Goal: Task Accomplishment & Management: Manage account settings

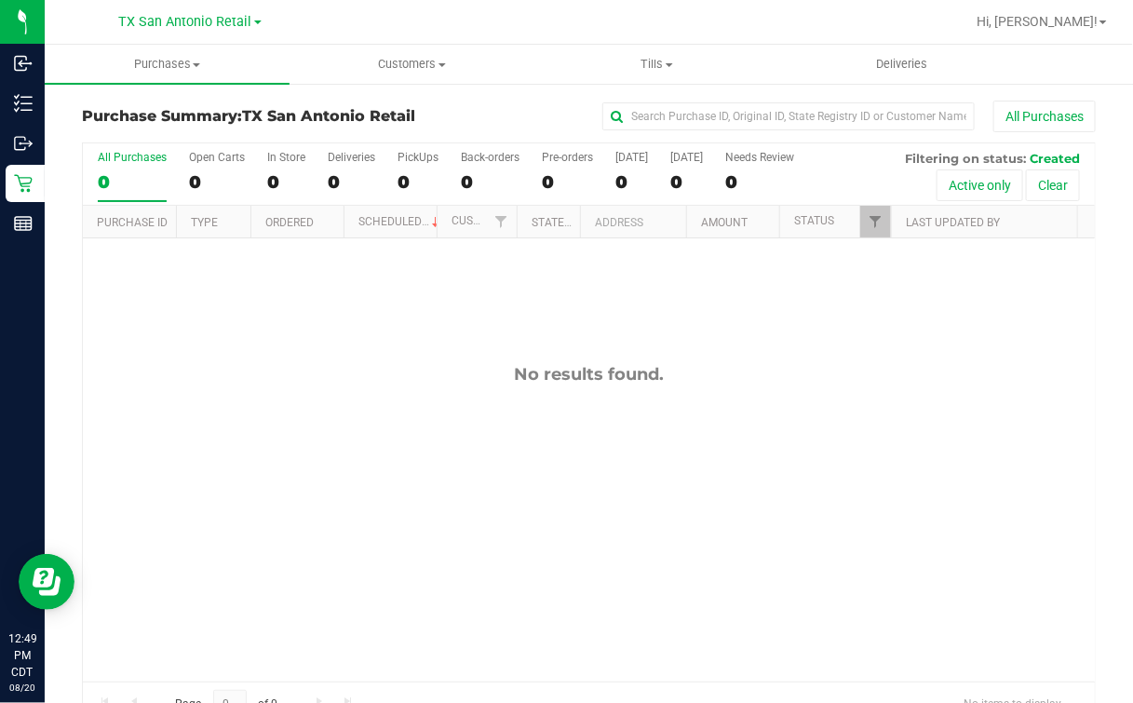
click at [287, 396] on div "No results found." at bounding box center [589, 522] width 1012 height 569
click at [440, 34] on div at bounding box center [648, 22] width 631 height 36
click at [811, 425] on div "No results found." at bounding box center [589, 522] width 1012 height 569
click at [495, 374] on div "No results found." at bounding box center [589, 374] width 1012 height 20
click at [531, 30] on div at bounding box center [648, 22] width 631 height 36
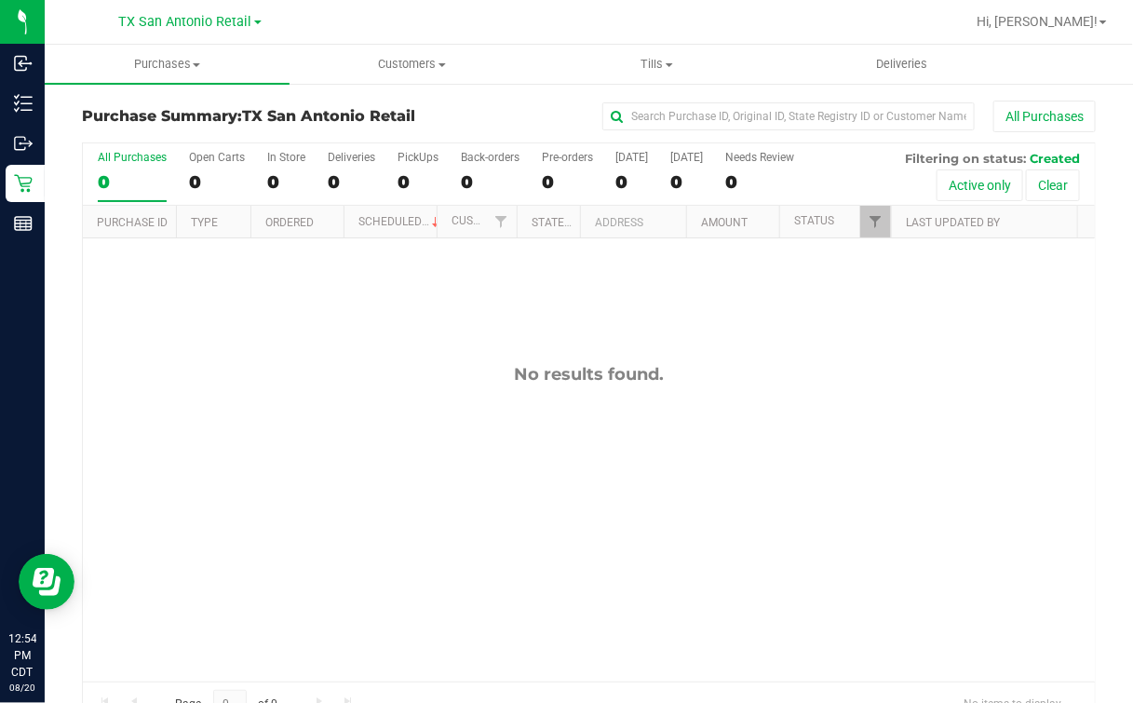
click at [523, 24] on div at bounding box center [648, 22] width 631 height 36
click at [542, 326] on div "No results found." at bounding box center [589, 522] width 1012 height 569
click at [593, 513] on div "No results found." at bounding box center [589, 522] width 1012 height 569
click at [555, 459] on div "No results found." at bounding box center [589, 522] width 1012 height 569
click at [312, 442] on div "No results found." at bounding box center [589, 522] width 1012 height 569
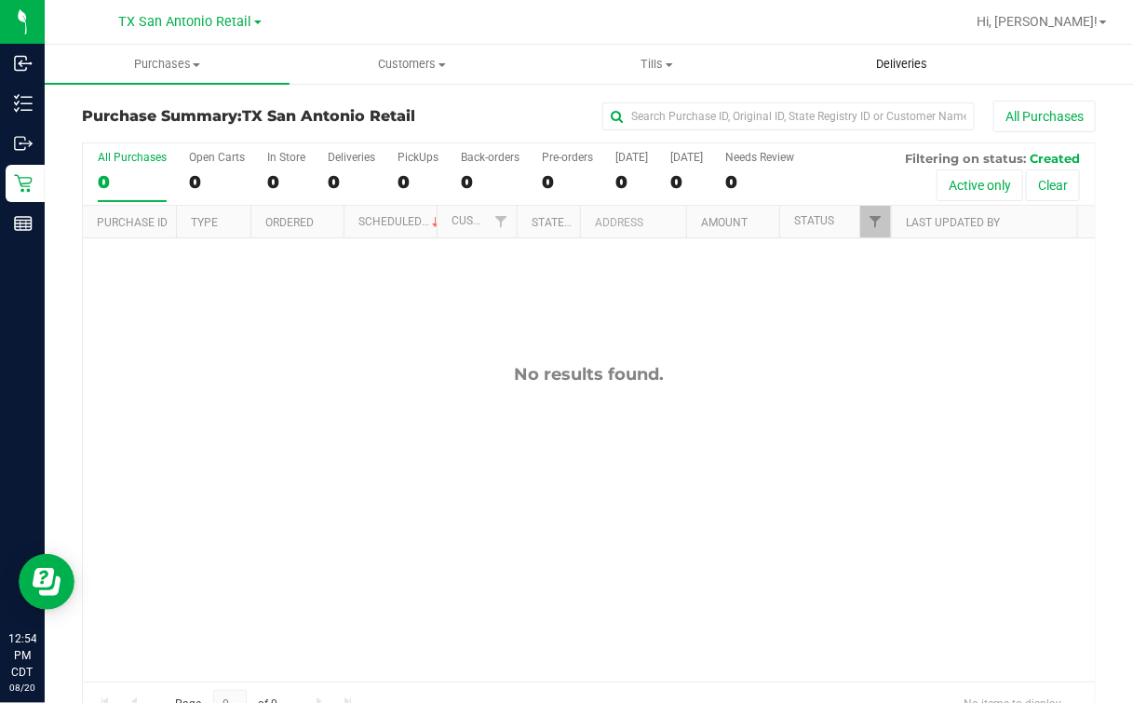
click at [914, 56] on span "Deliveries" at bounding box center [901, 64] width 101 height 17
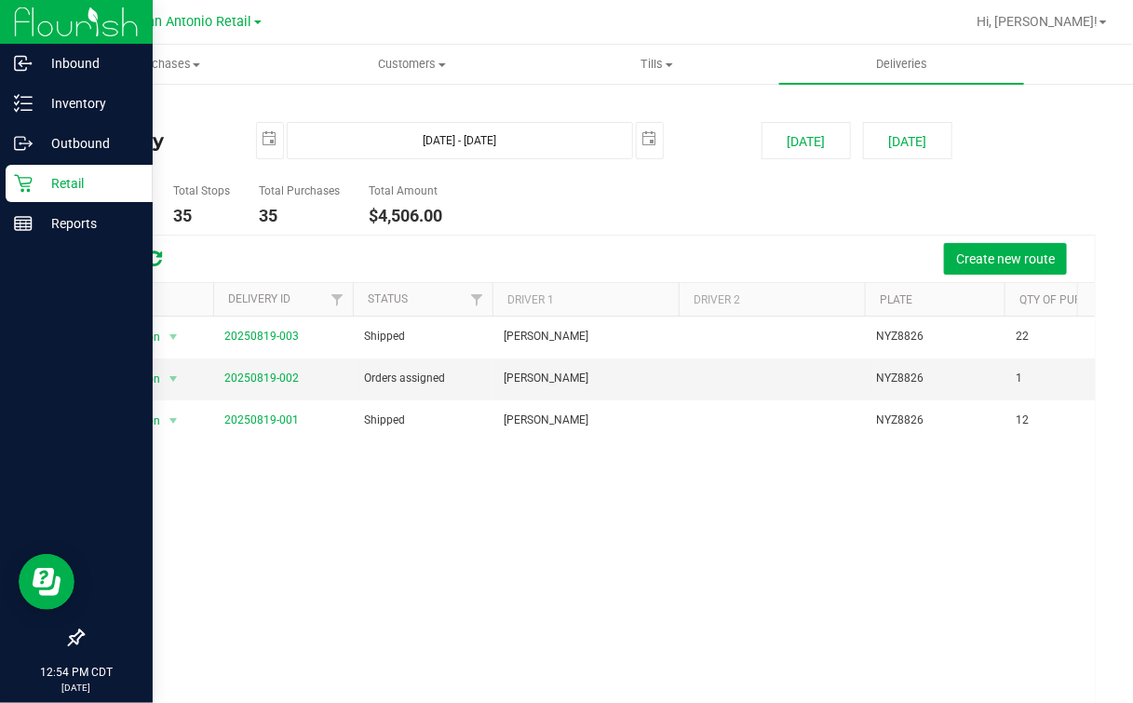
click at [34, 181] on p "Retail" at bounding box center [89, 183] width 112 height 22
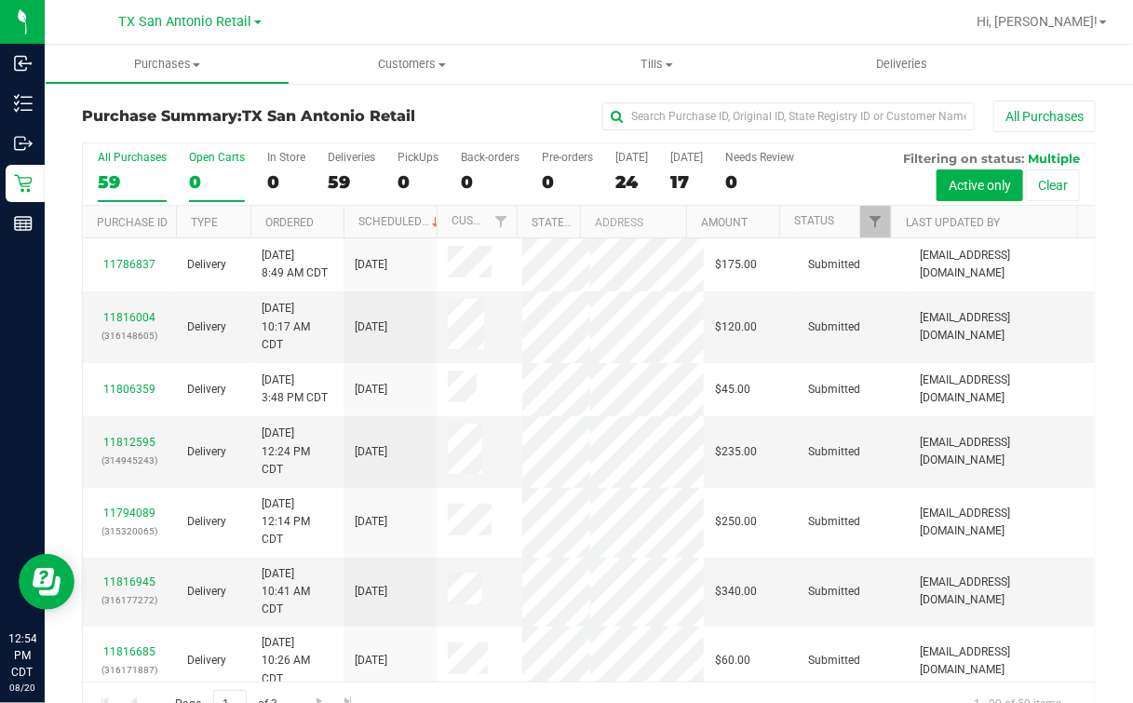
click at [228, 178] on div "0" at bounding box center [217, 181] width 56 height 21
click at [0, 0] on input "Open Carts 0" at bounding box center [0, 0] width 0 height 0
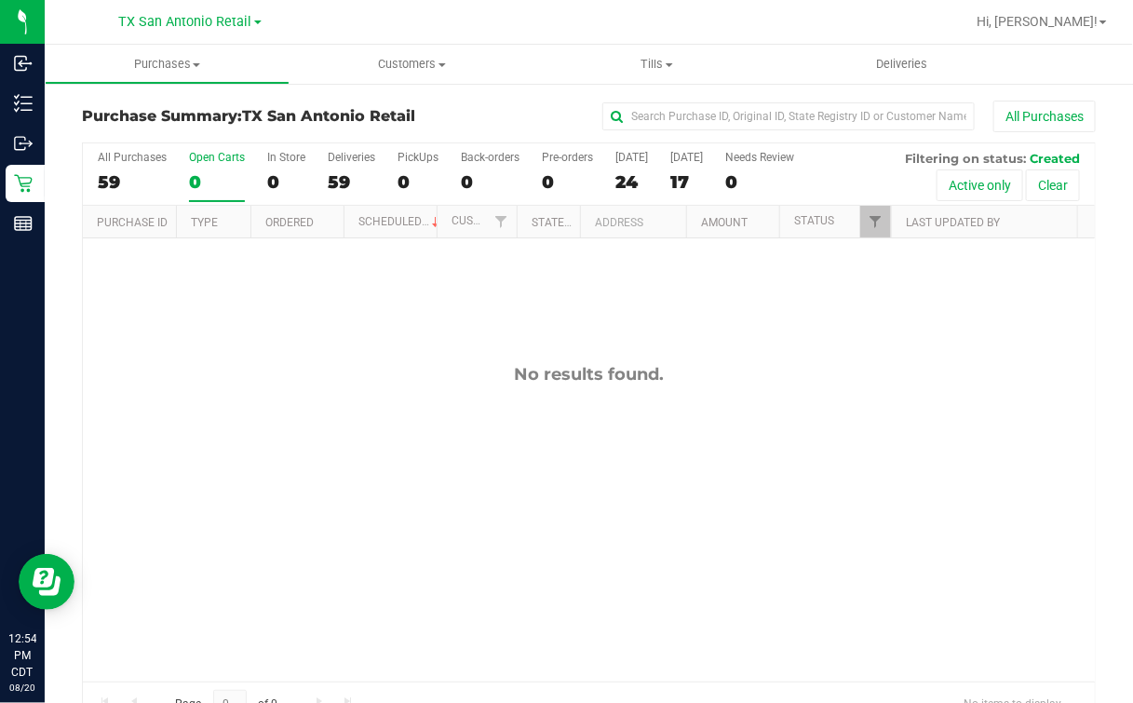
click at [189, 155] on div "Open Carts" at bounding box center [217, 157] width 56 height 13
click at [0, 0] on input "Open Carts 0" at bounding box center [0, 0] width 0 height 0
click at [412, 178] on div "0" at bounding box center [417, 181] width 41 height 21
click at [0, 0] on input "PickUps 0" at bounding box center [0, 0] width 0 height 0
click at [884, 55] on uib-tab-heading "Deliveries" at bounding box center [901, 64] width 245 height 39
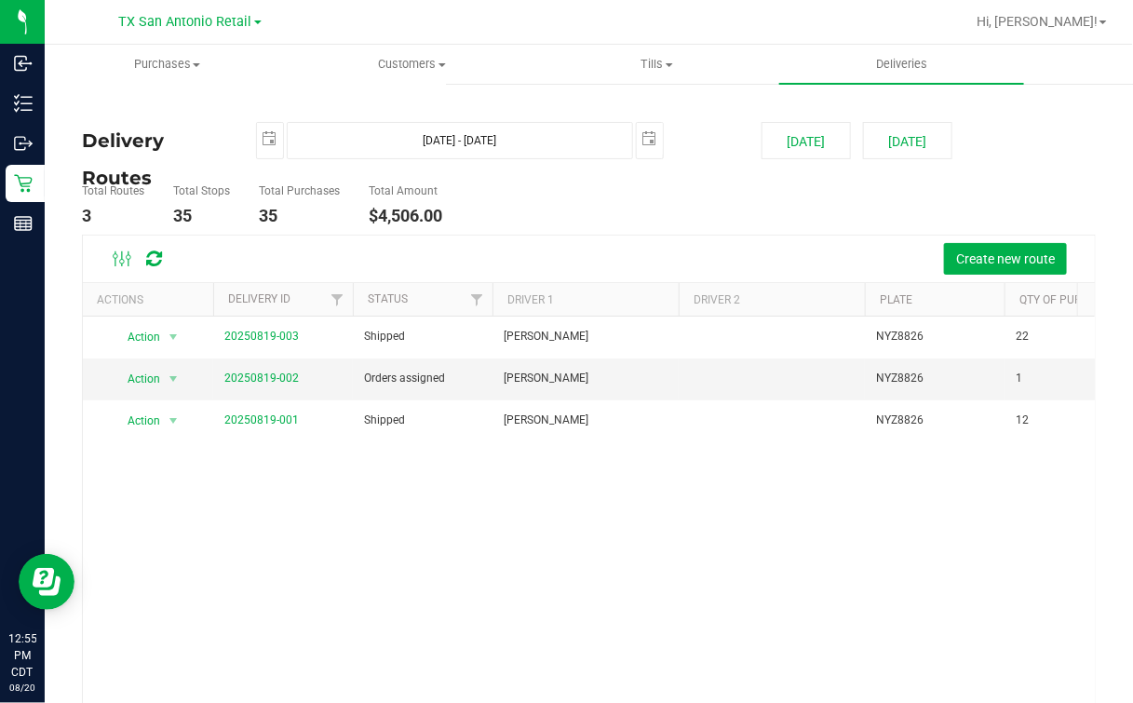
click at [210, 14] on link "TX San Antonio Retail" at bounding box center [190, 21] width 142 height 18
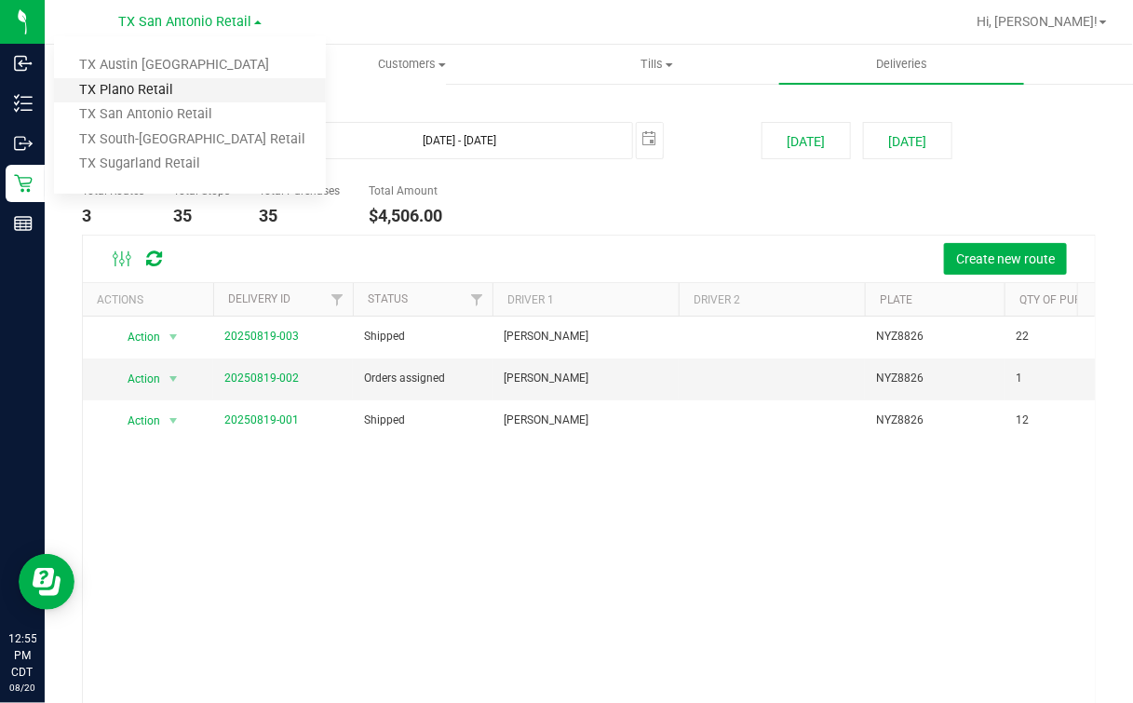
click at [122, 79] on link "TX Plano Retail" at bounding box center [190, 90] width 272 height 25
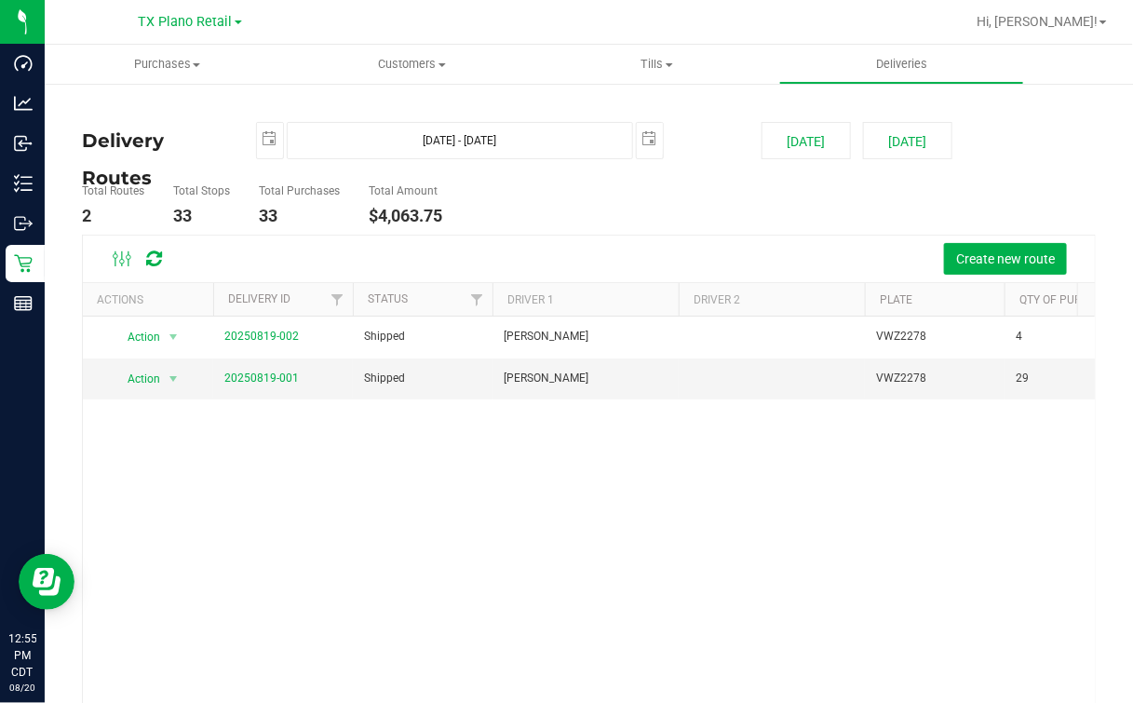
click at [181, 9] on div "TX Plano Retail TX Austin DC TX Plano Retail TX San Antonio Retail TX South-Aus…" at bounding box center [190, 21] width 272 height 29
click at [176, 24] on span "TX Plano Retail" at bounding box center [186, 22] width 94 height 17
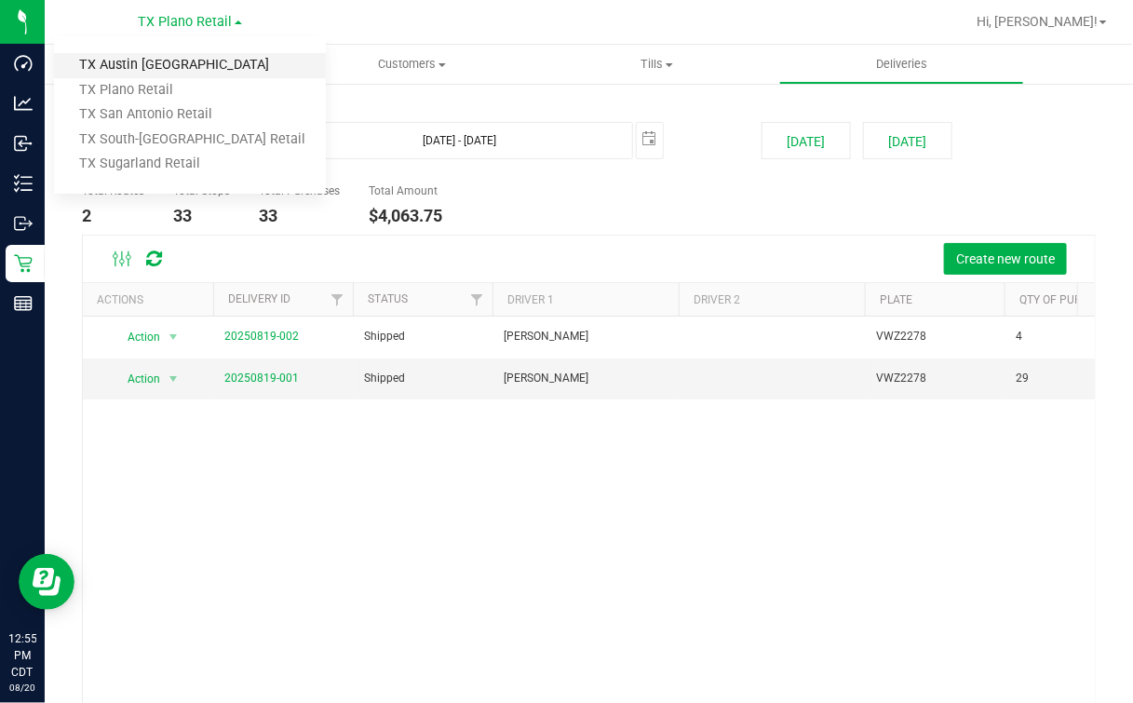
click at [126, 71] on link "TX Austin [GEOGRAPHIC_DATA]" at bounding box center [190, 65] width 272 height 25
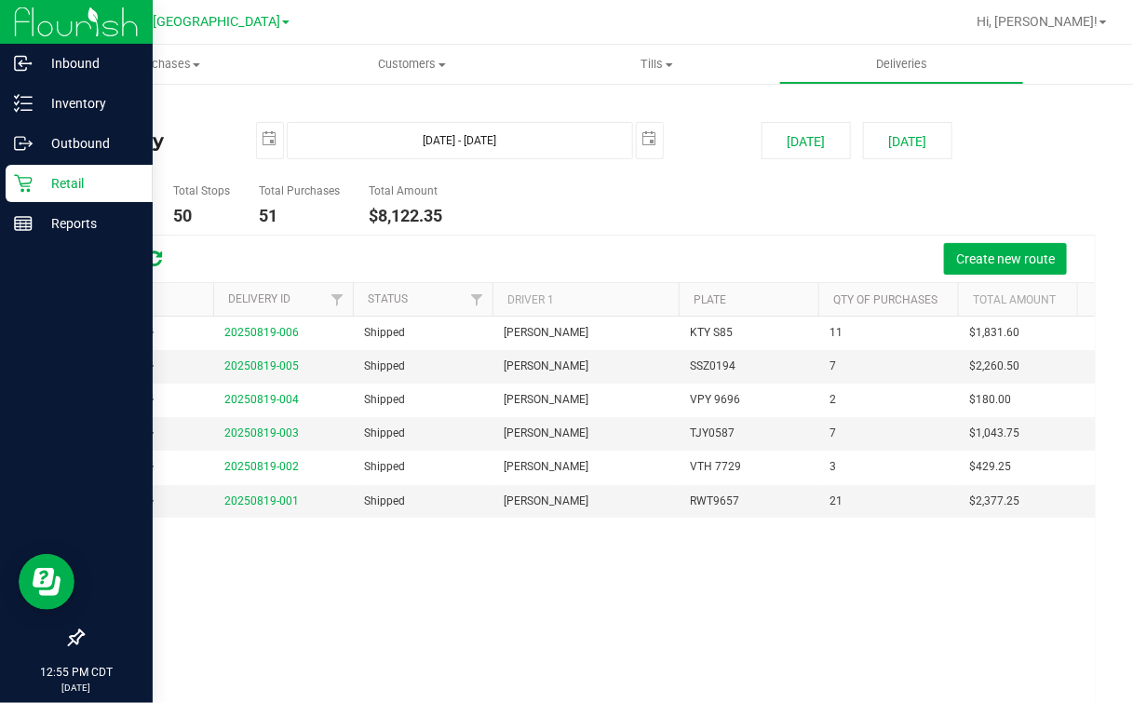
click at [18, 183] on icon at bounding box center [23, 183] width 19 height 19
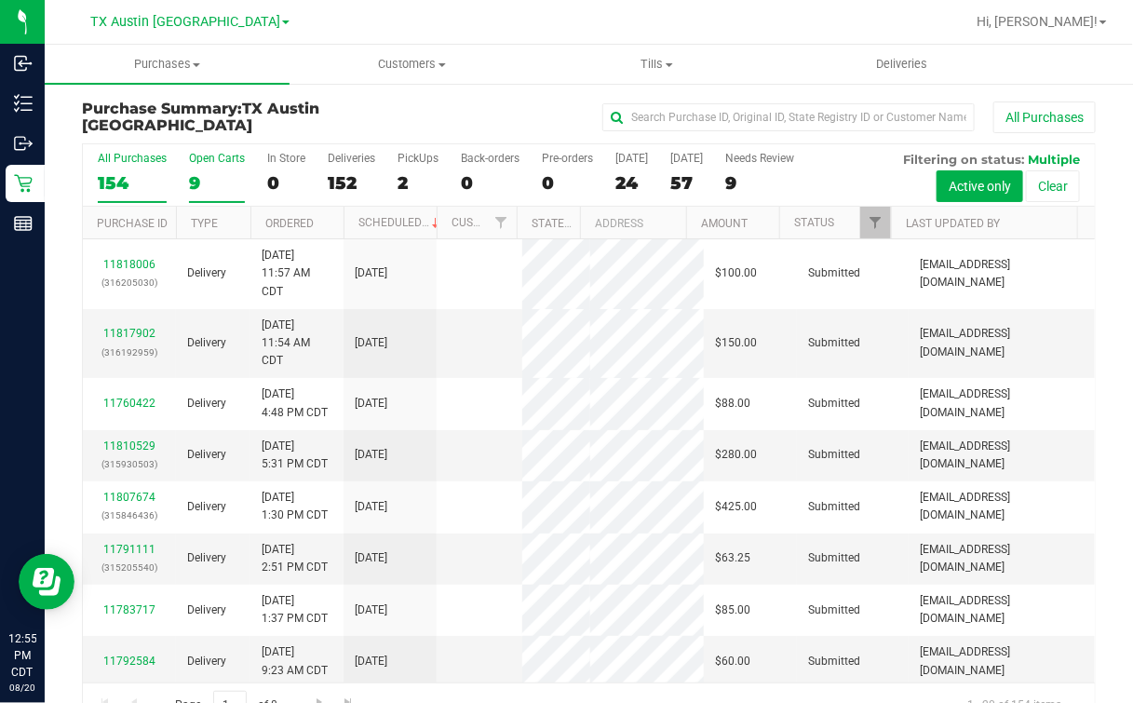
click at [225, 163] on div "Open Carts" at bounding box center [217, 158] width 56 height 13
click at [0, 0] on input "Open Carts 9" at bounding box center [0, 0] width 0 height 0
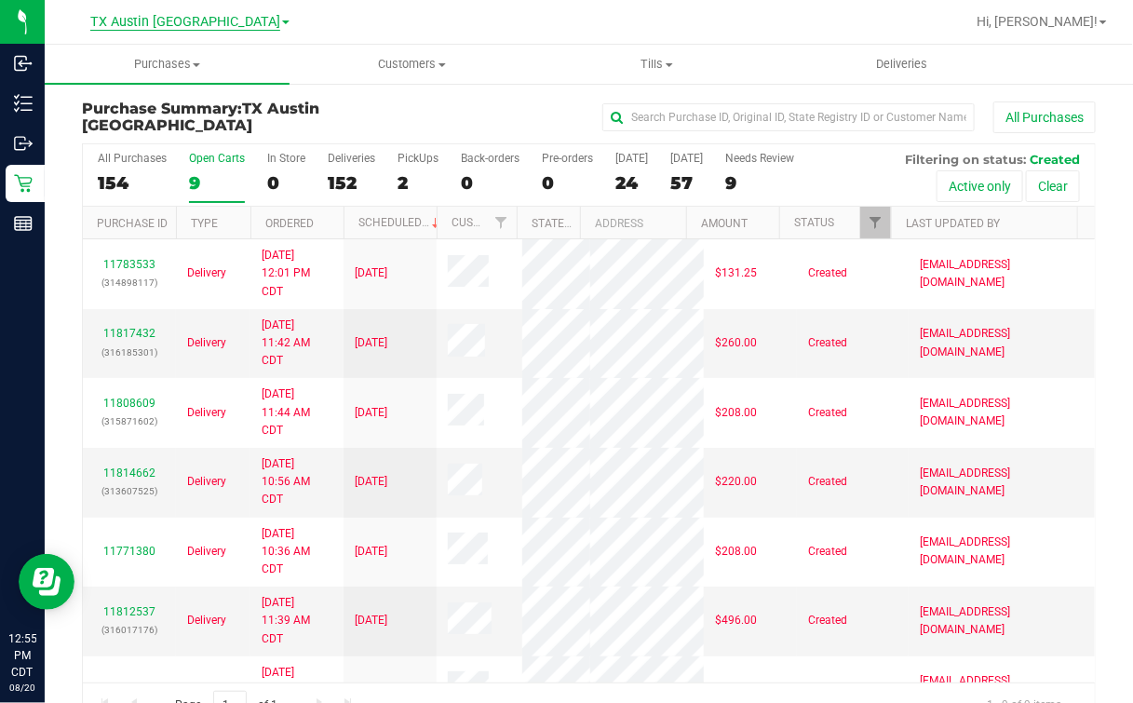
drag, startPoint x: 210, startPoint y: 14, endPoint x: 208, endPoint y: 26, distance: 12.2
click at [210, 14] on link "TX Austin [GEOGRAPHIC_DATA]" at bounding box center [189, 21] width 199 height 18
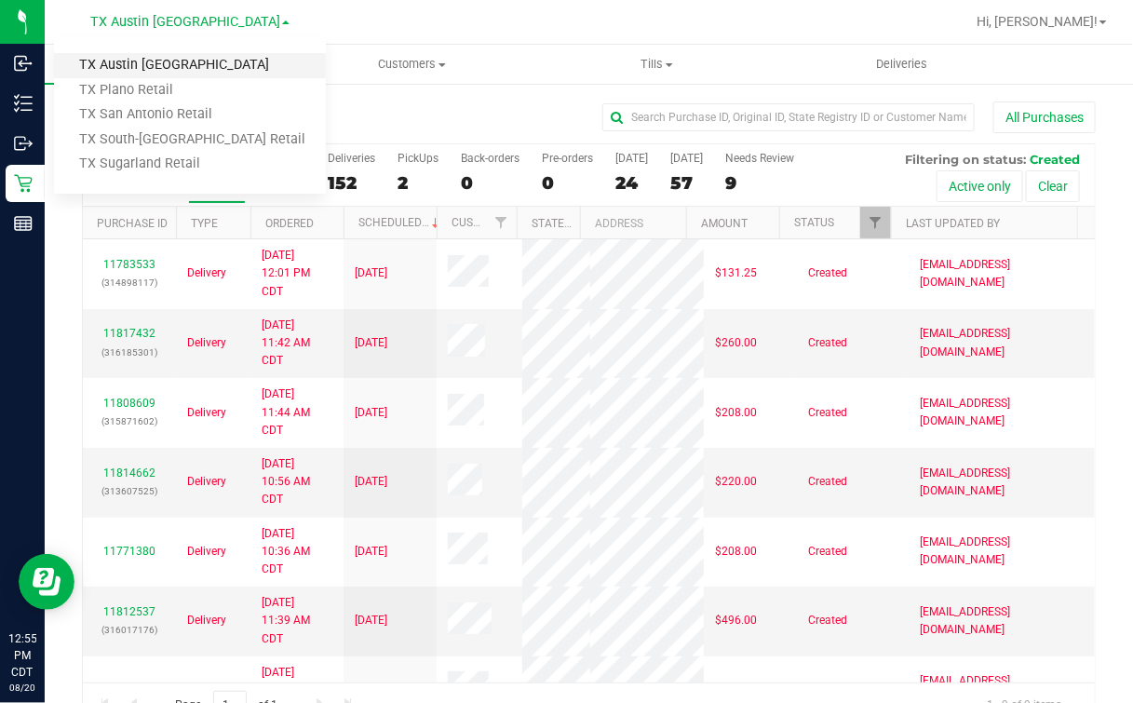
click at [183, 69] on link "TX Austin [GEOGRAPHIC_DATA]" at bounding box center [190, 65] width 272 height 25
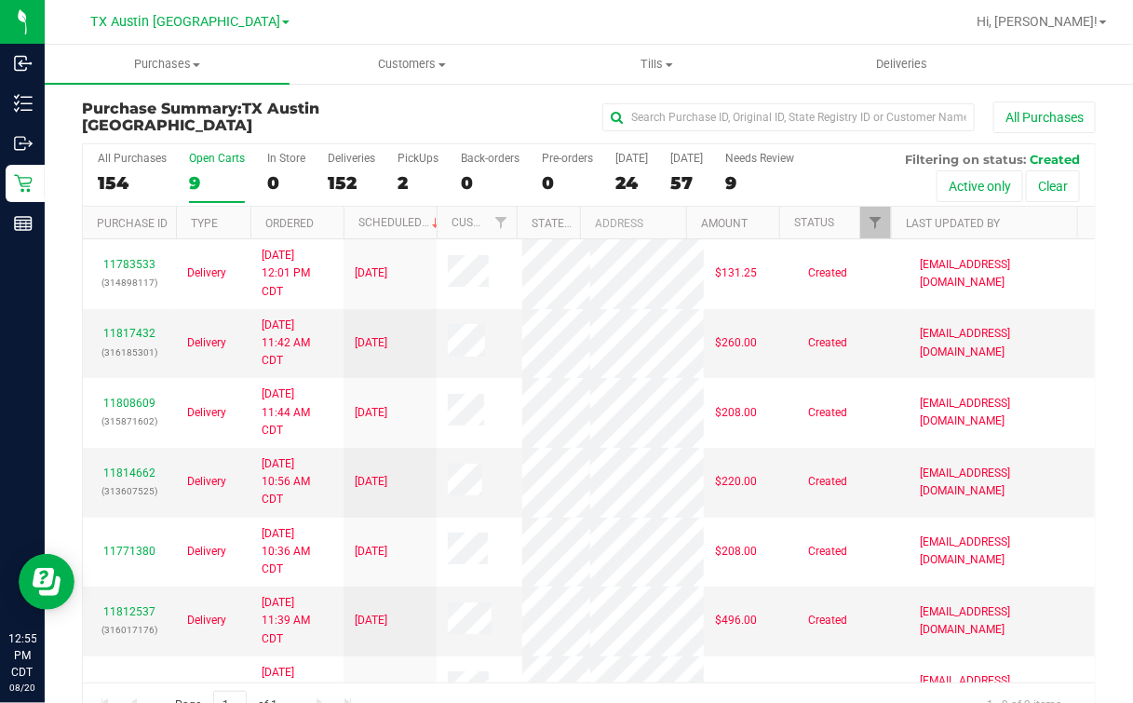
click at [189, 168] on label "Open Carts 9" at bounding box center [217, 177] width 56 height 51
click at [0, 0] on input "Open Carts 9" at bounding box center [0, 0] width 0 height 0
click at [142, 168] on label "All Purchases 154" at bounding box center [132, 177] width 69 height 51
click at [0, 0] on input "All Purchases 154" at bounding box center [0, 0] width 0 height 0
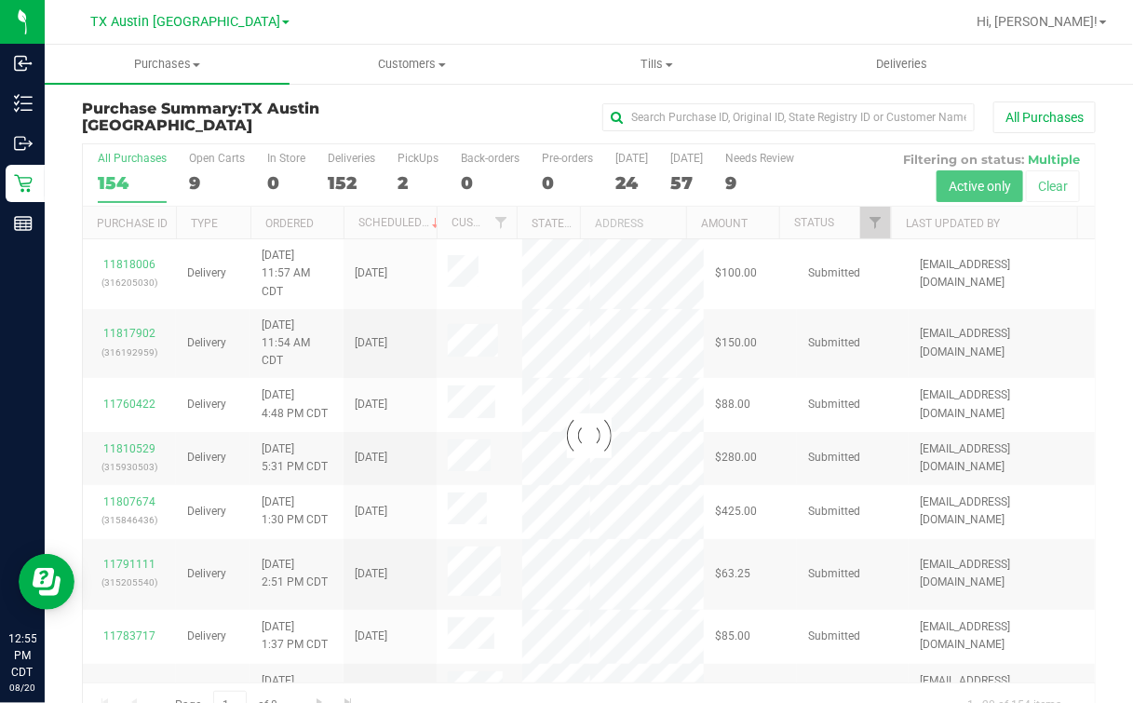
click at [945, 218] on div at bounding box center [589, 435] width 1012 height 583
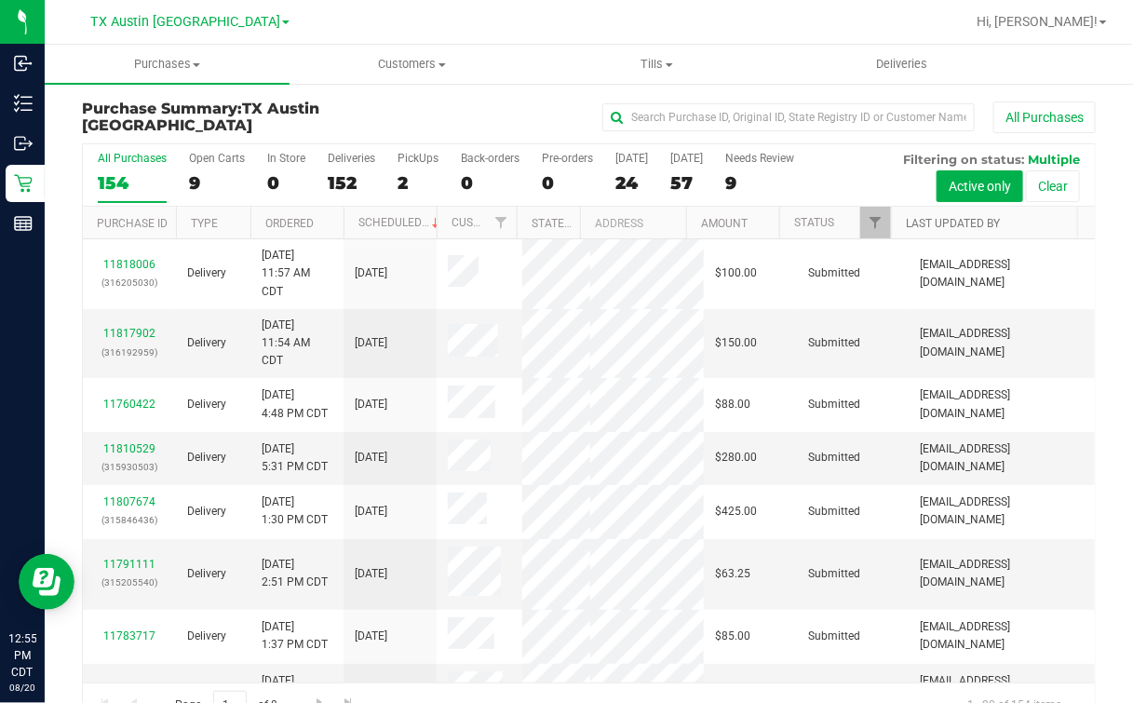
click at [930, 225] on link "Last Updated By" at bounding box center [953, 223] width 94 height 13
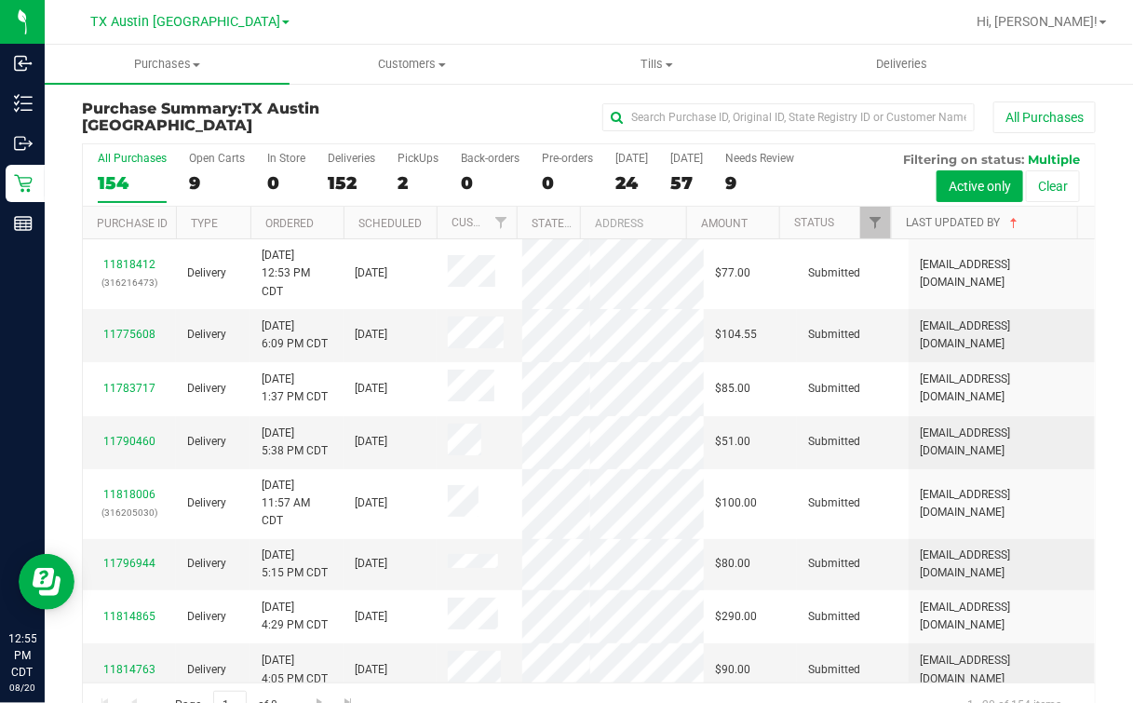
click at [941, 219] on link "Last Updated By" at bounding box center [963, 222] width 115 height 13
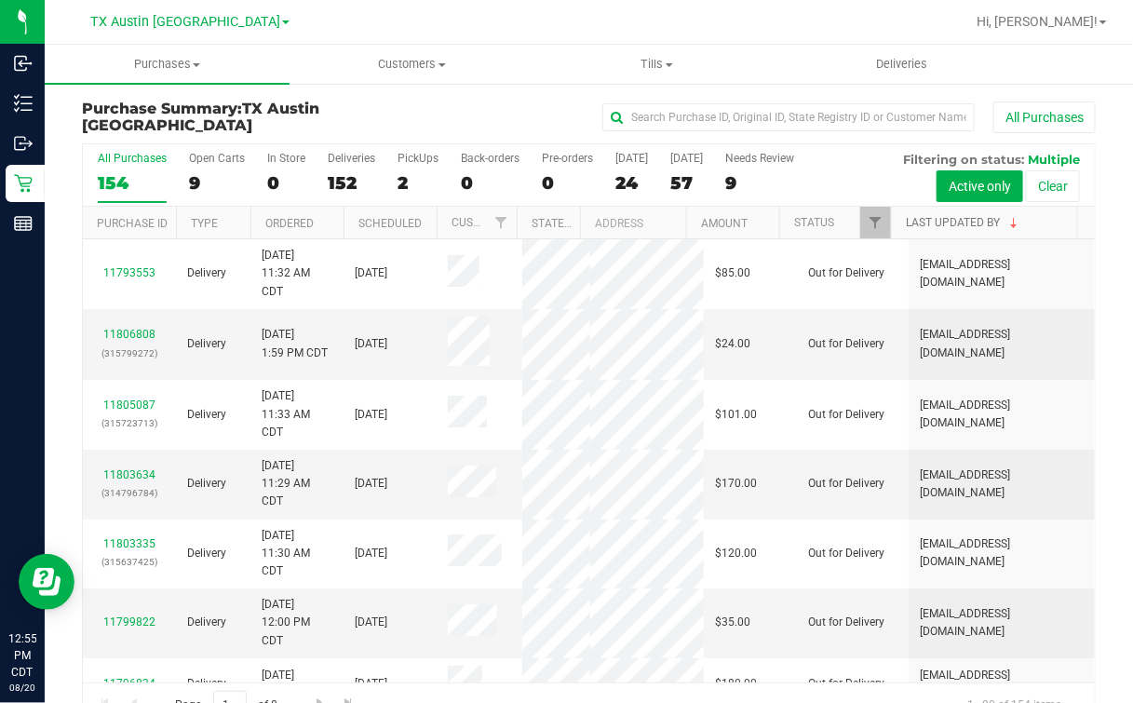
click at [941, 219] on link "Last Updated By" at bounding box center [963, 222] width 115 height 13
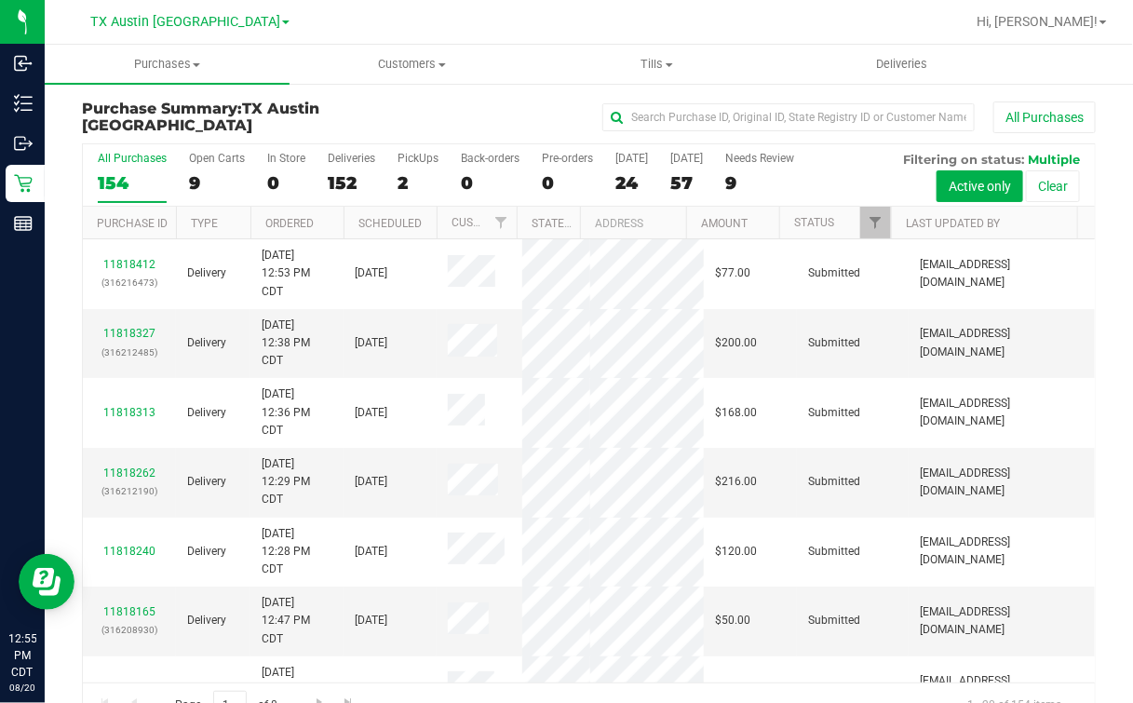
click at [202, 32] on div "TX Austin DC TX Austin DC TX Plano Retail TX San Antonio Retail TX South-Austin…" at bounding box center [189, 21] width 199 height 22
click at [211, 19] on span "TX Austin [GEOGRAPHIC_DATA]" at bounding box center [185, 22] width 190 height 17
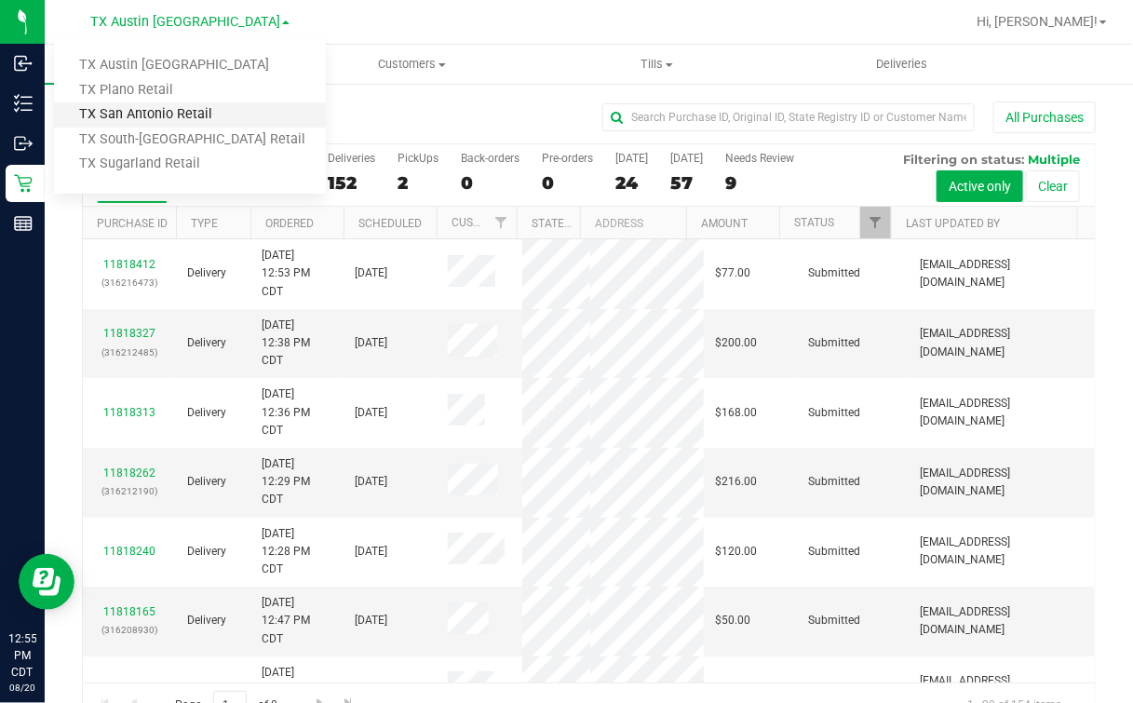
click at [149, 118] on link "TX San Antonio Retail" at bounding box center [190, 114] width 272 height 25
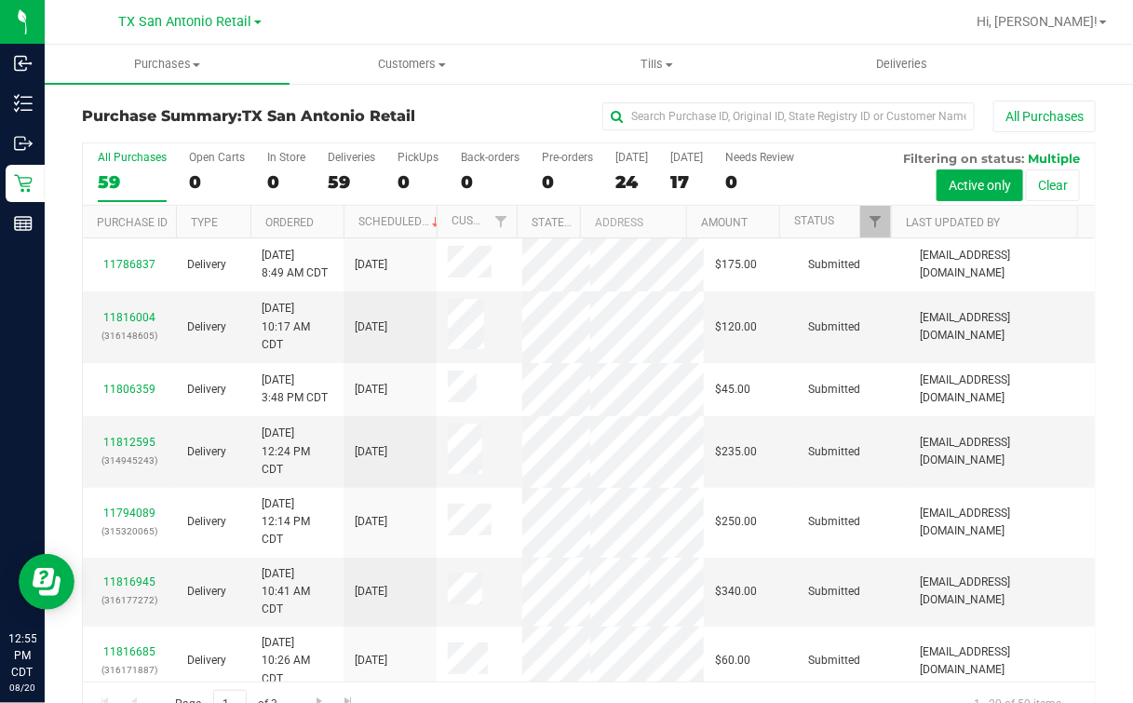
click at [473, 26] on div at bounding box center [648, 22] width 631 height 36
click at [493, 136] on div "Purchase Summary: TX [GEOGRAPHIC_DATA] Retail All Purchases" at bounding box center [589, 121] width 1014 height 41
click at [445, 19] on div at bounding box center [648, 22] width 631 height 36
click at [348, 32] on div at bounding box center [648, 22] width 631 height 36
click at [360, 23] on div at bounding box center [648, 22] width 631 height 36
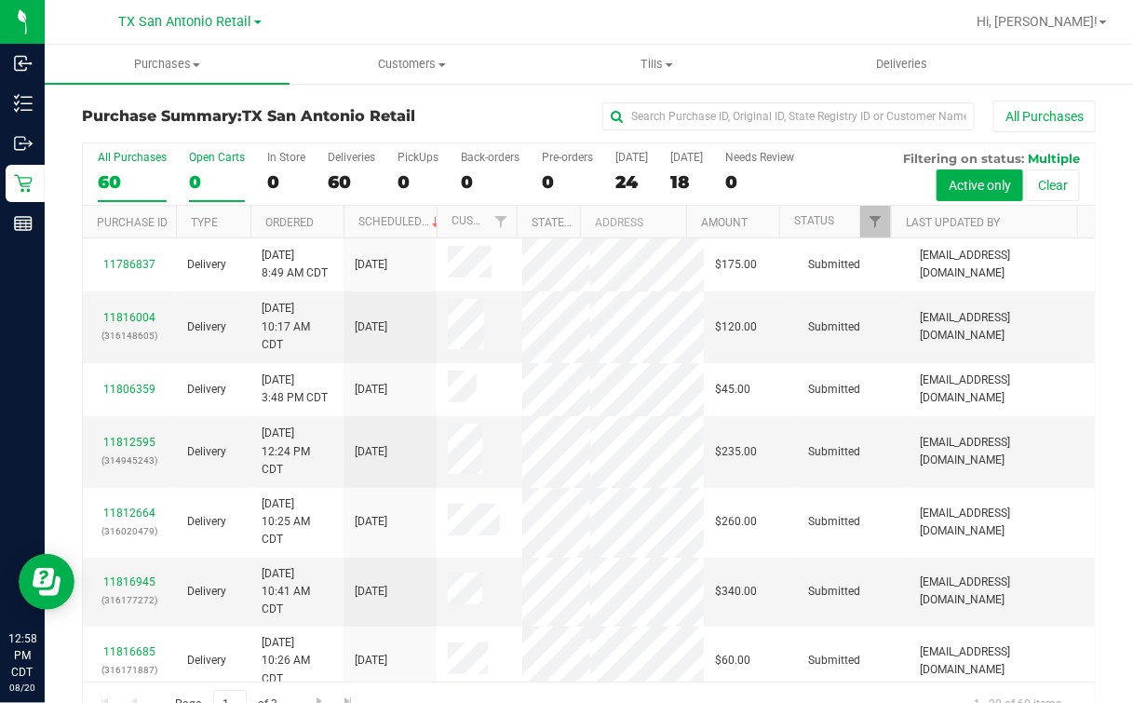
click at [221, 169] on label "Open Carts 0" at bounding box center [217, 176] width 56 height 51
click at [0, 0] on input "Open Carts 0" at bounding box center [0, 0] width 0 height 0
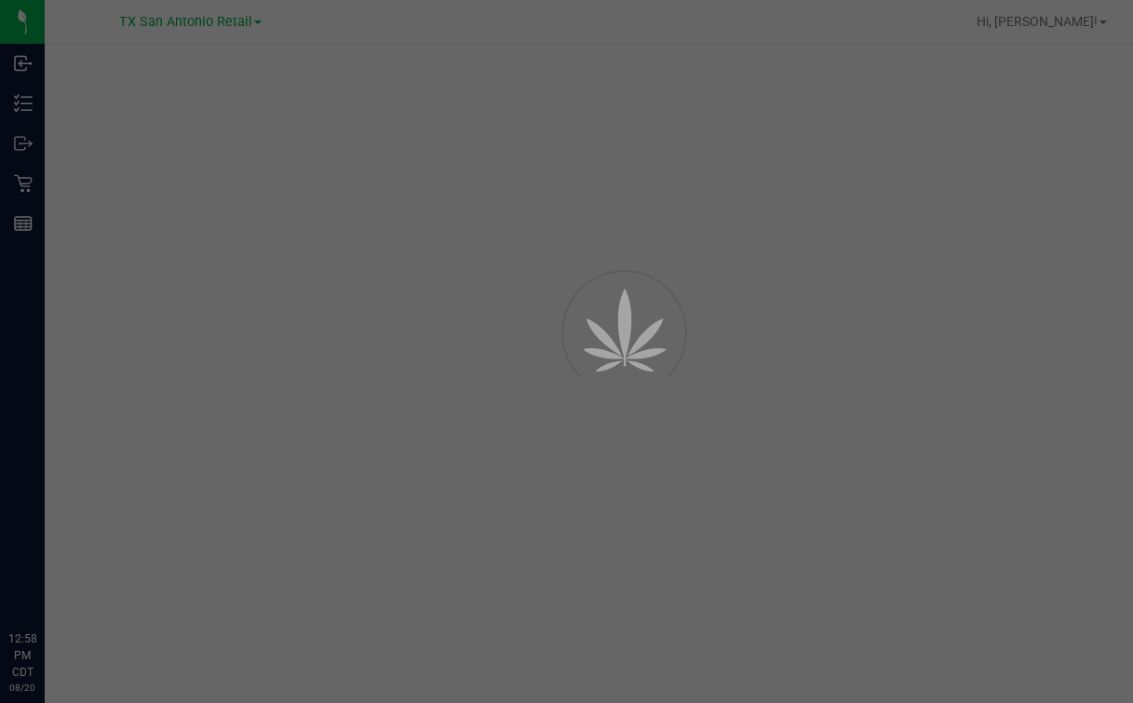
click at [411, 424] on div at bounding box center [566, 351] width 1133 height 703
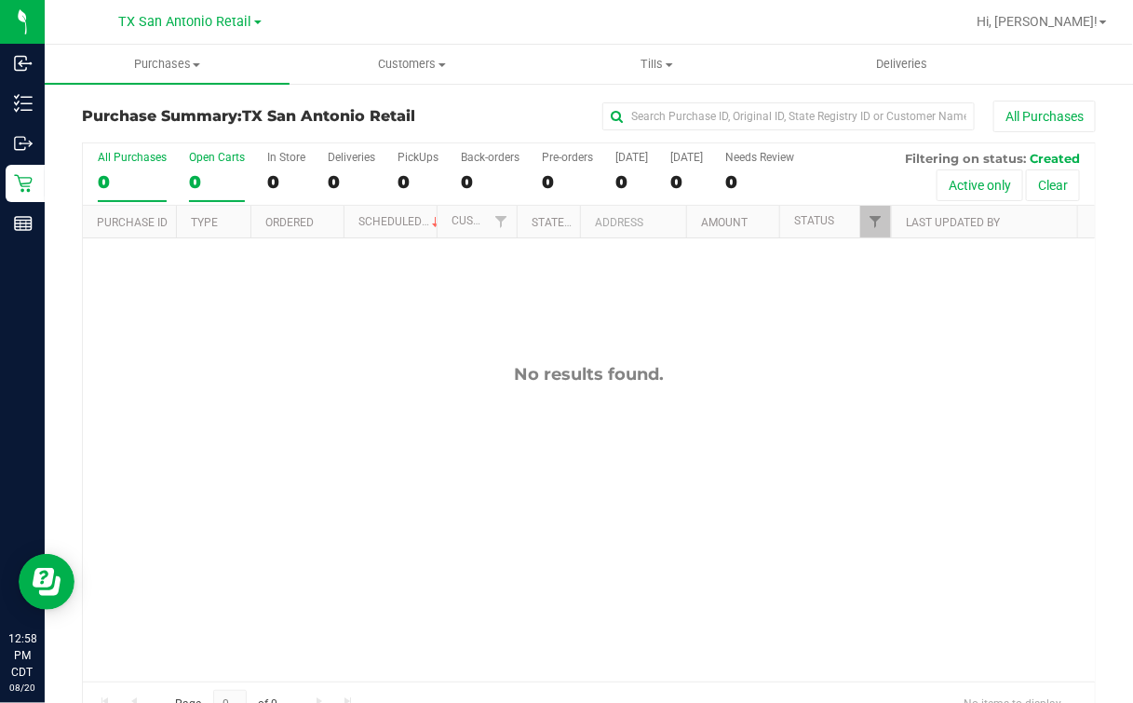
click at [206, 181] on div "0" at bounding box center [217, 181] width 56 height 21
click at [0, 0] on input "Open Carts 0" at bounding box center [0, 0] width 0 height 0
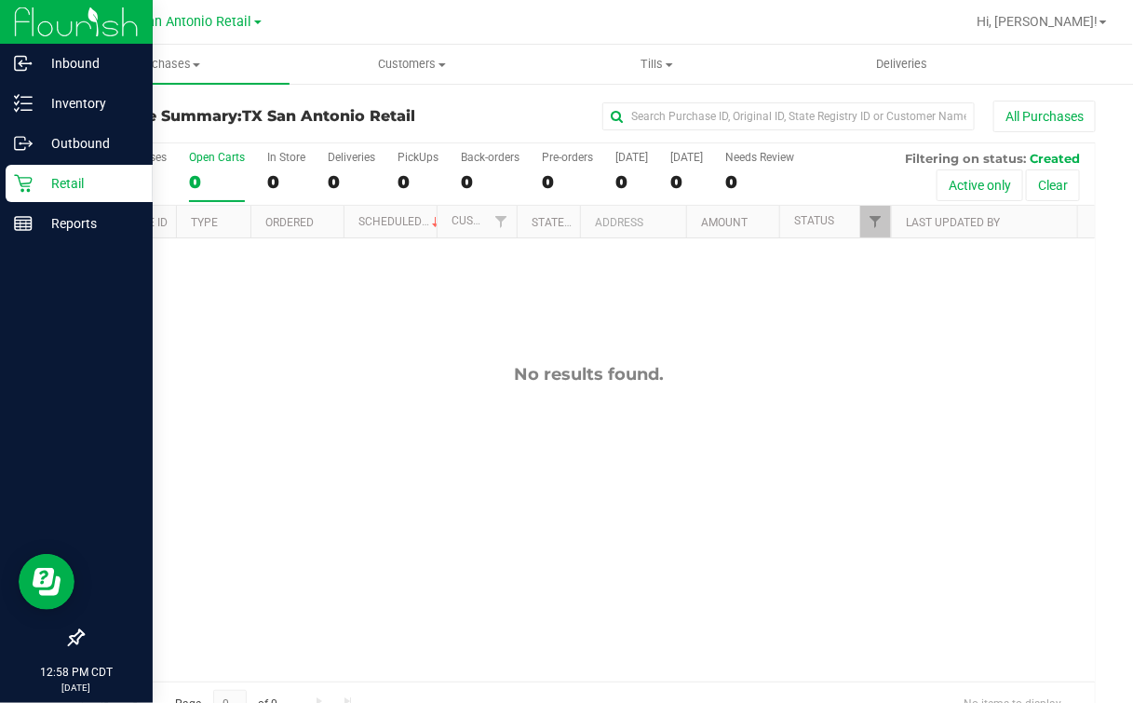
click at [15, 178] on icon at bounding box center [23, 183] width 19 height 19
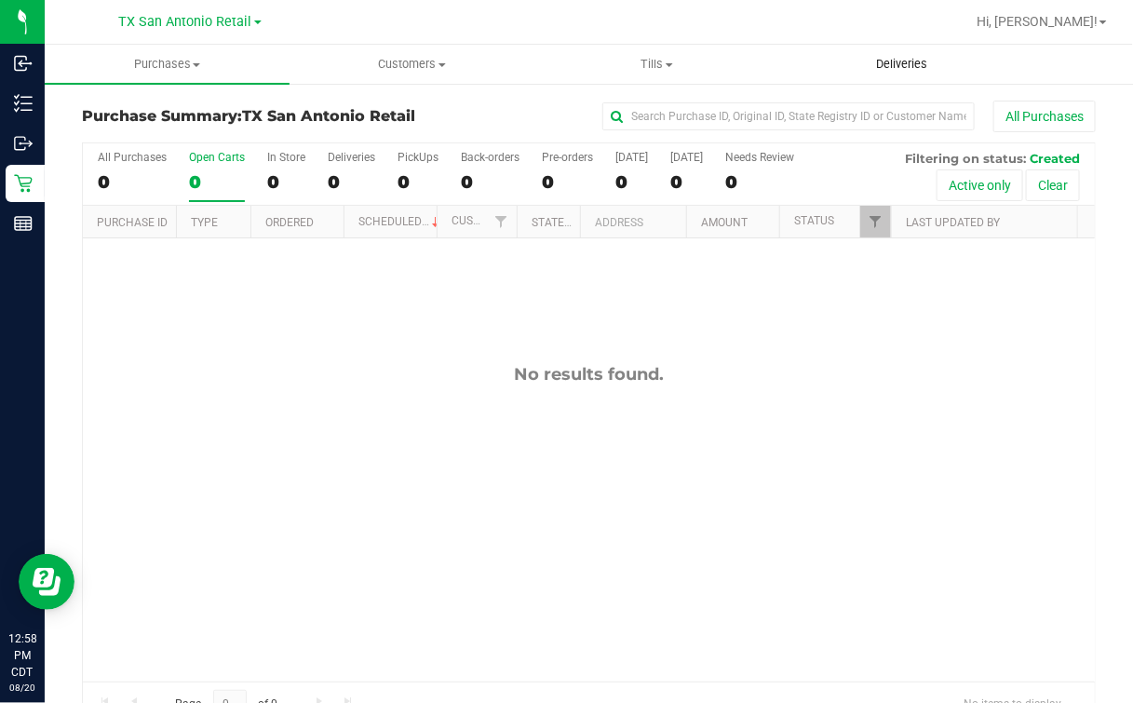
click at [917, 59] on span "Deliveries" at bounding box center [901, 64] width 101 height 17
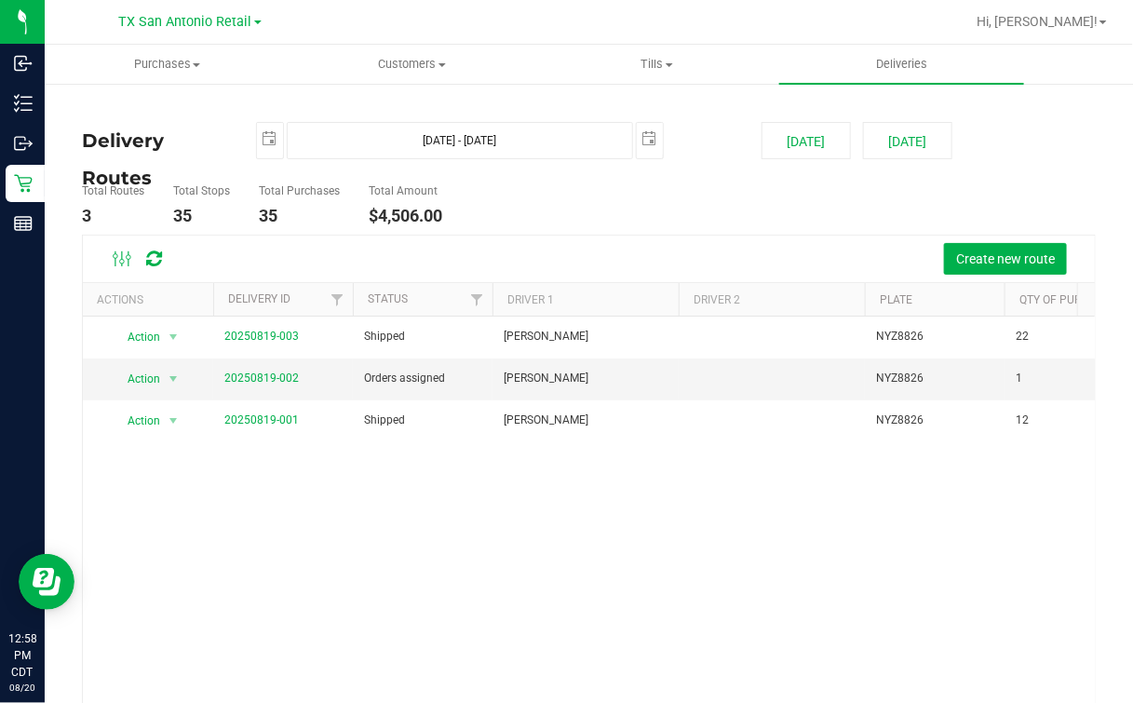
click at [594, 259] on div "Create new route" at bounding box center [631, 259] width 898 height 32
click at [583, 535] on div "Action Action View Delivery 20250819-003 Shipped [PERSON_NAME] NYZ8826 22 $2,50…" at bounding box center [589, 537] width 1012 height 443
click at [578, 451] on div "Action Action View Delivery 20250819-003 Shipped [PERSON_NAME] NYZ8826 22 $2,50…" at bounding box center [589, 537] width 1012 height 443
click at [374, 450] on div "Action Action View Delivery 20250819-003 Shipped [PERSON_NAME] NYZ8826 22 $2,50…" at bounding box center [589, 537] width 1012 height 443
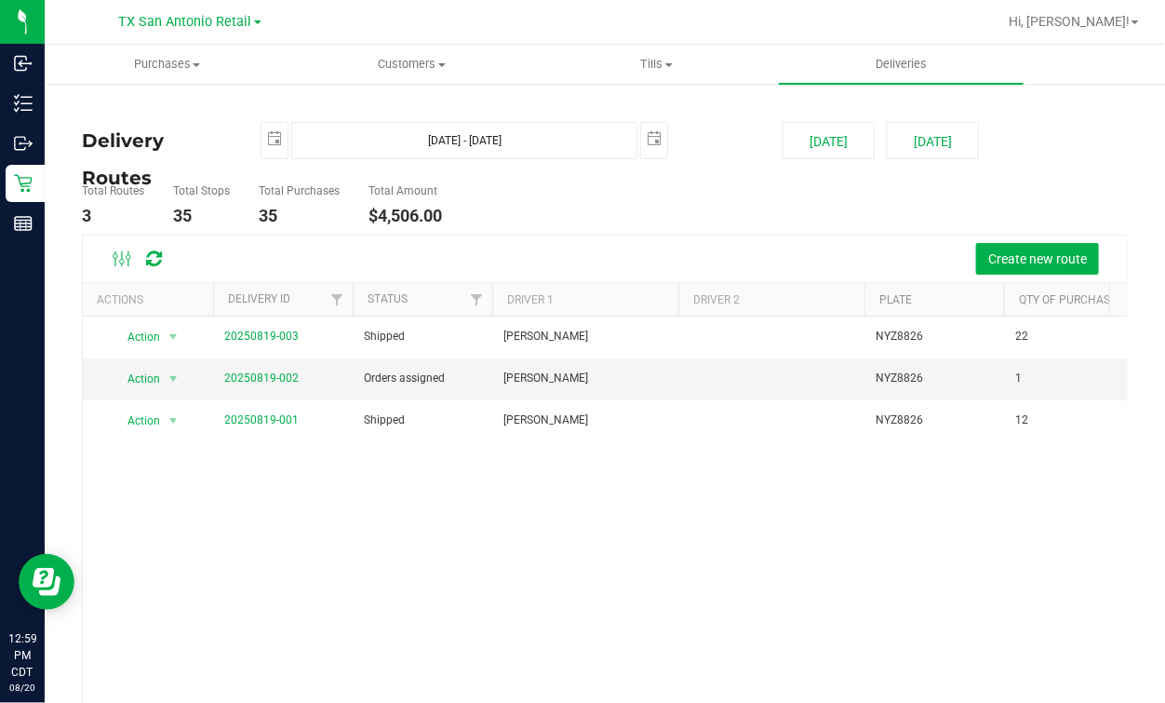
click at [1072, 517] on div "Action Action View Delivery 20250819-003 Shipped [PERSON_NAME] NYZ8826 22 $2,50…" at bounding box center [605, 537] width 1044 height 443
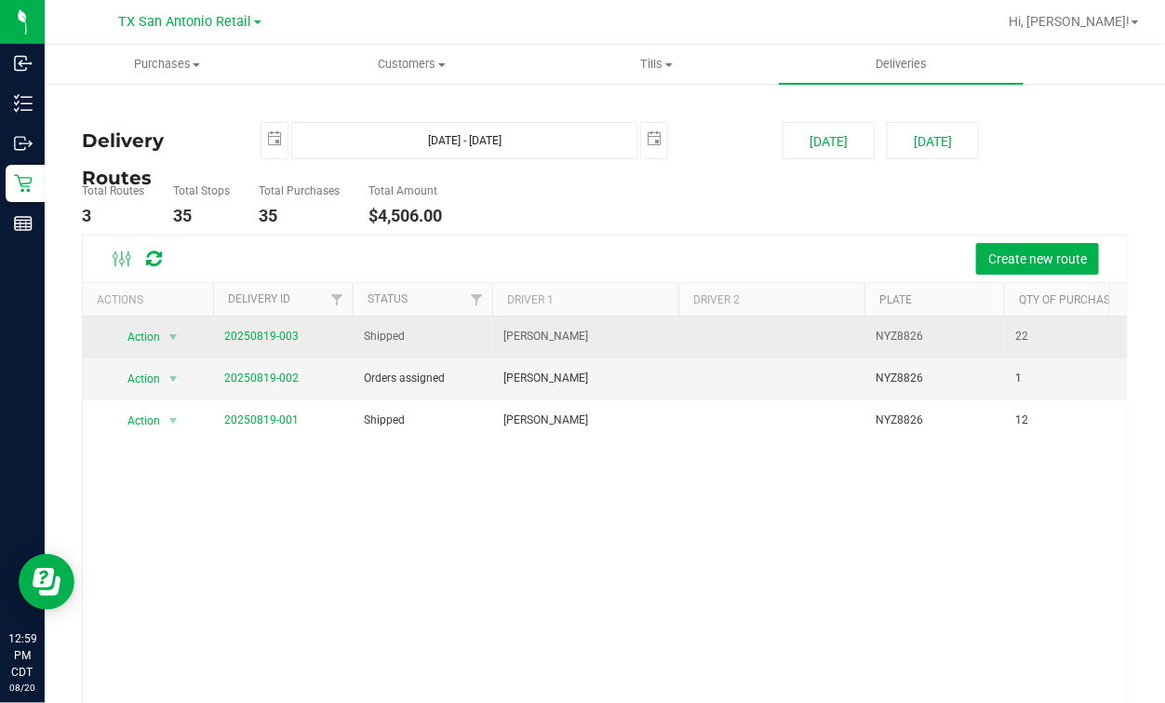
click at [264, 342] on span "20250819-003" at bounding box center [261, 337] width 74 height 18
click at [266, 338] on link "20250819-003" at bounding box center [261, 335] width 74 height 13
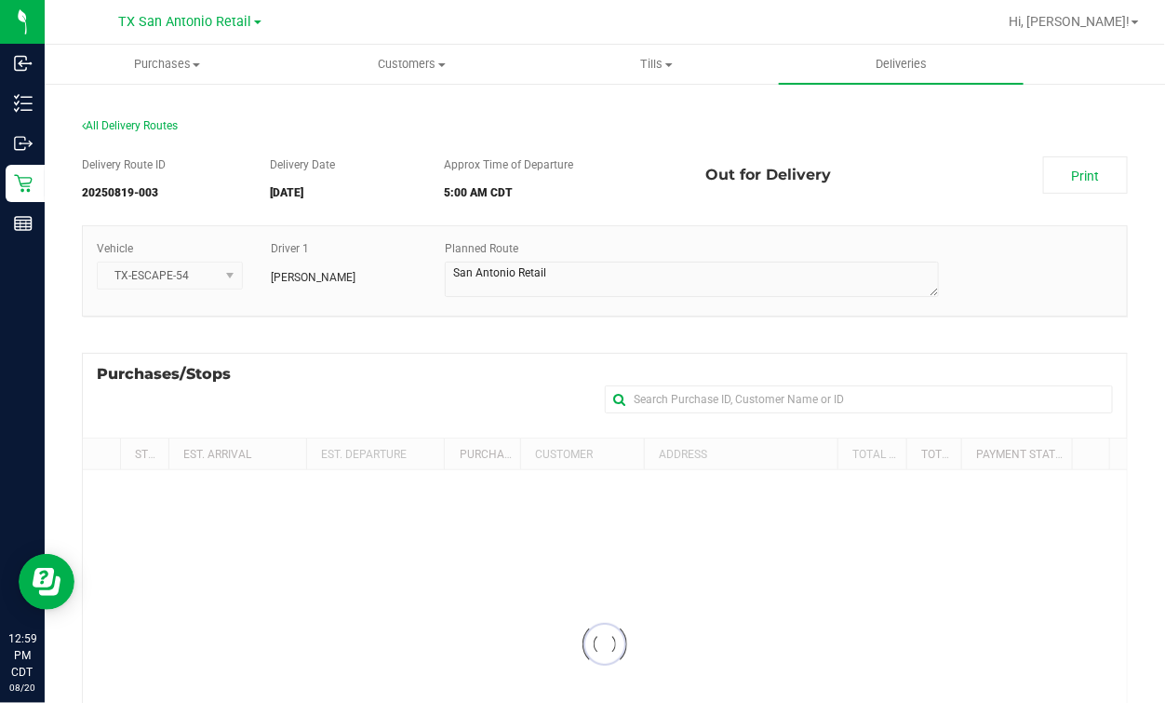
click at [722, 216] on div "Delivery Route ID 20250819-003 Delivery Date 08/20/2025 Approx Time of Departur…" at bounding box center [605, 503] width 1046 height 722
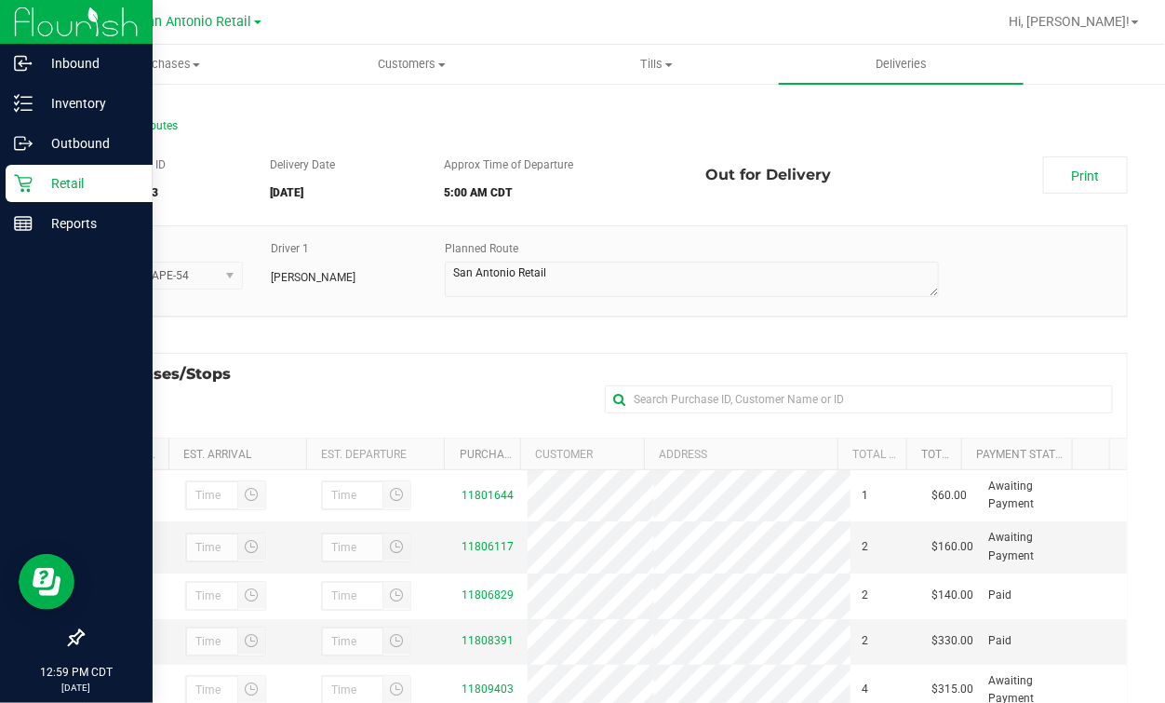
click at [39, 186] on p "Retail" at bounding box center [89, 183] width 112 height 22
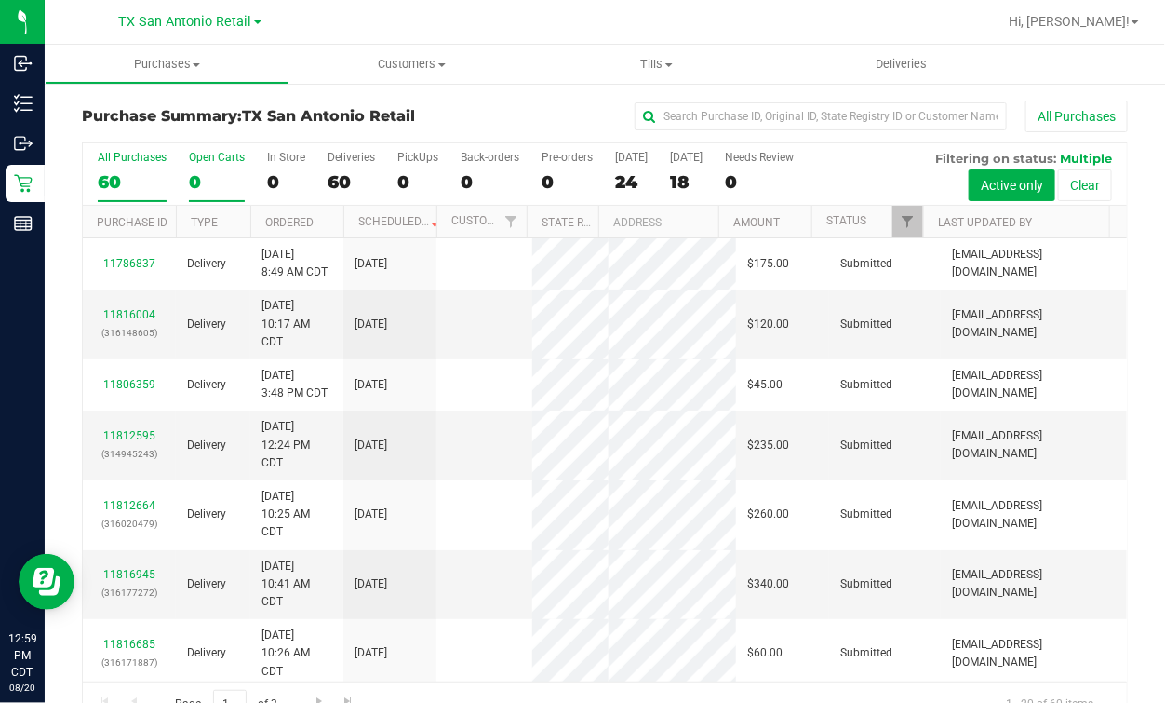
click at [193, 177] on div "0" at bounding box center [217, 181] width 56 height 21
click at [0, 0] on input "Open Carts 0" at bounding box center [0, 0] width 0 height 0
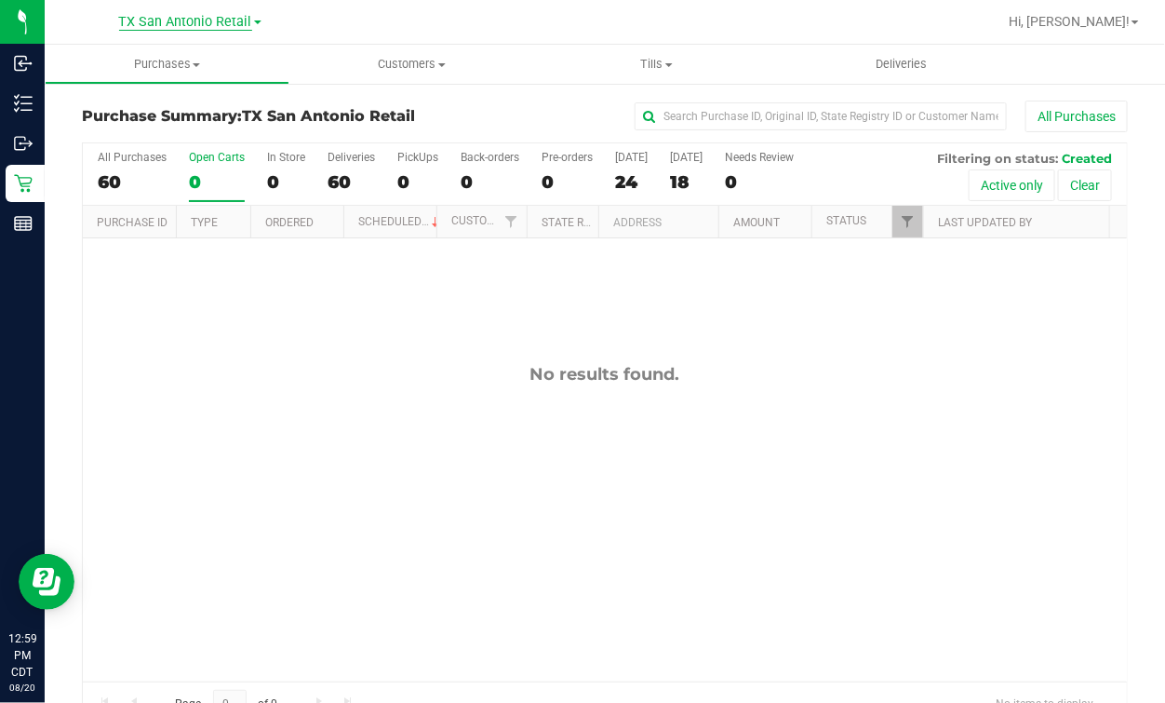
click at [227, 20] on span "TX San Antonio Retail" at bounding box center [185, 22] width 133 height 17
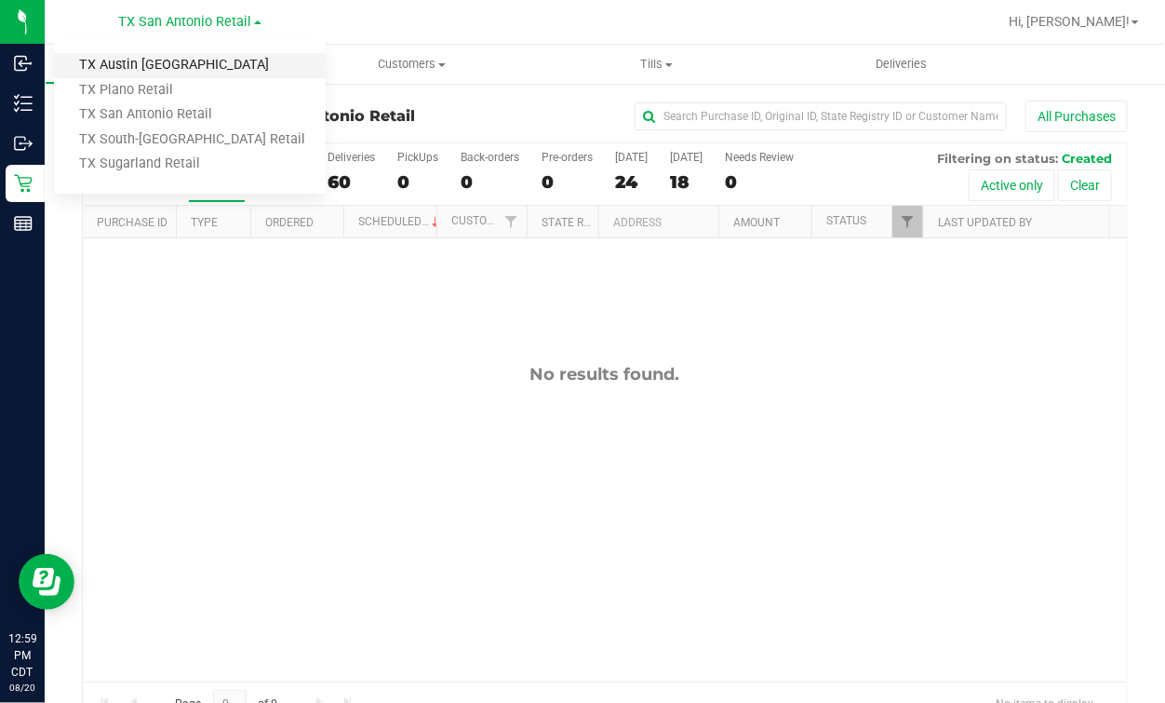
click at [141, 60] on link "TX Austin [GEOGRAPHIC_DATA]" at bounding box center [190, 65] width 272 height 25
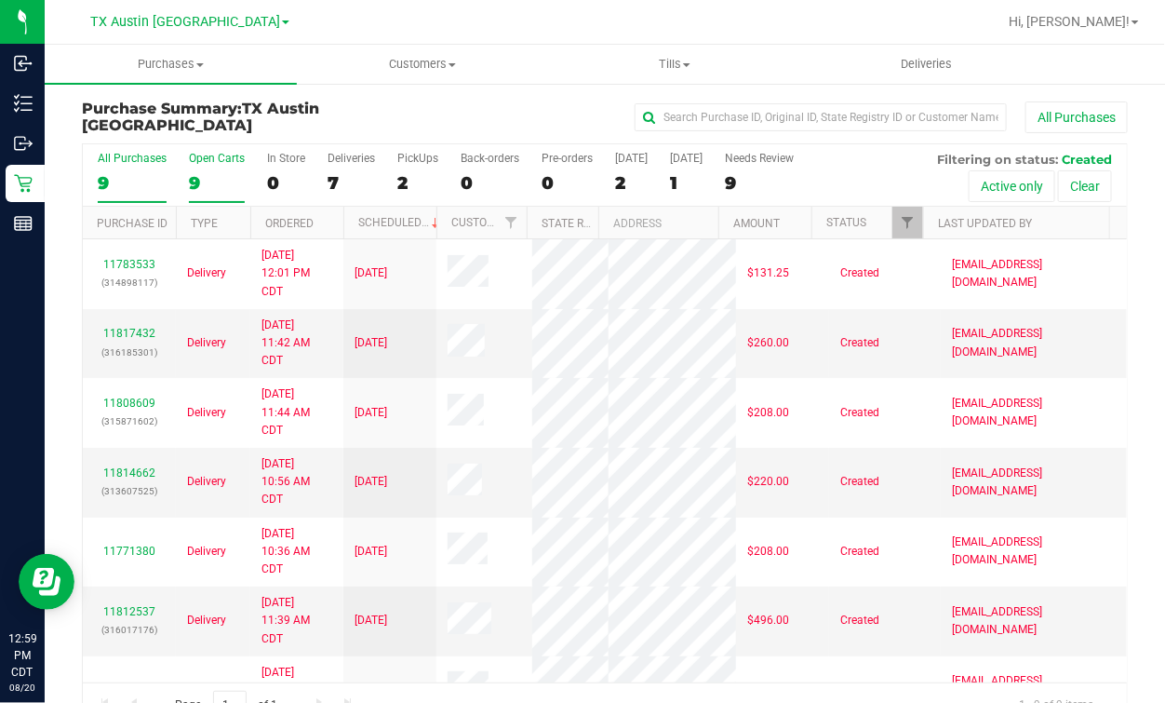
click at [222, 172] on div "9" at bounding box center [217, 182] width 56 height 21
click at [0, 0] on input "Open Carts 9" at bounding box center [0, 0] width 0 height 0
click at [954, 209] on th "Last Updated By" at bounding box center [1016, 223] width 186 height 33
click at [953, 216] on link "Last Updated By" at bounding box center [995, 222] width 115 height 13
click at [921, 60] on span "Deliveries" at bounding box center [927, 64] width 101 height 17
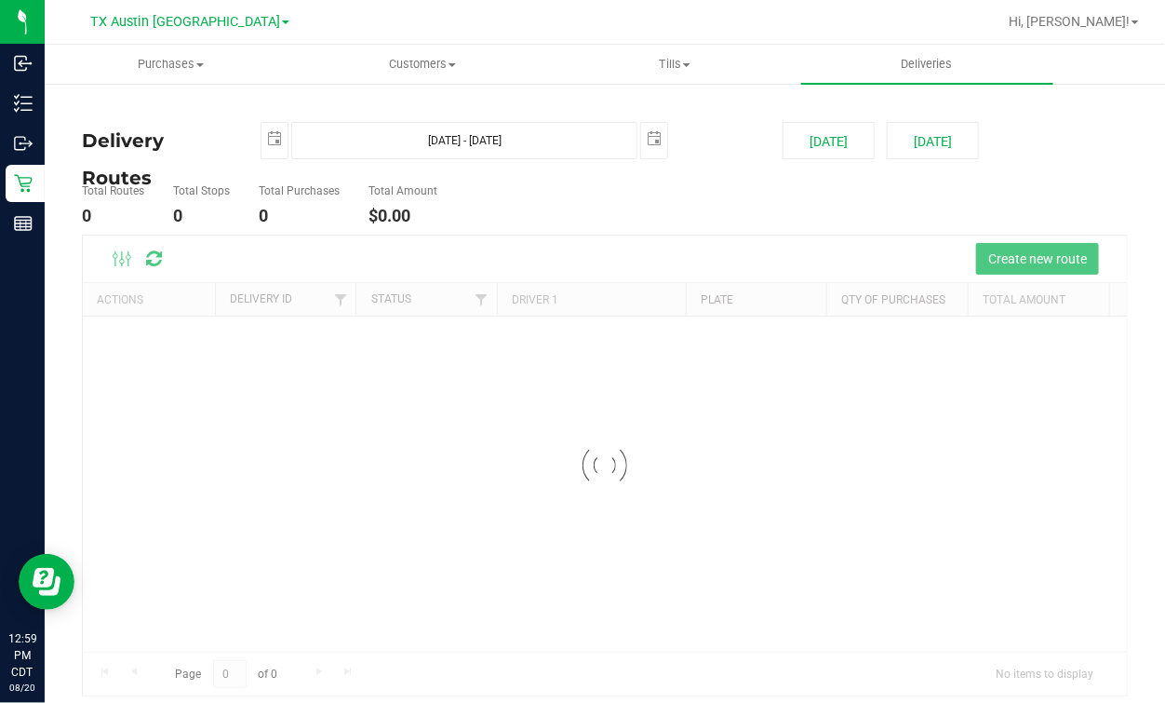
click at [172, 5] on div "TX Austin DC TX Austin DC TX Plano Retail TX San Antonio Retail TX South-Austin…" at bounding box center [193, 22] width 279 height 36
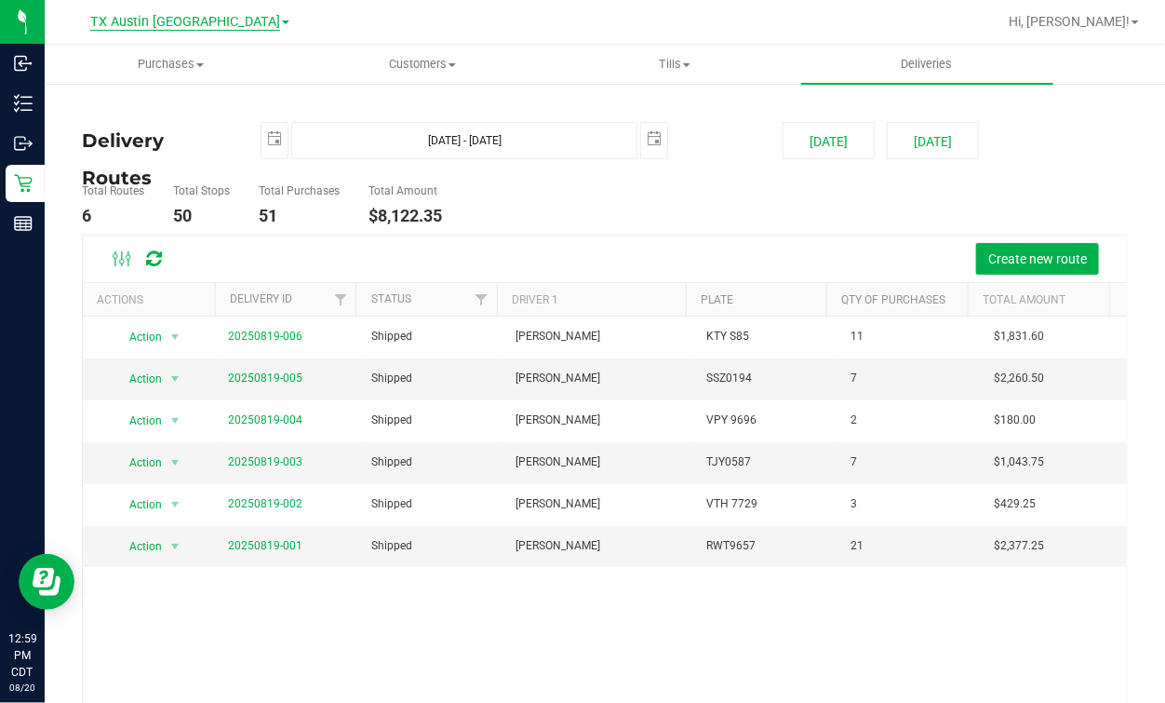
click at [183, 14] on link "TX Austin [GEOGRAPHIC_DATA]" at bounding box center [189, 21] width 199 height 18
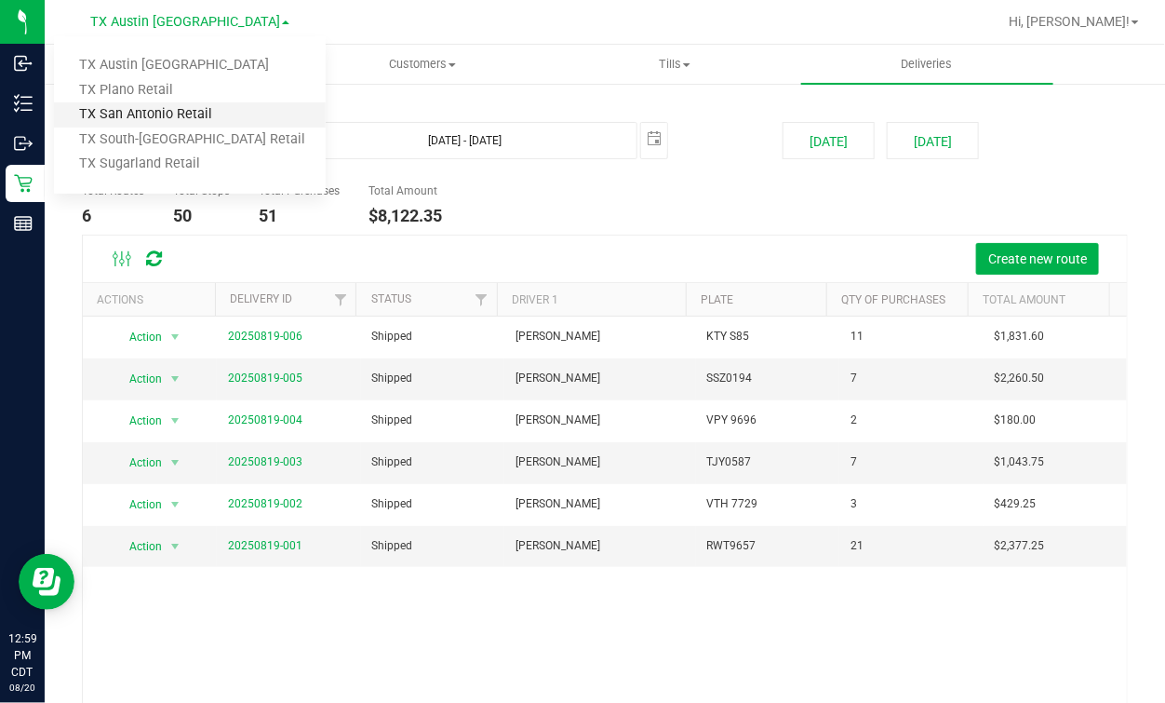
click at [195, 108] on link "TX San Antonio Retail" at bounding box center [190, 114] width 272 height 25
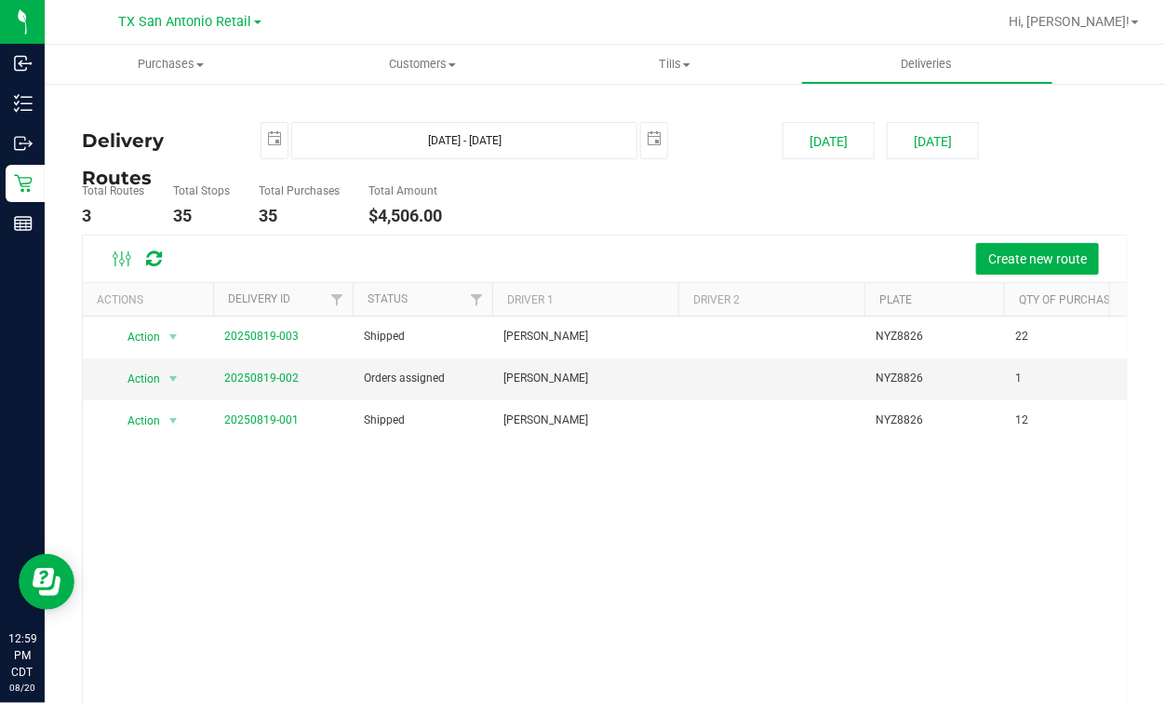
click at [502, 206] on ul "Total Routes 3 Total Stops 35 Total Purchases 35 Total Amount $4,506.00" at bounding box center [423, 205] width 692 height 59
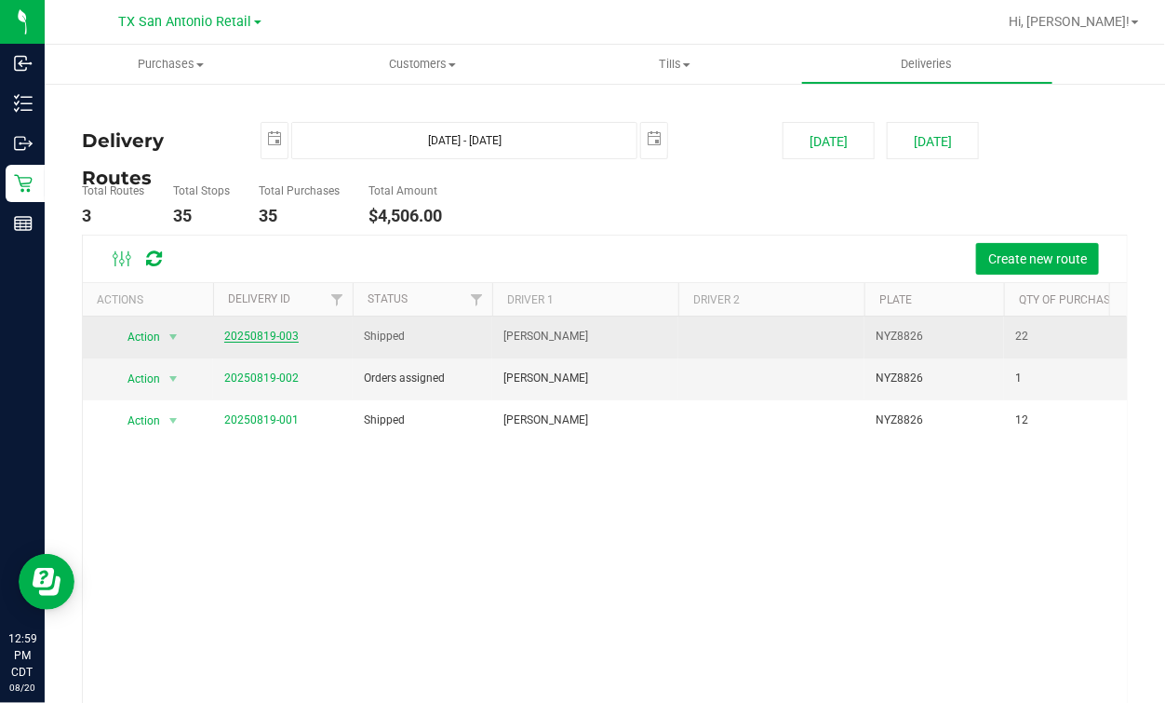
click at [274, 334] on link "20250819-003" at bounding box center [261, 335] width 74 height 13
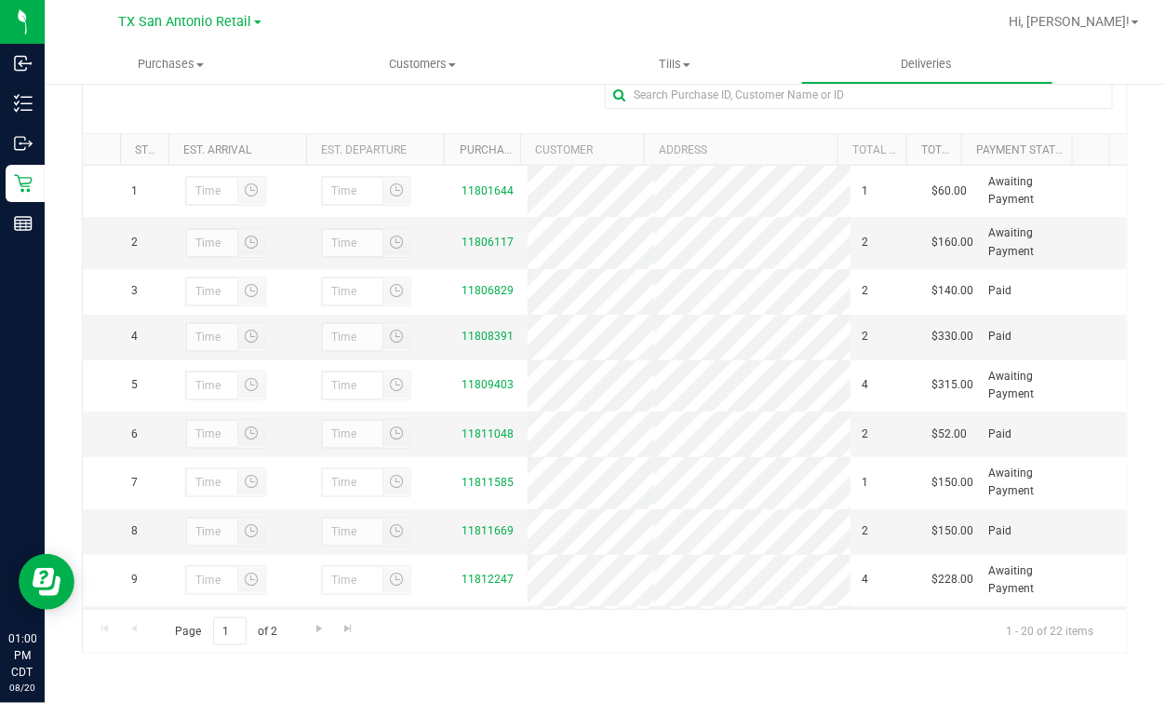
click at [407, 19] on div at bounding box center [665, 22] width 664 height 36
click at [908, 56] on span "Deliveries" at bounding box center [927, 64] width 101 height 17
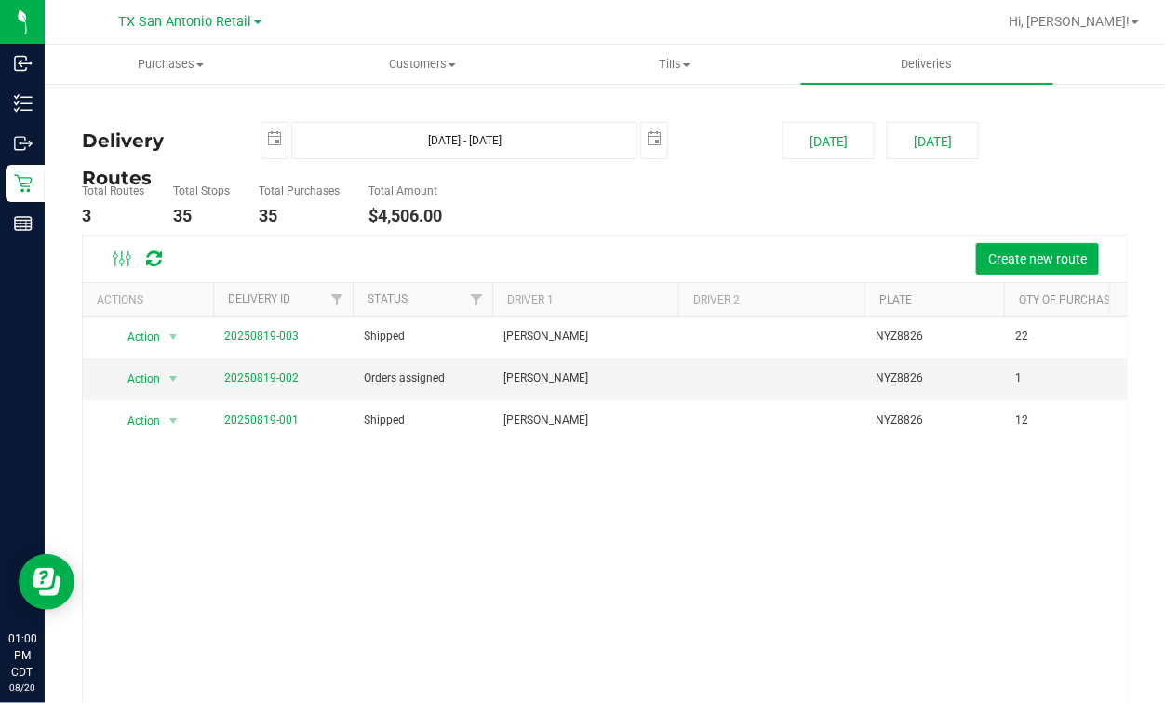
click at [504, 21] on div at bounding box center [665, 22] width 664 height 36
drag, startPoint x: 621, startPoint y: 226, endPoint x: 604, endPoint y: 242, distance: 23.0
click at [620, 225] on ul "Total Routes 3 Total Stops 35 Total Purchases 35 Total Amount $4,506.00" at bounding box center [423, 205] width 692 height 59
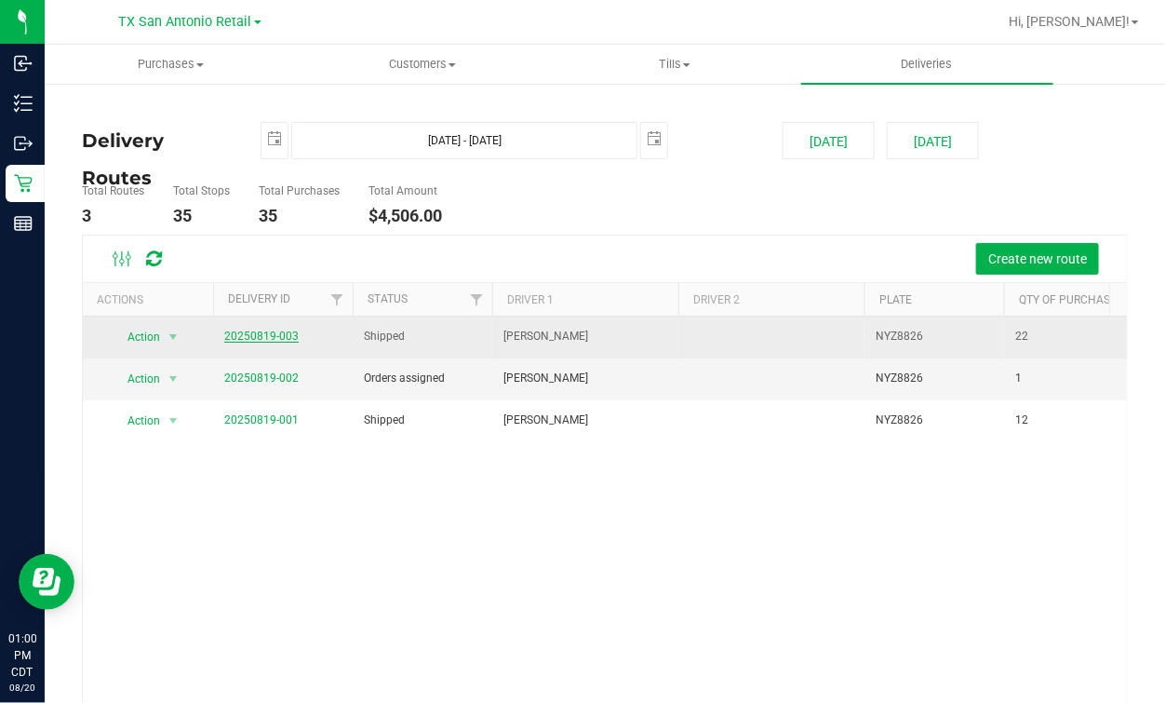
click at [287, 330] on link "20250819-003" at bounding box center [261, 335] width 74 height 13
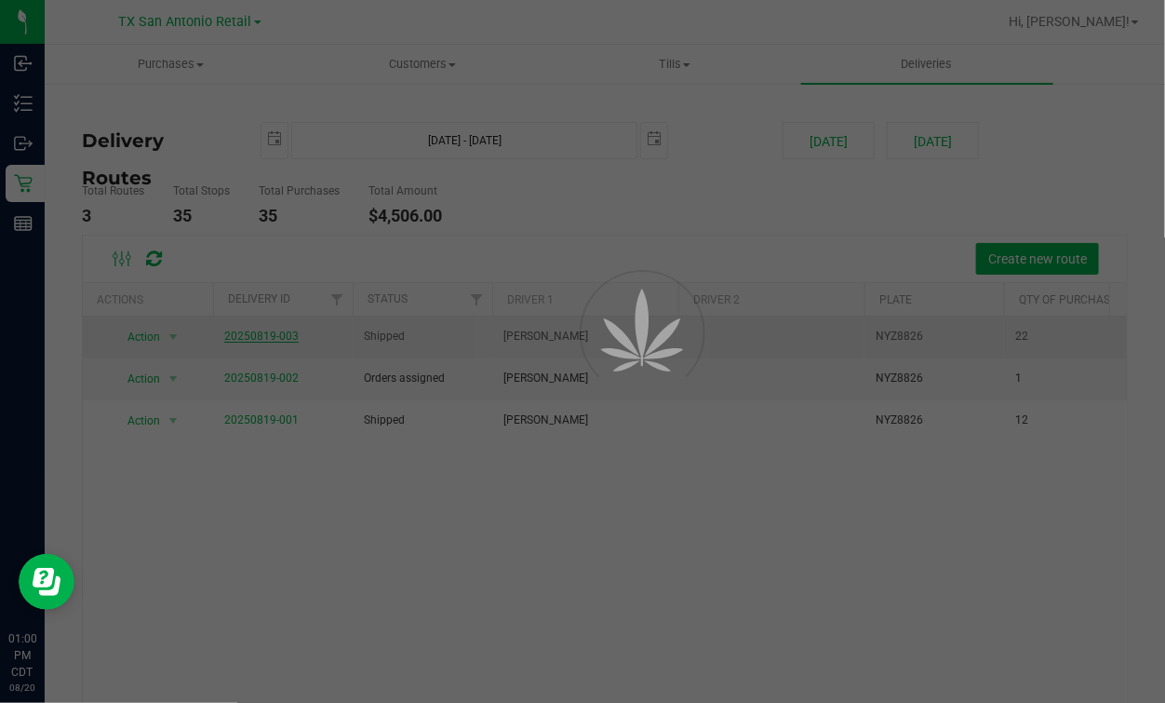
click at [578, 205] on div at bounding box center [582, 351] width 1165 height 703
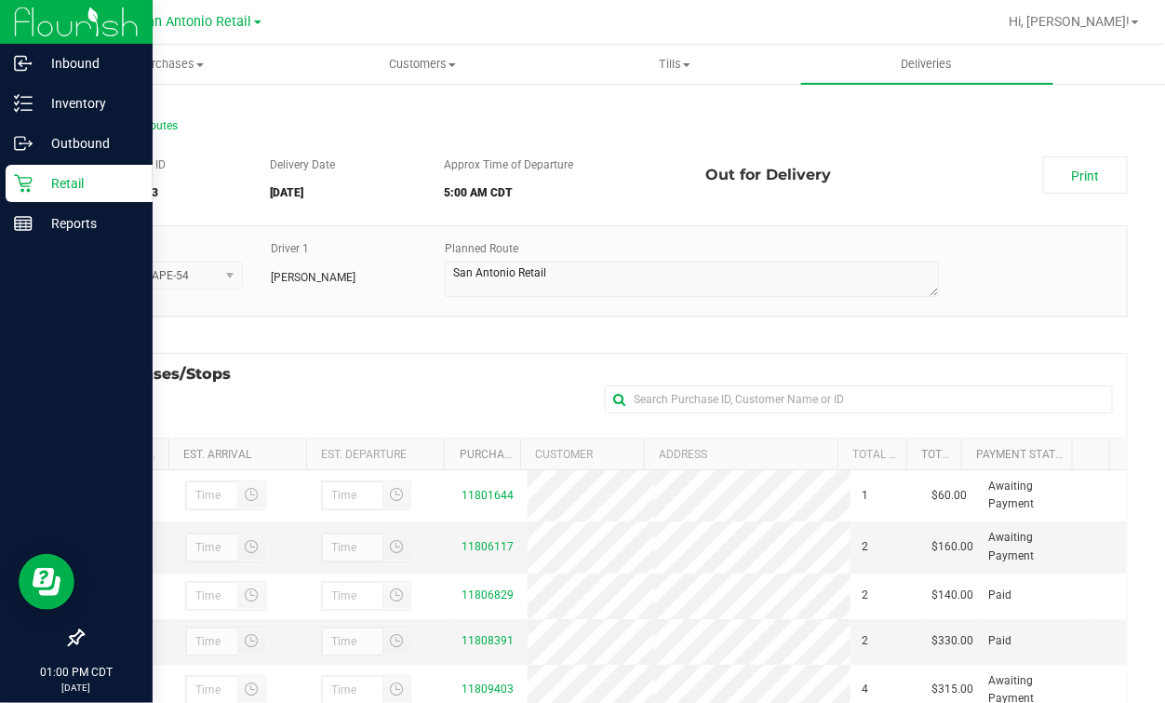
click at [21, 181] on icon at bounding box center [23, 183] width 19 height 19
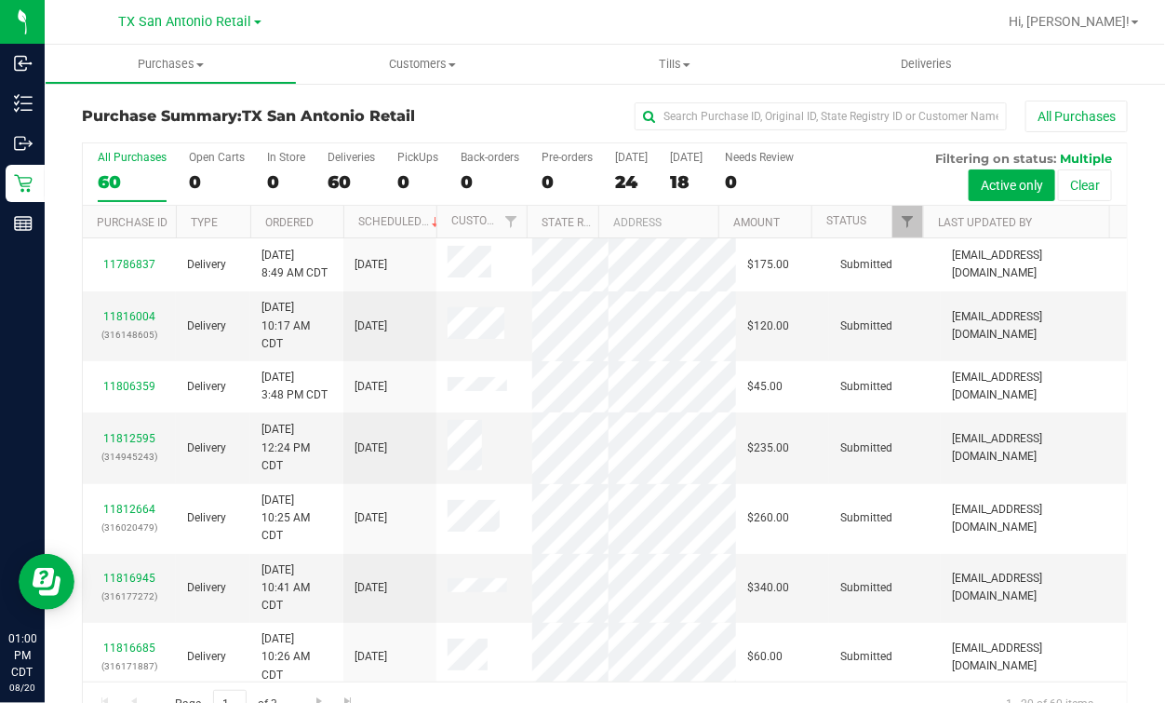
click at [569, 108] on div "All Purchases" at bounding box center [779, 117] width 697 height 32
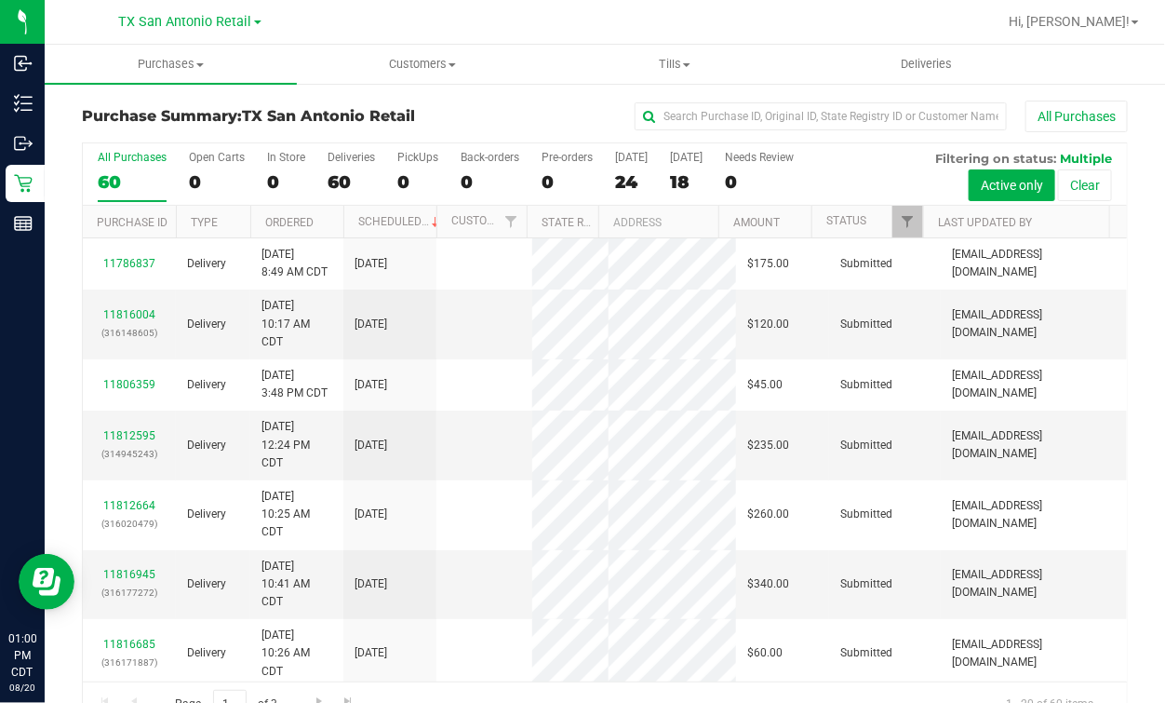
click at [457, 111] on div "All Purchases" at bounding box center [779, 117] width 697 height 32
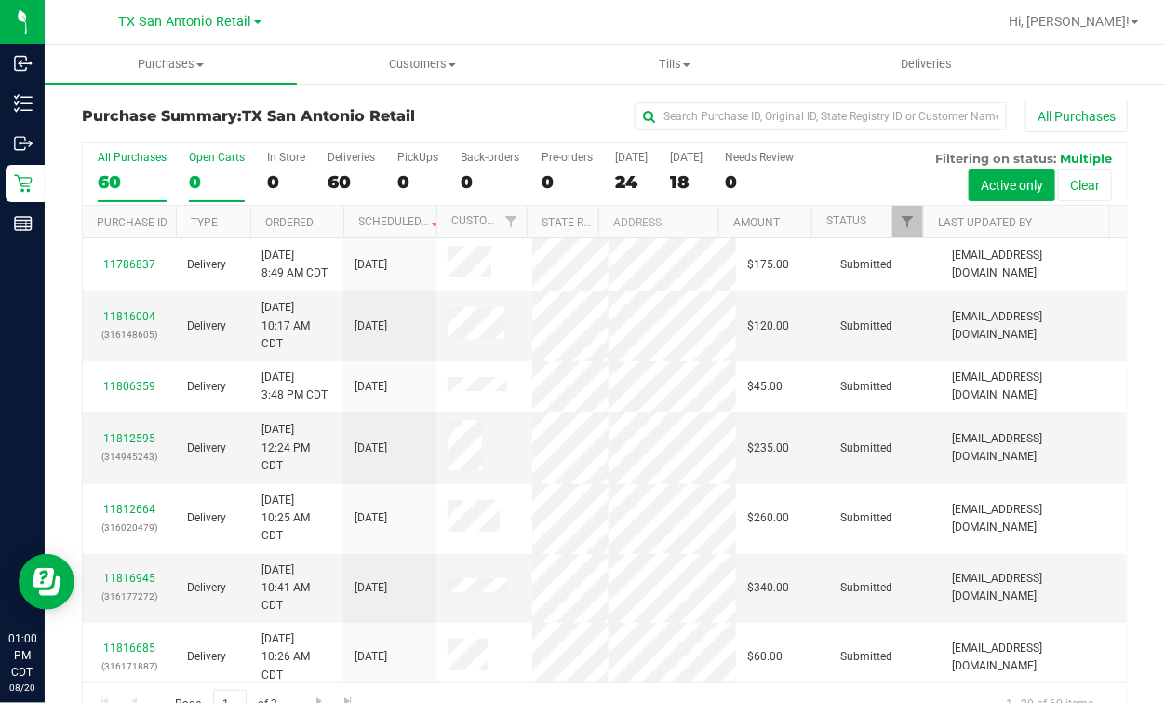
click at [217, 179] on div "0" at bounding box center [217, 181] width 56 height 21
click at [0, 0] on input "Open Carts 0" at bounding box center [0, 0] width 0 height 0
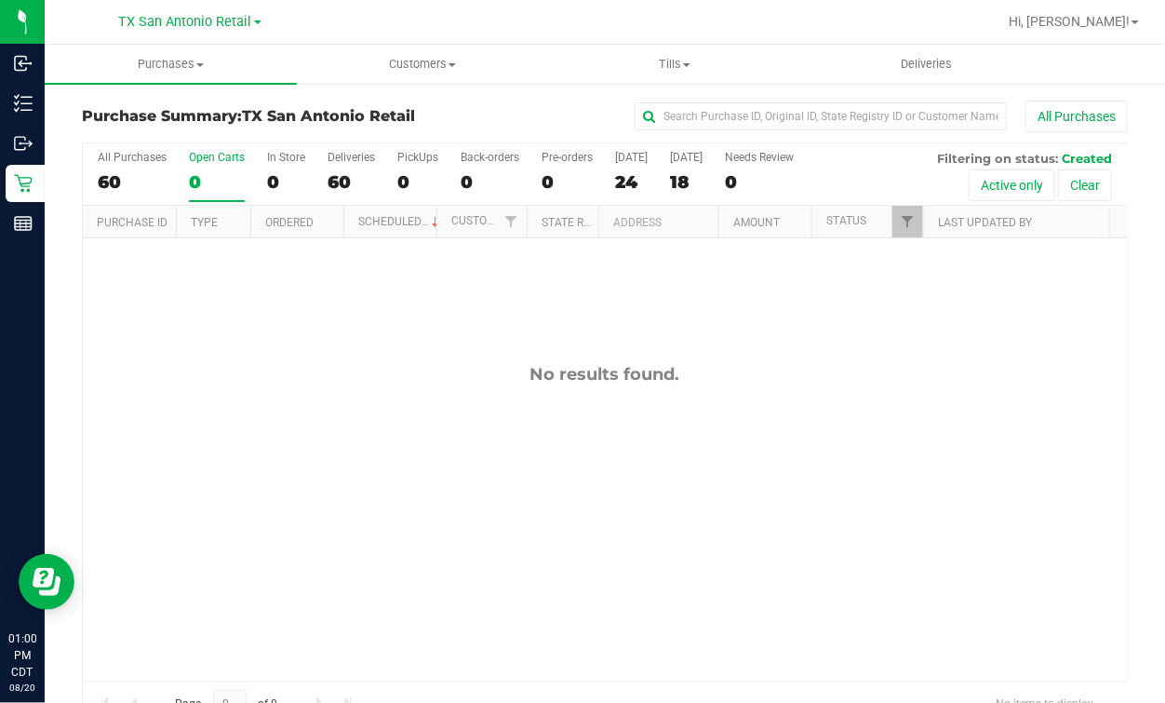
click at [520, 24] on div at bounding box center [665, 22] width 664 height 36
click at [506, 135] on div "Purchase Summary: TX San Antonio Retail All Purchases" at bounding box center [605, 121] width 1046 height 41
click at [562, 15] on div at bounding box center [665, 22] width 664 height 36
click at [525, 130] on div "All Purchases" at bounding box center [779, 117] width 697 height 32
click at [495, 20] on div at bounding box center [665, 22] width 664 height 36
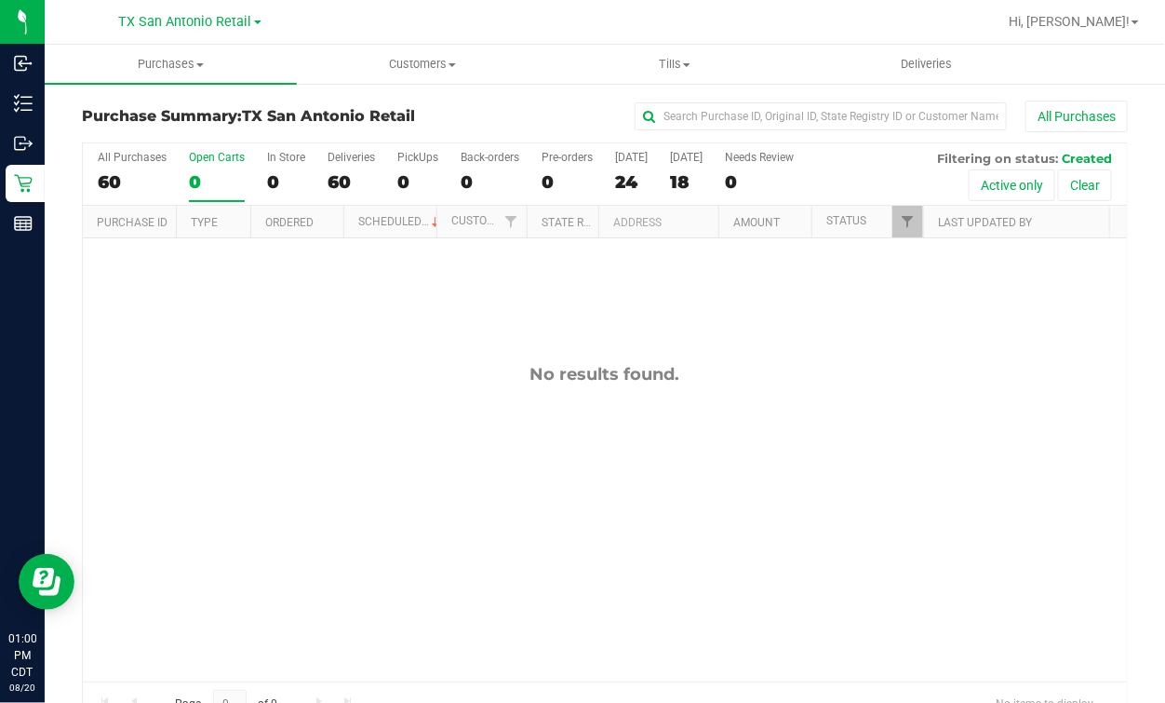
click at [492, 134] on div "Purchase Summary: TX San Antonio Retail All Purchases" at bounding box center [605, 121] width 1046 height 41
click at [486, 33] on div at bounding box center [665, 22] width 664 height 36
click at [486, 74] on uib-tab-heading "Customers All customers Add a new customer All physicians" at bounding box center [423, 64] width 250 height 37
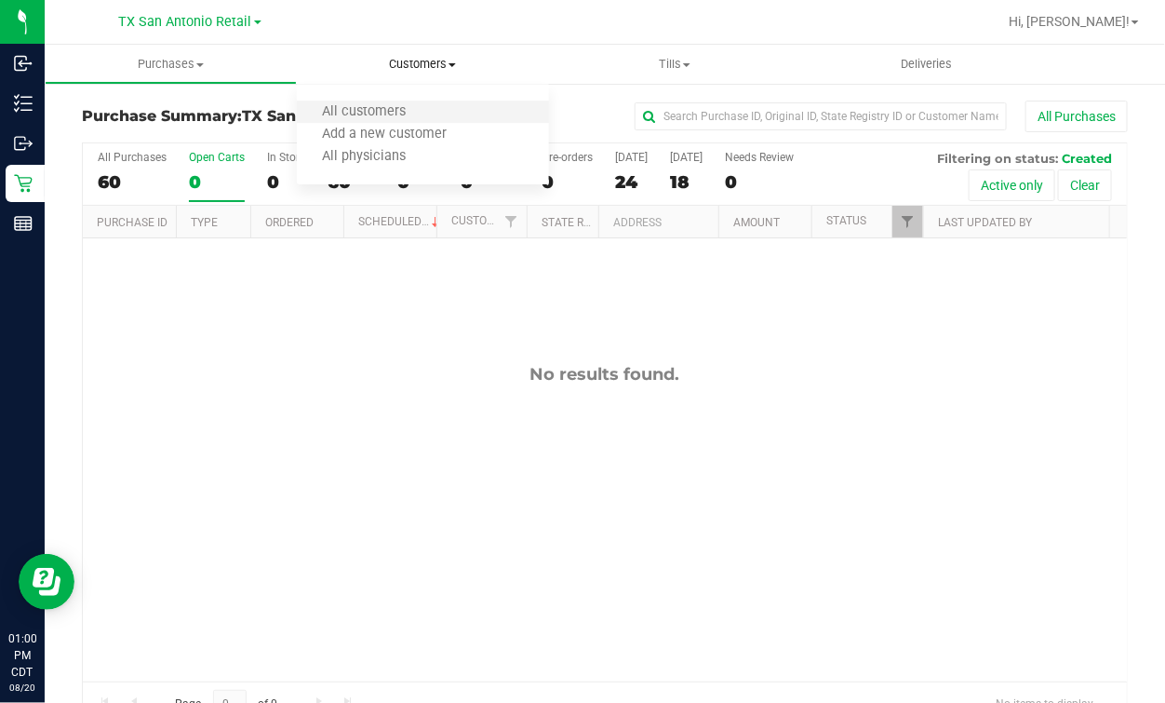
click at [482, 107] on li "All customers" at bounding box center [423, 112] width 252 height 22
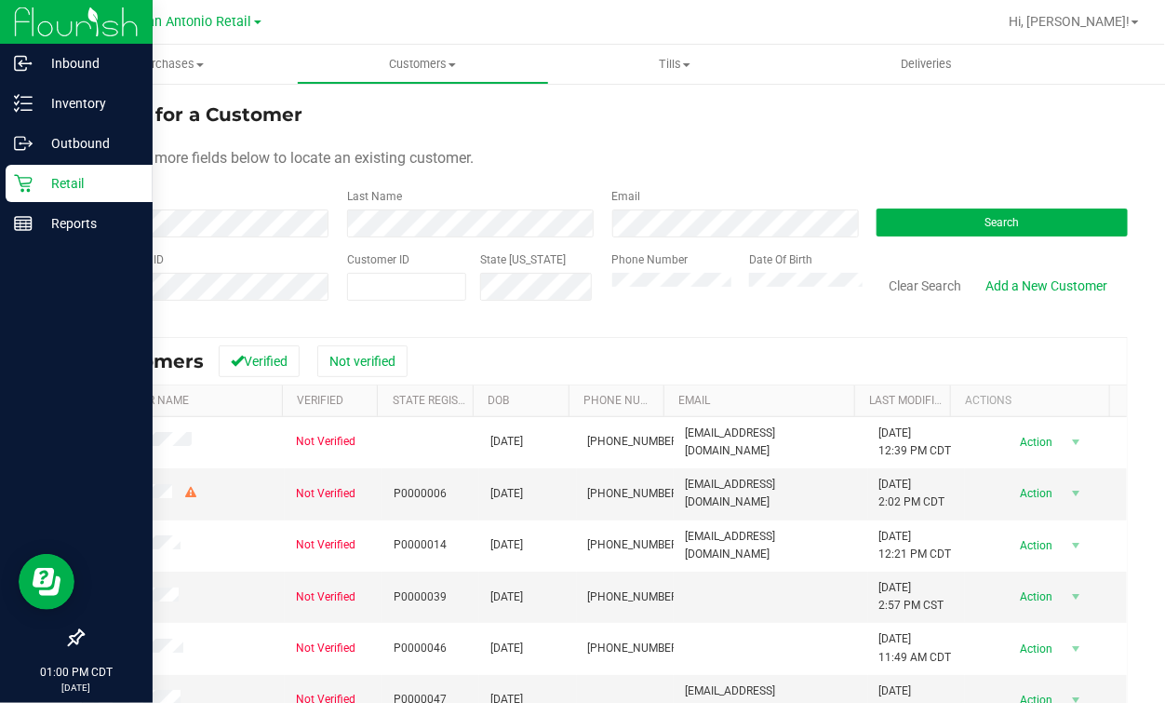
click at [25, 181] on icon at bounding box center [23, 183] width 19 height 19
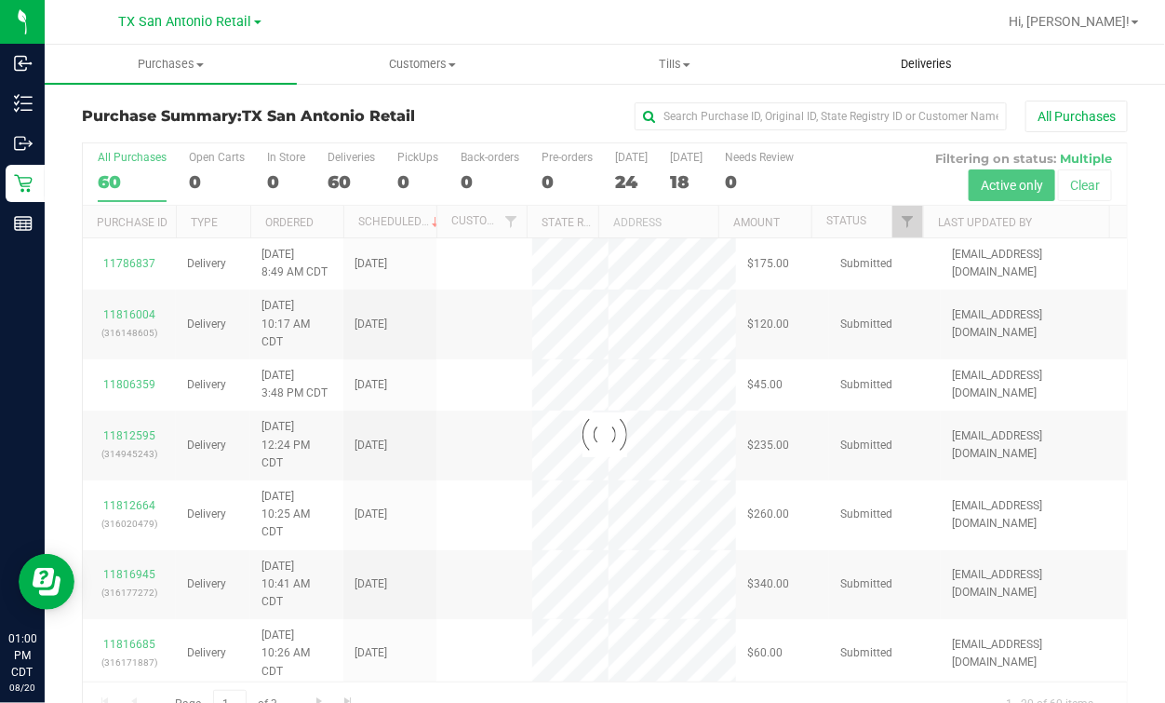
click at [905, 62] on span "Deliveries" at bounding box center [927, 64] width 101 height 17
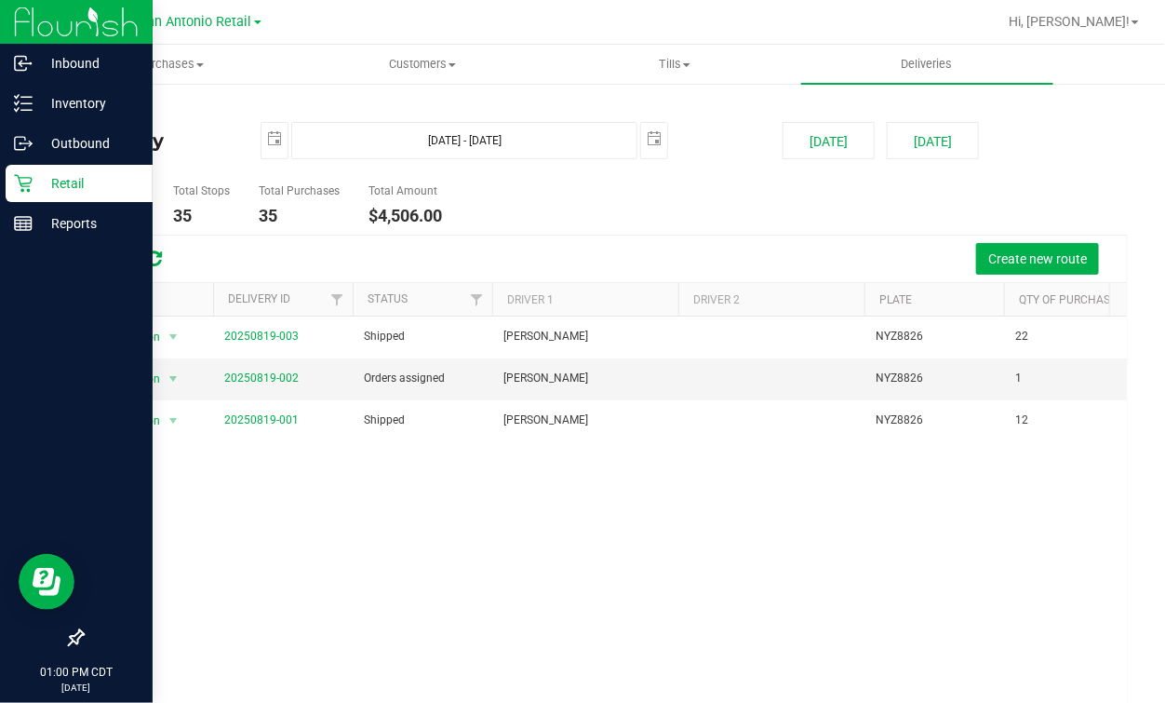
click at [25, 181] on icon at bounding box center [23, 183] width 19 height 19
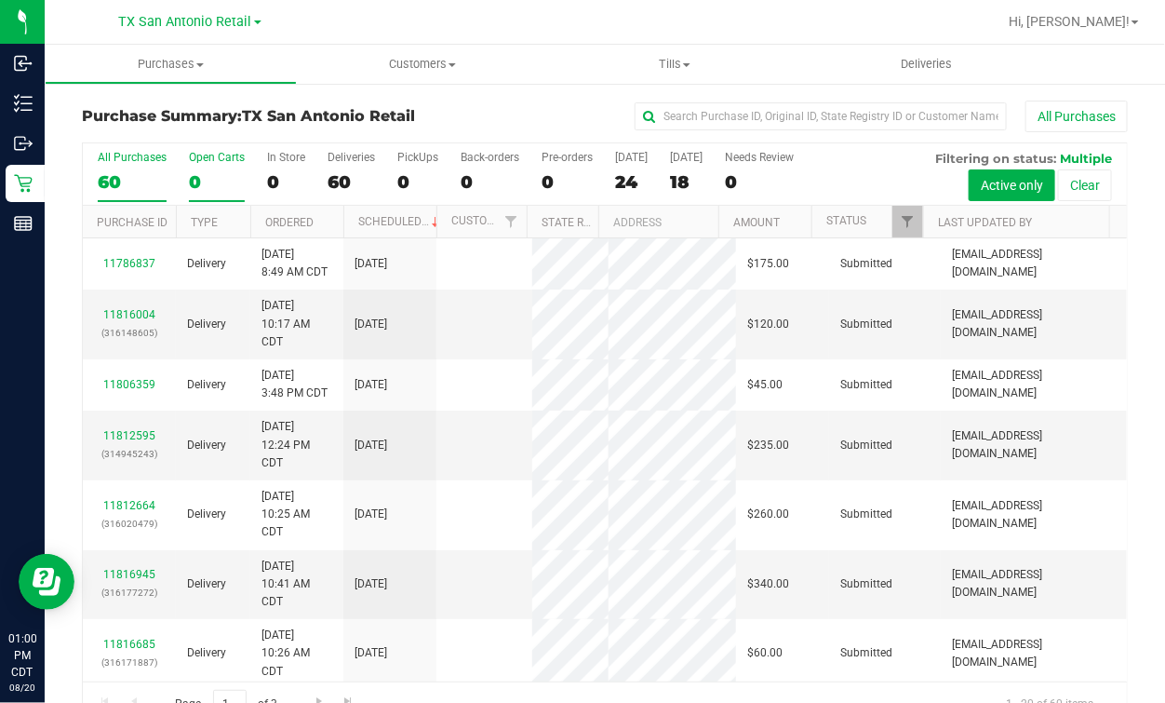
click at [213, 170] on label "Open Carts 0" at bounding box center [217, 176] width 56 height 51
click at [0, 0] on input "Open Carts 0" at bounding box center [0, 0] width 0 height 0
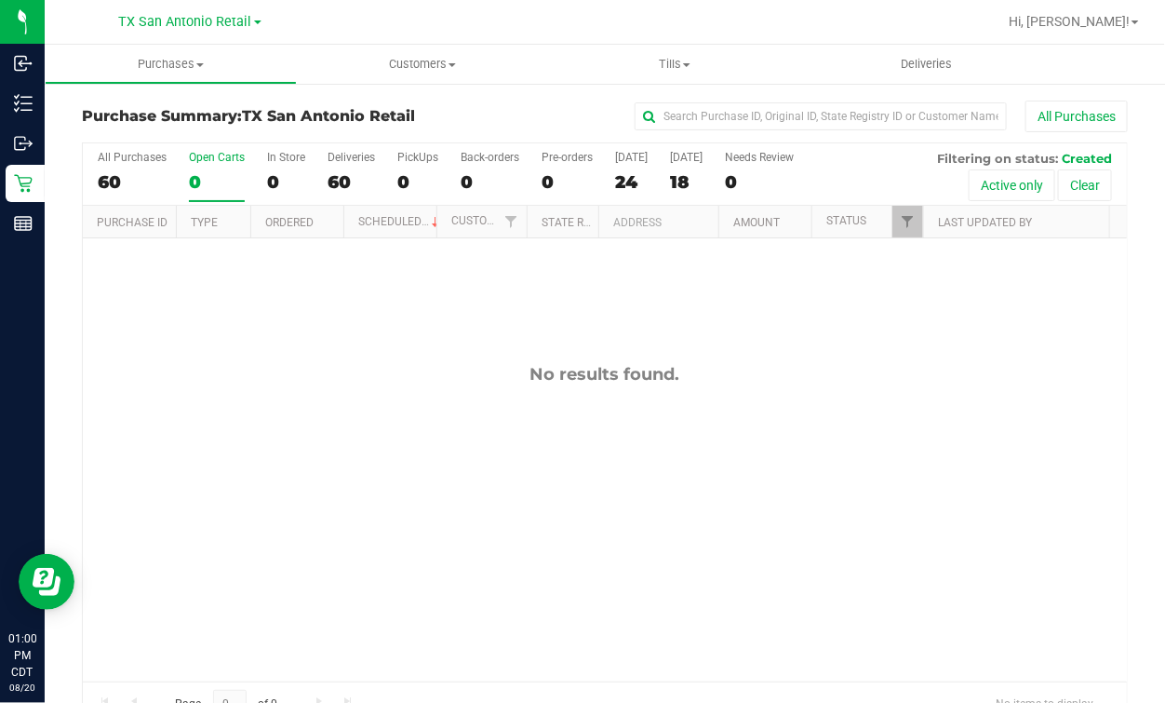
click at [515, 117] on div "All Purchases" at bounding box center [779, 117] width 697 height 32
click at [139, 175] on div "60" at bounding box center [132, 181] width 69 height 21
click at [0, 0] on input "All Purchases 60" at bounding box center [0, 0] width 0 height 0
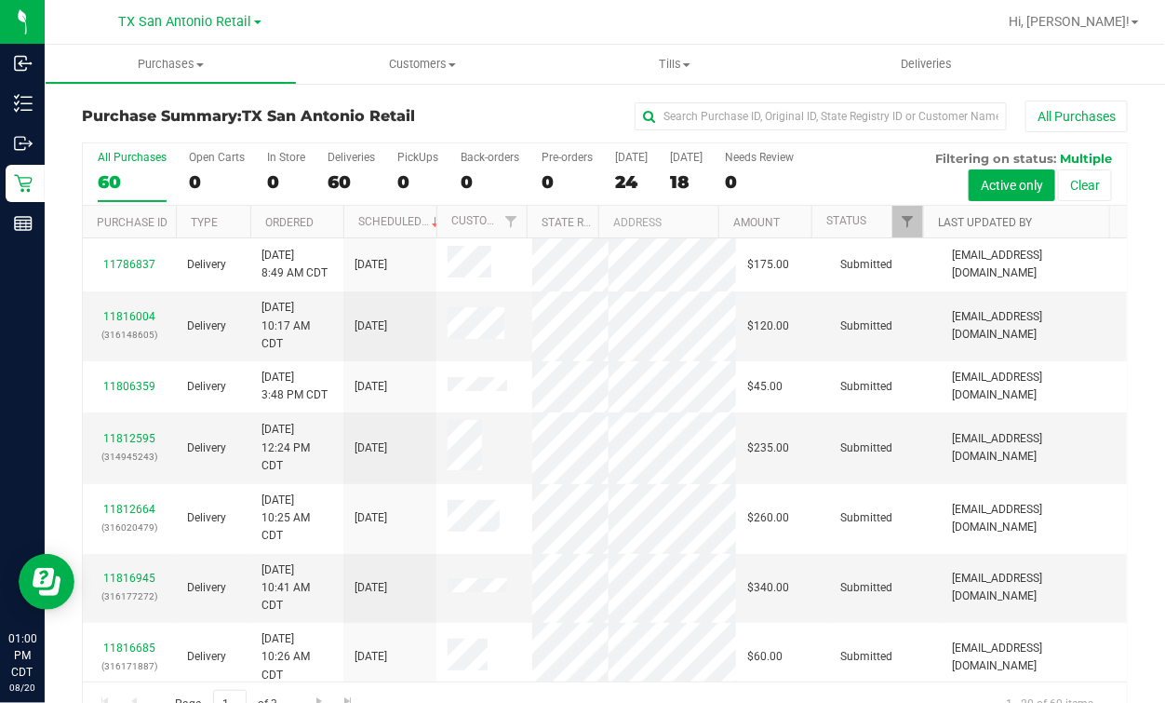
click at [985, 224] on link "Last Updated By" at bounding box center [985, 222] width 94 height 13
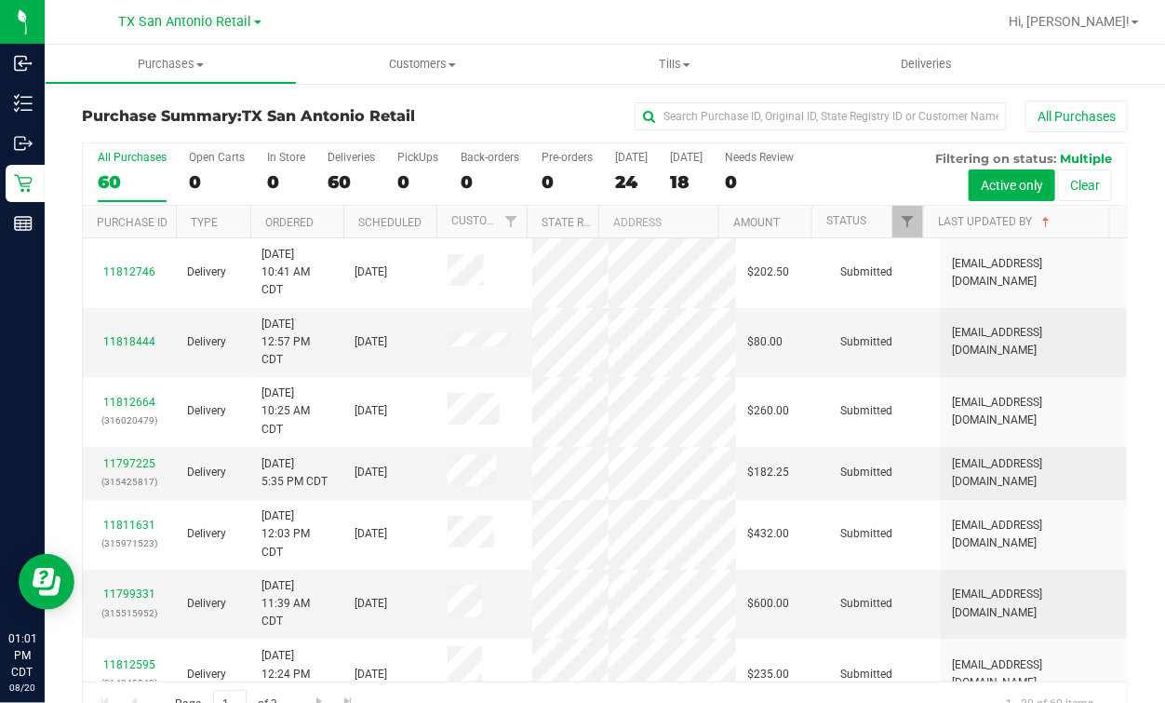
click at [257, 20] on link "TX San Antonio Retail" at bounding box center [190, 21] width 142 height 18
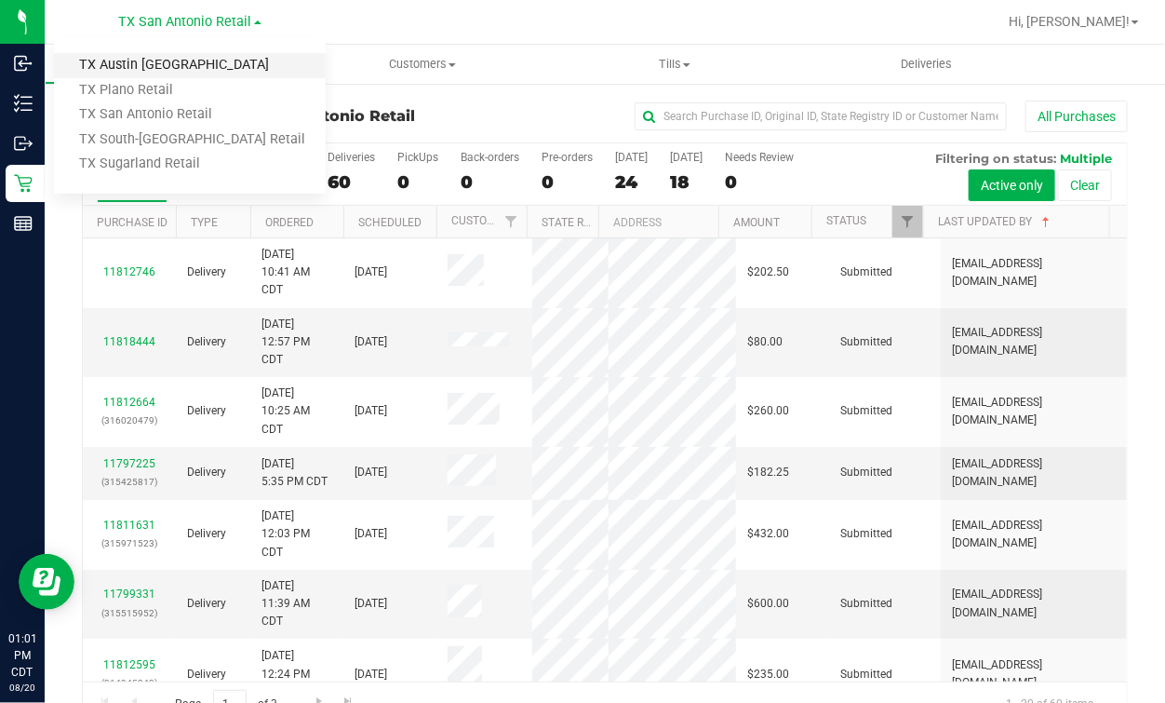
click at [172, 66] on link "TX Austin [GEOGRAPHIC_DATA]" at bounding box center [190, 65] width 272 height 25
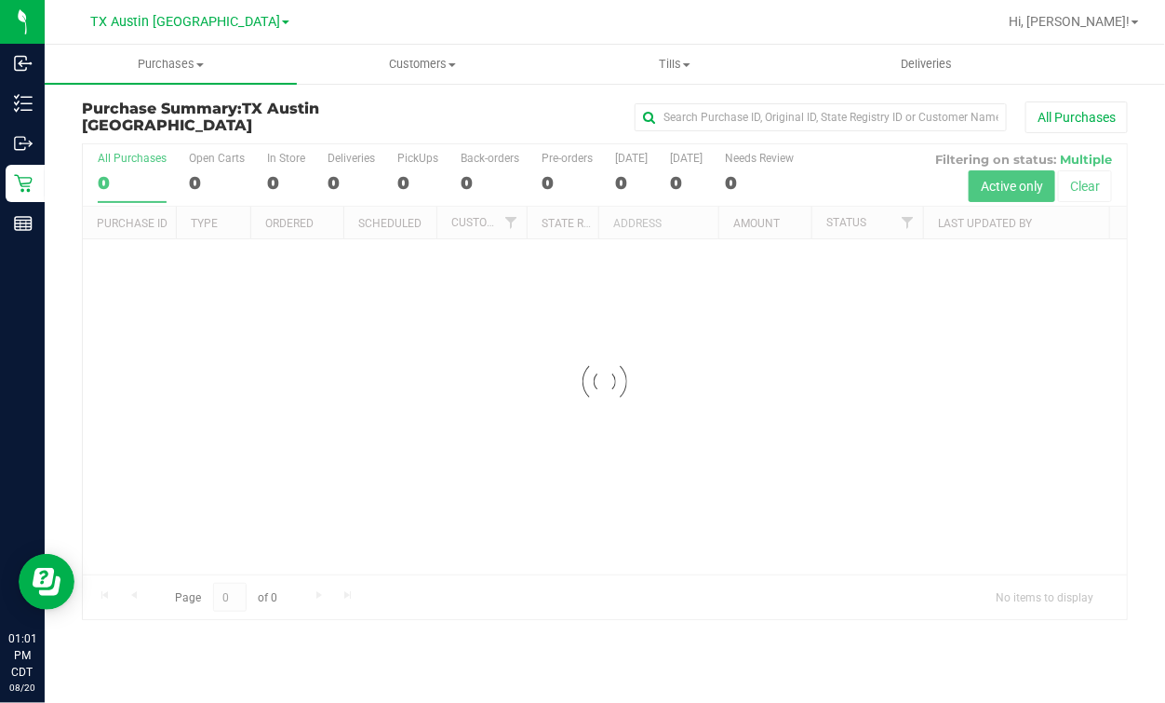
click at [947, 208] on div at bounding box center [605, 381] width 1044 height 475
click at [947, 214] on div at bounding box center [605, 381] width 1044 height 475
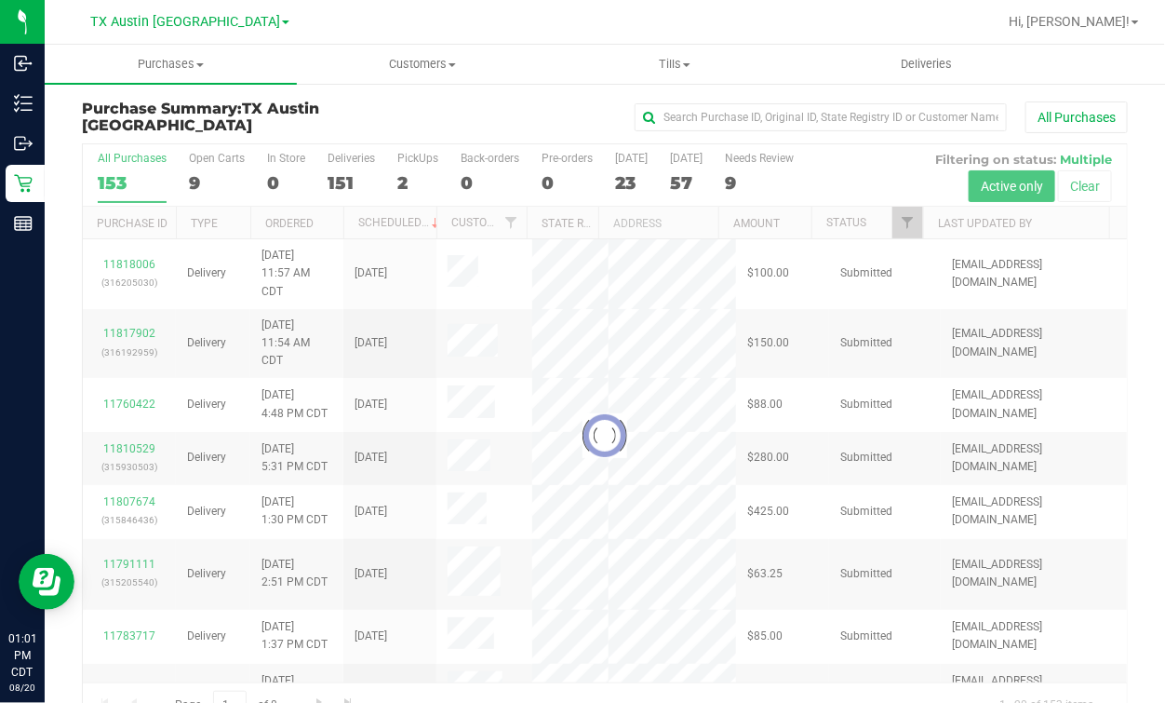
click at [951, 219] on div at bounding box center [605, 435] width 1044 height 583
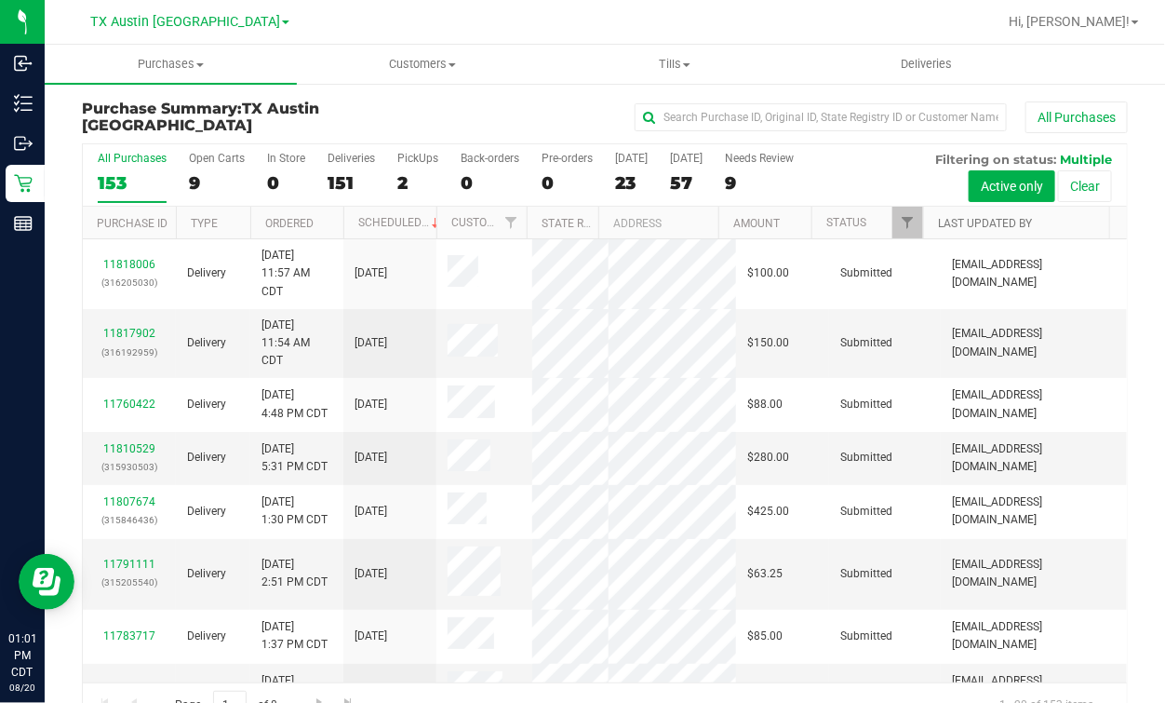
click at [948, 225] on link "Last Updated By" at bounding box center [985, 223] width 94 height 13
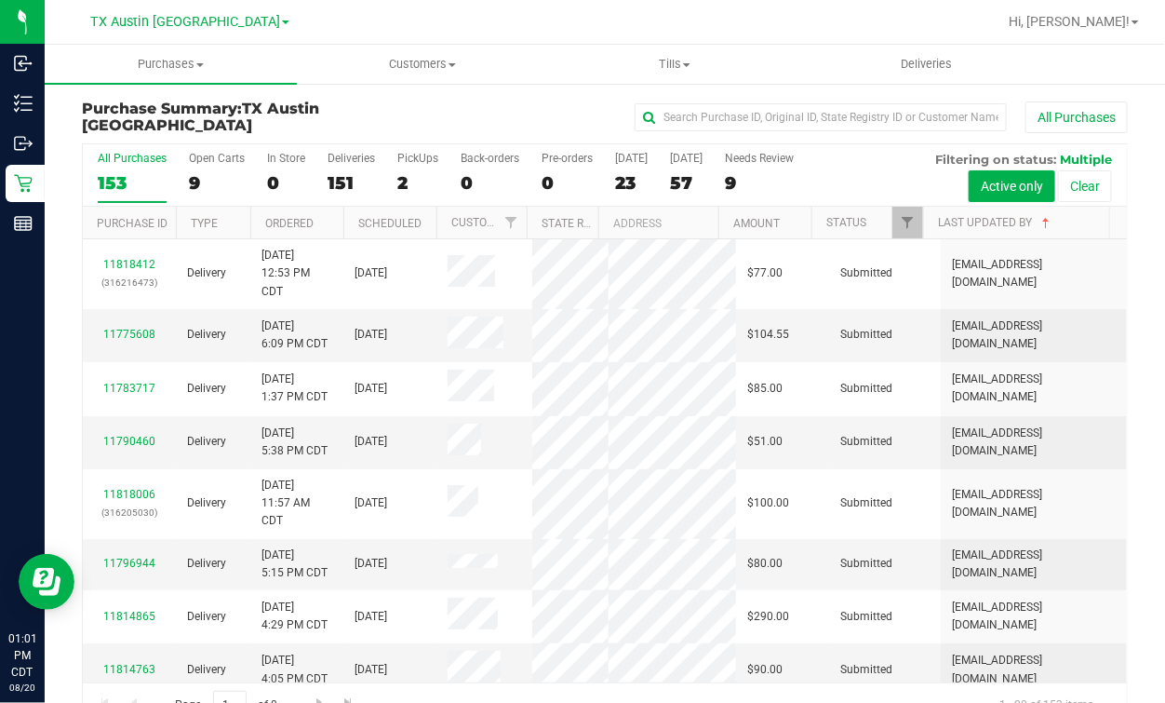
click at [959, 229] on th "Last Updated By" at bounding box center [1016, 223] width 186 height 33
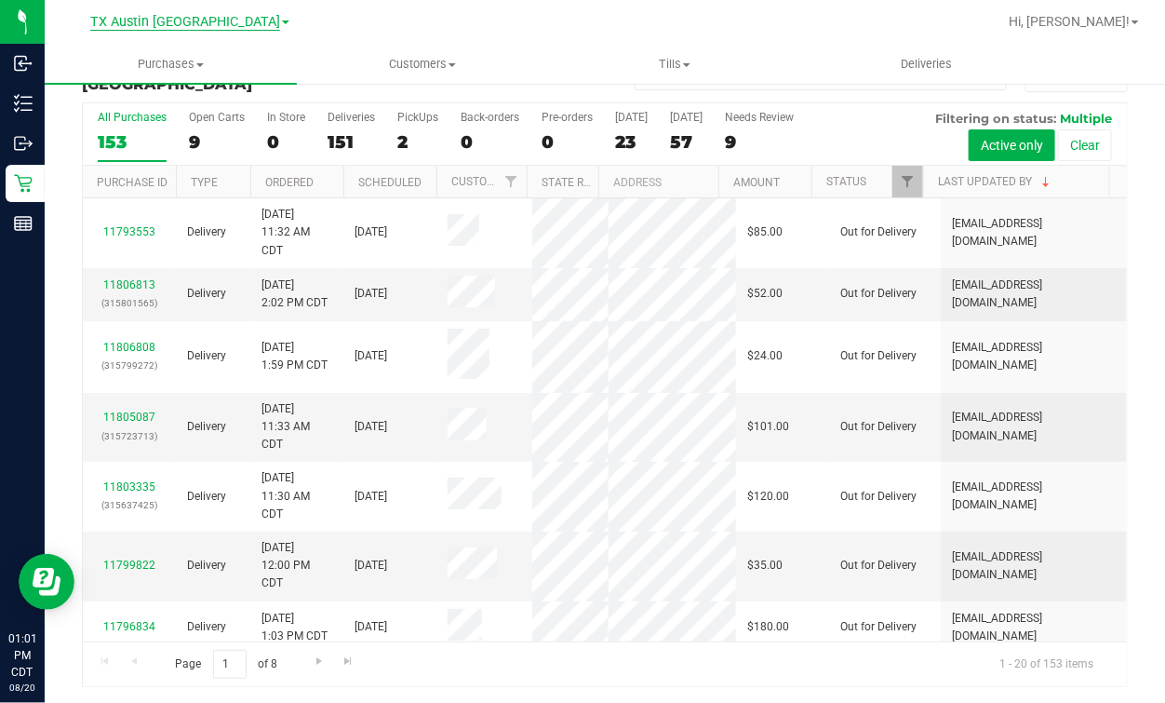
click at [203, 23] on span "TX Austin [GEOGRAPHIC_DATA]" at bounding box center [185, 22] width 190 height 17
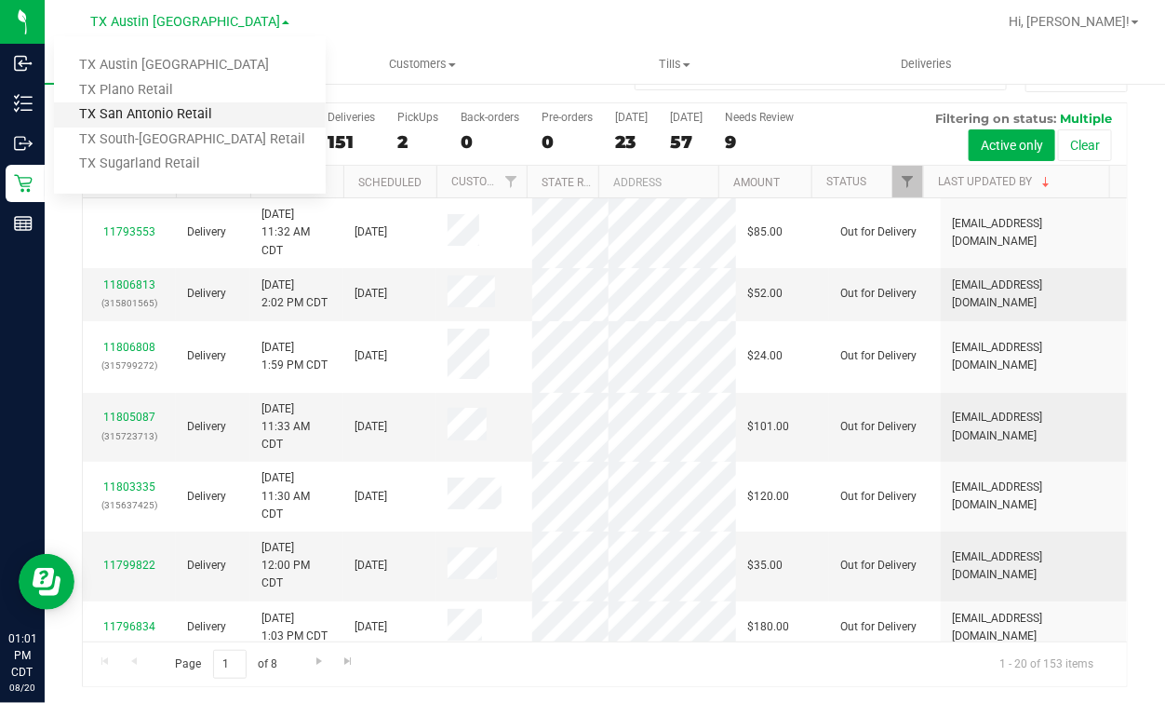
click at [127, 108] on link "TX San Antonio Retail" at bounding box center [190, 114] width 272 height 25
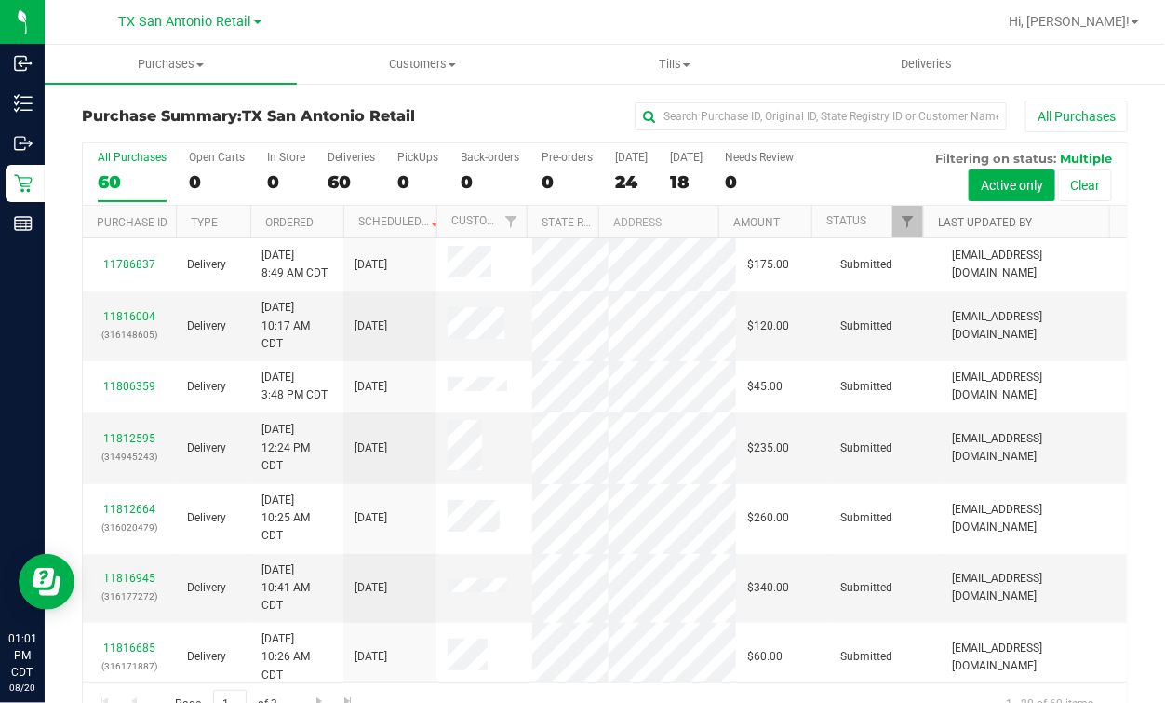
click at [1004, 217] on link "Last Updated By" at bounding box center [985, 222] width 94 height 13
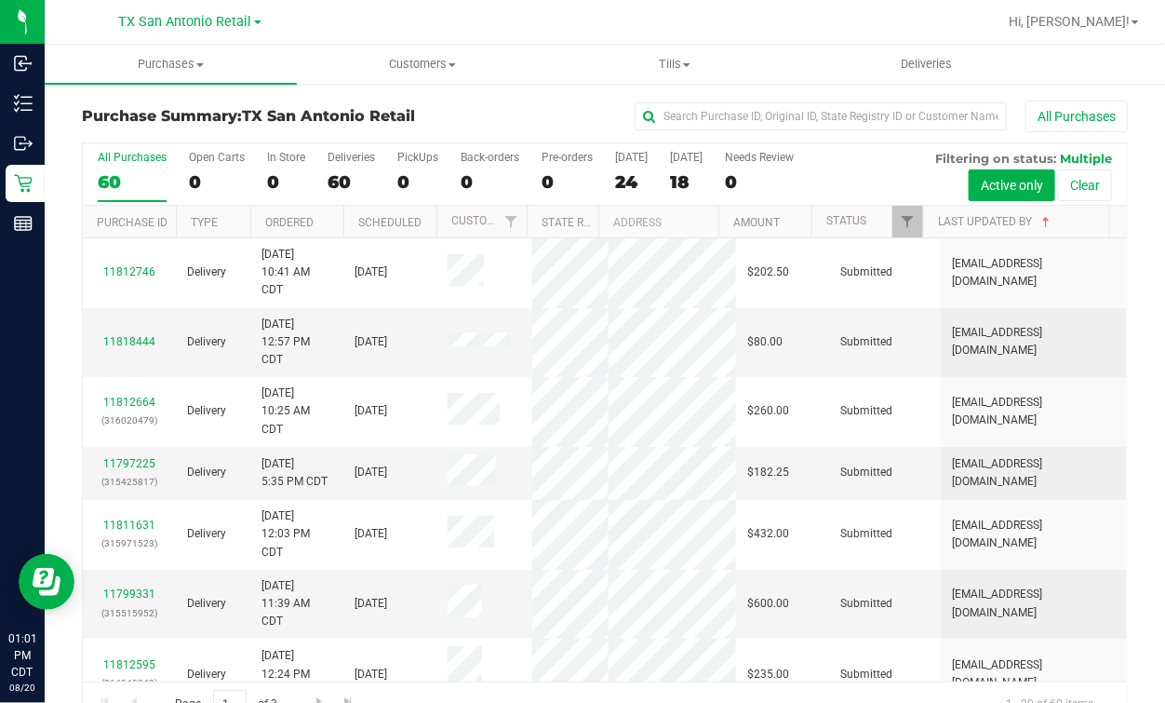
click at [516, 33] on div at bounding box center [665, 22] width 664 height 36
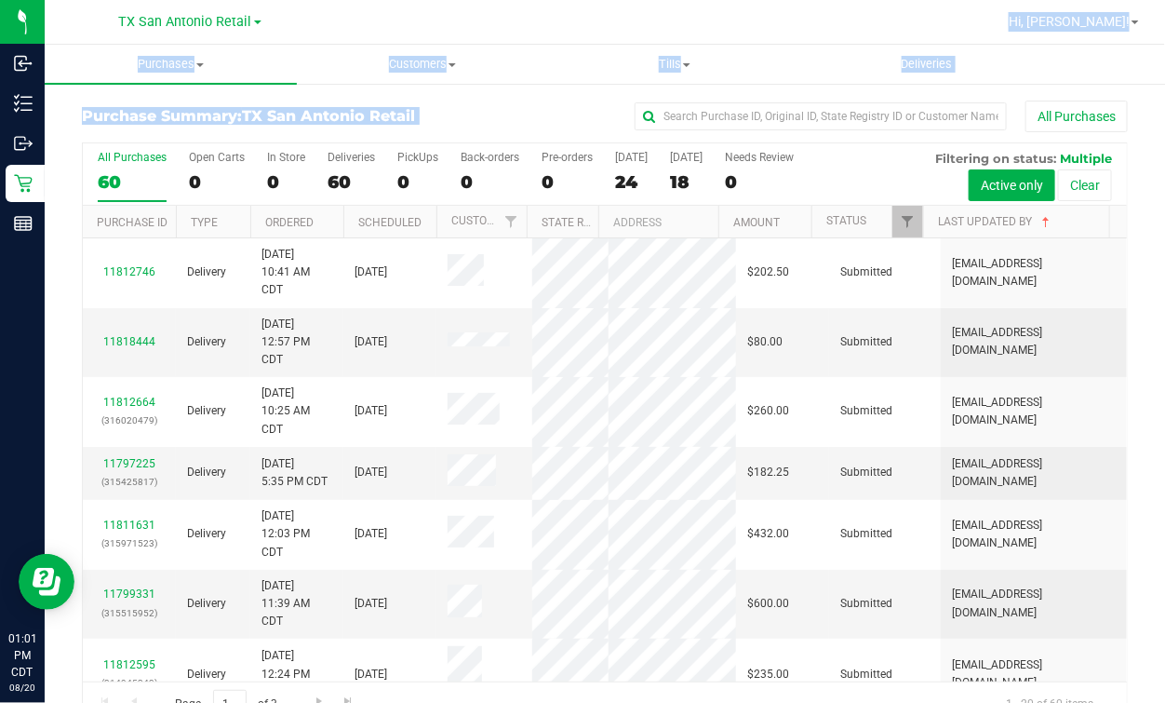
drag, startPoint x: 509, startPoint y: 102, endPoint x: 396, endPoint y: 15, distance: 142.6
click at [396, 15] on div "TX San Antonio Retail TX Austin DC TX Plano Retail TX San Antonio Retail TX Sou…" at bounding box center [605, 351] width 1121 height 703
drag, startPoint x: 396, startPoint y: 15, endPoint x: 758, endPoint y: 23, distance: 361.2
click at [758, 23] on div at bounding box center [665, 22] width 664 height 36
click at [525, 107] on div "All Purchases" at bounding box center [779, 117] width 697 height 32
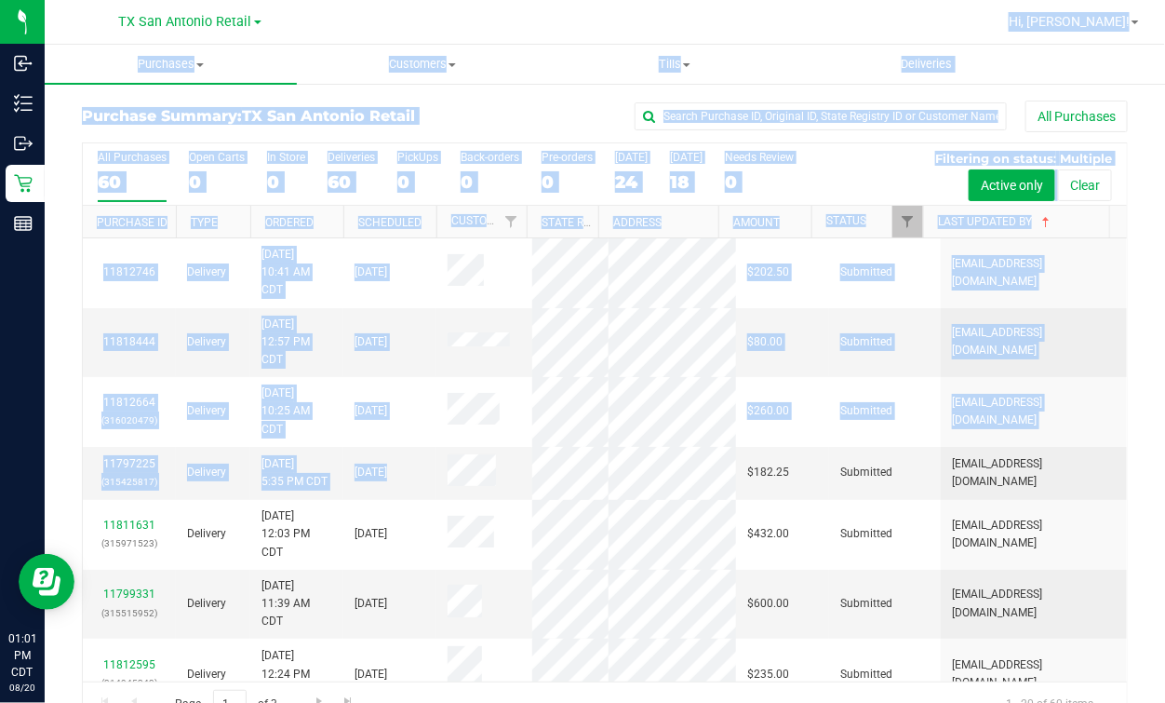
click at [658, 632] on div "TX San Antonio Retail TX Austin DC TX Plano Retail TX San Antonio Retail TX Sou…" at bounding box center [605, 351] width 1121 height 703
click at [997, 9] on div at bounding box center [665, 22] width 664 height 36
click at [650, 38] on div at bounding box center [665, 22] width 664 height 36
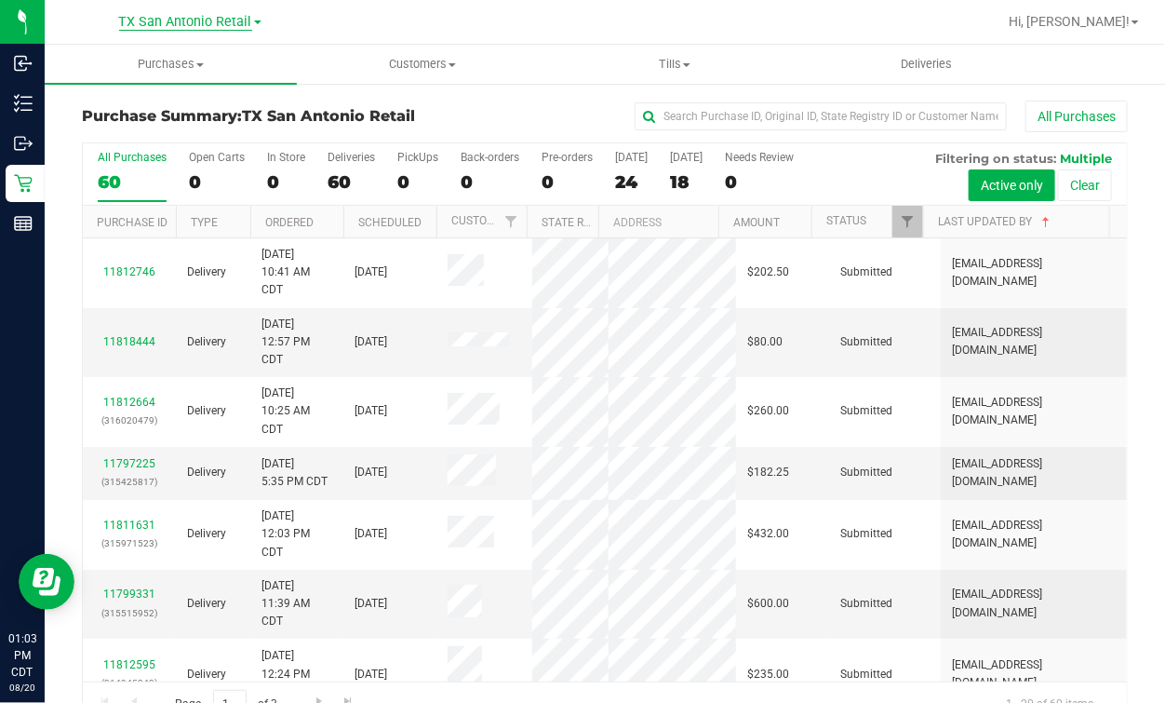
click at [192, 24] on span "TX San Antonio Retail" at bounding box center [185, 22] width 133 height 17
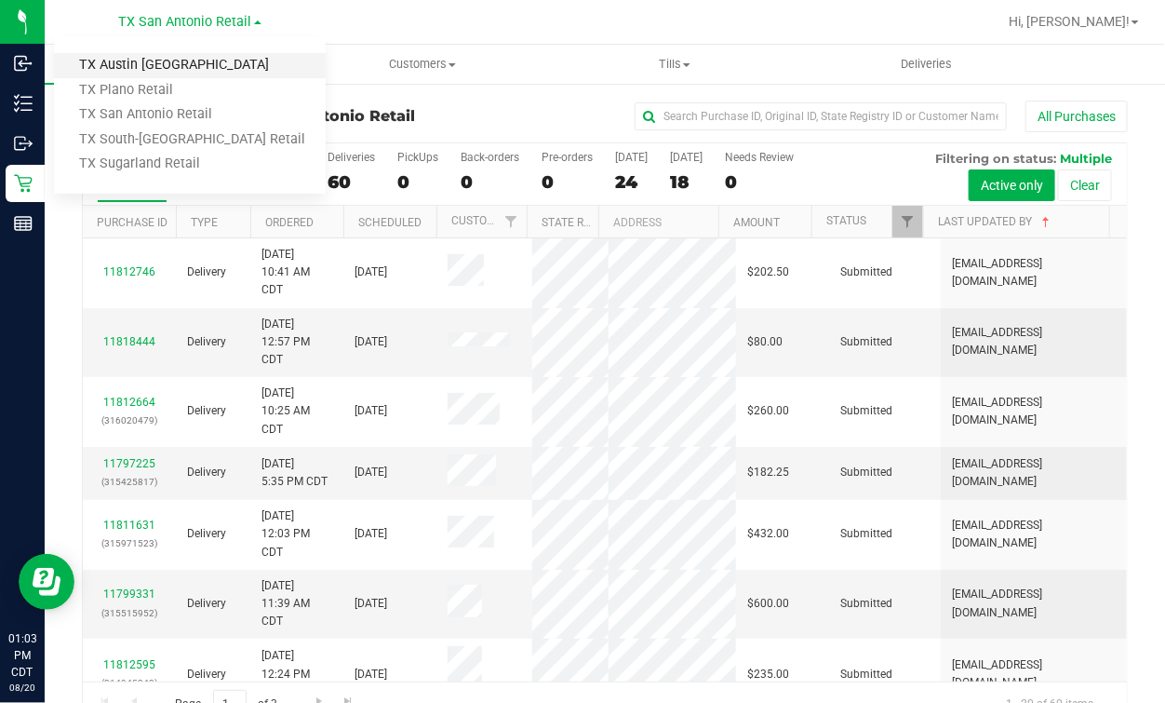
click at [157, 56] on link "TX Austin [GEOGRAPHIC_DATA]" at bounding box center [190, 65] width 272 height 25
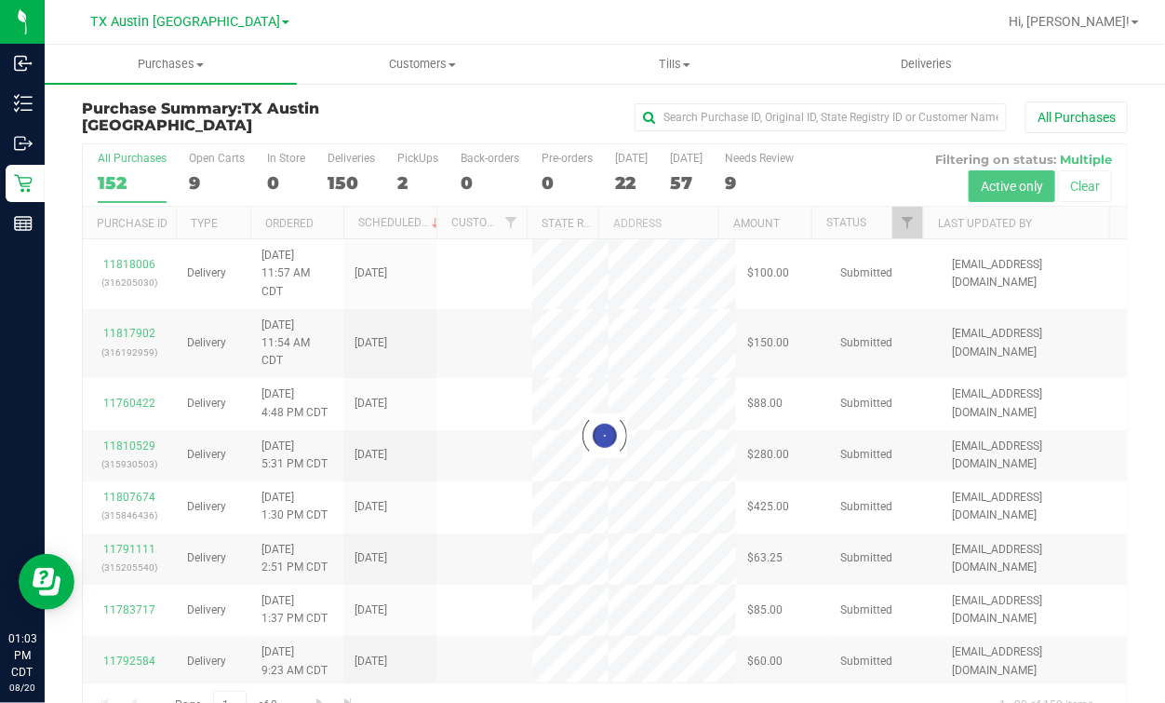
click at [220, 187] on div at bounding box center [605, 435] width 1044 height 583
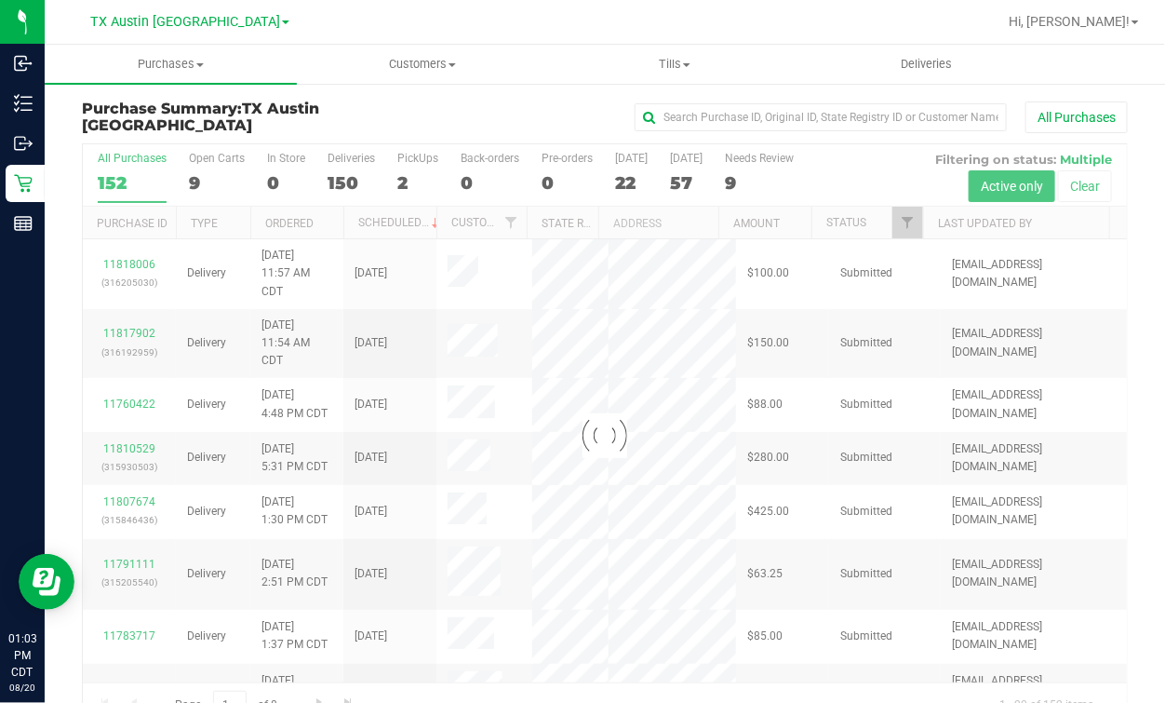
click at [206, 180] on div at bounding box center [605, 435] width 1044 height 583
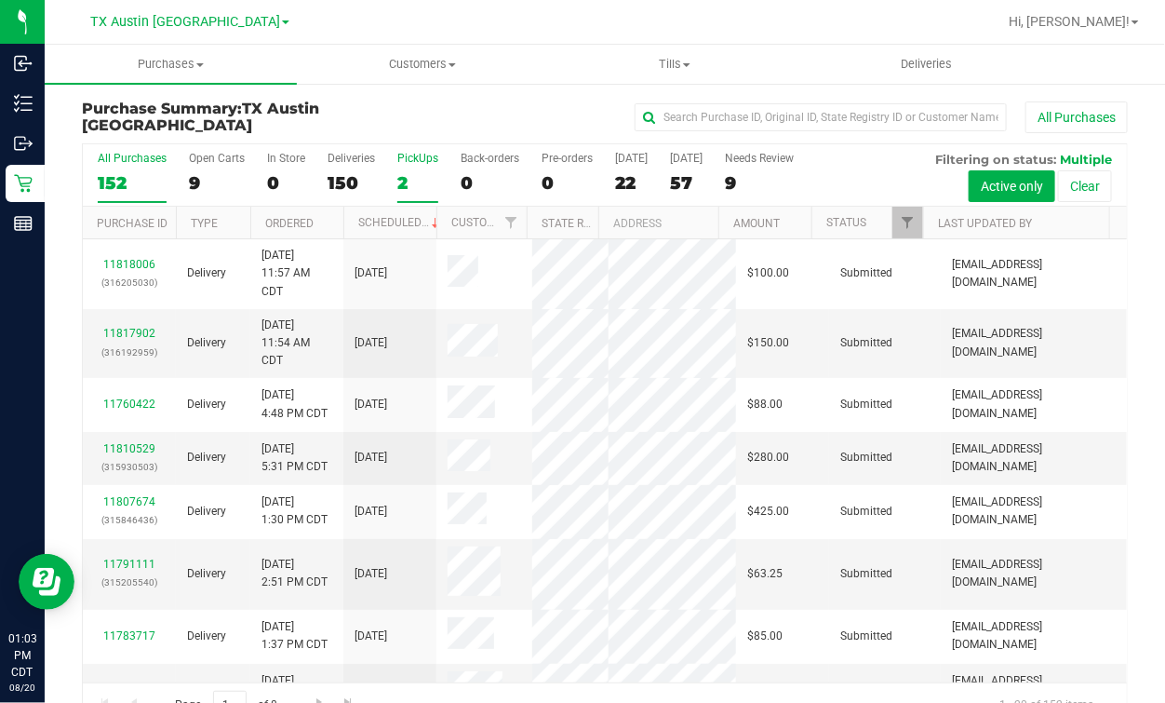
click at [420, 170] on label "PickUps 2" at bounding box center [417, 177] width 41 height 51
click at [0, 0] on input "PickUps 2" at bounding box center [0, 0] width 0 height 0
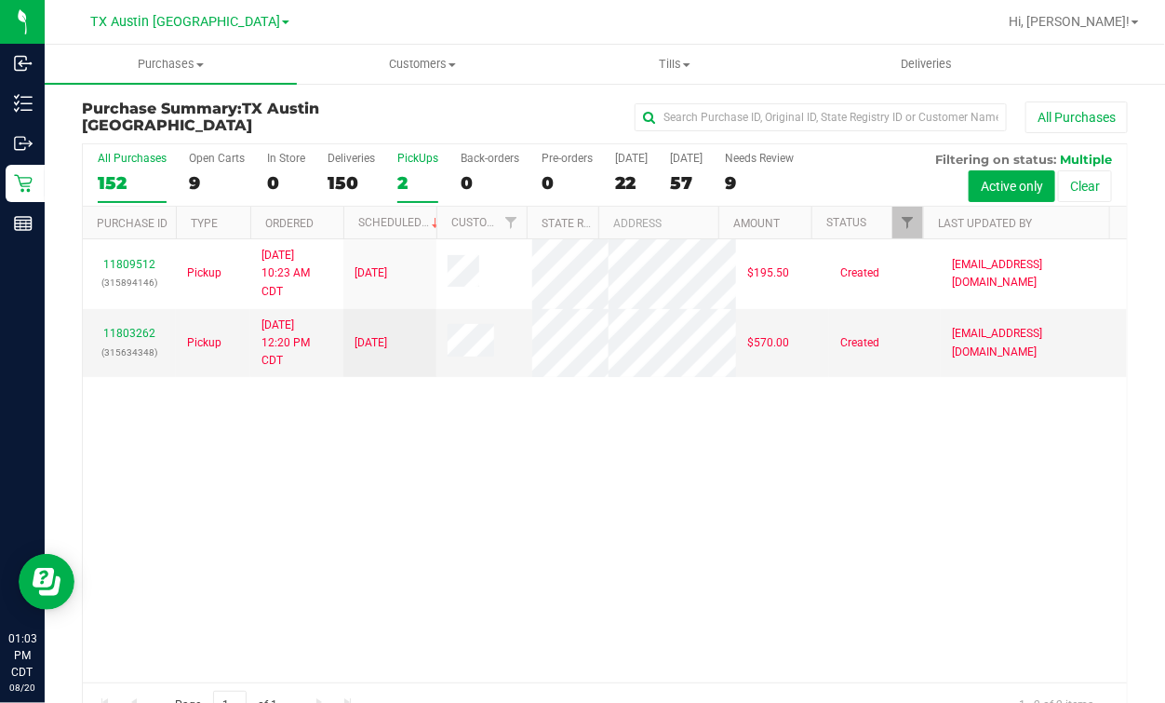
click at [128, 175] on div "152" at bounding box center [132, 182] width 69 height 21
click at [0, 0] on input "All Purchases 152" at bounding box center [0, 0] width 0 height 0
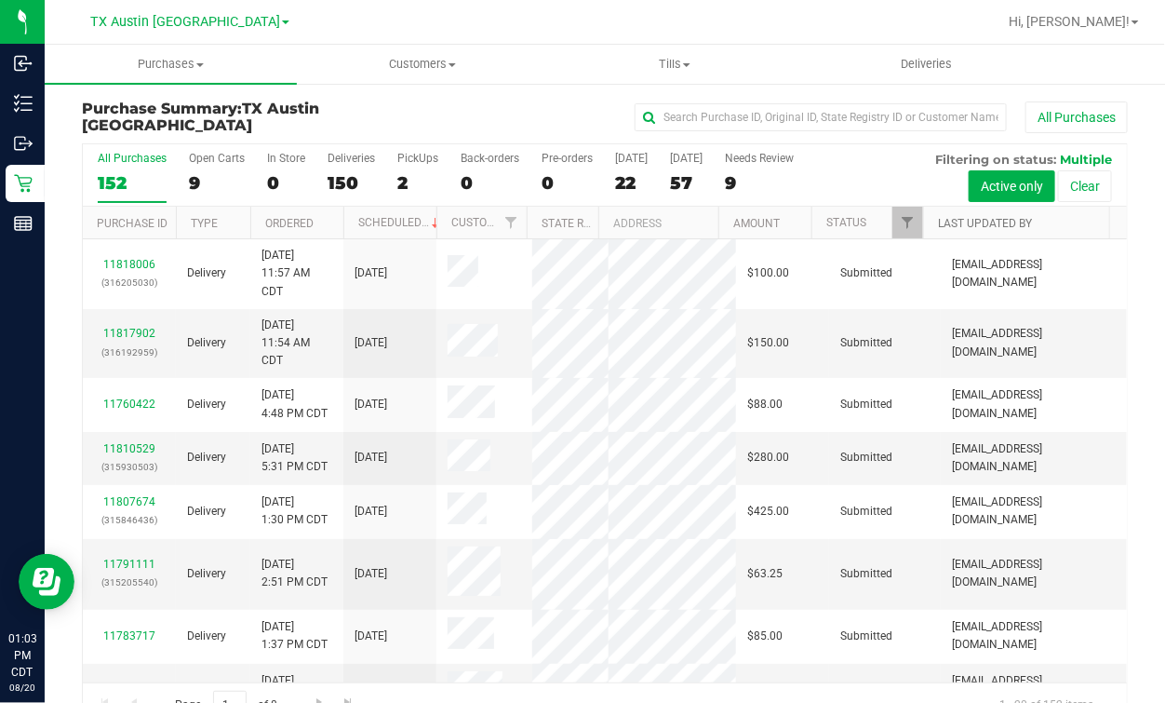
click at [960, 222] on link "Last Updated By" at bounding box center [985, 223] width 94 height 13
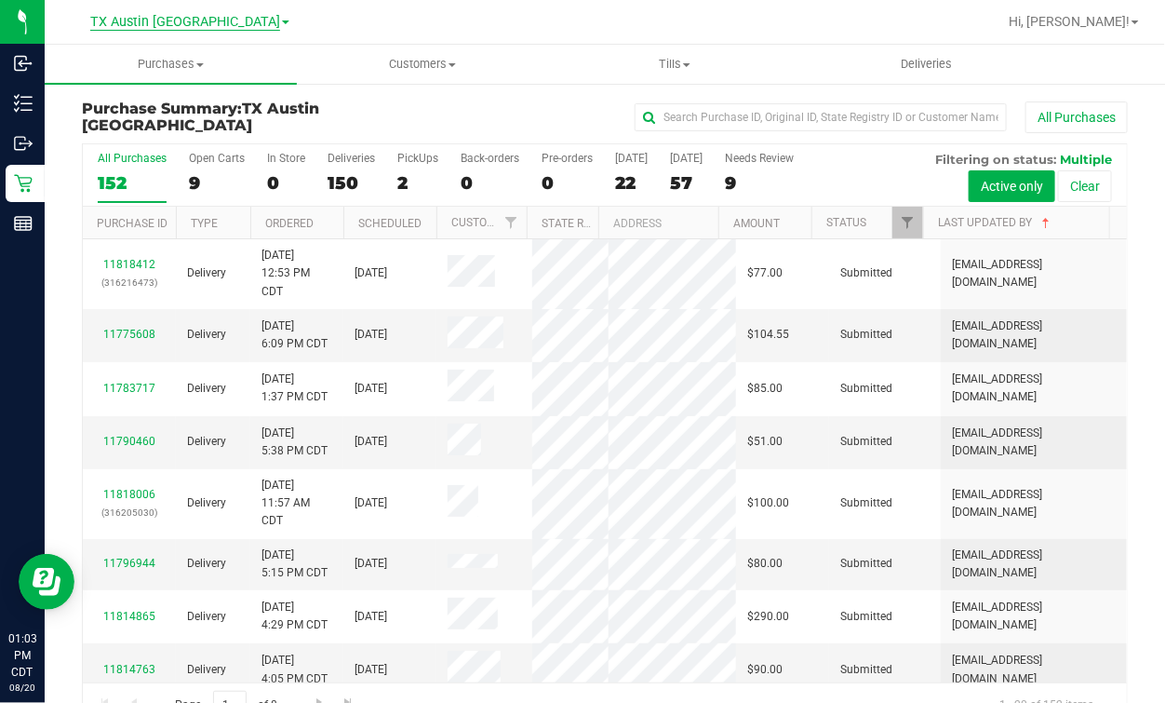
click at [204, 15] on span "TX Austin [GEOGRAPHIC_DATA]" at bounding box center [185, 22] width 190 height 17
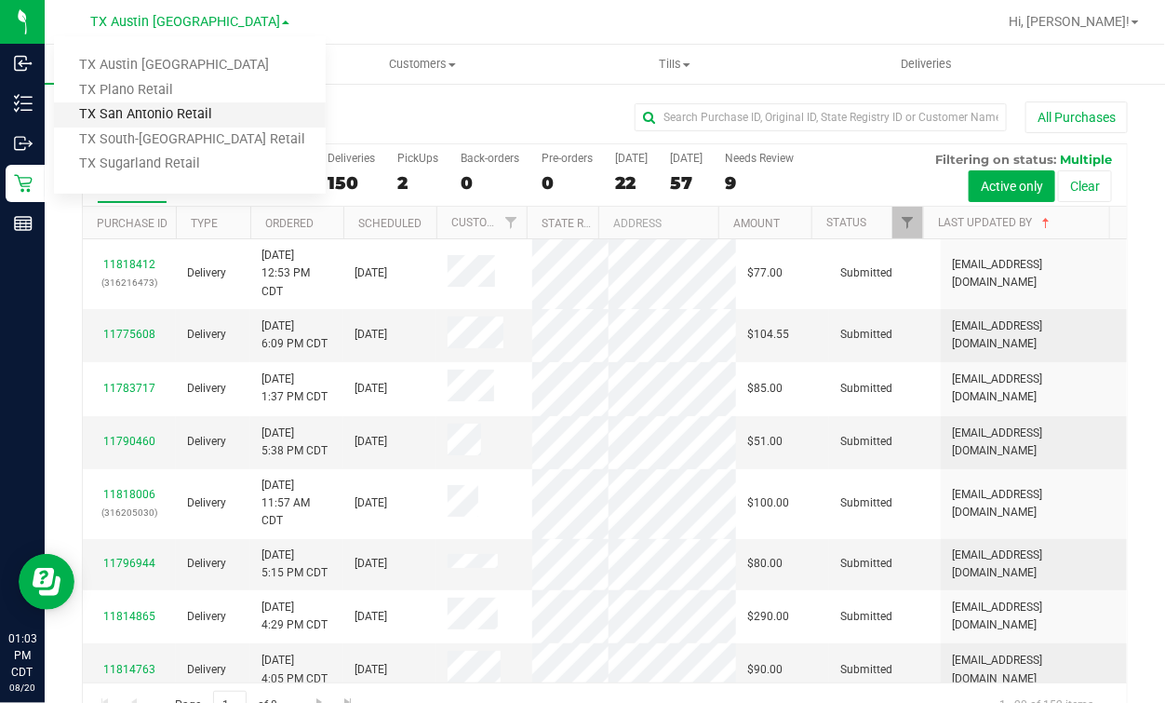
click at [165, 115] on link "TX San Antonio Retail" at bounding box center [190, 114] width 272 height 25
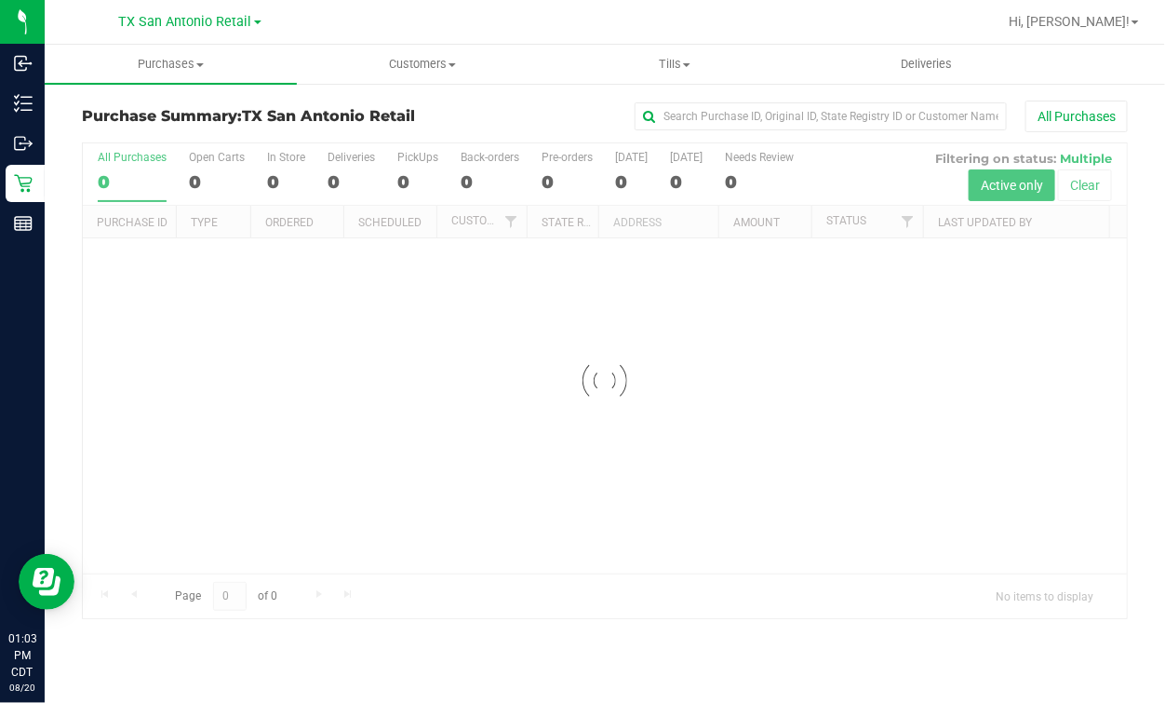
click at [450, 22] on div at bounding box center [665, 22] width 664 height 36
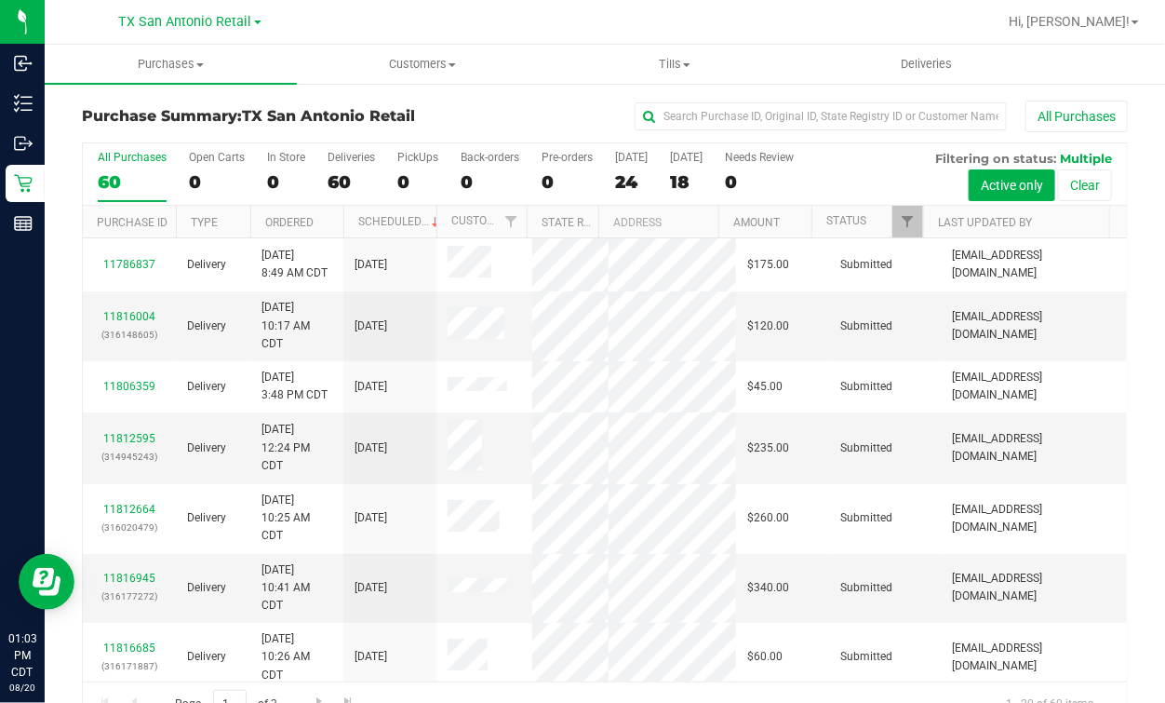
click at [502, 126] on div "All Purchases" at bounding box center [779, 117] width 697 height 32
click at [504, 33] on div at bounding box center [665, 22] width 664 height 36
click at [503, 112] on div "All Purchases" at bounding box center [779, 117] width 697 height 32
click at [506, 14] on div at bounding box center [665, 22] width 664 height 36
click at [535, 38] on div at bounding box center [665, 22] width 664 height 36
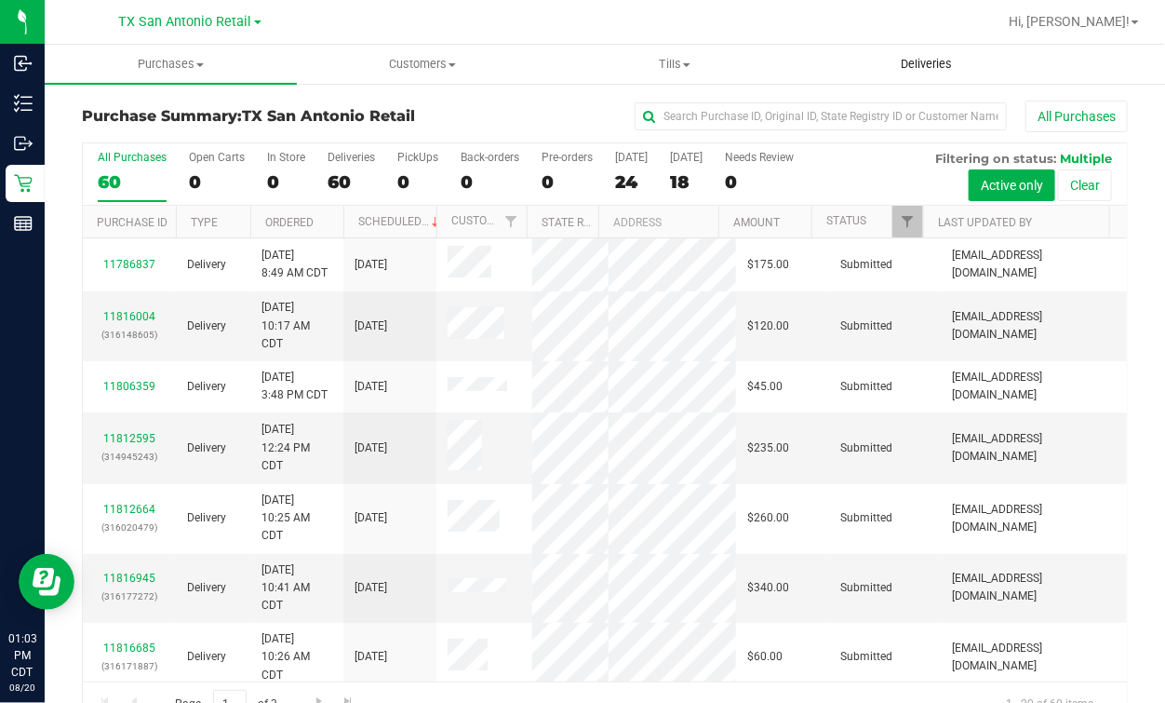
click at [879, 61] on span "Deliveries" at bounding box center [927, 64] width 101 height 17
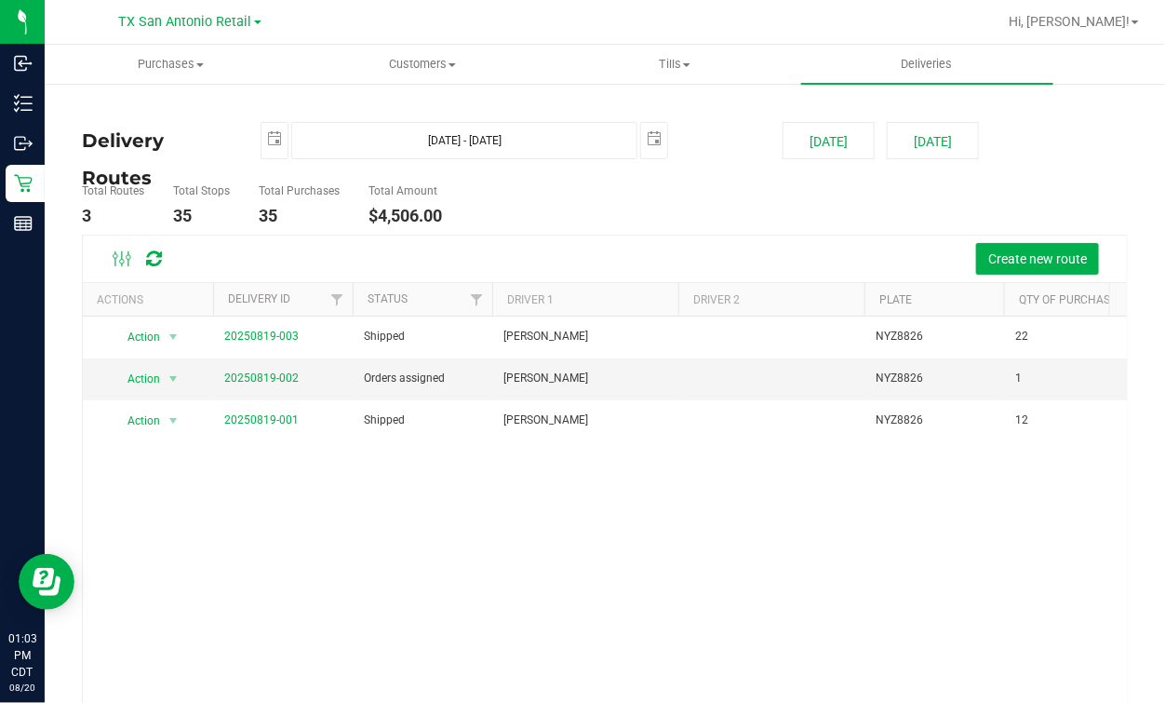
click at [698, 211] on ul "Total Routes 3 Total Stops 35 Total Purchases 35 Total Amount $4,506.00" at bounding box center [423, 205] width 692 height 59
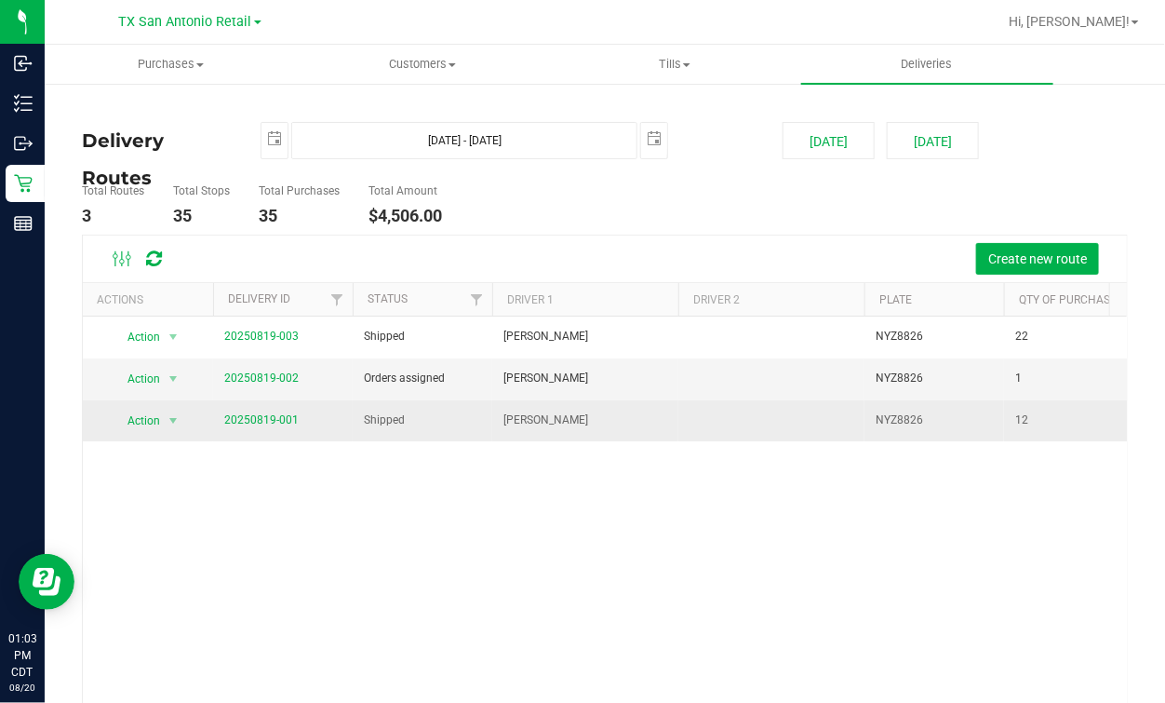
click at [528, 487] on div "Action Action View Delivery 20250819-003 Shipped [PERSON_NAME] NYZ8826 22 $2,50…" at bounding box center [605, 537] width 1044 height 443
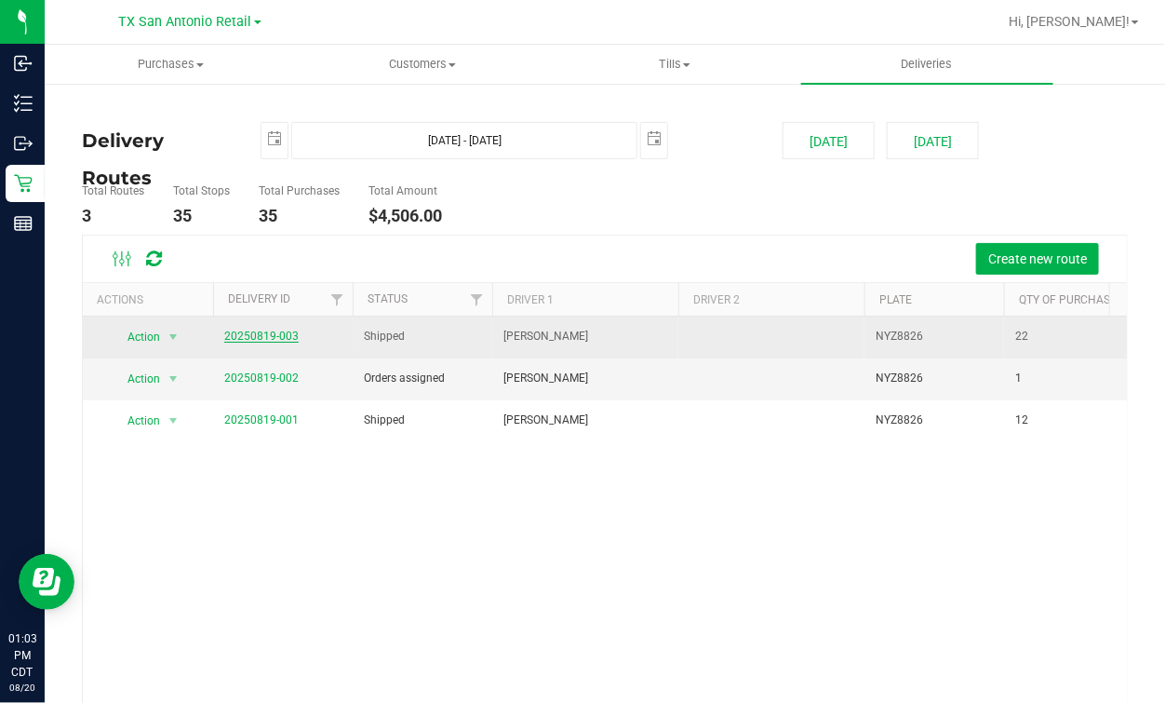
click at [252, 330] on link "20250819-003" at bounding box center [261, 335] width 74 height 13
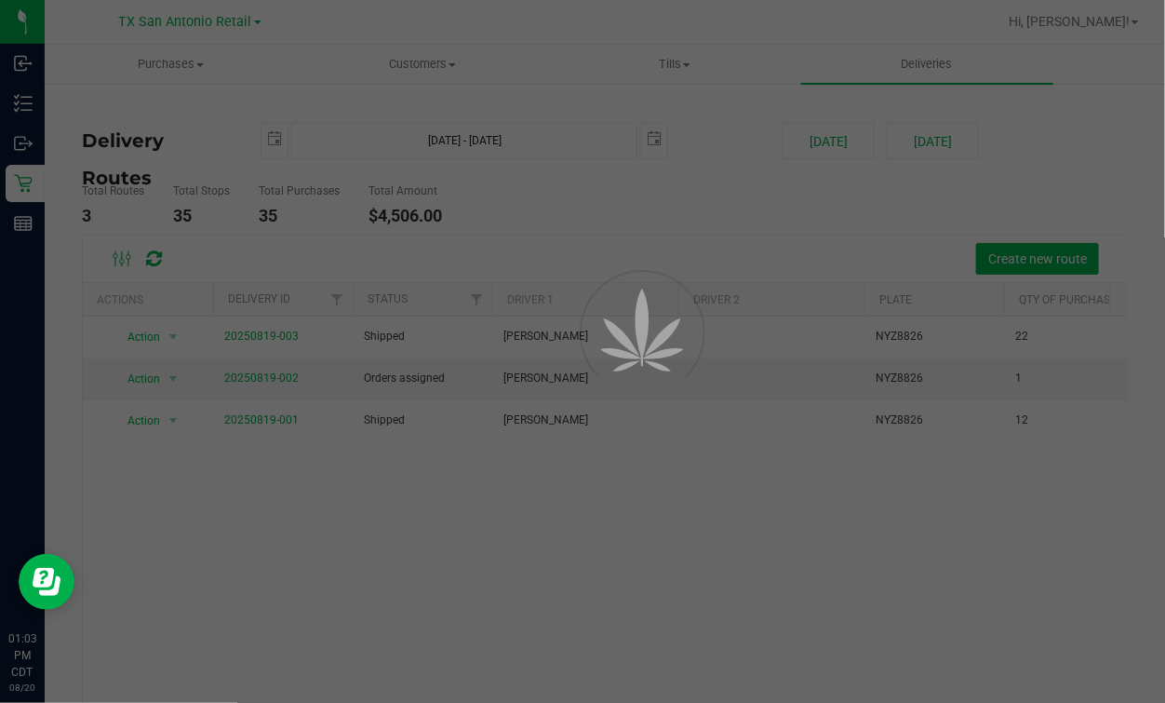
click at [679, 229] on div at bounding box center [582, 351] width 1165 height 703
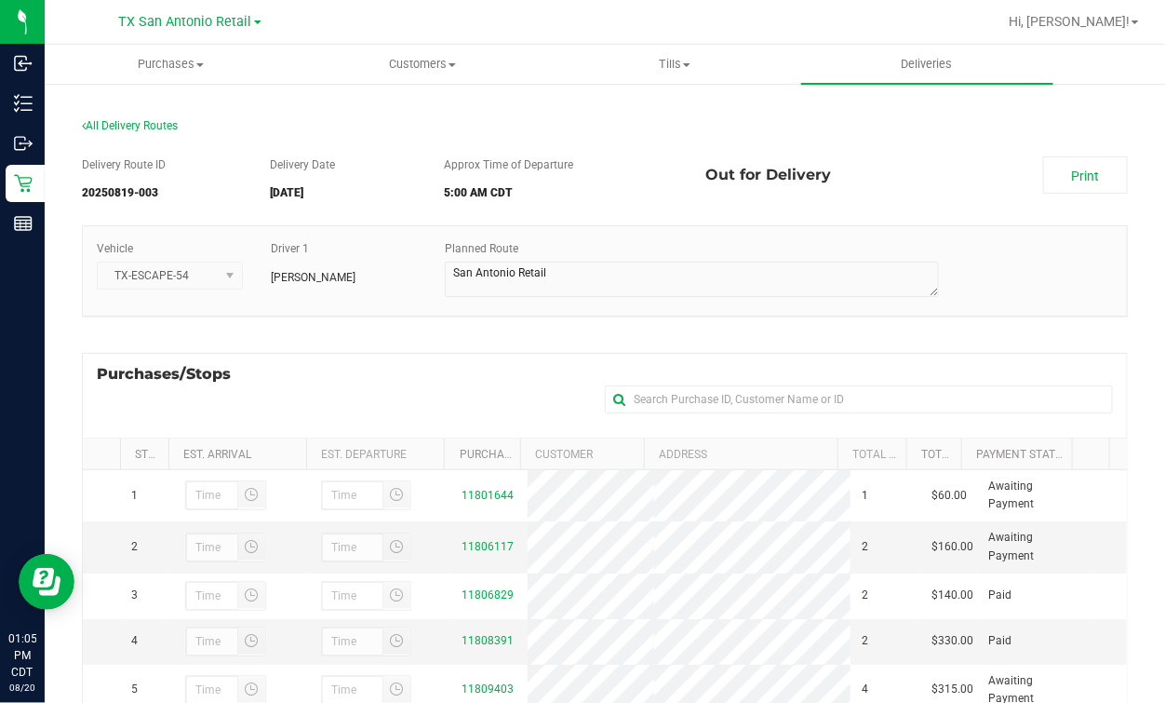
click at [547, 393] on div "Purchases/Stops + Add Purchase" at bounding box center [605, 395] width 1046 height 85
drag, startPoint x: 548, startPoint y: 393, endPoint x: 534, endPoint y: 383, distance: 17.3
click at [546, 393] on div "Purchases/Stops + Add Purchase" at bounding box center [605, 395] width 1046 height 85
click at [950, 55] on uib-tab-heading "Deliveries" at bounding box center [927, 64] width 252 height 39
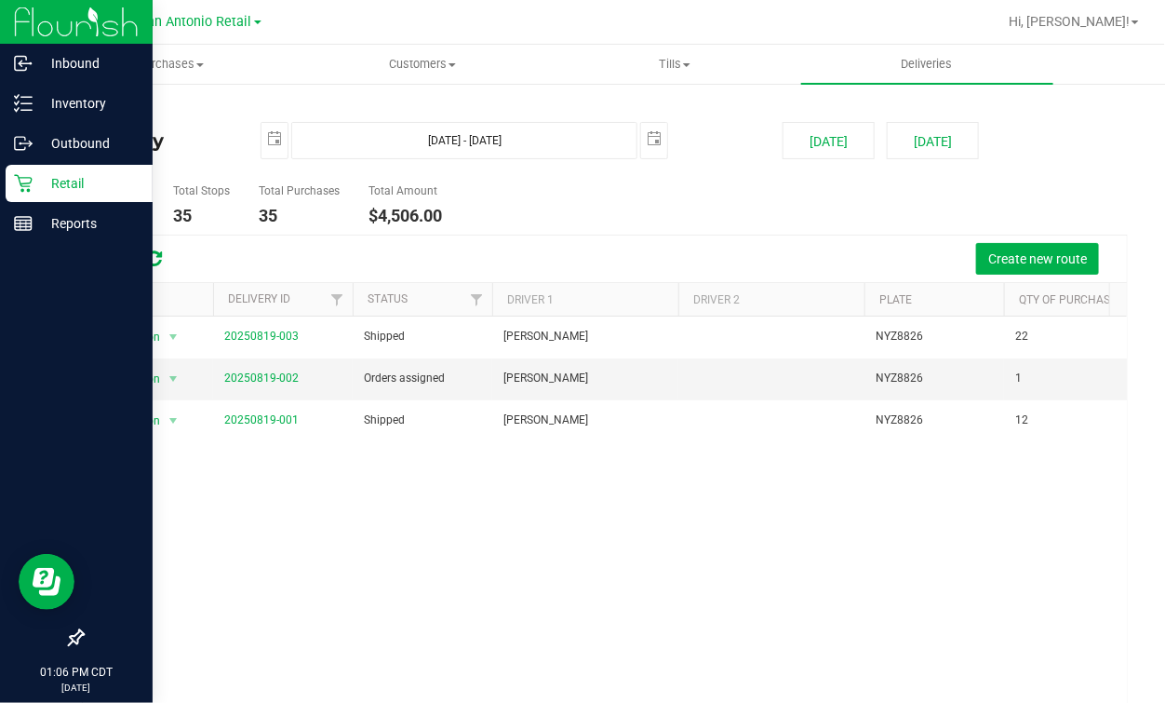
click at [34, 183] on p "Retail" at bounding box center [89, 183] width 112 height 22
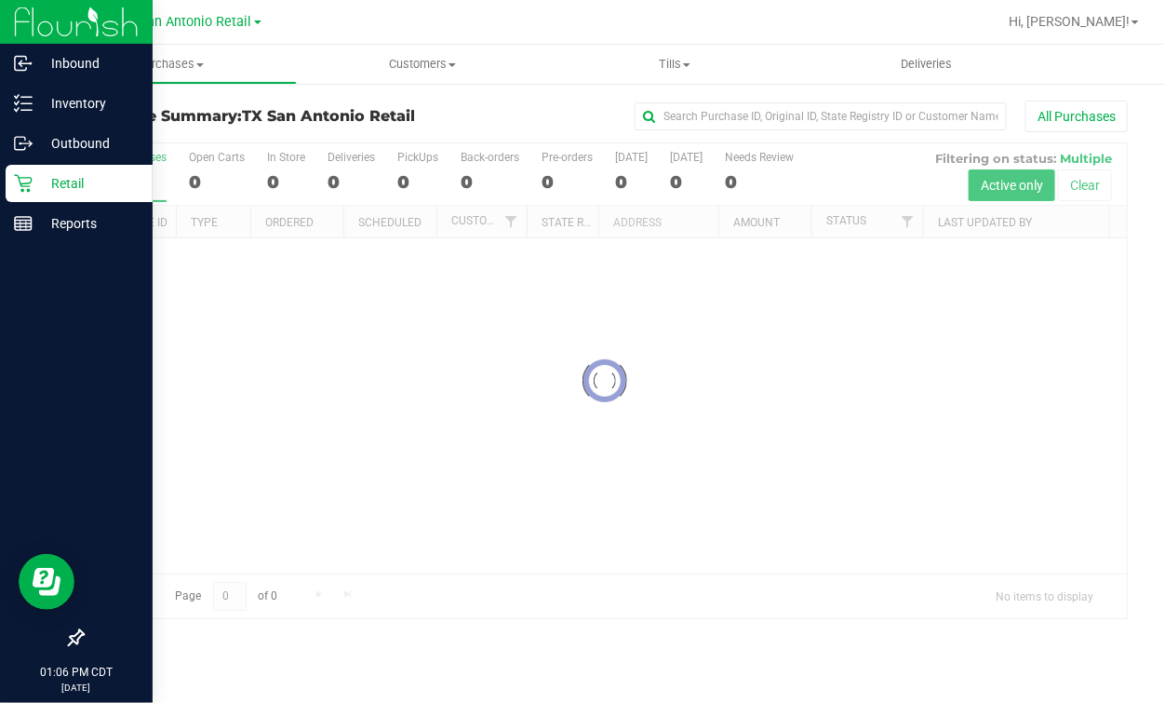
click at [674, 209] on div at bounding box center [605, 380] width 1044 height 475
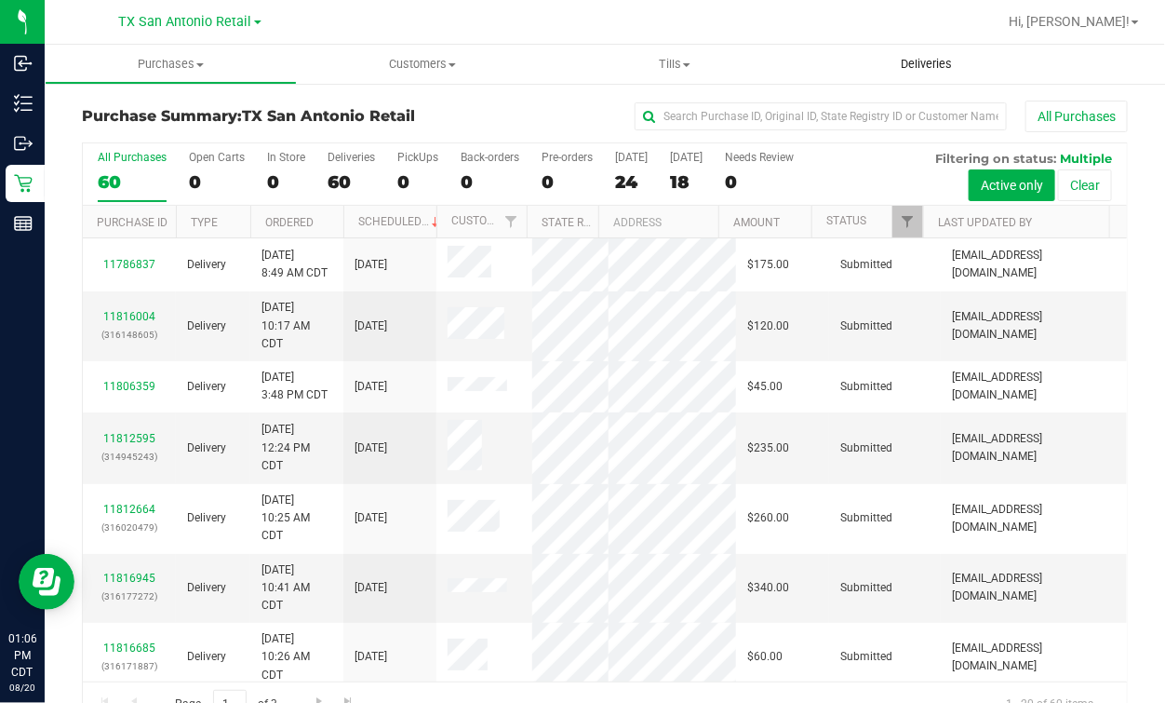
click at [930, 63] on span "Deliveries" at bounding box center [927, 64] width 101 height 17
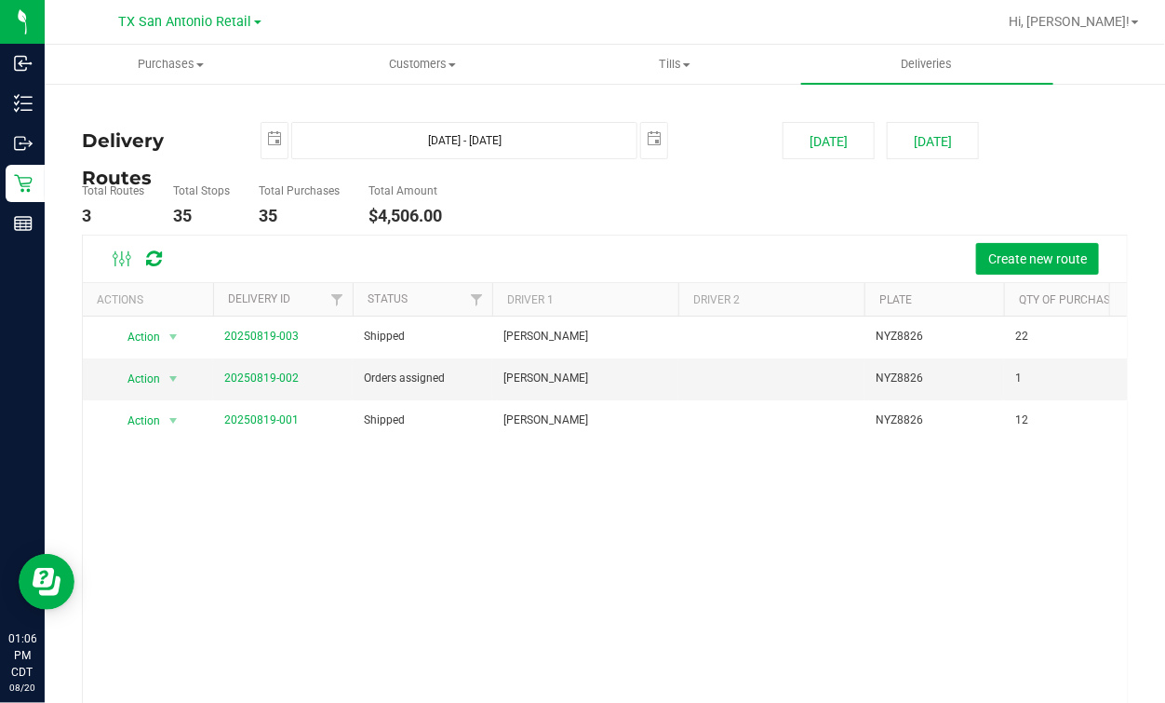
click at [609, 201] on ul "Total Routes 3 Total Stops 35 Total Purchases 35 Total Amount $4,506.00" at bounding box center [423, 205] width 692 height 59
click at [551, 508] on div "Action Action View Delivery 20250819-003 Shipped [PERSON_NAME] NYZ8826 22 $2,50…" at bounding box center [605, 537] width 1044 height 443
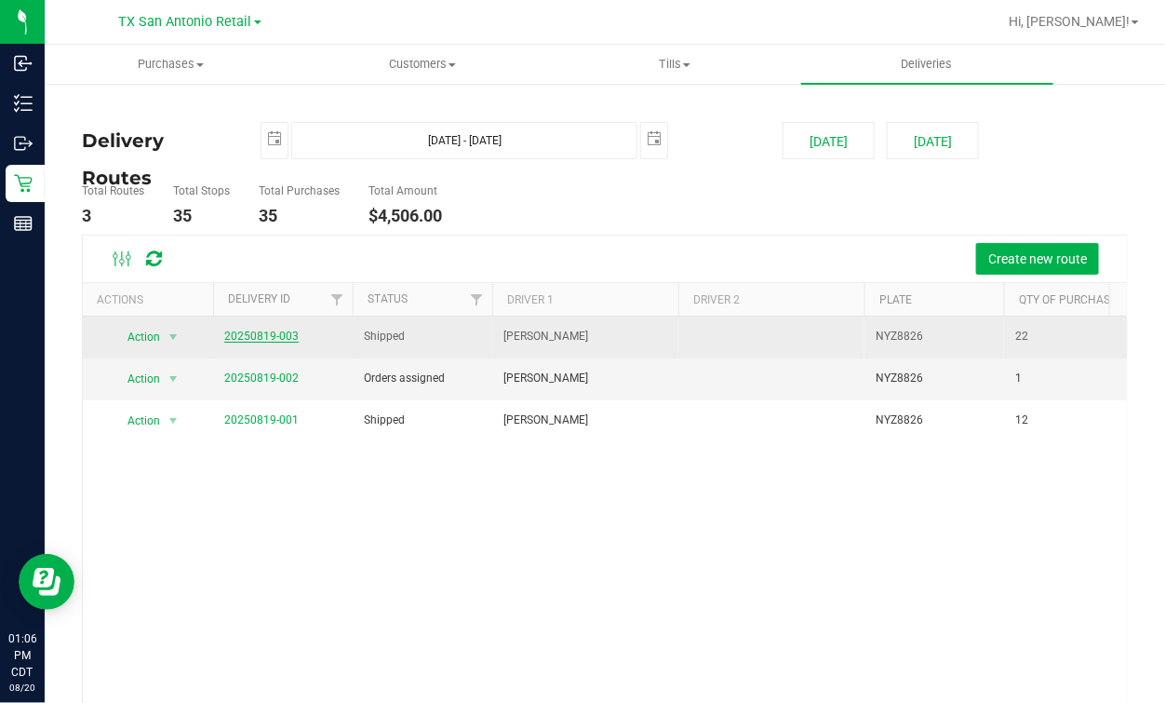
click at [262, 337] on link "20250819-003" at bounding box center [261, 335] width 74 height 13
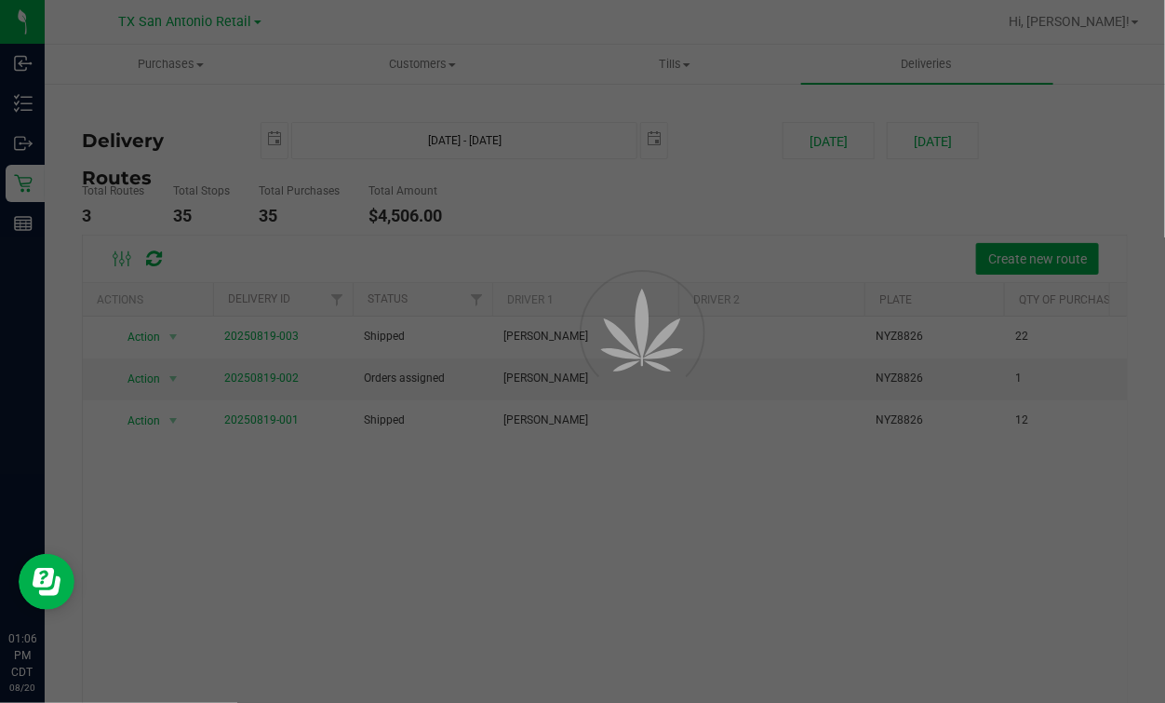
click at [570, 211] on div at bounding box center [582, 351] width 1165 height 703
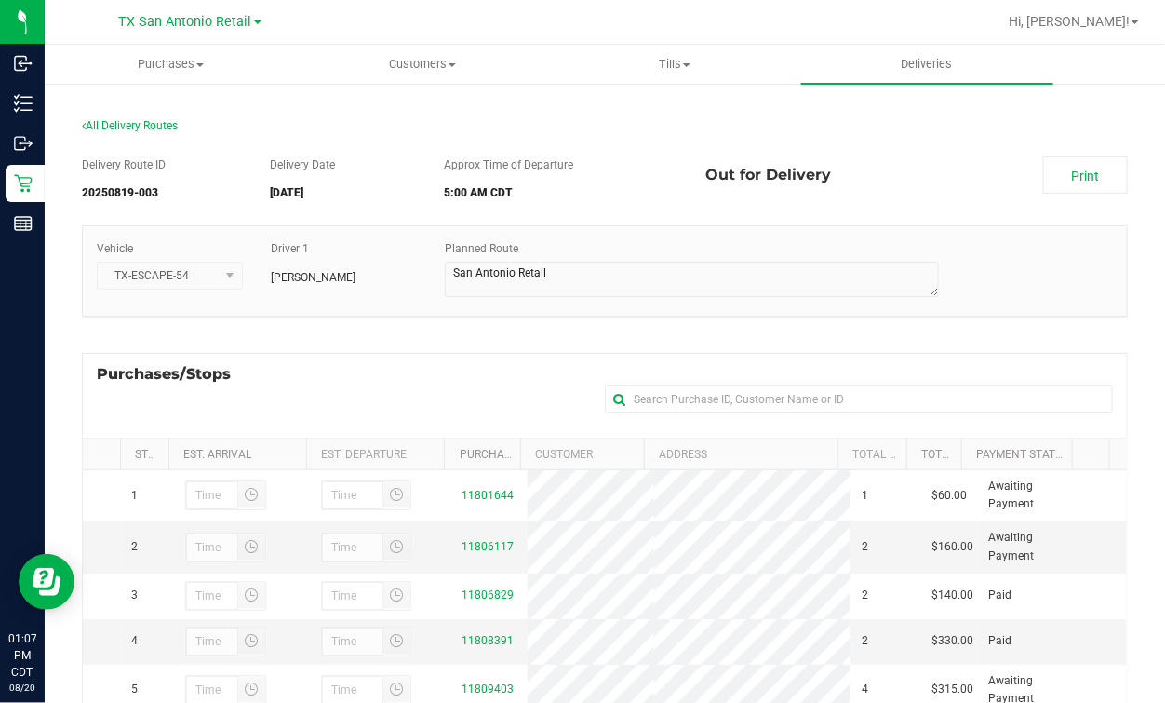
click at [859, 119] on div "All Delivery Routes" at bounding box center [605, 129] width 1046 height 25
click at [440, 322] on div "Vehicle TX-ESCAPE-54 Driver 1 Miles Koch Planned Route" at bounding box center [605, 280] width 1046 height 110
click at [261, 120] on div "All Delivery Routes" at bounding box center [605, 129] width 1046 height 25
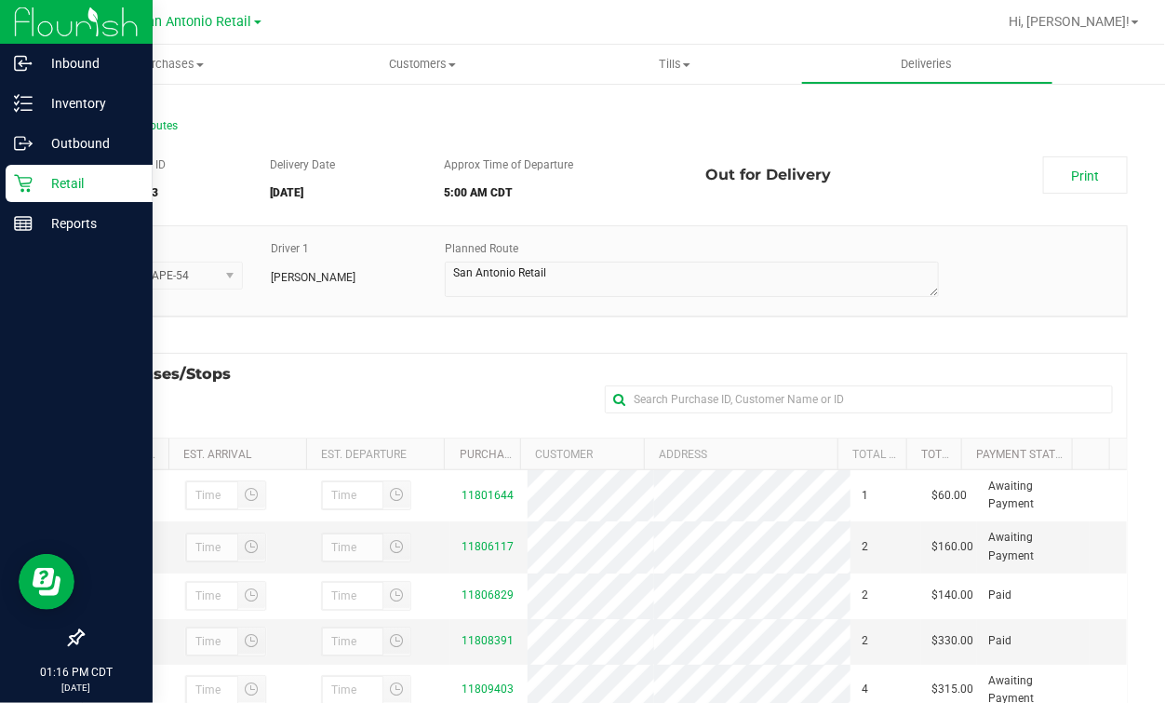
click at [16, 177] on icon at bounding box center [23, 183] width 19 height 19
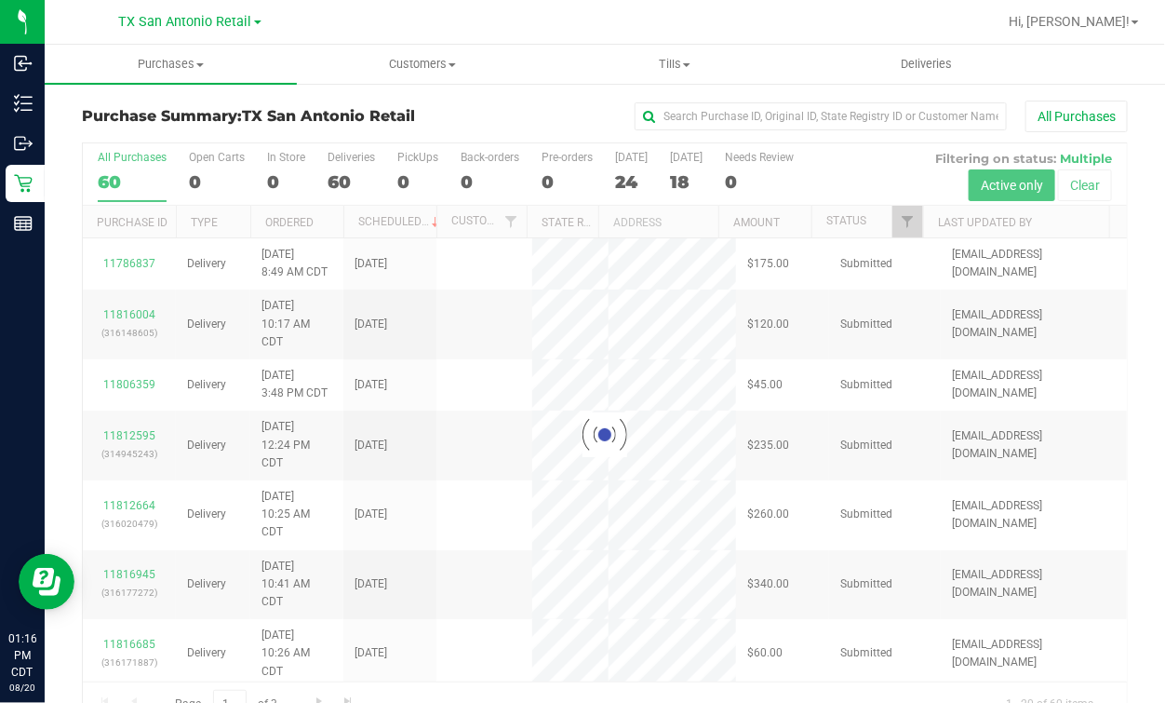
click at [206, 191] on div "0" at bounding box center [217, 181] width 56 height 21
click at [0, 0] on input "Open Carts 0" at bounding box center [0, 0] width 0 height 0
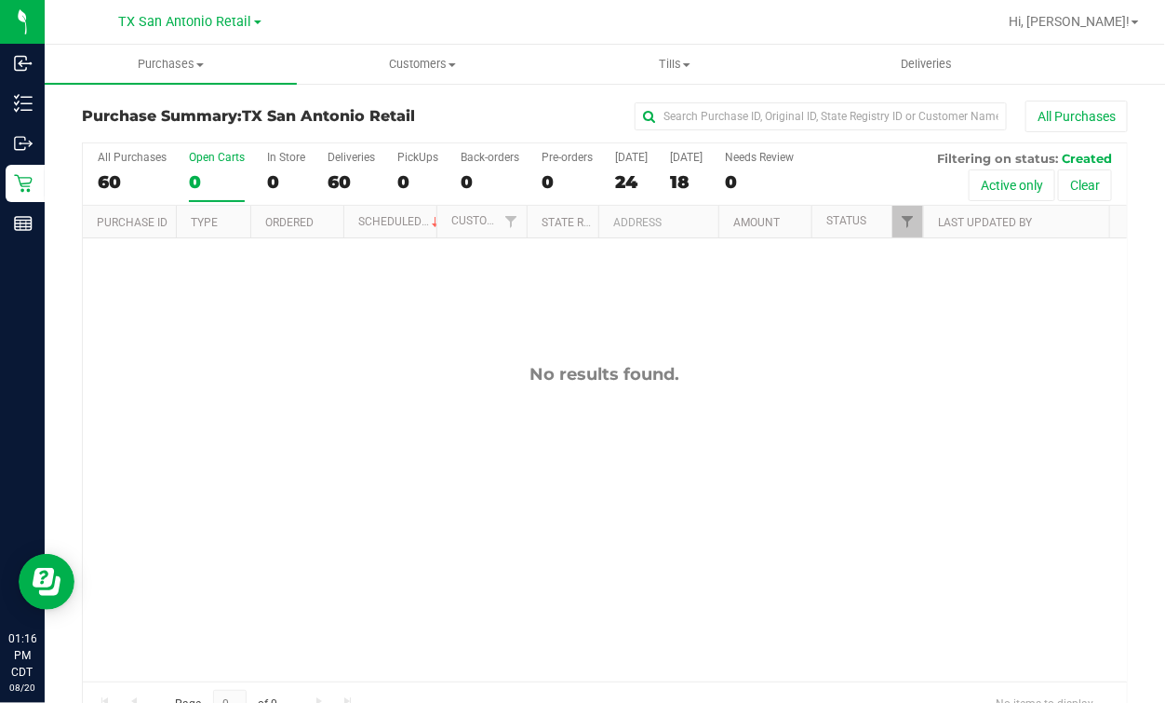
click at [207, 173] on div "0" at bounding box center [217, 181] width 56 height 21
click at [0, 0] on input "Open Carts 0" at bounding box center [0, 0] width 0 height 0
click at [946, 222] on link "Last Updated By" at bounding box center [985, 222] width 94 height 13
click at [145, 172] on div "60" at bounding box center [132, 181] width 69 height 21
click at [0, 0] on input "All Purchases 60" at bounding box center [0, 0] width 0 height 0
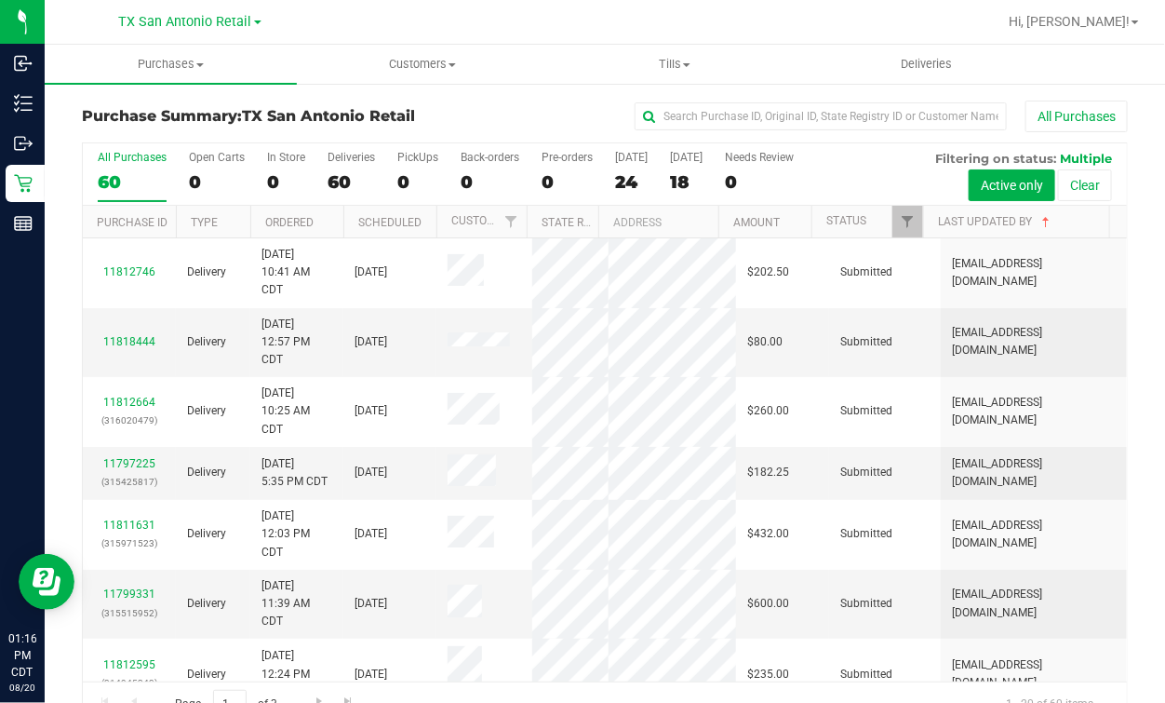
click at [251, 164] on div "All Purchases 60 Open Carts 0 In Store 0 Deliveries 60 PickUps 0 Back-orders 0 …" at bounding box center [605, 174] width 1044 height 62
click at [244, 163] on div "All Purchases 60 Open Carts 0 In Store 0 Deliveries 60 PickUps 0 Back-orders 0 …" at bounding box center [605, 174] width 1044 height 62
click at [192, 159] on div "Open Carts" at bounding box center [217, 157] width 56 height 13
click at [0, 0] on input "Open Carts 0" at bounding box center [0, 0] width 0 height 0
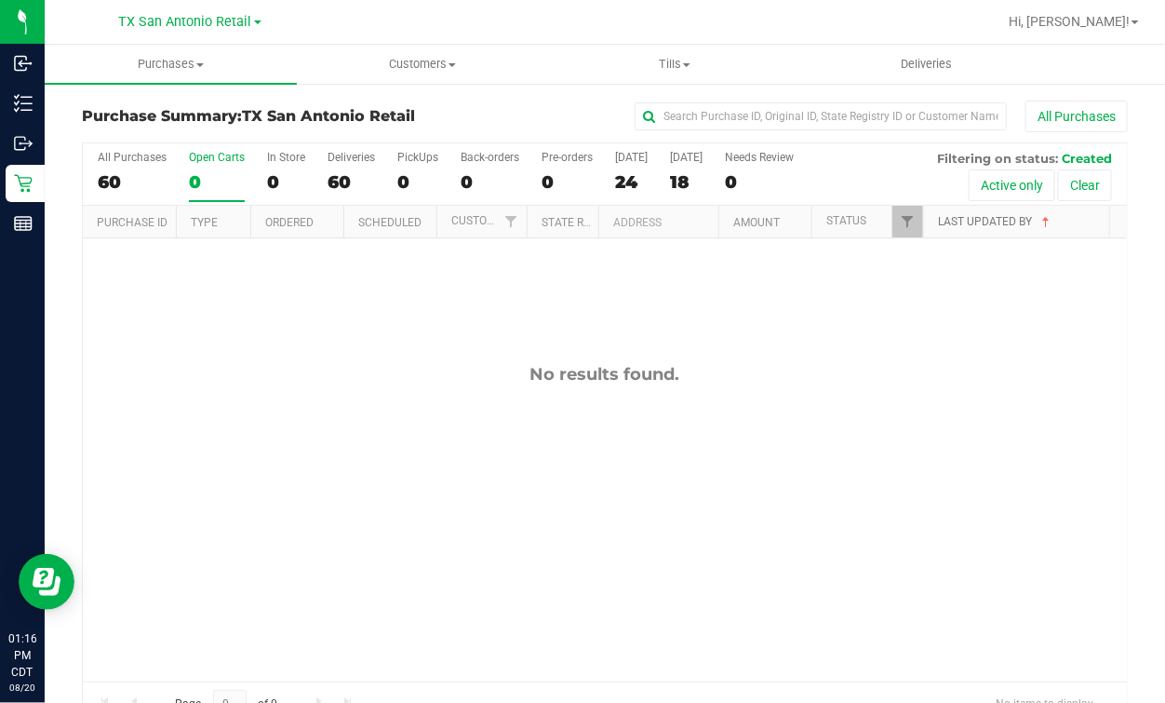
click at [966, 222] on link "Last Updated By" at bounding box center [995, 221] width 115 height 13
click at [80, 168] on div "All Purchases 60 Open Carts 0 In Store 0 Deliveries 60 PickUps 0 Back-orders 0 …" at bounding box center [605, 433] width 1074 height 585
click at [124, 168] on label "All Purchases 60" at bounding box center [132, 176] width 69 height 51
click at [0, 0] on input "All Purchases 60" at bounding box center [0, 0] width 0 height 0
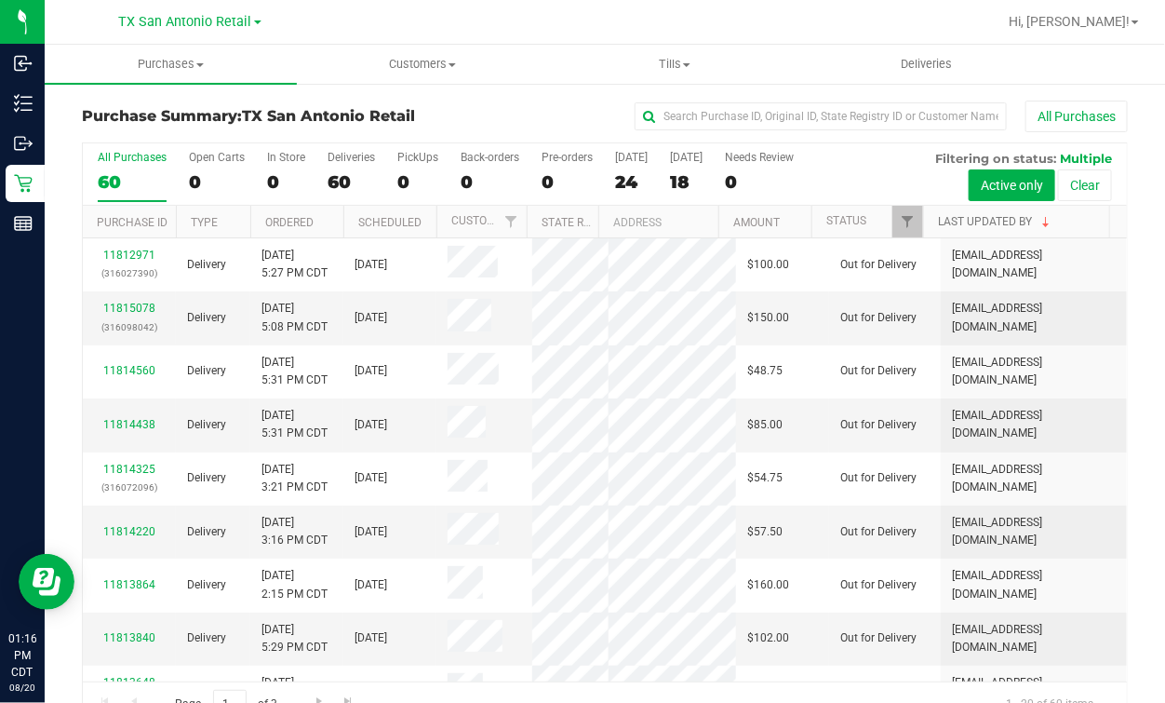
click at [975, 222] on link "Last Updated By" at bounding box center [995, 221] width 115 height 13
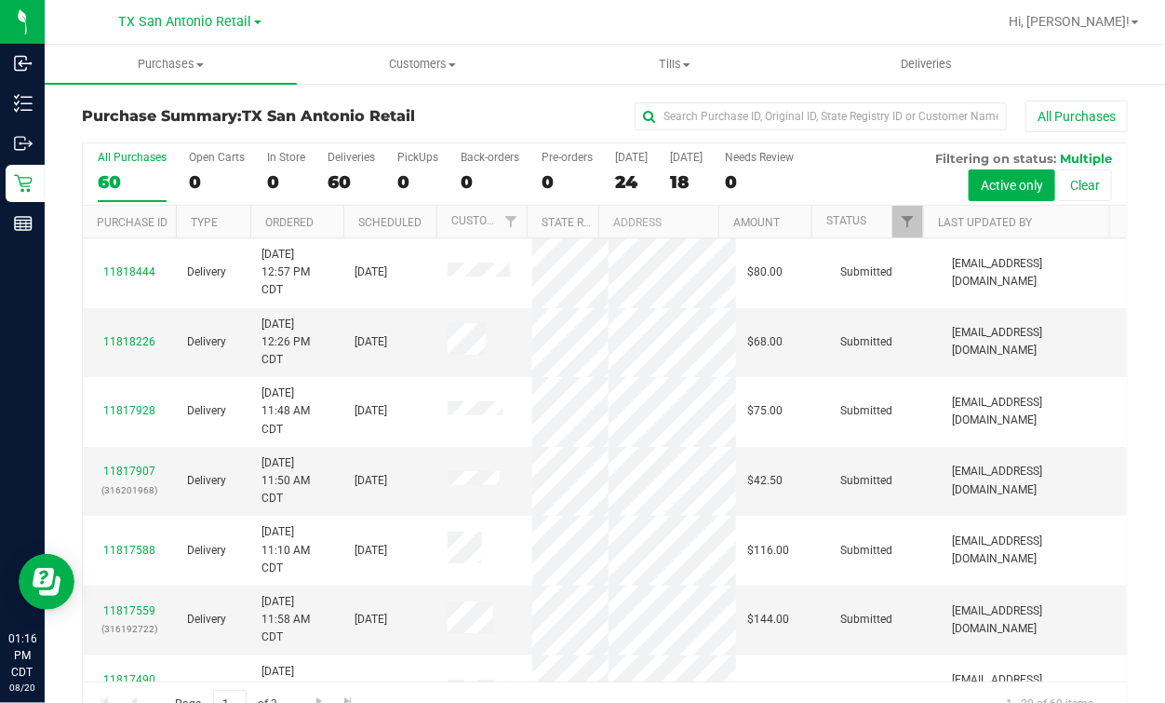
click at [379, 28] on div at bounding box center [665, 22] width 664 height 36
click at [823, 25] on div at bounding box center [665, 22] width 664 height 36
click at [466, 27] on div at bounding box center [665, 22] width 664 height 36
click at [625, 17] on div at bounding box center [665, 22] width 664 height 36
click at [604, 28] on div at bounding box center [665, 22] width 664 height 36
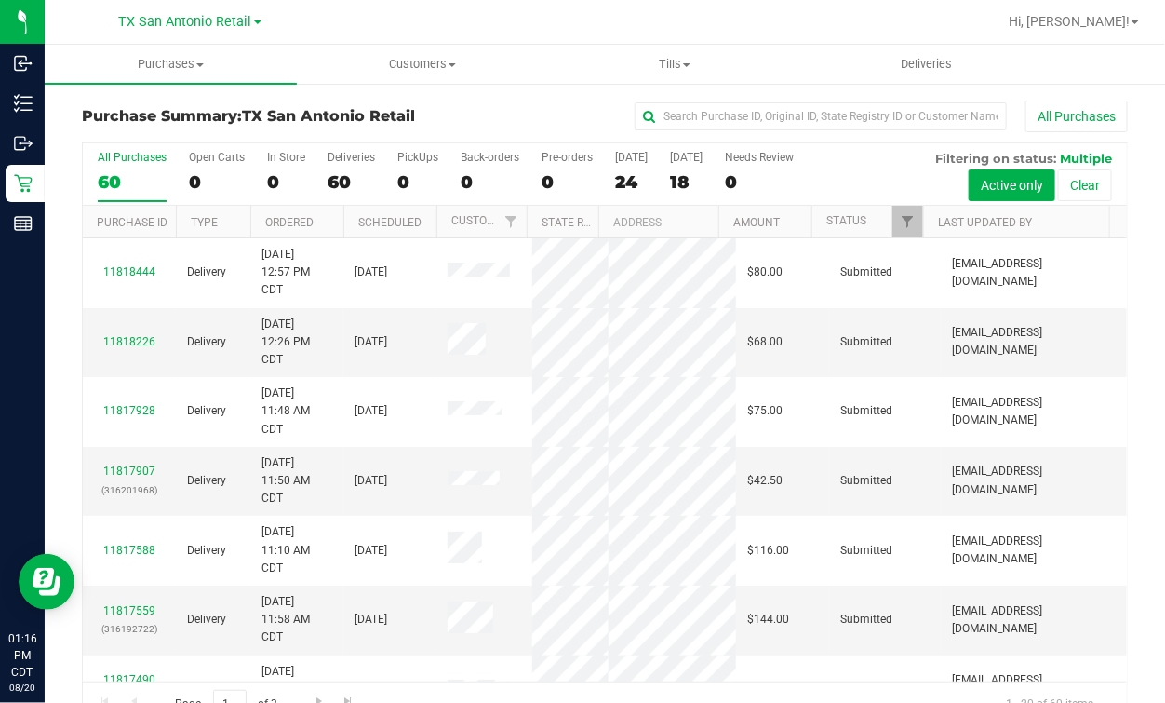
click at [632, 28] on div at bounding box center [665, 22] width 664 height 36
click at [644, 28] on div at bounding box center [665, 22] width 664 height 36
click at [624, 37] on div at bounding box center [665, 22] width 664 height 36
click at [608, 30] on div at bounding box center [665, 22] width 664 height 36
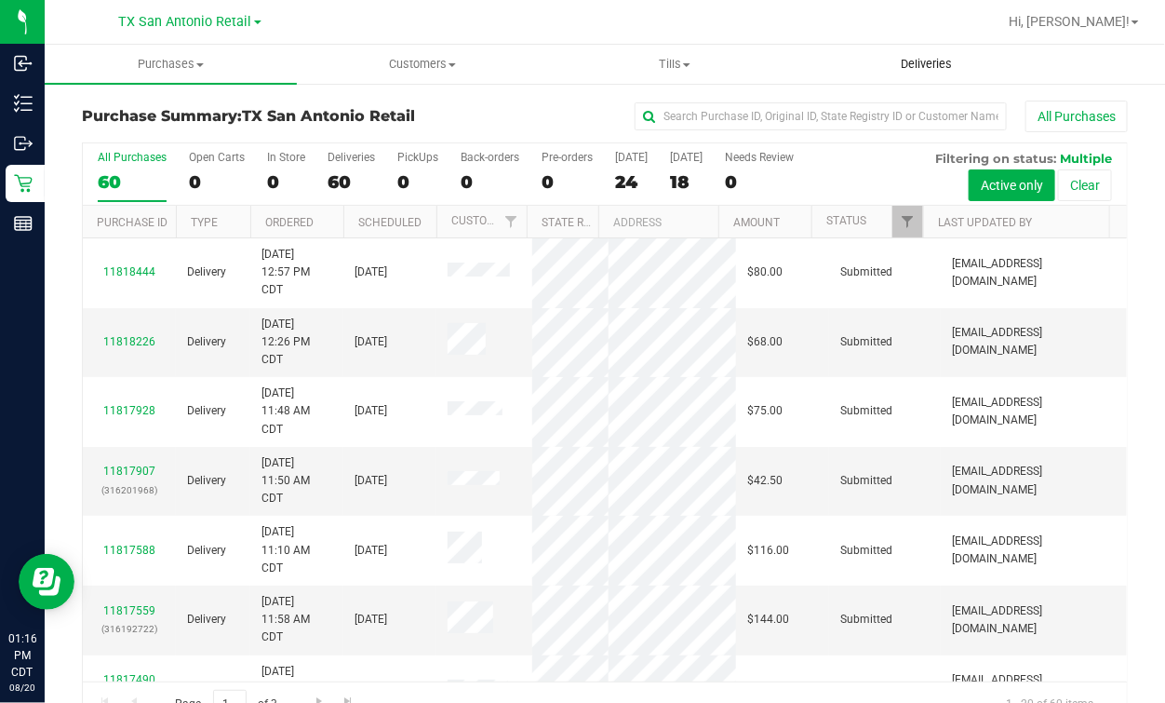
click at [941, 71] on span "Deliveries" at bounding box center [927, 64] width 101 height 17
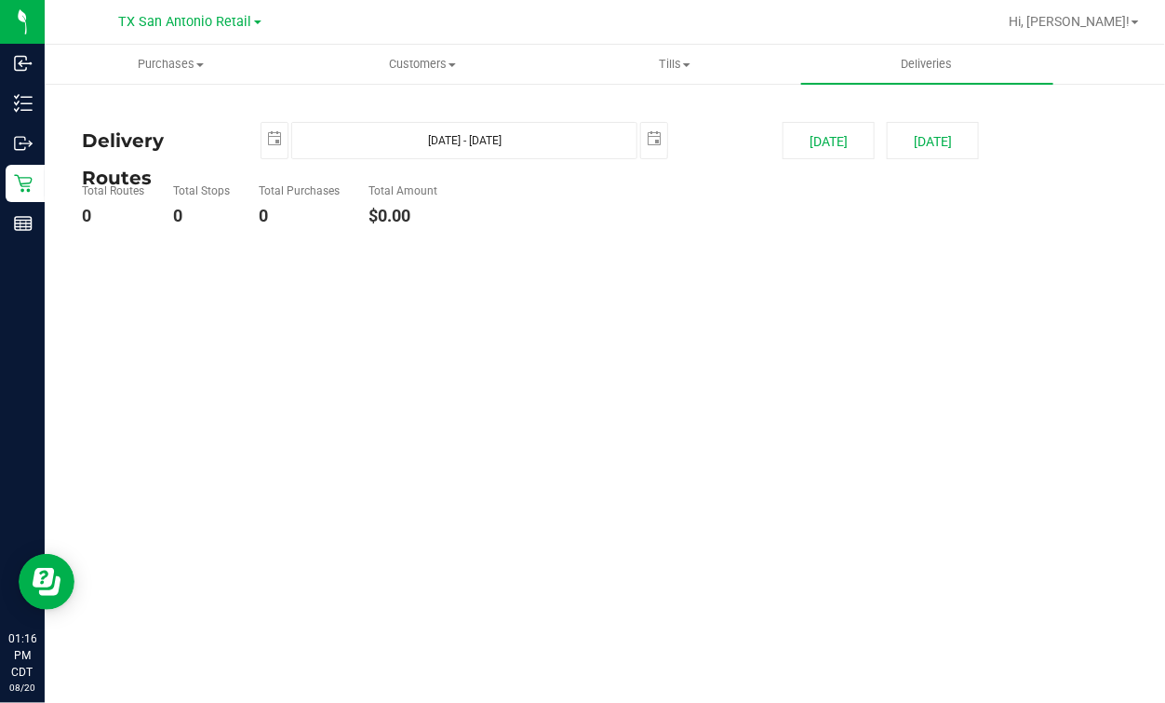
click at [903, 31] on div at bounding box center [665, 22] width 664 height 36
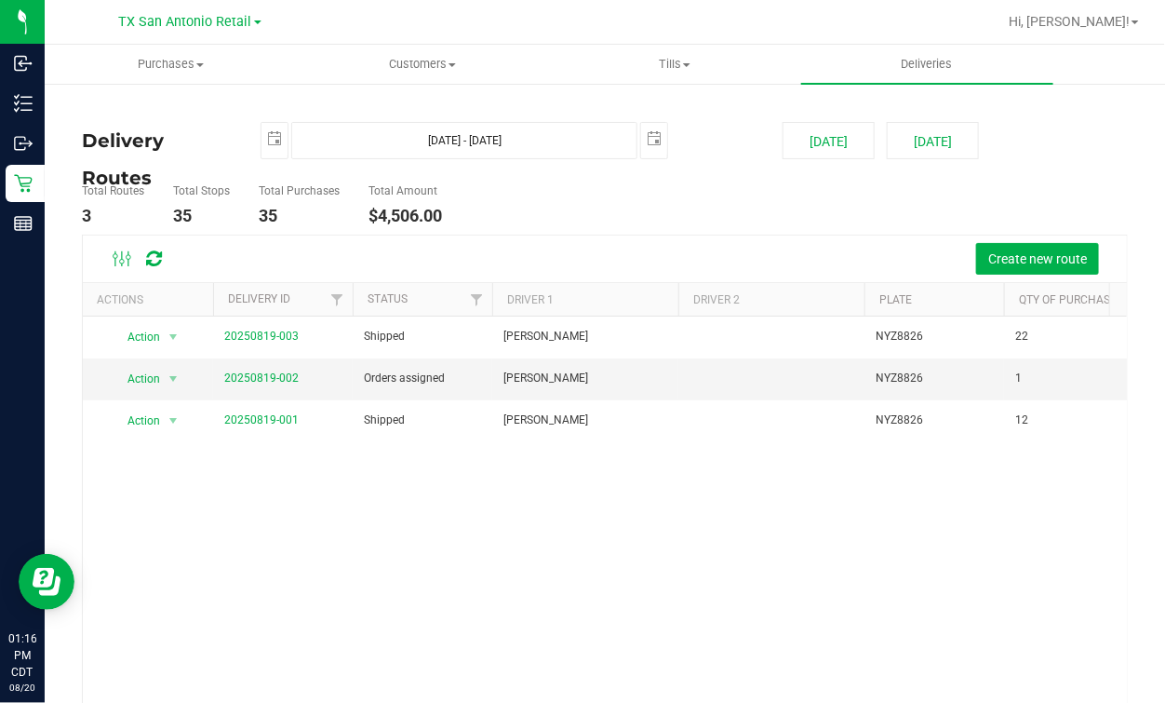
click at [561, 205] on ul "Total Routes 3 Total Stops 35 Total Purchases 35 Total Amount $4,506.00" at bounding box center [423, 205] width 692 height 59
click at [195, 120] on div "Delivery Routes 2025-08-20 Aug 20, 2025 - Aug 20, 2025 2025-08-20 Today Tomorro…" at bounding box center [605, 453] width 1046 height 704
click at [674, 21] on div at bounding box center [665, 22] width 664 height 36
click at [588, 173] on deliveries-list "Delivery Routes 2025-08-20 Aug 20, 2025 - Aug 20, 2025 2025-08-20 Today Tomorro…" at bounding box center [605, 463] width 1046 height 682
click at [263, 105] on div "Delivery Routes 2025-08-20 Aug 20, 2025 - Aug 20, 2025 2025-08-20 Today Tomorro…" at bounding box center [605, 453] width 1046 height 704
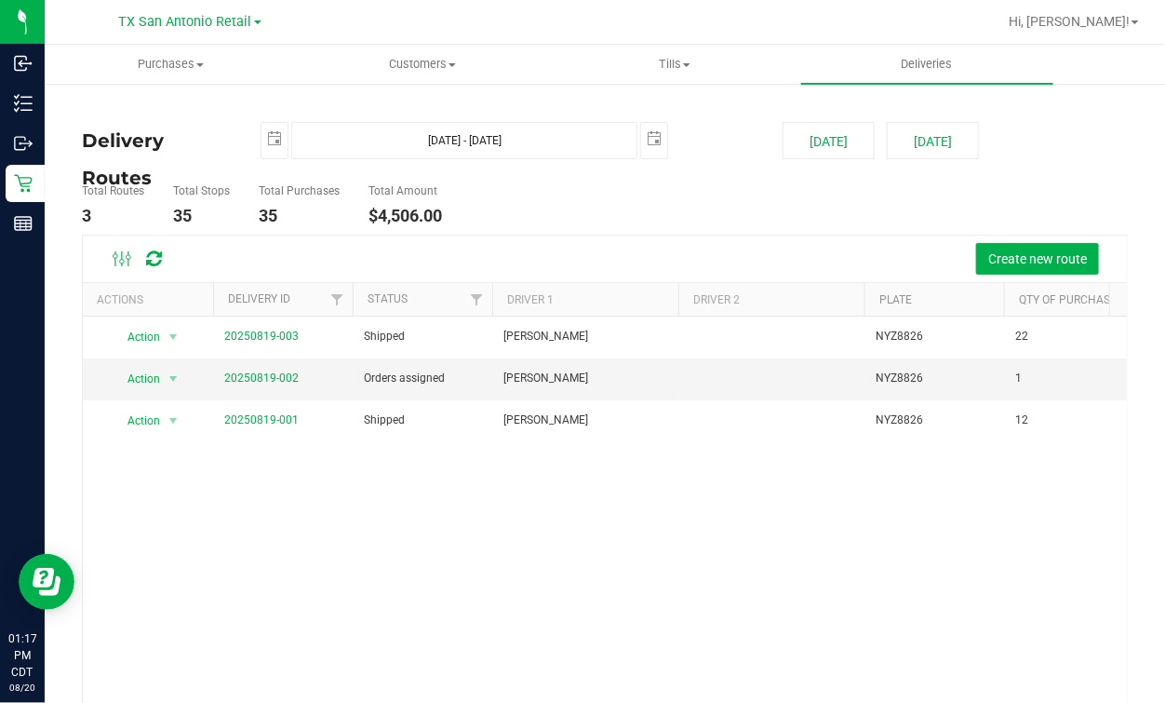
drag, startPoint x: 586, startPoint y: 251, endPoint x: 397, endPoint y: 257, distance: 189.0
click at [585, 250] on div "Create new route" at bounding box center [647, 259] width 931 height 32
click at [919, 60] on span "Deliveries" at bounding box center [927, 64] width 101 height 17
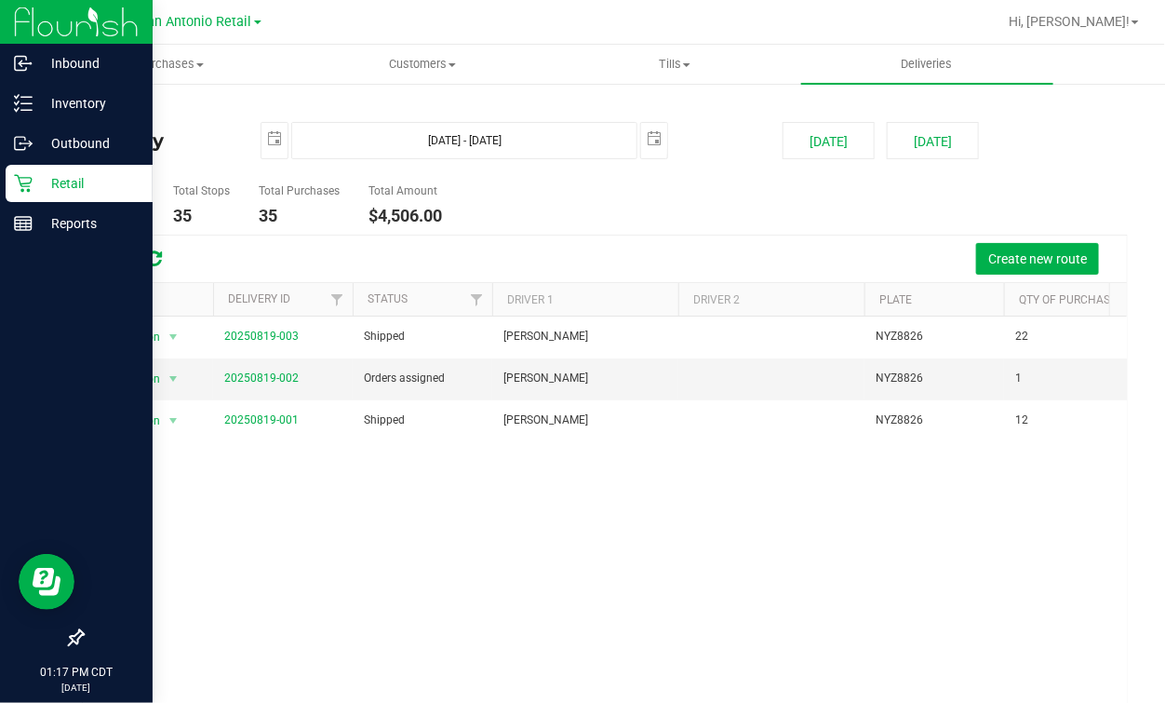
click at [31, 181] on icon at bounding box center [23, 183] width 19 height 19
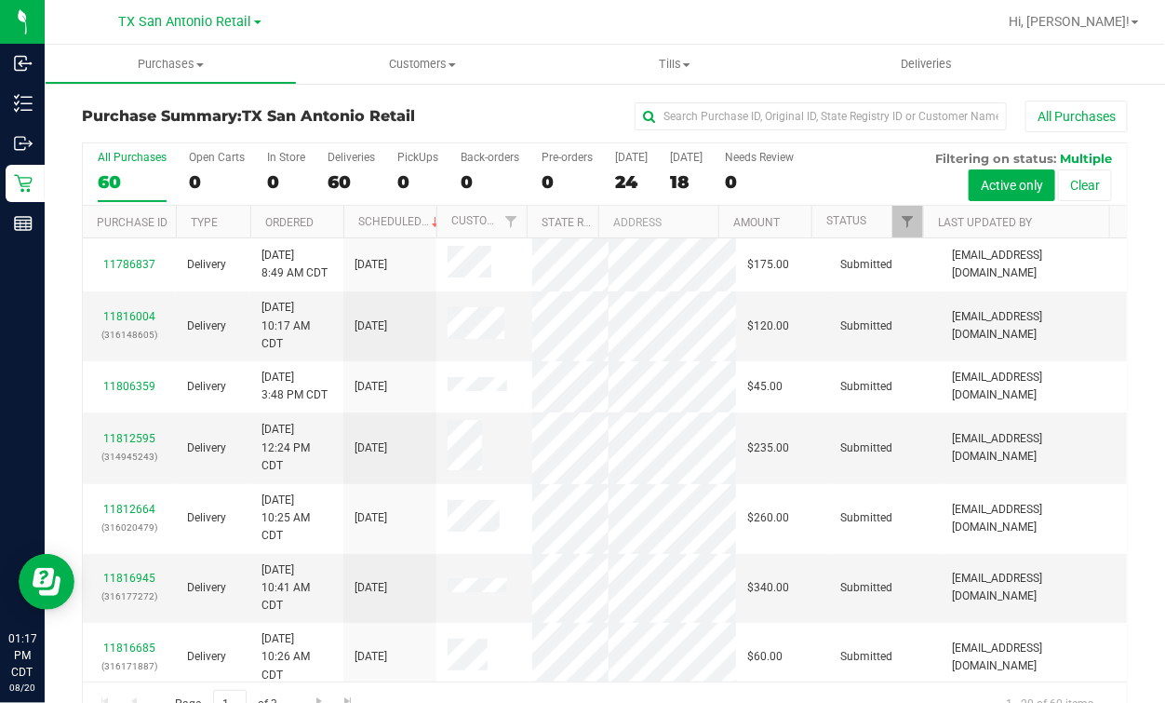
click at [304, 23] on div "TX San Antonio Retail" at bounding box center [190, 21] width 272 height 29
click at [880, 56] on span "Deliveries" at bounding box center [927, 64] width 101 height 17
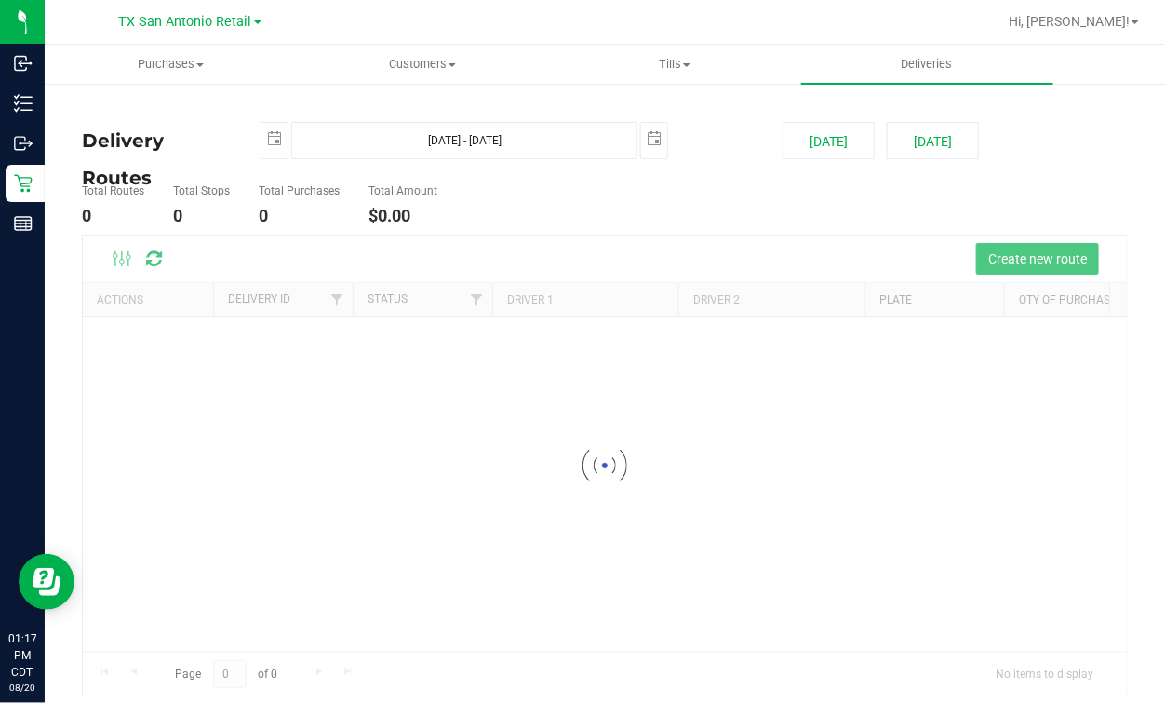
click at [811, 28] on div at bounding box center [665, 22] width 664 height 36
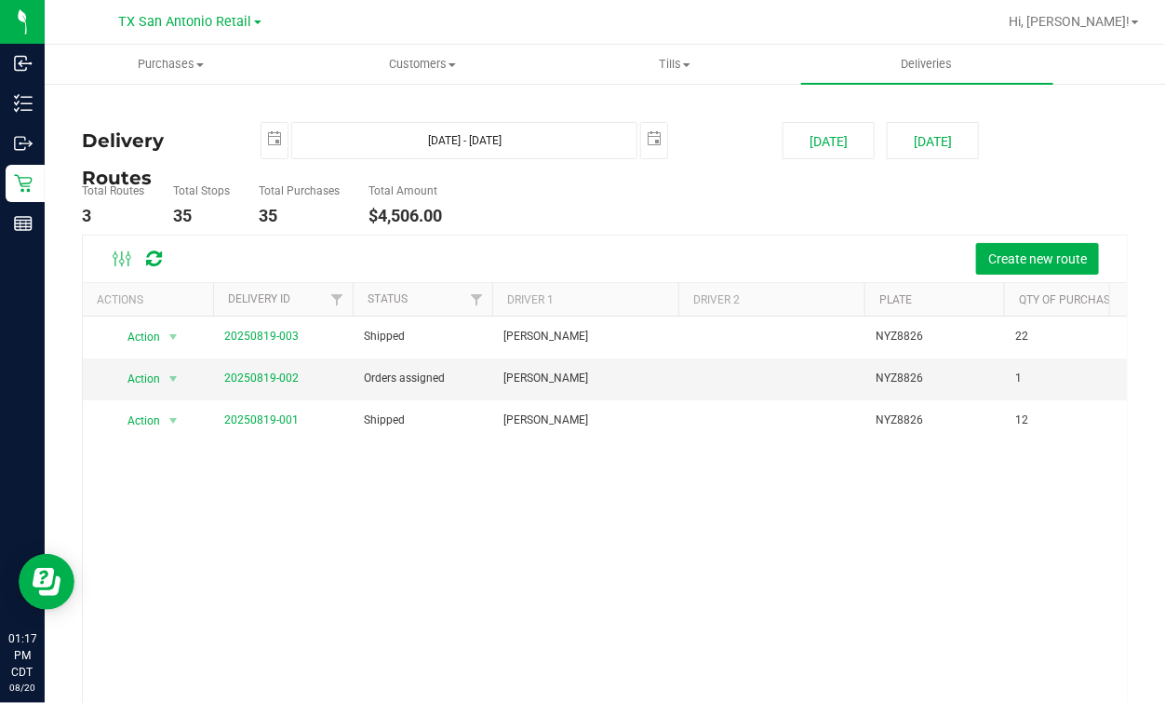
click at [312, 258] on div "Create new route" at bounding box center [647, 259] width 931 height 32
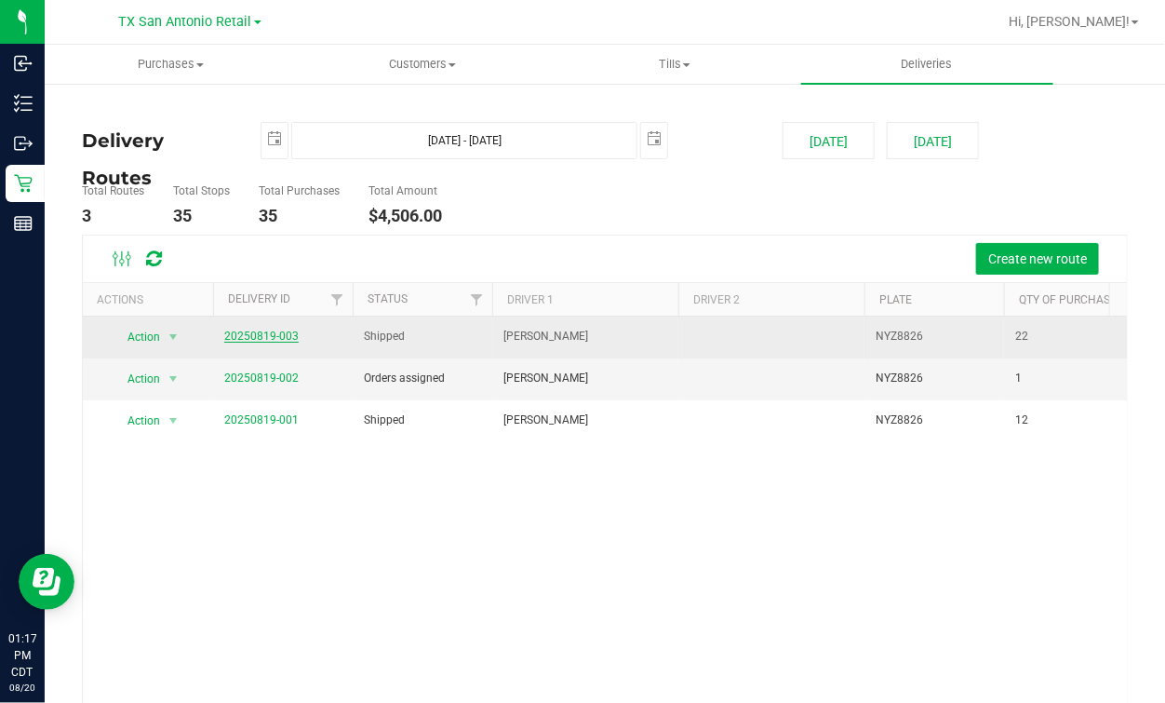
click at [287, 329] on link "20250819-003" at bounding box center [261, 335] width 74 height 13
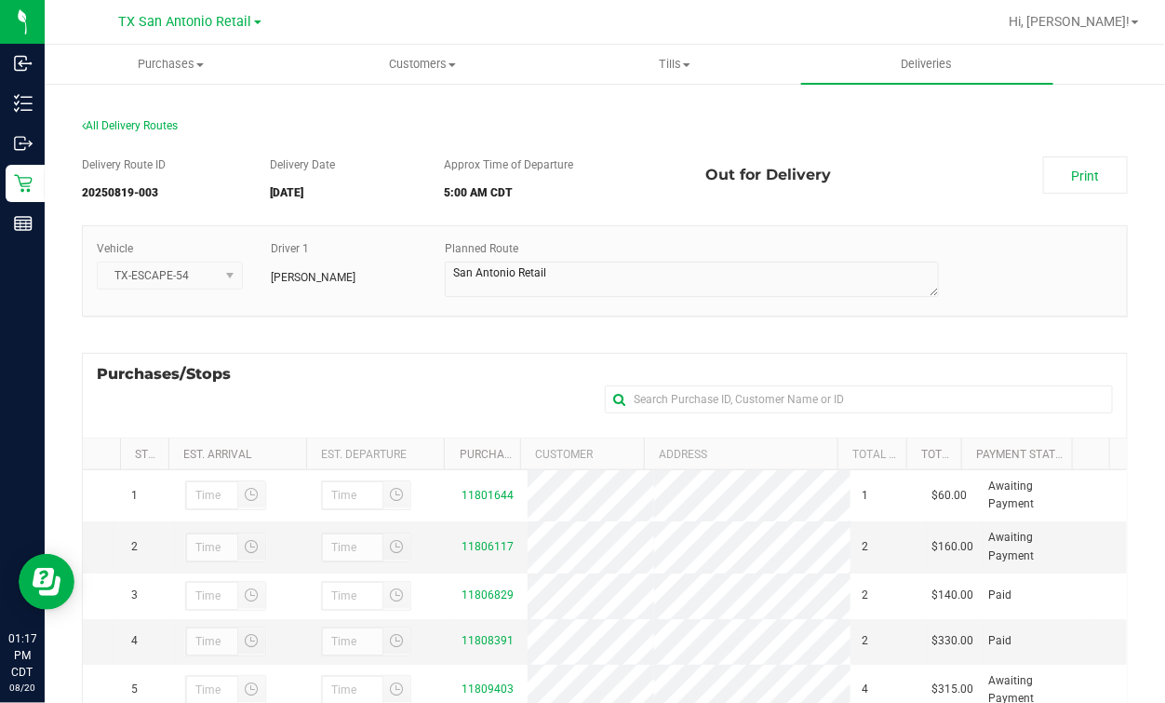
click at [827, 174] on div "Out for Delivery" at bounding box center [860, 174] width 337 height 37
click at [312, 378] on div "Purchases/Stops + Add Purchase" at bounding box center [605, 395] width 1046 height 85
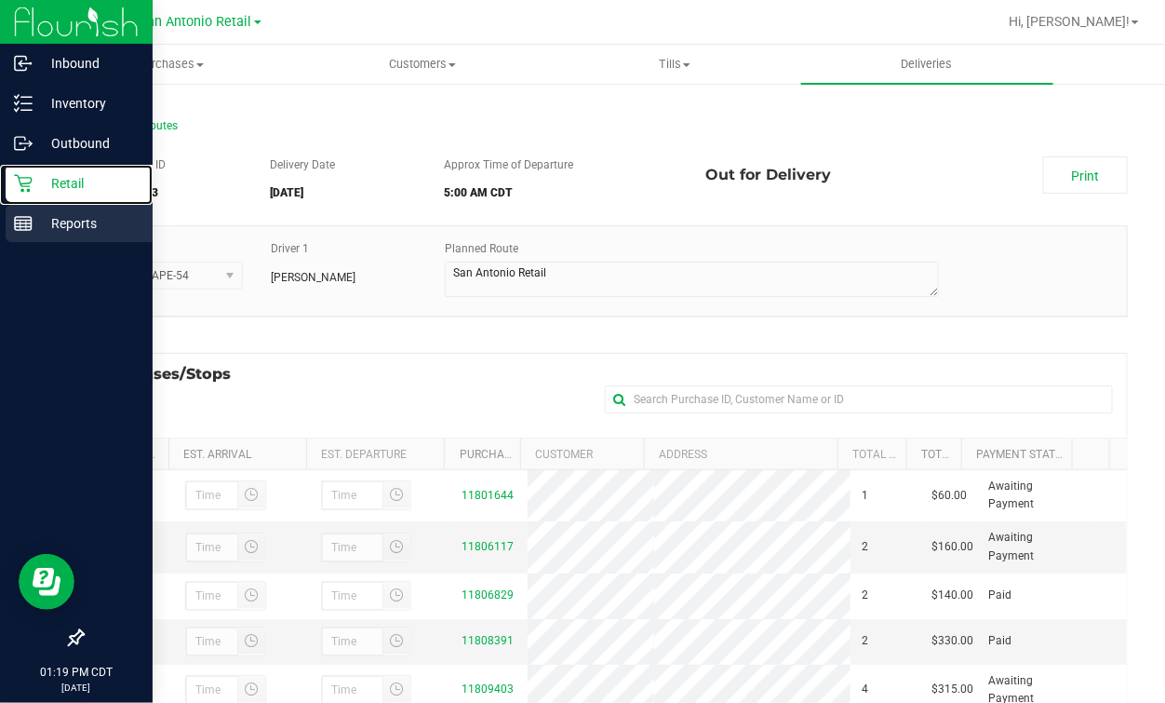
drag, startPoint x: 20, startPoint y: 184, endPoint x: 115, endPoint y: 235, distance: 107.4
click at [20, 184] on icon at bounding box center [23, 184] width 18 height 18
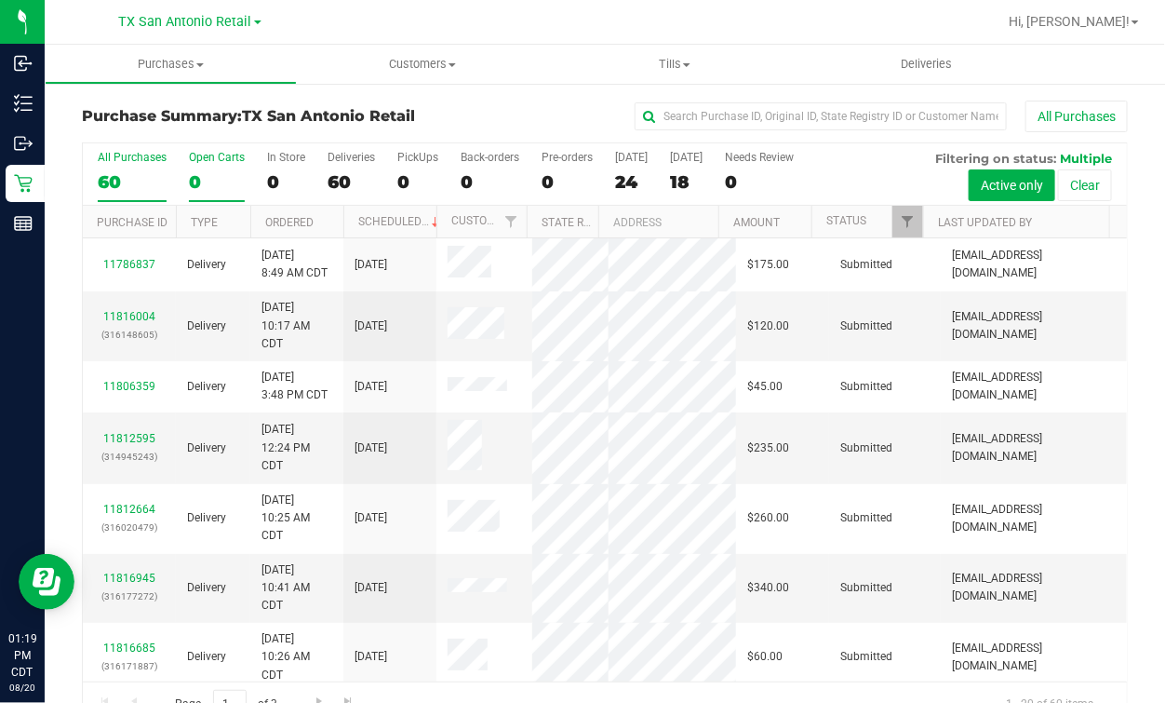
click at [202, 157] on div "Open Carts" at bounding box center [217, 157] width 56 height 13
click at [0, 0] on input "Open Carts 0" at bounding box center [0, 0] width 0 height 0
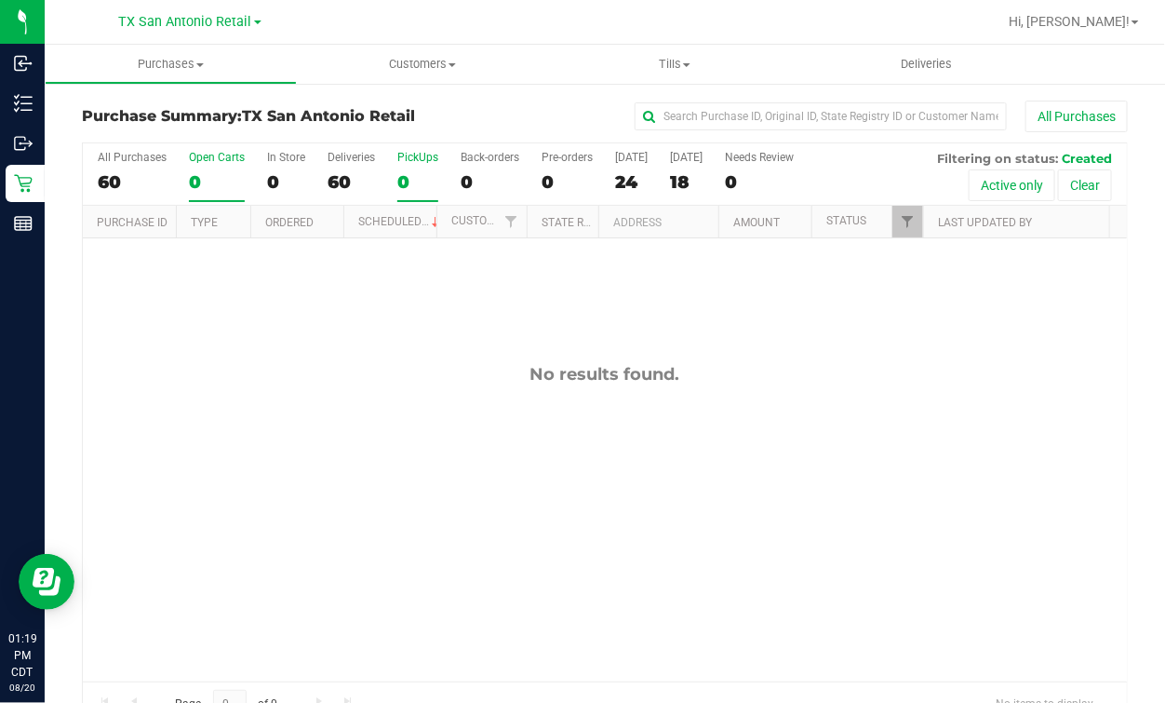
click at [416, 177] on div "0" at bounding box center [417, 181] width 41 height 21
click at [0, 0] on input "PickUps 0" at bounding box center [0, 0] width 0 height 0
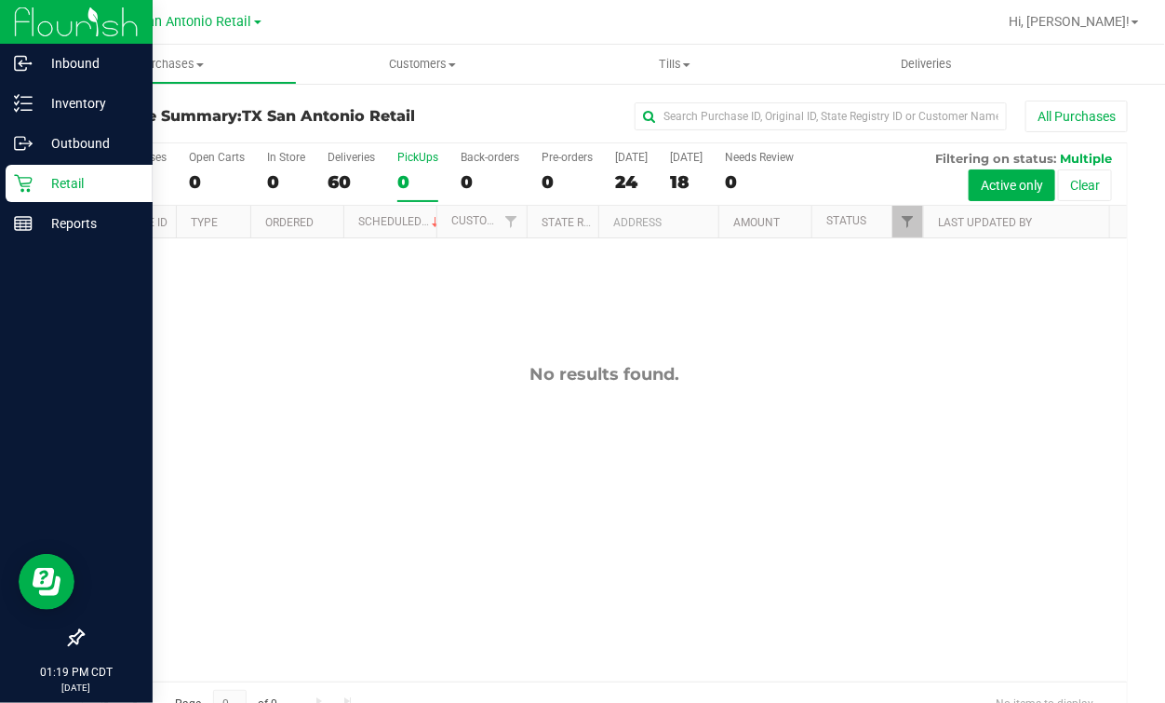
click at [136, 167] on div "Retail" at bounding box center [79, 183] width 147 height 37
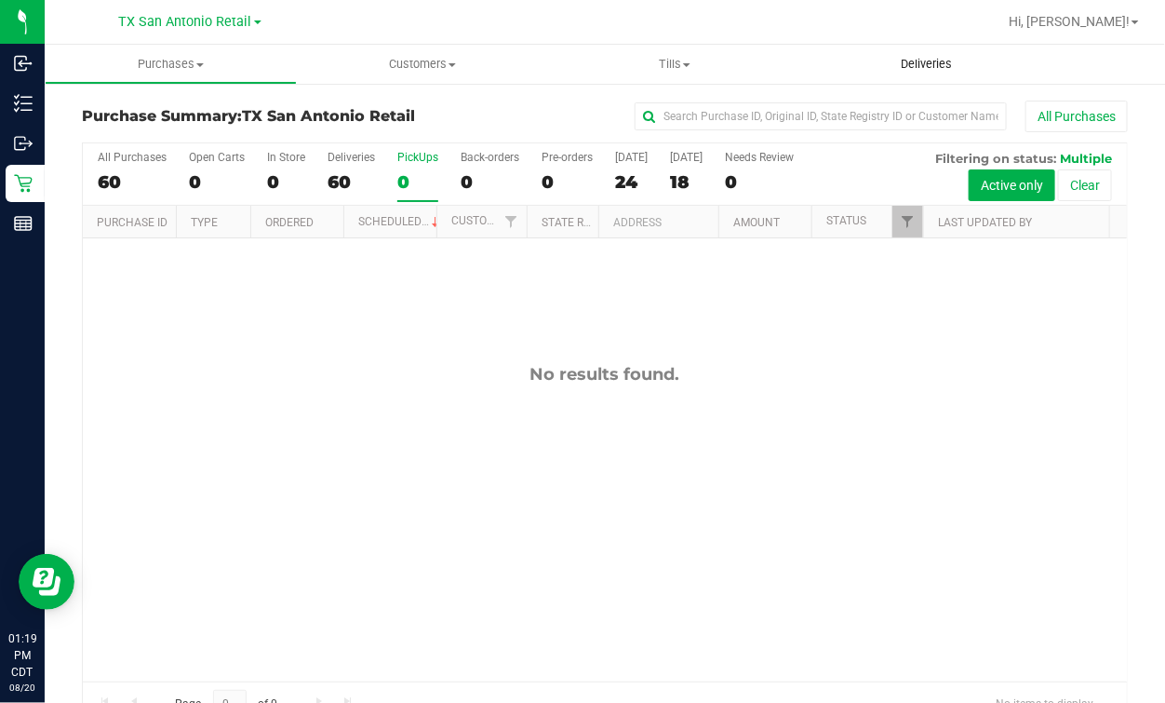
click at [910, 45] on uib-tab-heading "Deliveries" at bounding box center [927, 64] width 252 height 39
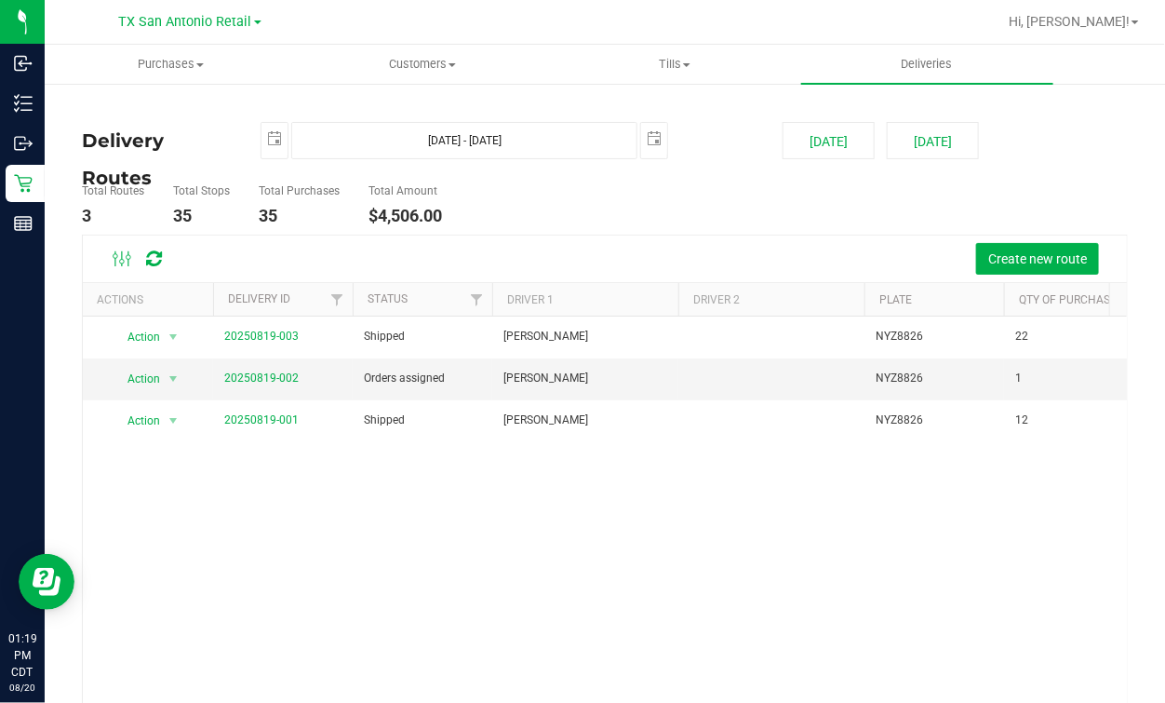
click at [539, 251] on div "Create new route" at bounding box center [647, 259] width 931 height 32
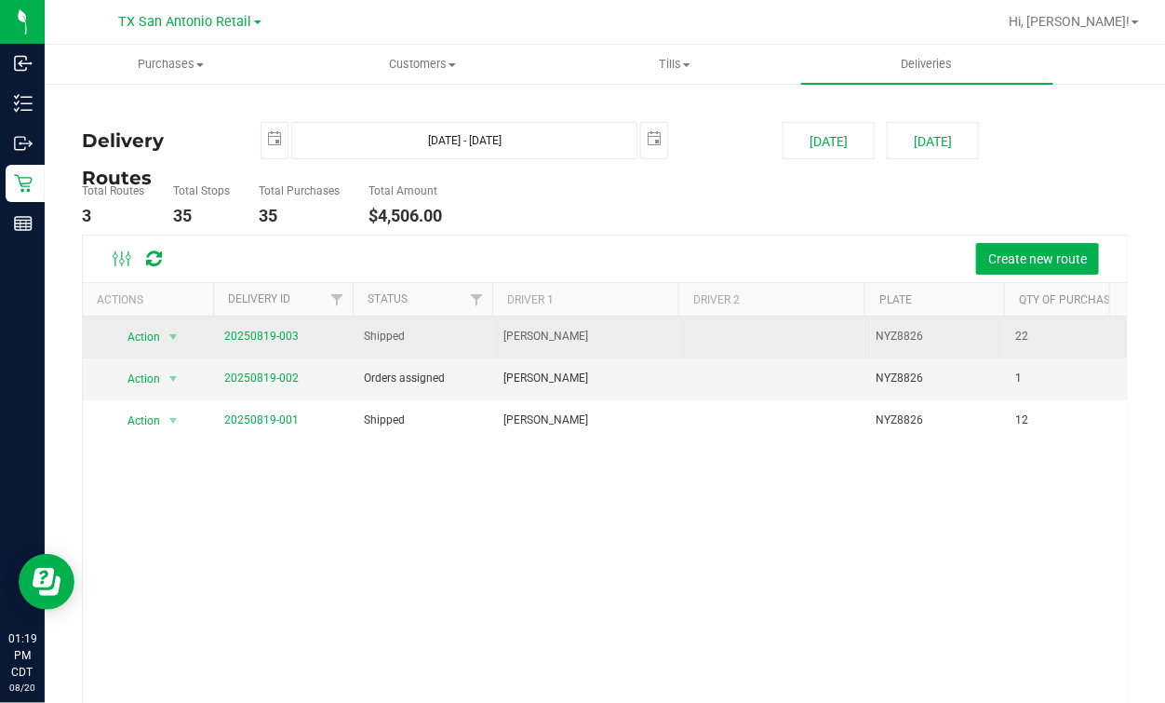
click at [257, 343] on span "20250819-003" at bounding box center [261, 337] width 74 height 18
click at [254, 334] on link "20250819-003" at bounding box center [261, 335] width 74 height 13
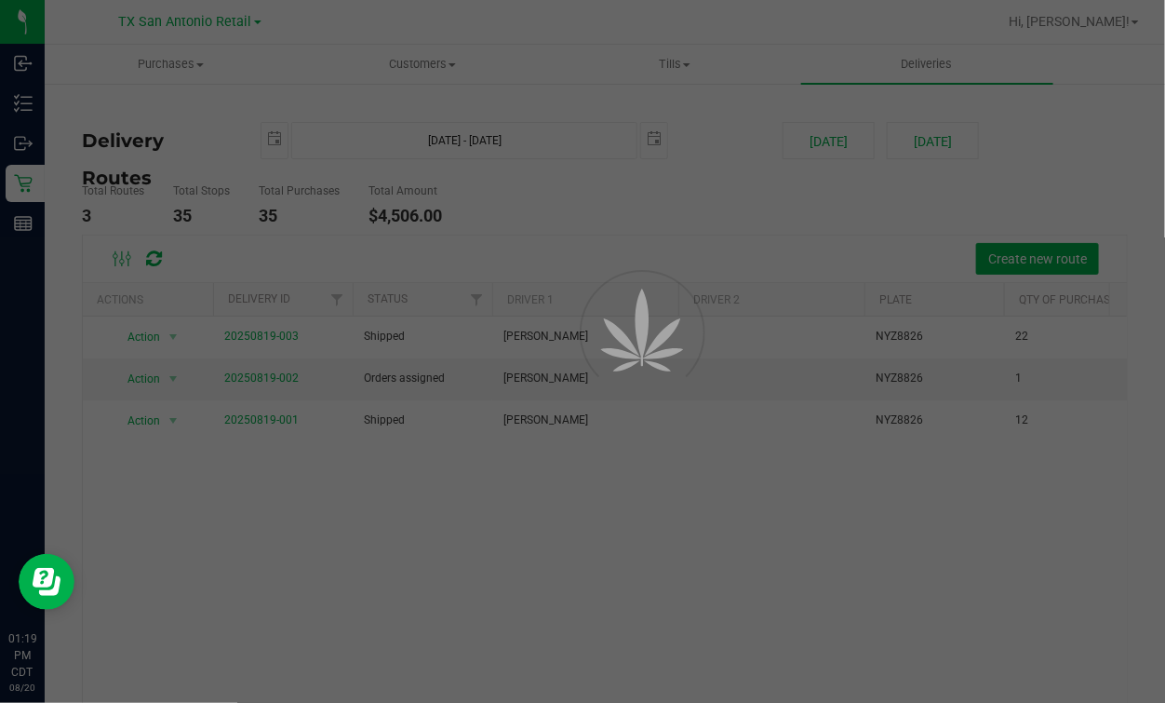
click at [728, 136] on div at bounding box center [582, 351] width 1165 height 703
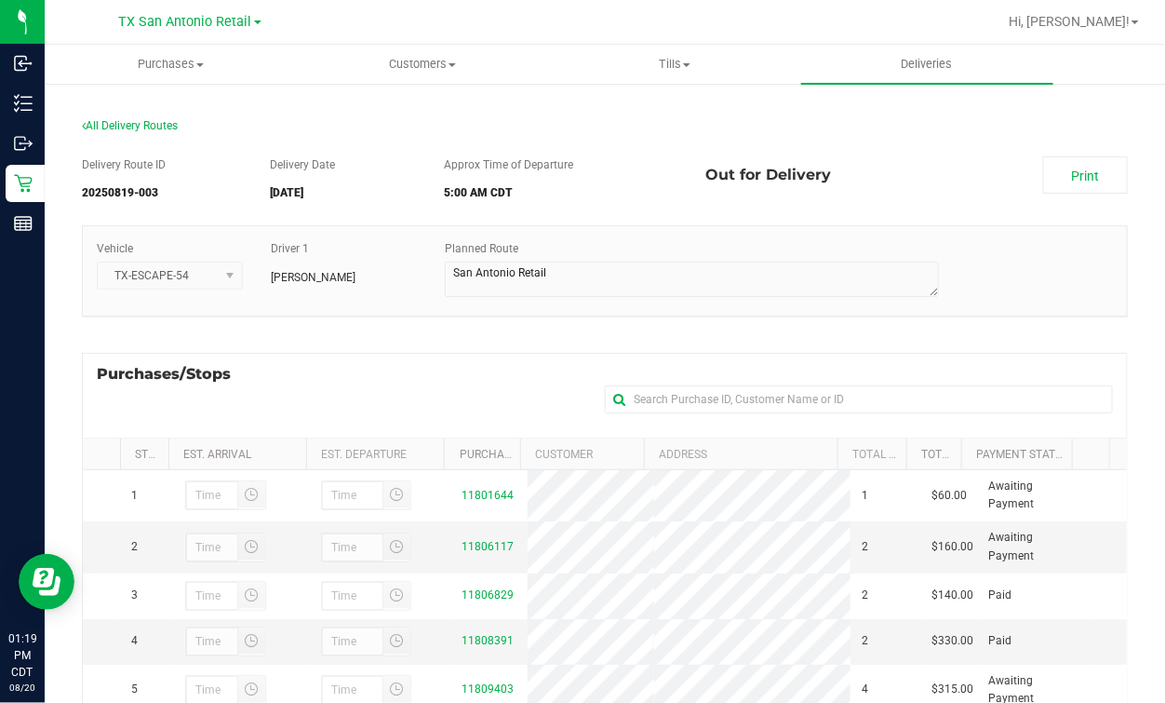
click at [608, 199] on h5 "5:00 AM CDT" at bounding box center [562, 193] width 234 height 12
click at [618, 165] on div "Approx Time of Departure 5:00 AM CDT" at bounding box center [562, 182] width 262 height 52
click at [357, 118] on div "All Delivery Routes" at bounding box center [605, 129] width 1046 height 25
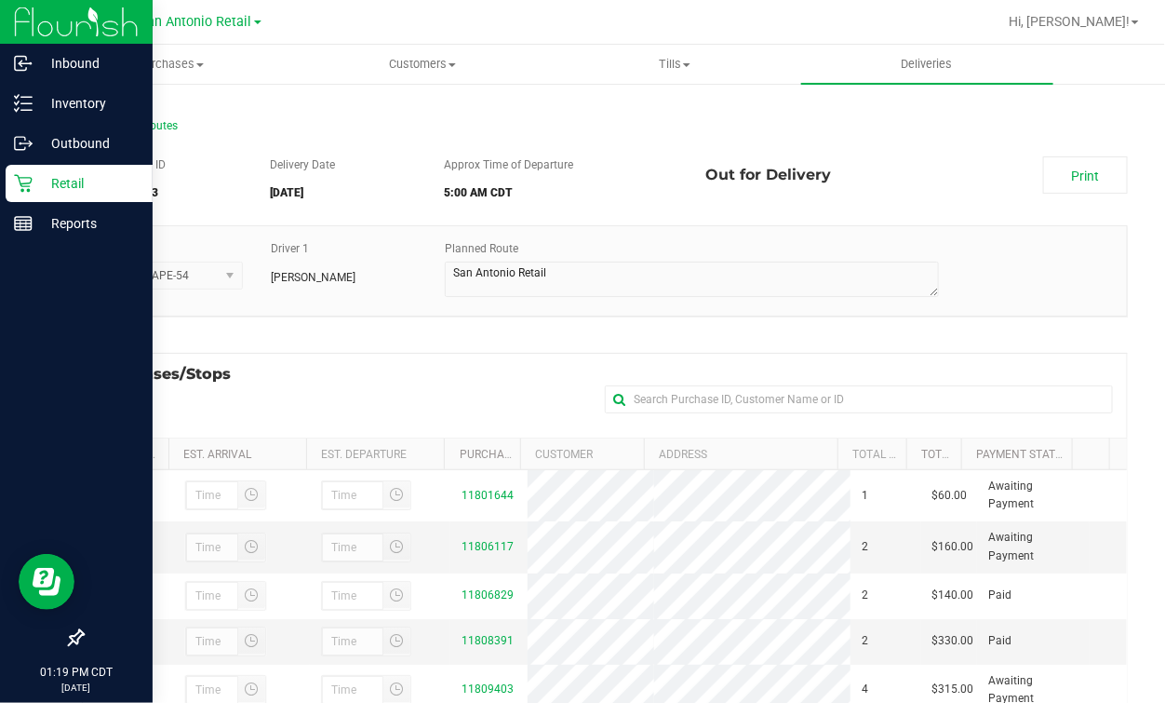
click at [21, 184] on icon at bounding box center [23, 183] width 19 height 19
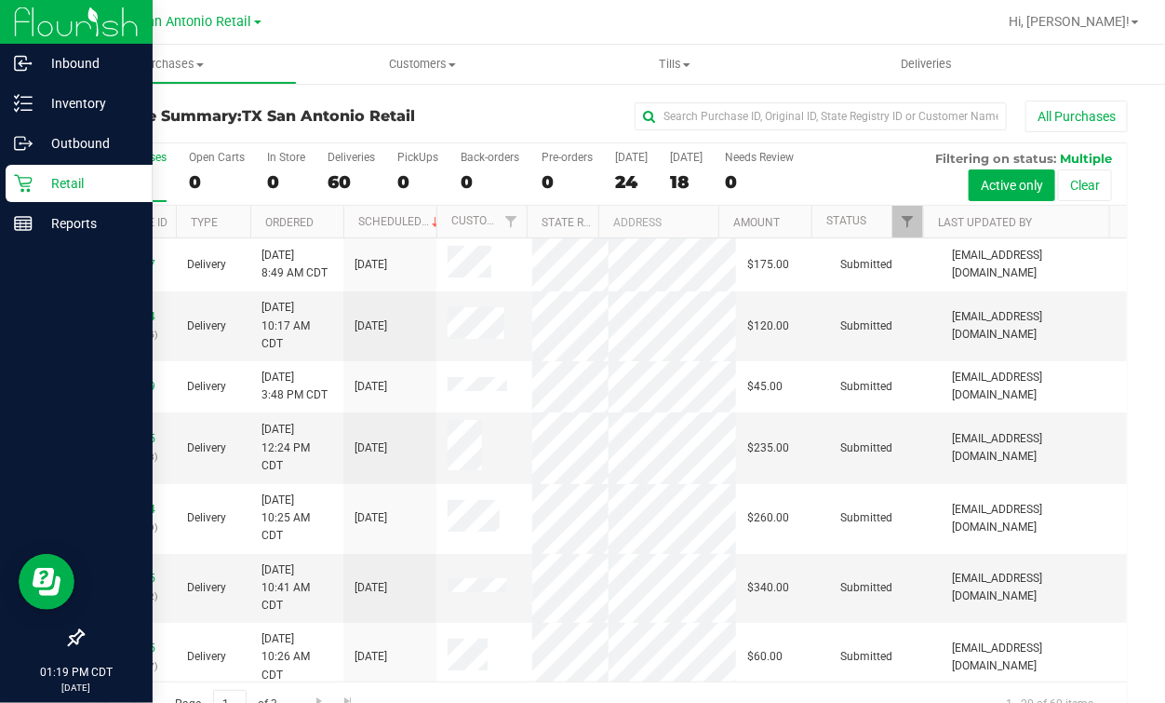
click at [26, 181] on icon at bounding box center [23, 183] width 19 height 19
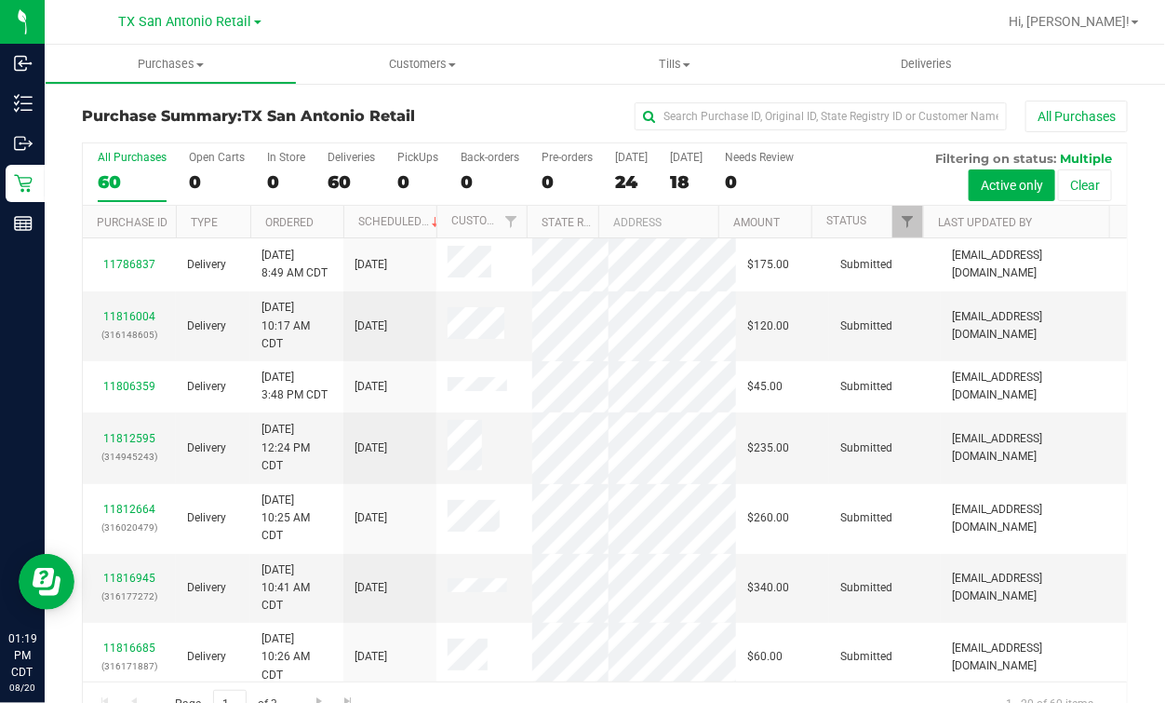
click at [714, 19] on div at bounding box center [665, 22] width 664 height 36
click at [773, 10] on div at bounding box center [665, 22] width 664 height 36
click at [193, 171] on div "0" at bounding box center [217, 181] width 56 height 21
click at [0, 0] on input "Open Carts 0" at bounding box center [0, 0] width 0 height 0
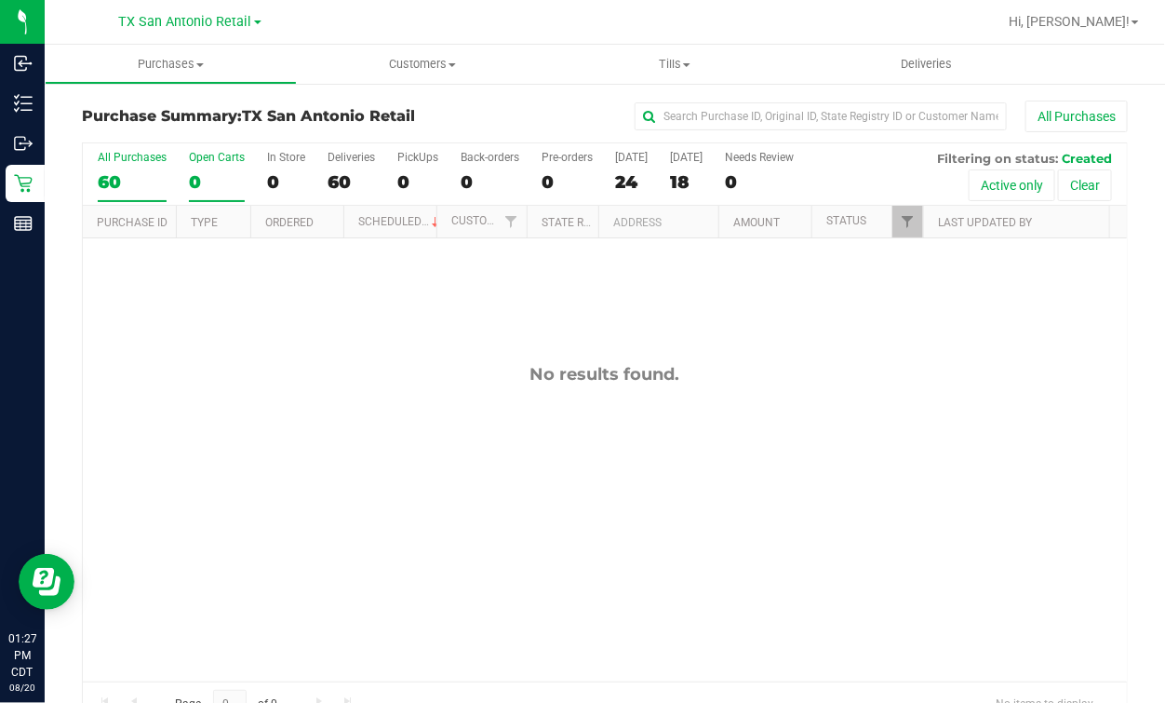
click at [160, 172] on div "60" at bounding box center [132, 181] width 69 height 21
click at [0, 0] on input "All Purchases 60" at bounding box center [0, 0] width 0 height 0
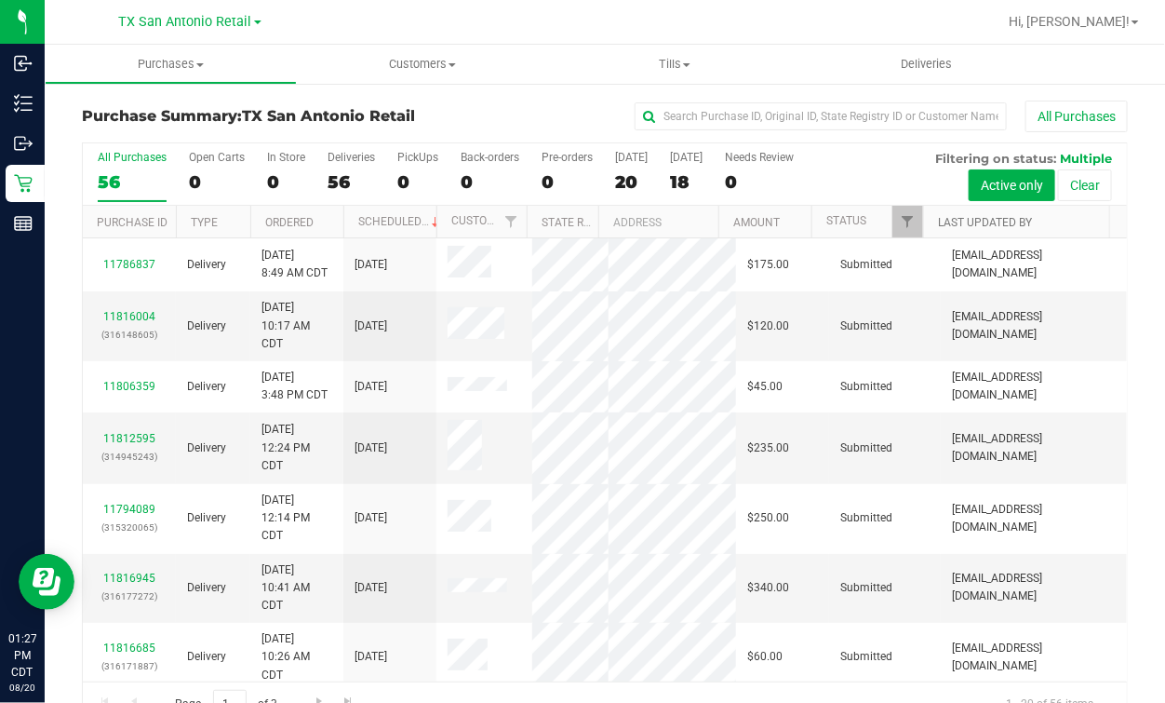
click at [956, 225] on link "Last Updated By" at bounding box center [985, 222] width 94 height 13
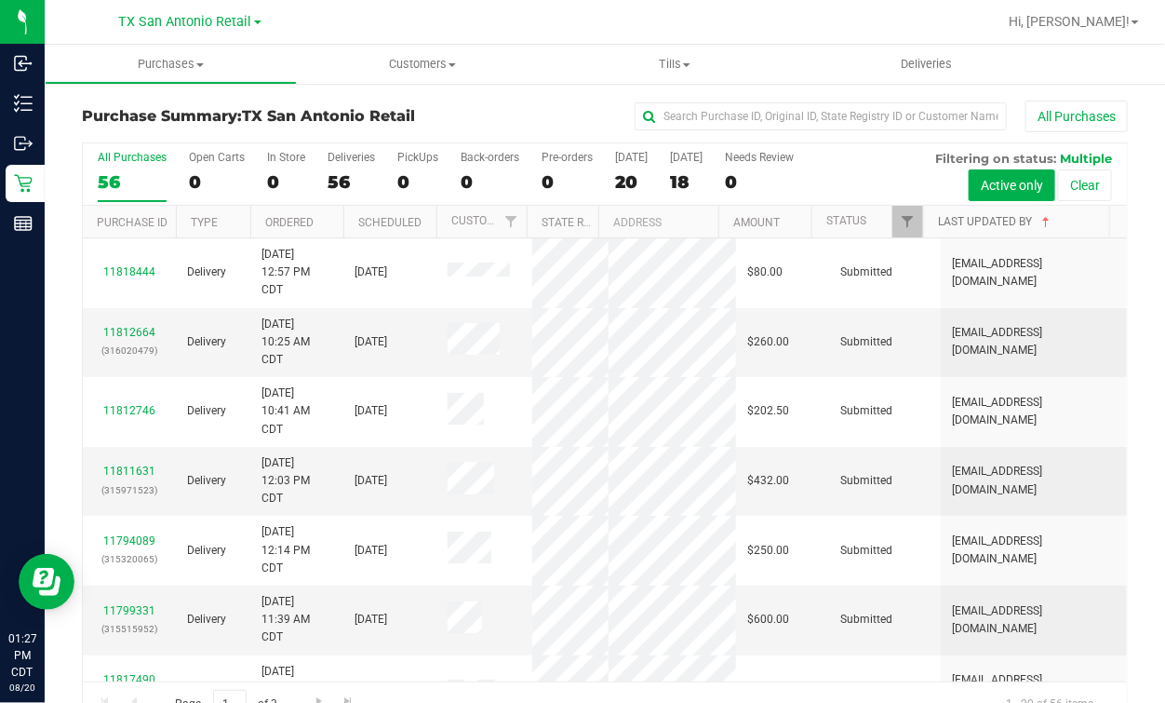
click at [956, 225] on link "Last Updated By" at bounding box center [995, 221] width 115 height 13
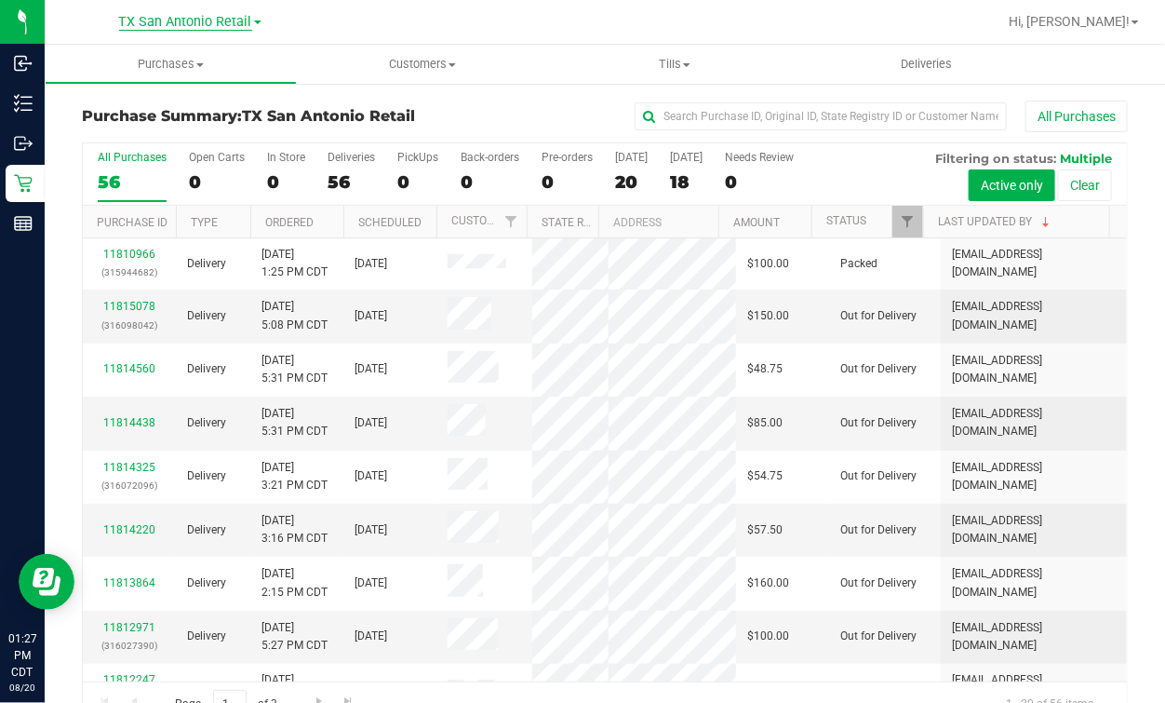
click at [143, 19] on span "TX San Antonio Retail" at bounding box center [185, 22] width 133 height 17
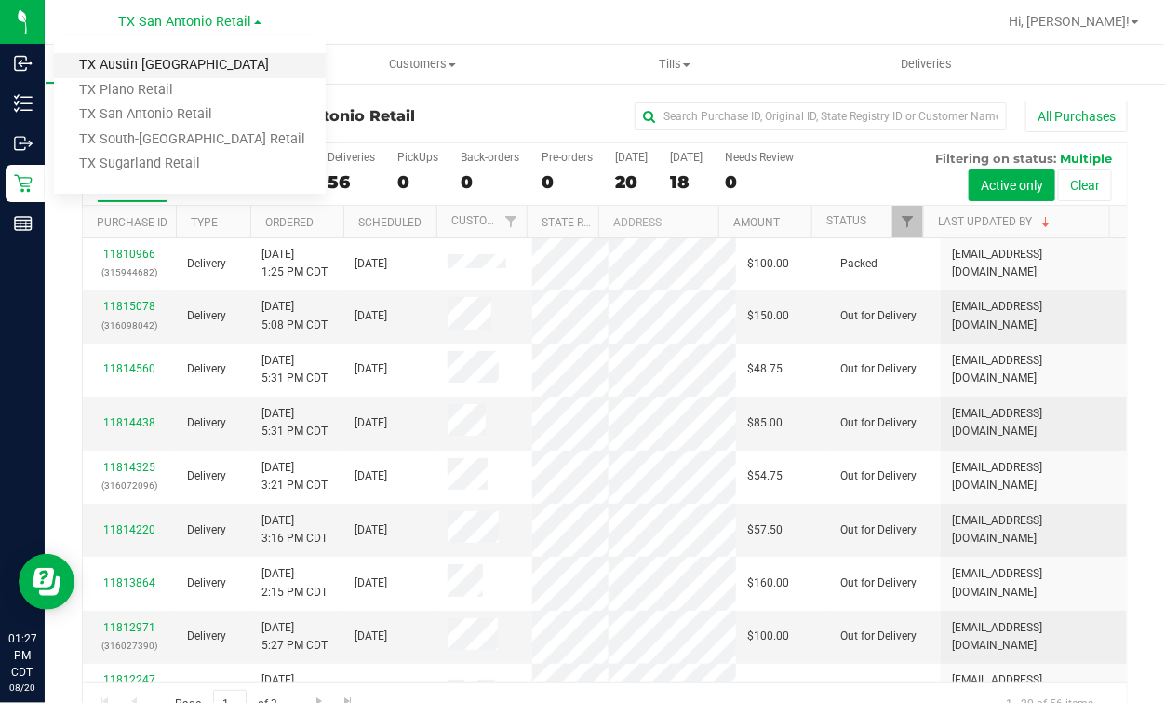
click at [158, 61] on link "TX Austin [GEOGRAPHIC_DATA]" at bounding box center [190, 65] width 272 height 25
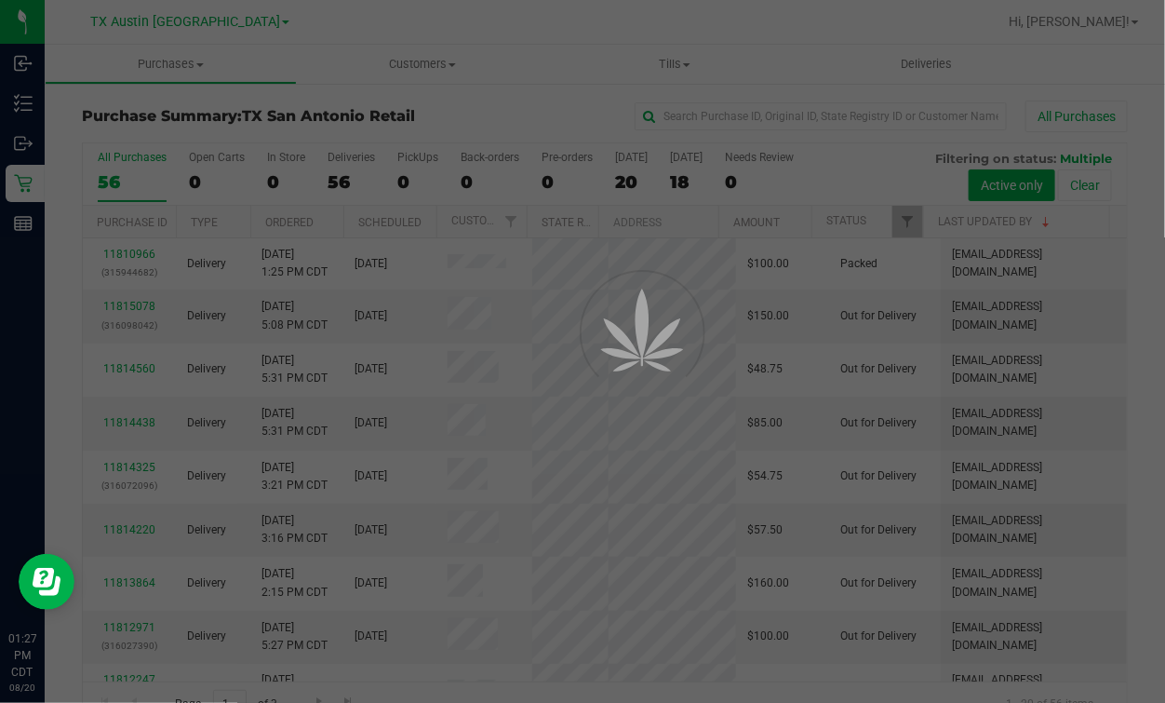
click at [623, 16] on div at bounding box center [582, 351] width 1165 height 703
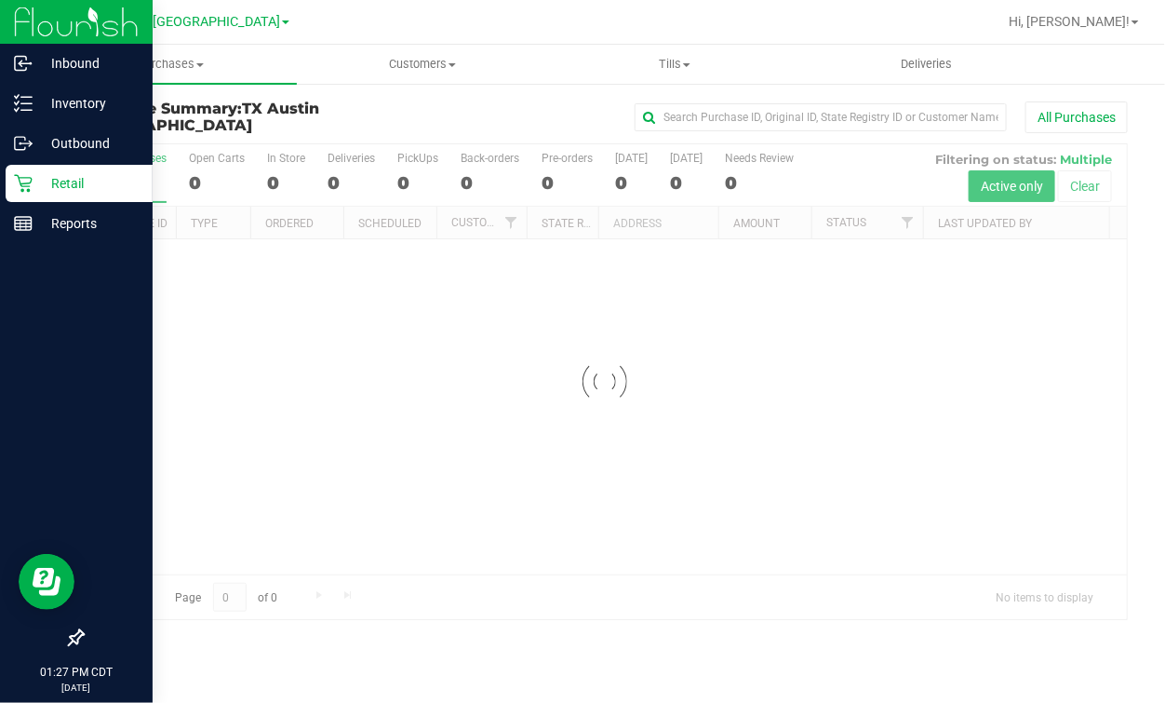
click at [24, 184] on icon at bounding box center [23, 183] width 19 height 19
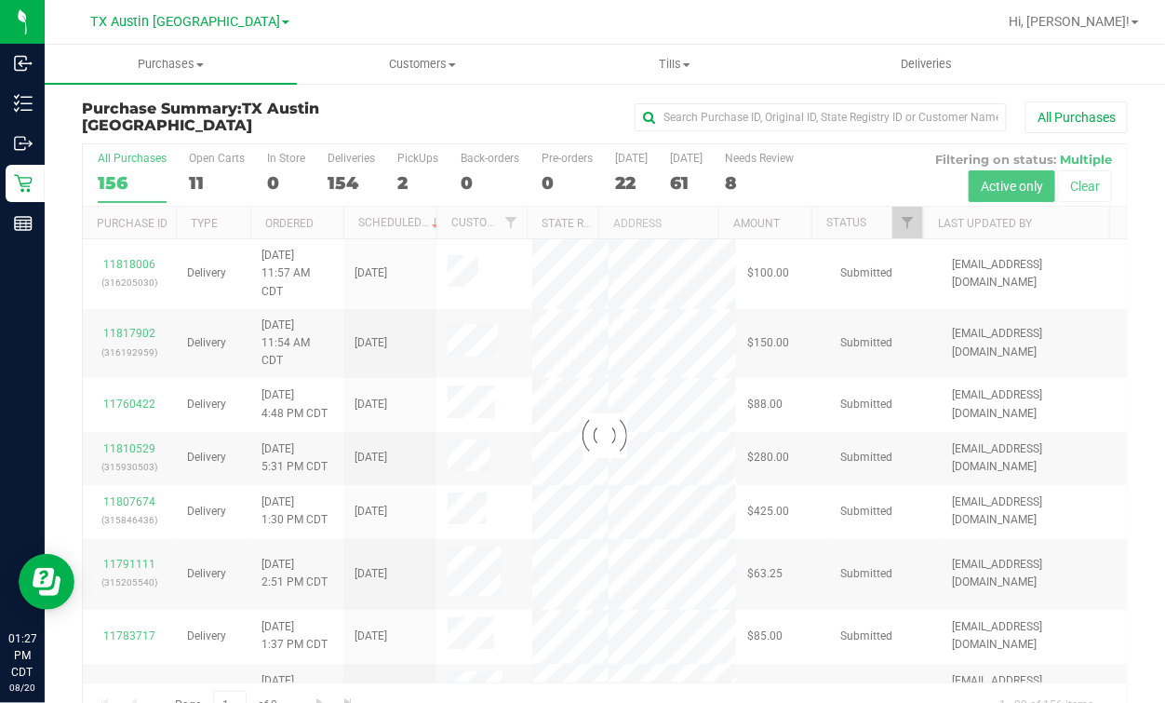
click at [189, 170] on div at bounding box center [605, 435] width 1044 height 583
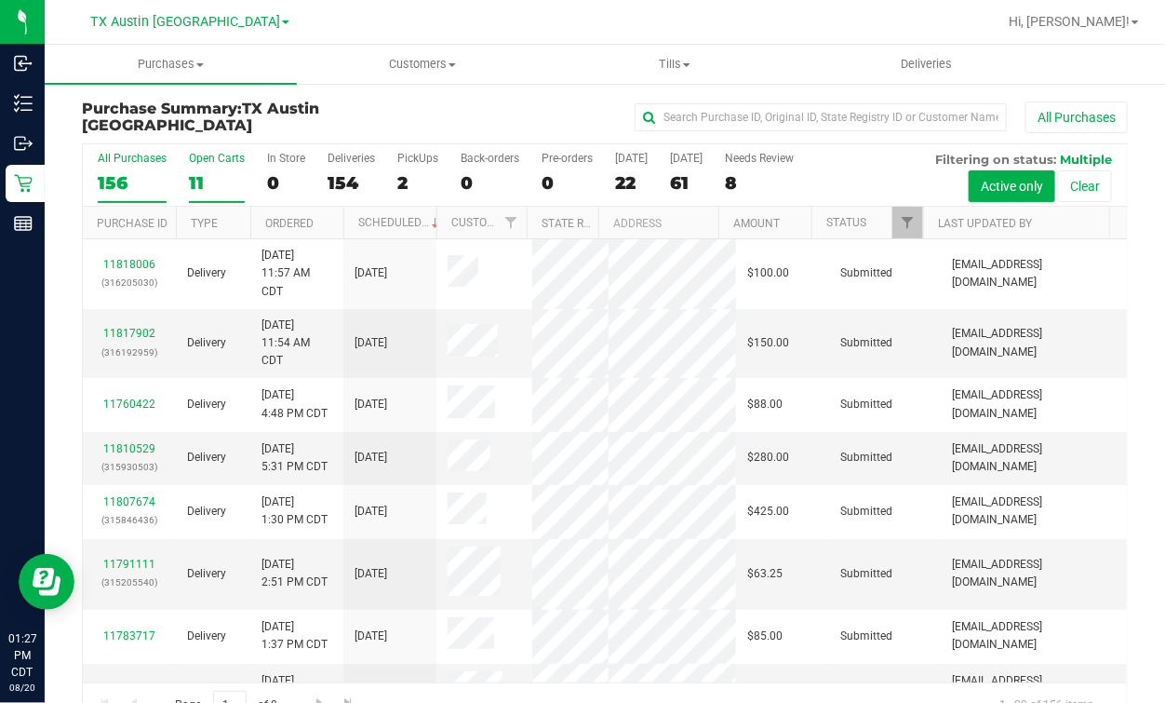
click at [205, 170] on label "Open Carts 11" at bounding box center [217, 177] width 56 height 51
click at [0, 0] on input "Open Carts 11" at bounding box center [0, 0] width 0 height 0
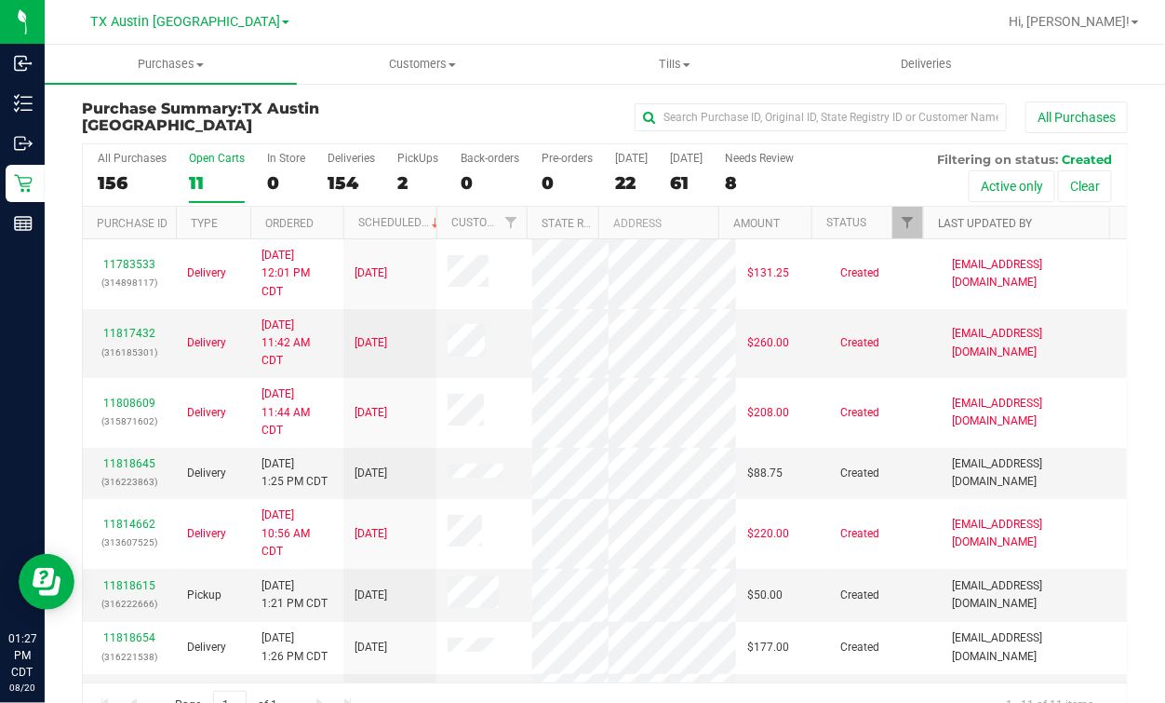
click at [987, 221] on link "Last Updated By" at bounding box center [985, 223] width 94 height 13
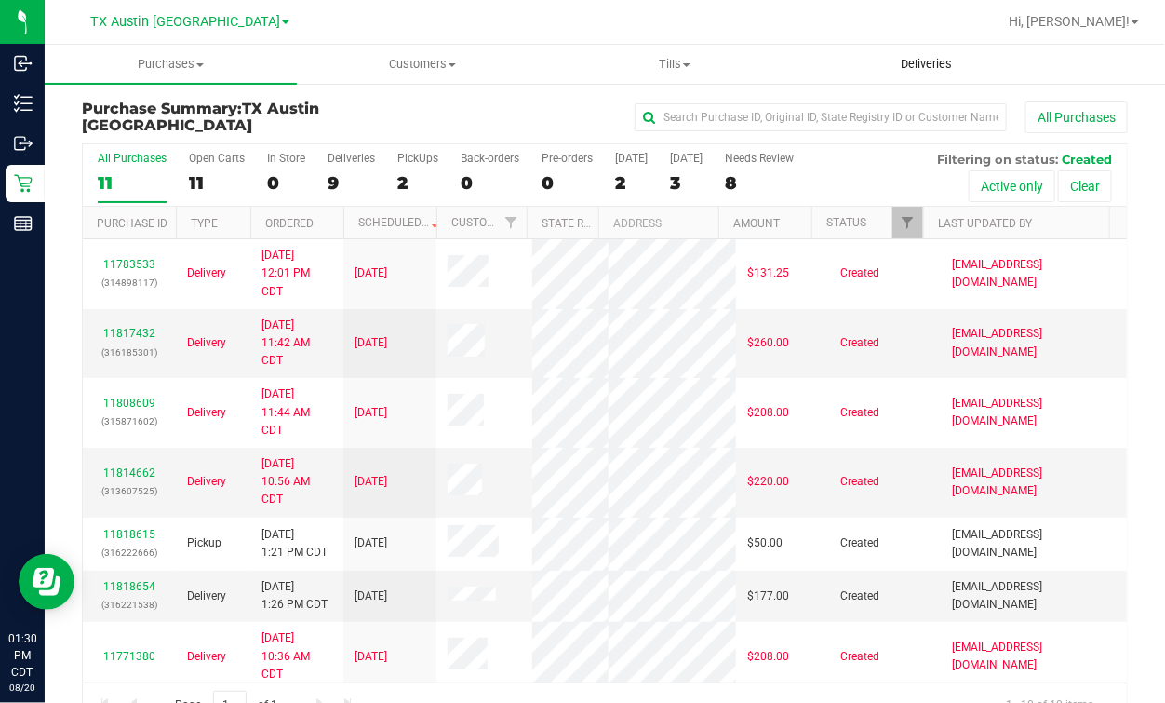
click at [948, 81] on uib-tab-heading "Deliveries" at bounding box center [927, 64] width 250 height 37
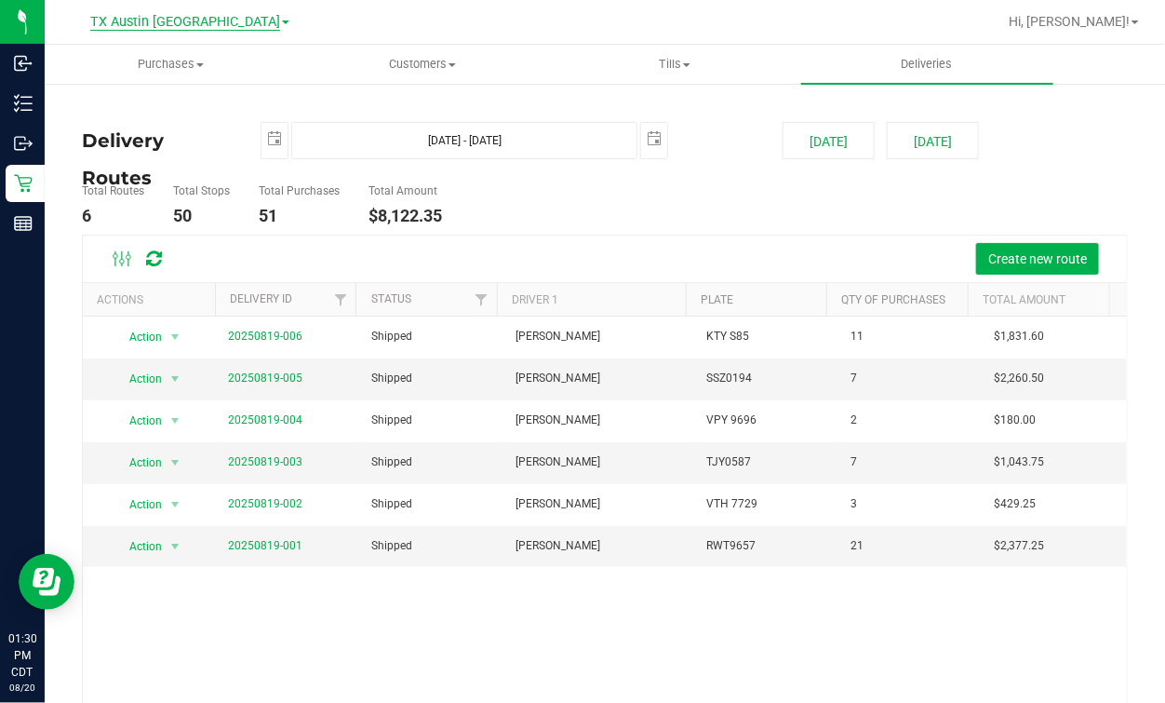
click at [199, 18] on span "TX Austin [GEOGRAPHIC_DATA]" at bounding box center [185, 22] width 190 height 17
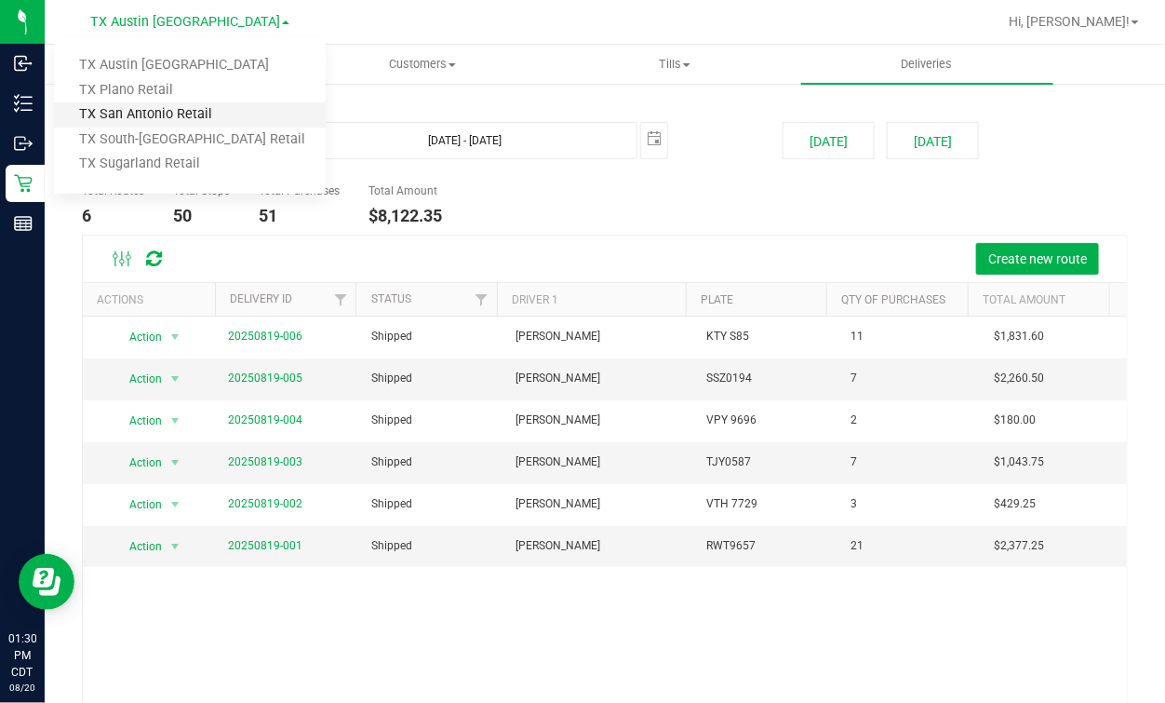
click at [143, 121] on link "TX San Antonio Retail" at bounding box center [190, 114] width 272 height 25
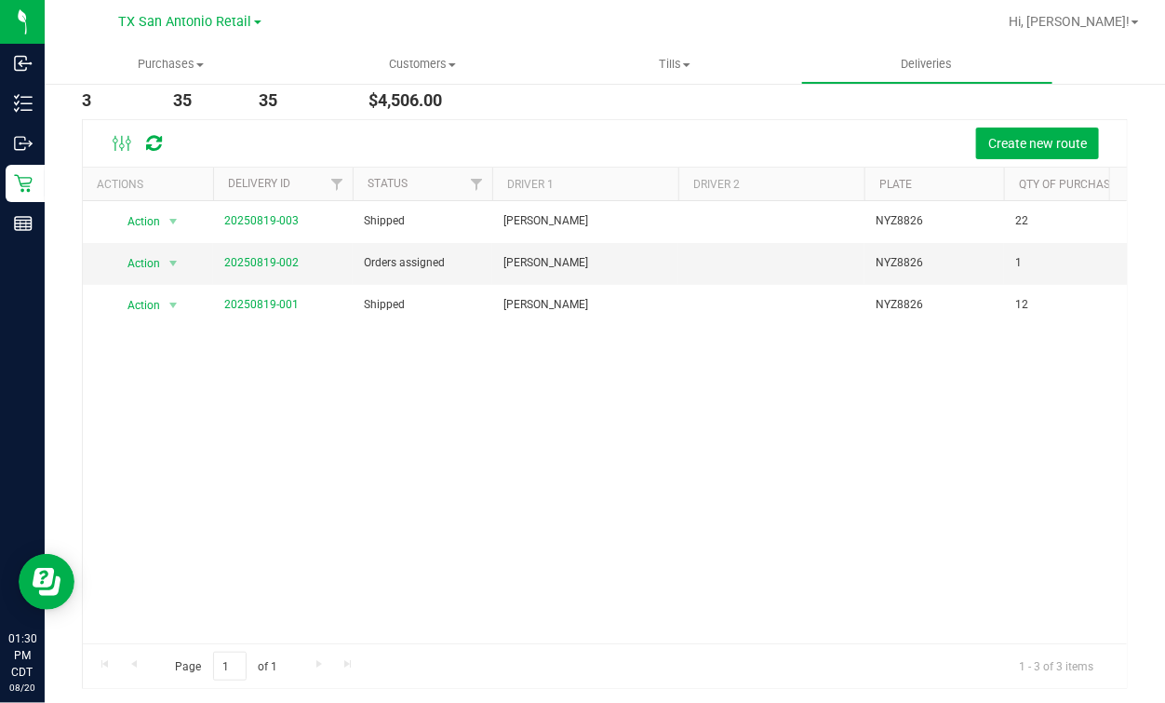
scroll to position [119, 0]
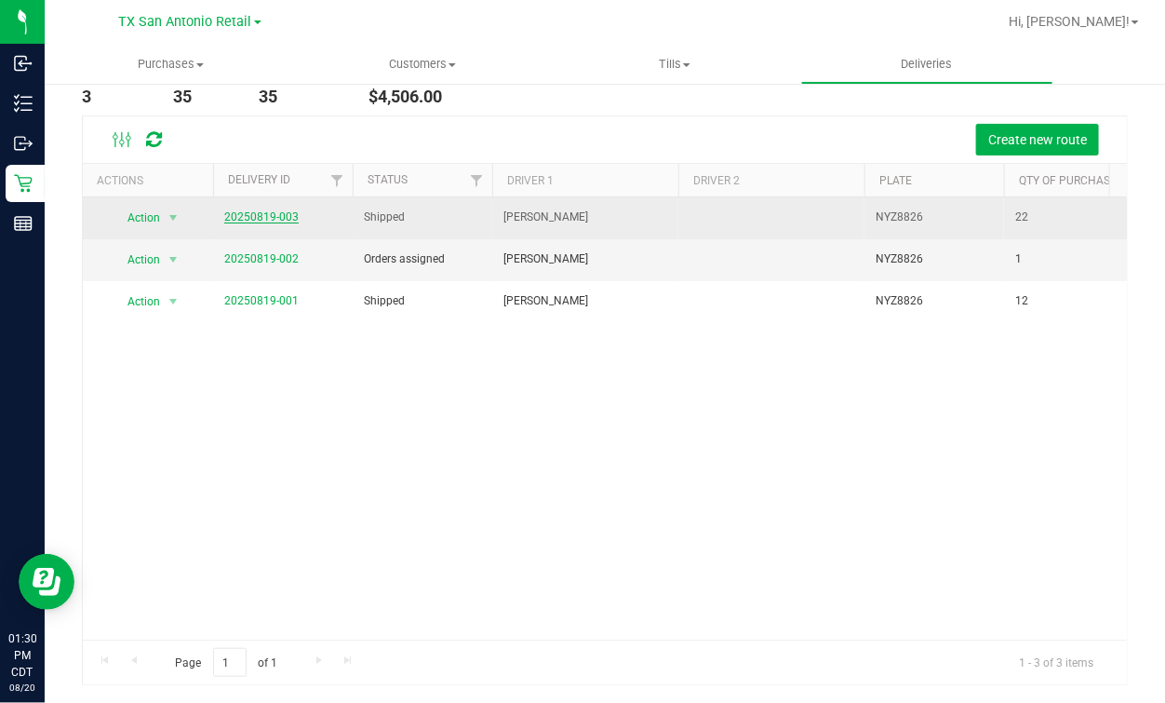
click at [275, 210] on link "20250819-003" at bounding box center [261, 216] width 74 height 13
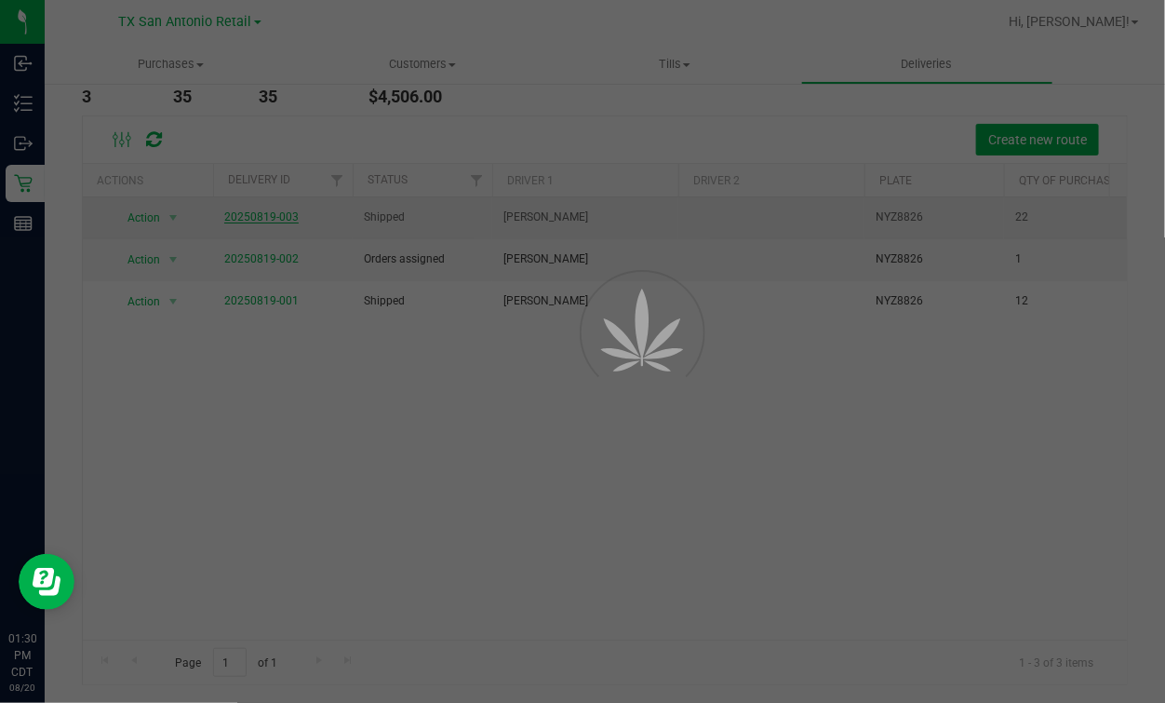
click at [623, 118] on div at bounding box center [582, 351] width 1165 height 703
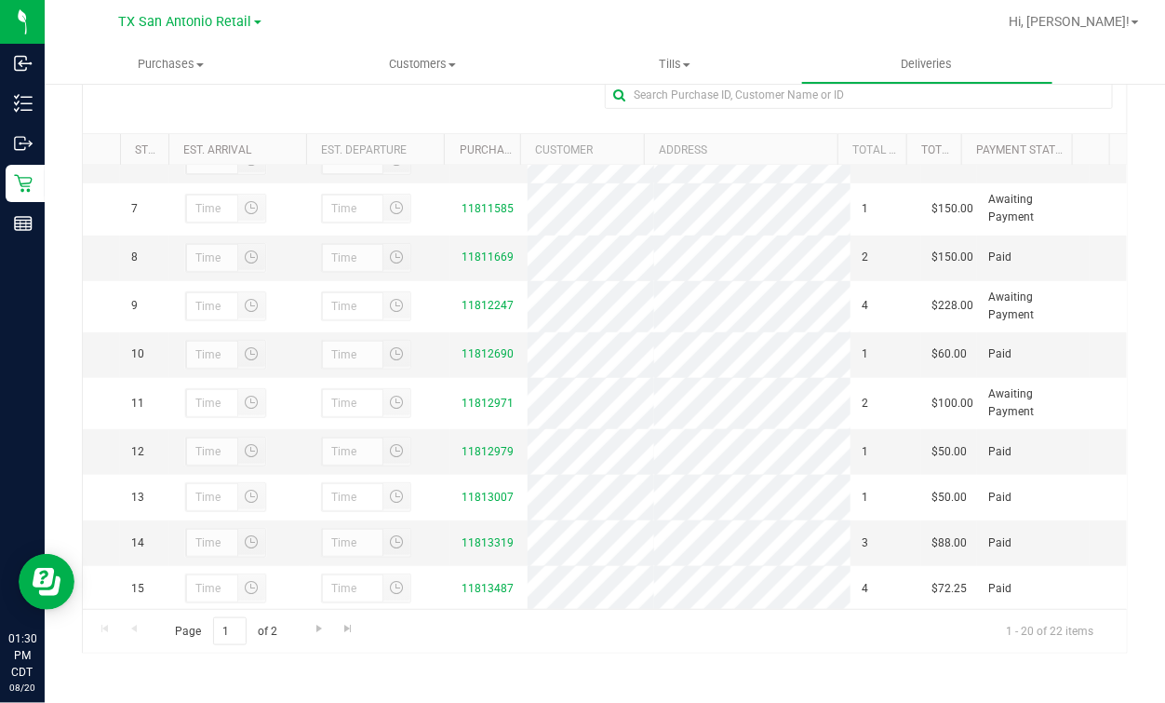
scroll to position [115, 0]
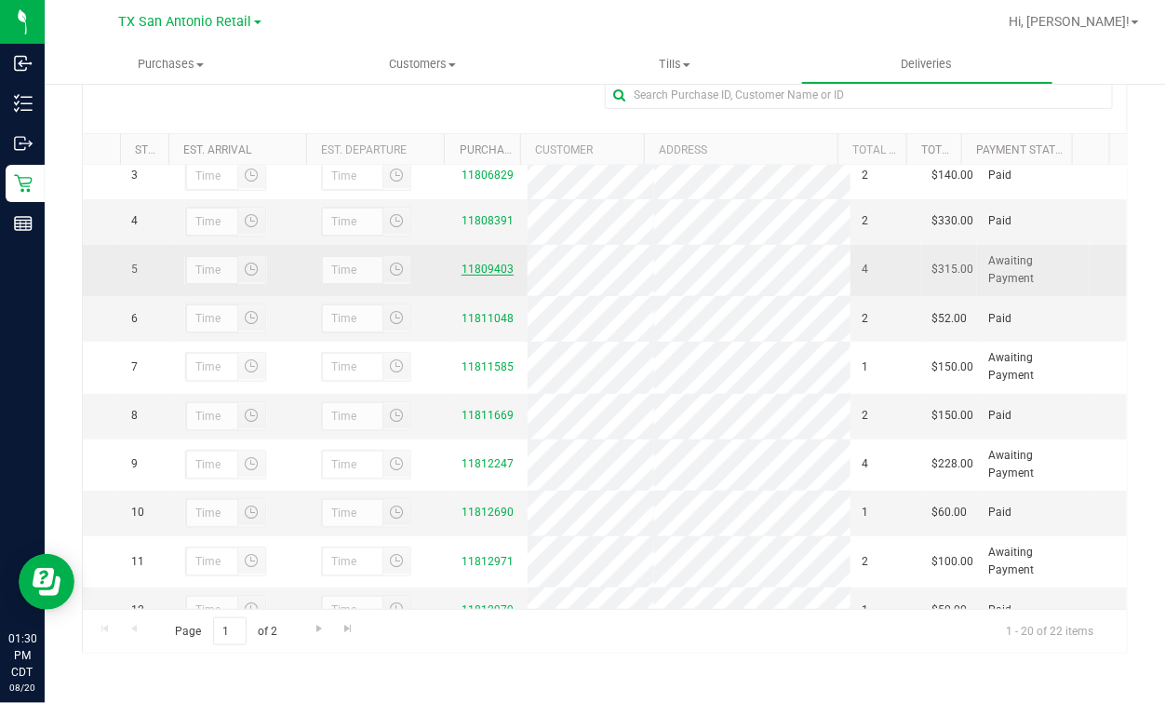
click at [462, 276] on link "11809403" at bounding box center [488, 268] width 52 height 13
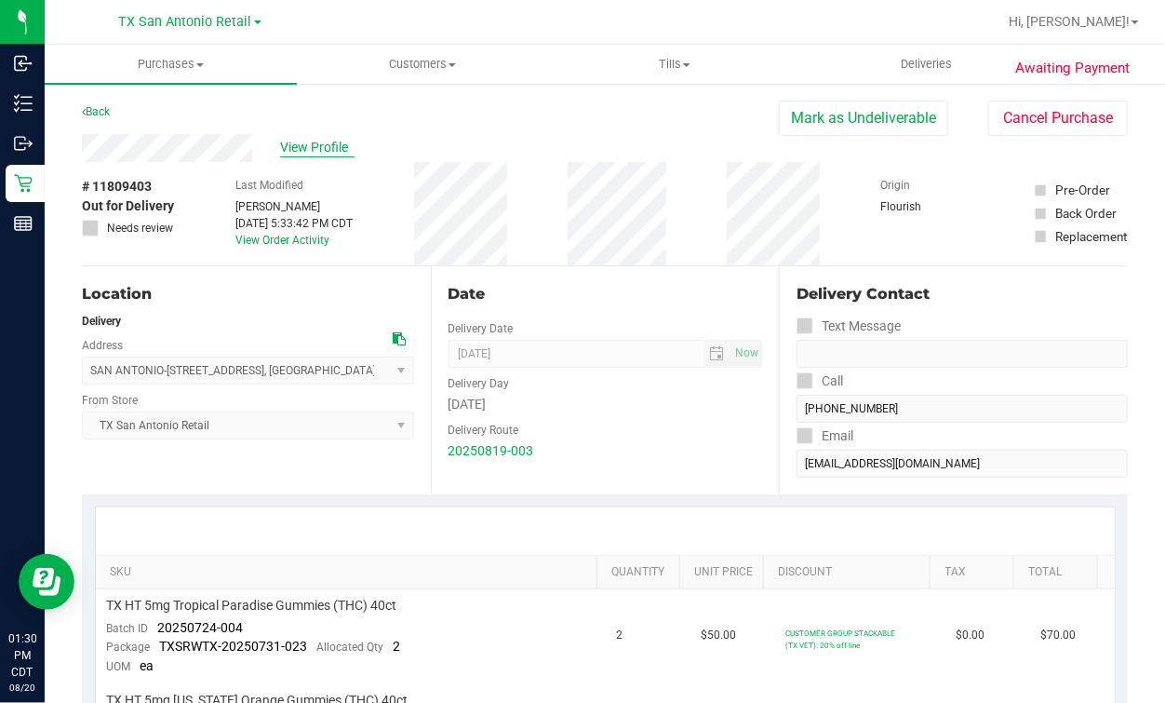
click at [297, 139] on span "View Profile" at bounding box center [317, 148] width 74 height 20
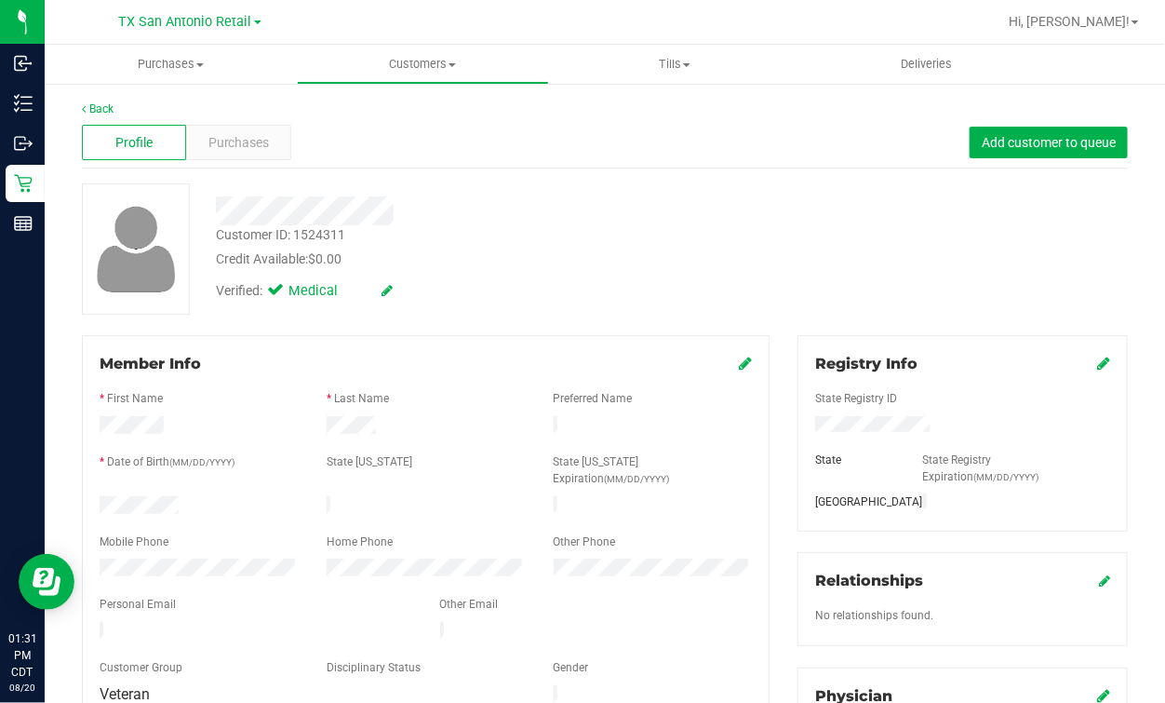
click at [533, 235] on div "Customer ID: 1524311 Credit Available: $0.00" at bounding box center [470, 247] width 537 height 44
click at [518, 143] on div "Profile Purchases Add customer to queue" at bounding box center [605, 142] width 1046 height 51
click at [513, 238] on div "Customer ID: 1524311 Credit Available: $0.00" at bounding box center [470, 247] width 537 height 44
click at [108, 114] on link "Back" at bounding box center [98, 108] width 32 height 13
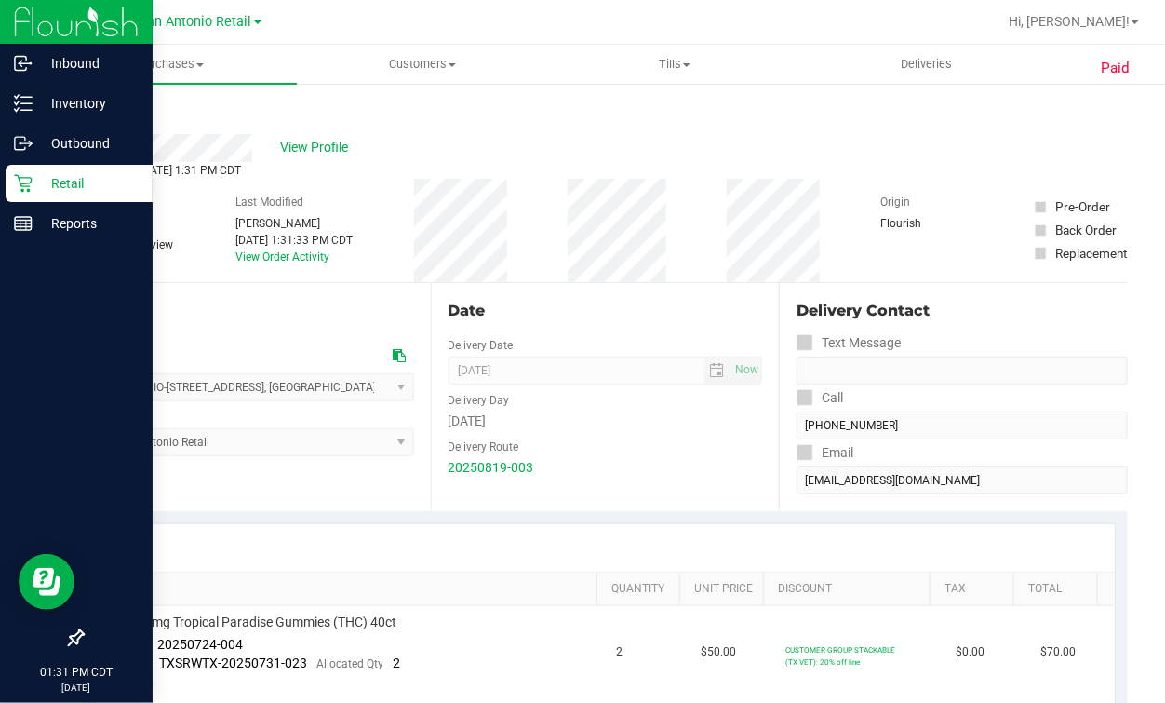
click at [19, 178] on icon at bounding box center [23, 184] width 18 height 18
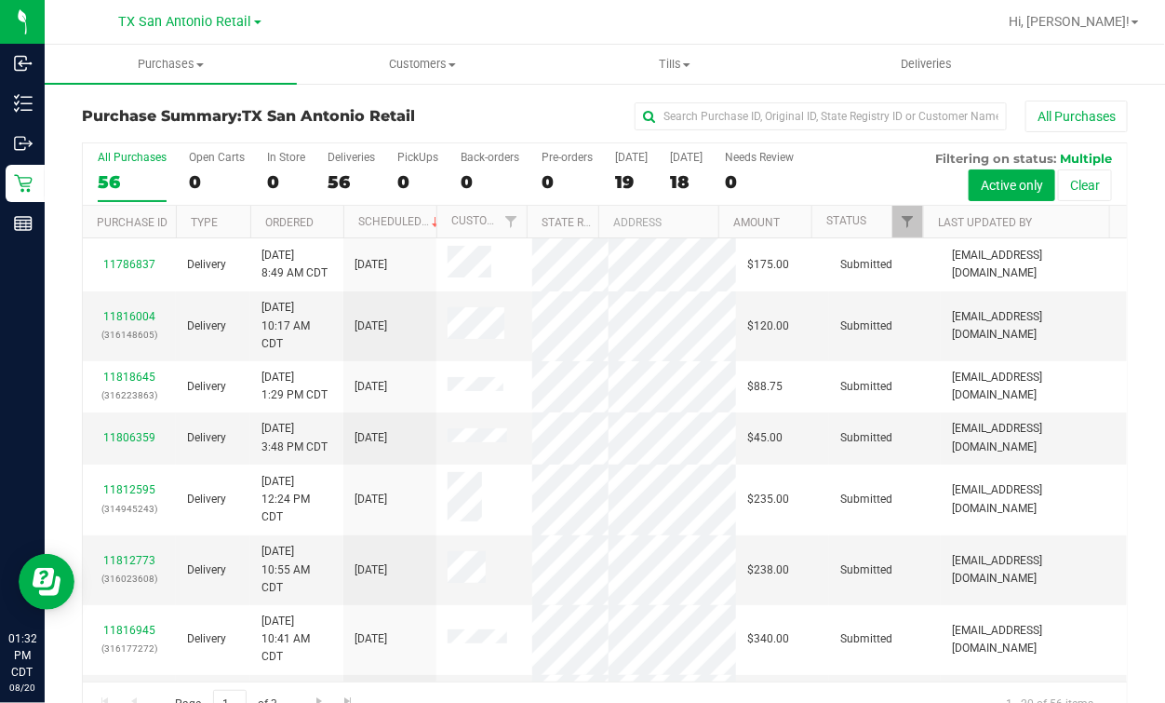
click at [561, 20] on div at bounding box center [665, 22] width 664 height 36
click at [360, 30] on div at bounding box center [665, 22] width 664 height 36
click at [760, 14] on div at bounding box center [665, 22] width 664 height 36
click at [604, 21] on div at bounding box center [665, 22] width 664 height 36
click at [482, 112] on div "All Purchases" at bounding box center [779, 117] width 697 height 32
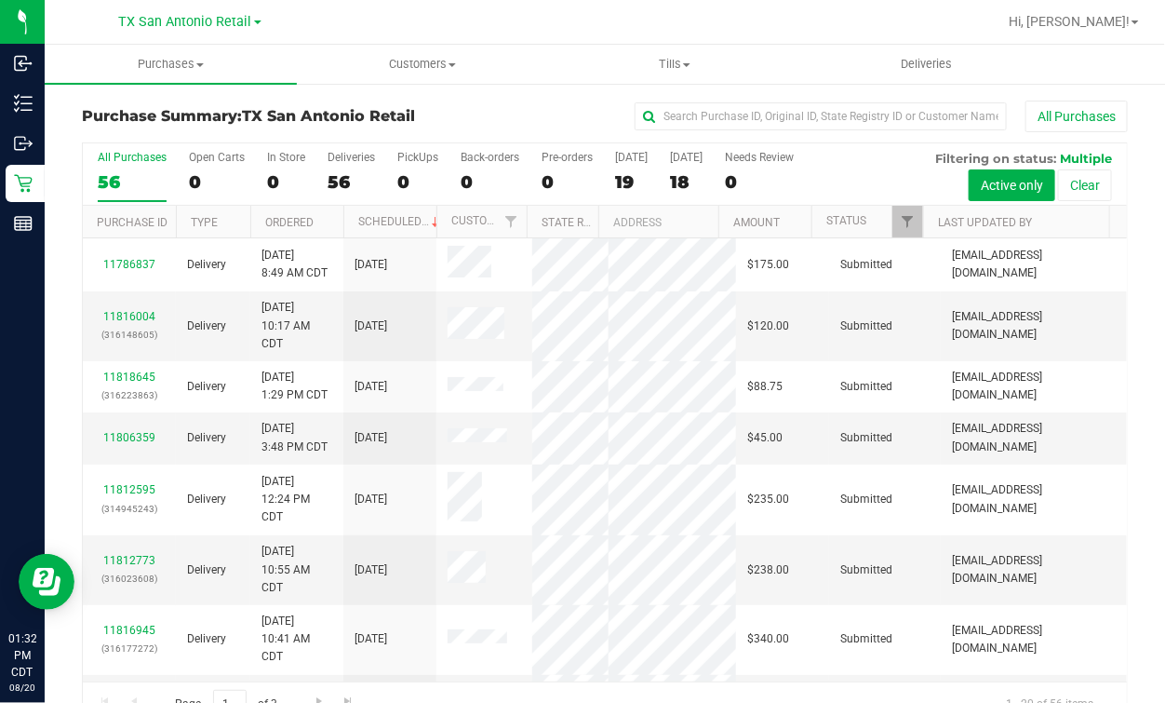
click at [276, 24] on div "TX San Antonio Retail TX Austin DC TX Plano Retail TX San Antonio Retail TX Sou…" at bounding box center [190, 21] width 272 height 29
click at [373, 30] on div at bounding box center [665, 22] width 664 height 36
drag, startPoint x: 482, startPoint y: 128, endPoint x: 482, endPoint y: 151, distance: 23.3
click at [482, 151] on div "Purchase Summary: TX San Antonio Retail All Purchases All Purchases 56 Open Car…" at bounding box center [605, 414] width 1046 height 626
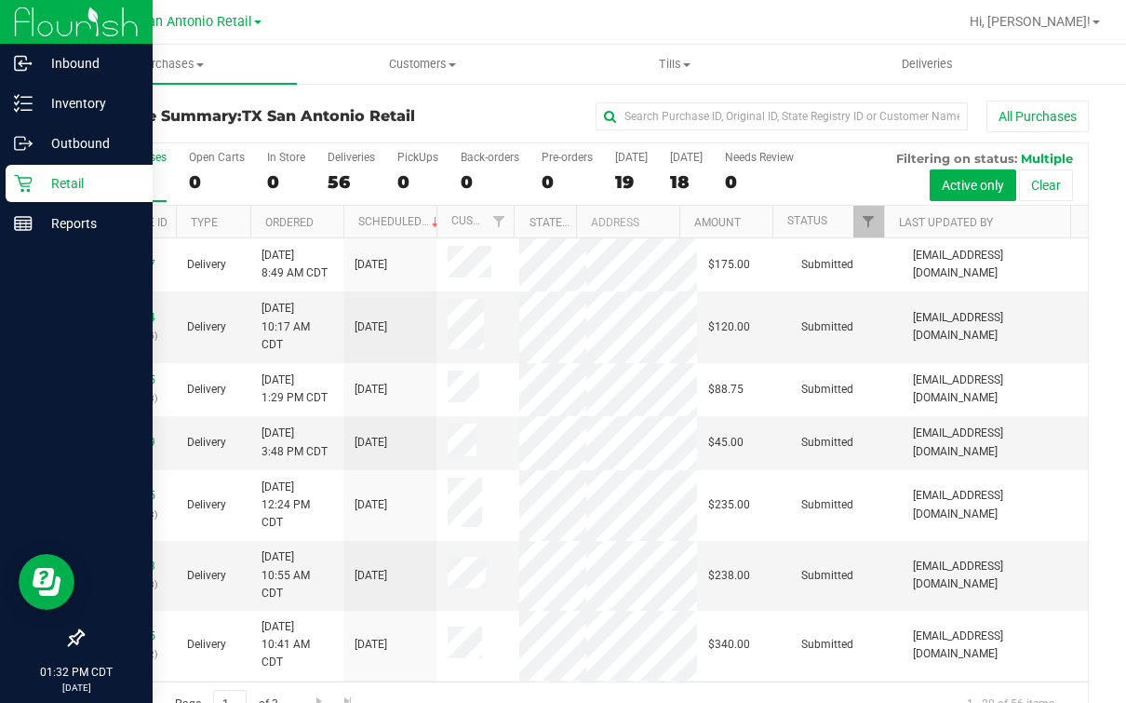
click at [24, 184] on icon at bounding box center [23, 183] width 19 height 19
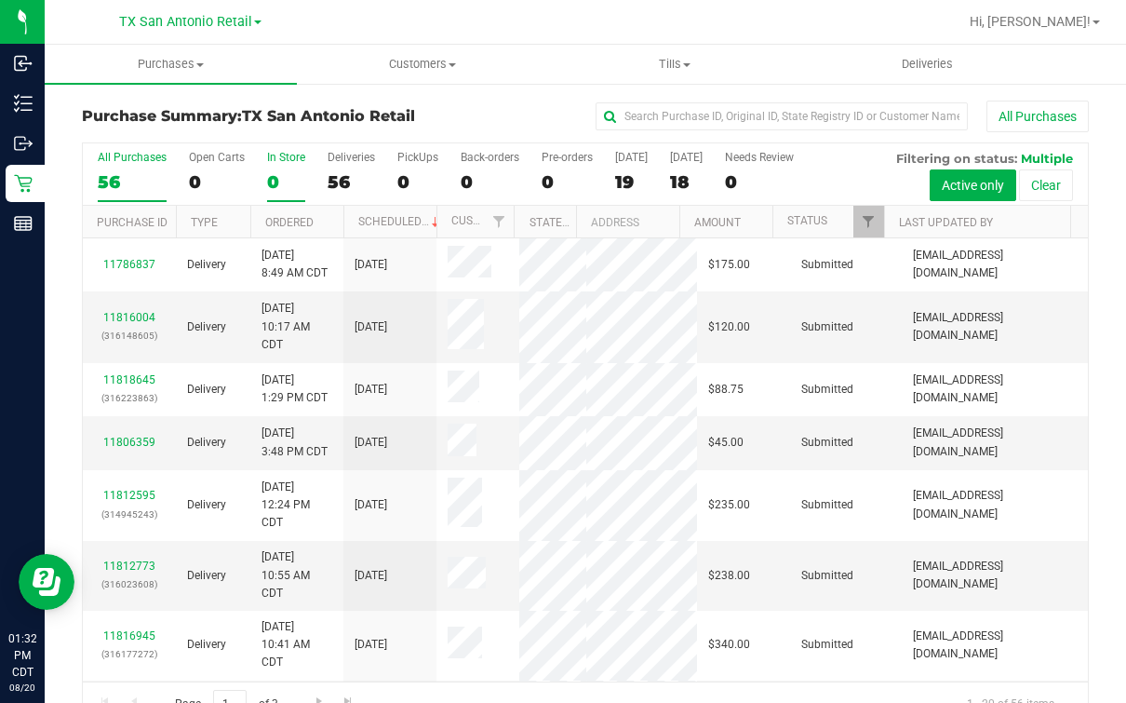
click at [288, 188] on div "0" at bounding box center [286, 181] width 38 height 21
click at [0, 0] on input "In Store 0" at bounding box center [0, 0] width 0 height 0
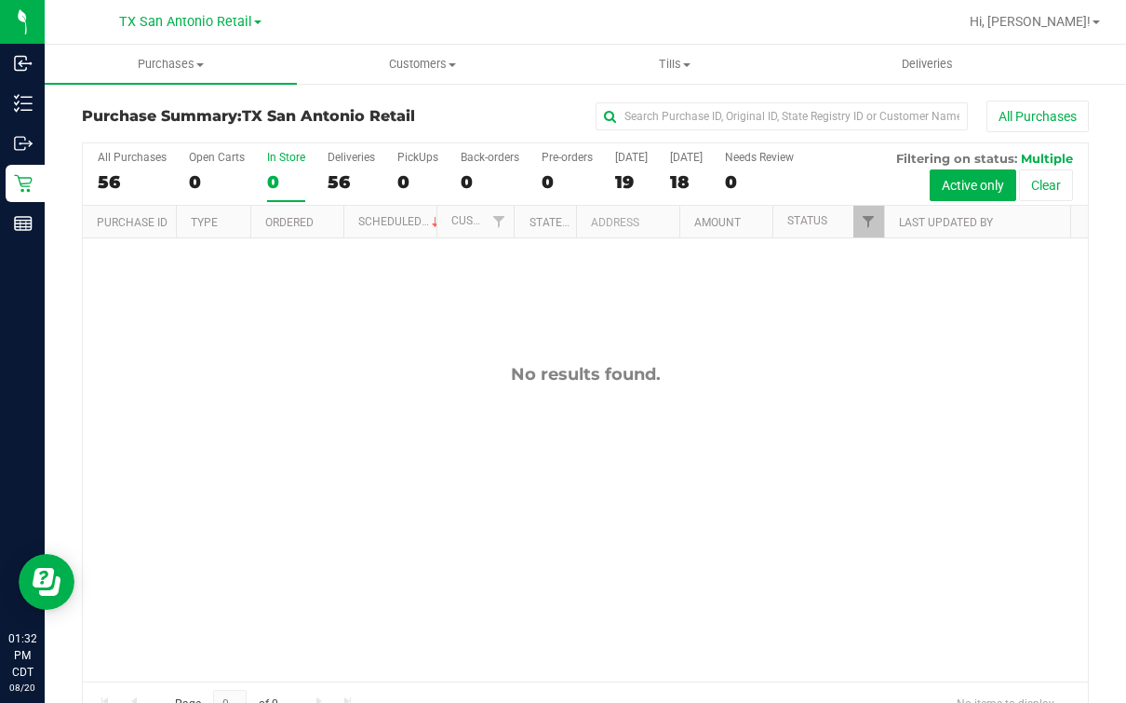
click at [179, 178] on div "All Purchases 56 Open Carts 0 In Store 0 Deliveries 56 PickUps 0 Back-orders 0 …" at bounding box center [585, 174] width 1005 height 62
click at [184, 177] on div "All Purchases 56 Open Carts 0 In Store 0 Deliveries 56 PickUps 0 Back-orders 0 …" at bounding box center [585, 174] width 1005 height 62
click at [209, 170] on label "Open Carts 0" at bounding box center [217, 176] width 56 height 51
click at [0, 0] on input "Open Carts 0" at bounding box center [0, 0] width 0 height 0
click at [206, 14] on link "TX San Antonio Retail" at bounding box center [190, 21] width 142 height 18
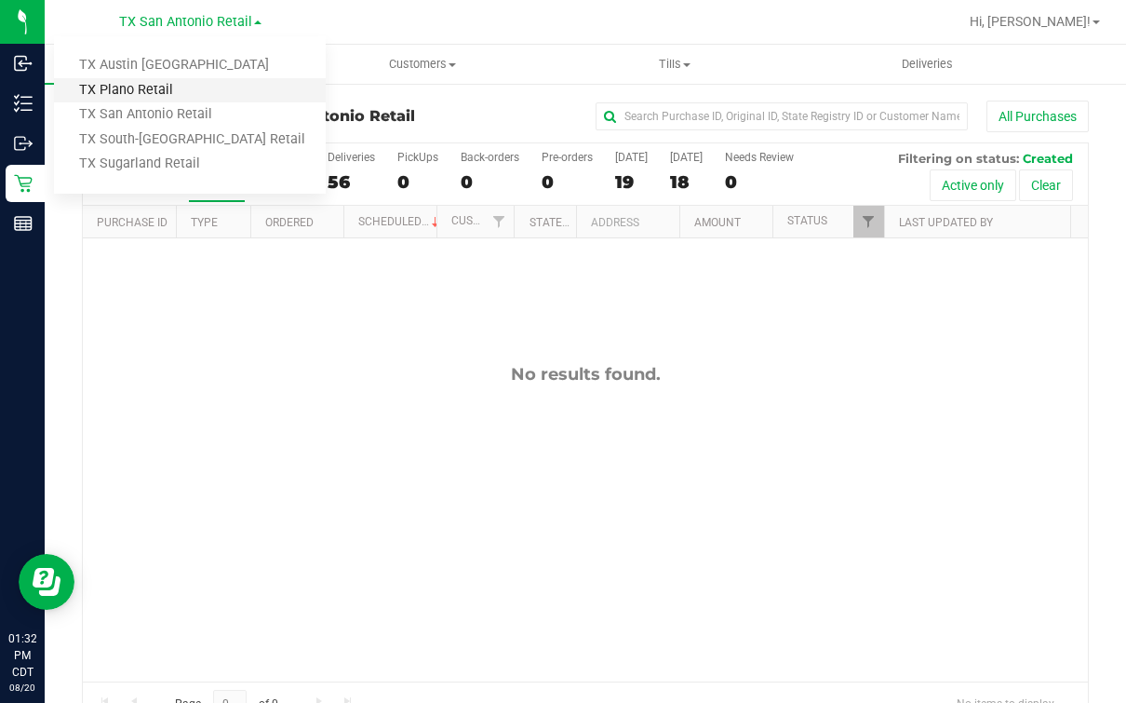
click at [136, 83] on link "TX Plano Retail" at bounding box center [190, 90] width 272 height 25
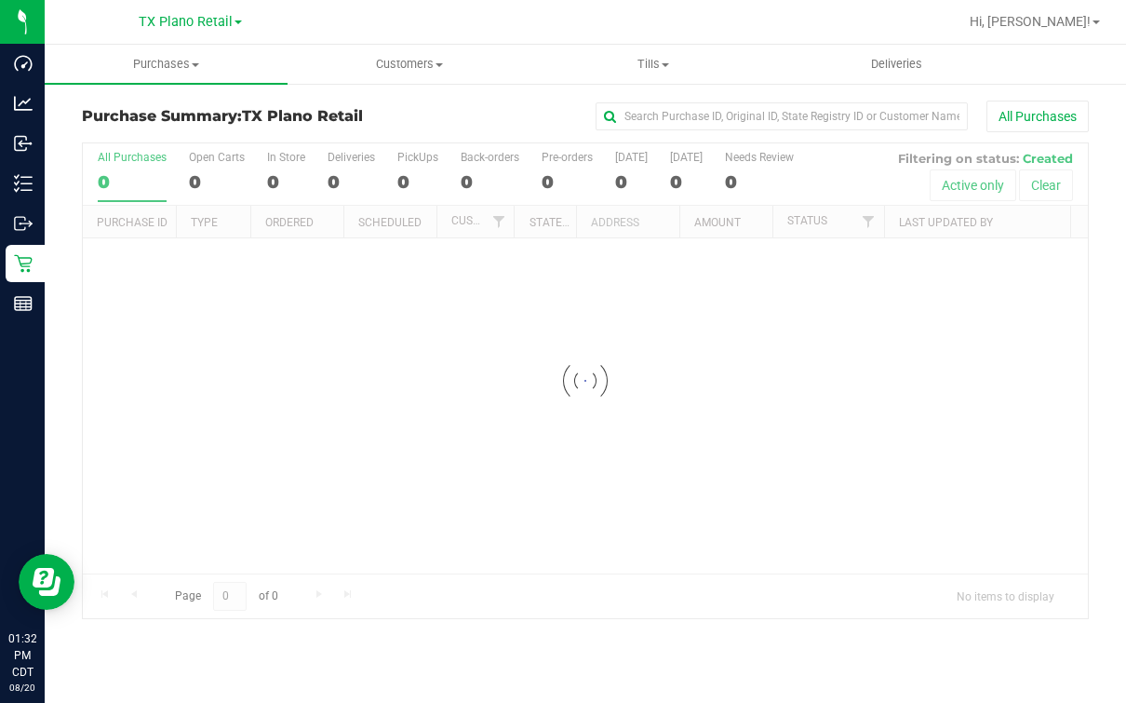
click at [573, 34] on div at bounding box center [645, 22] width 625 height 36
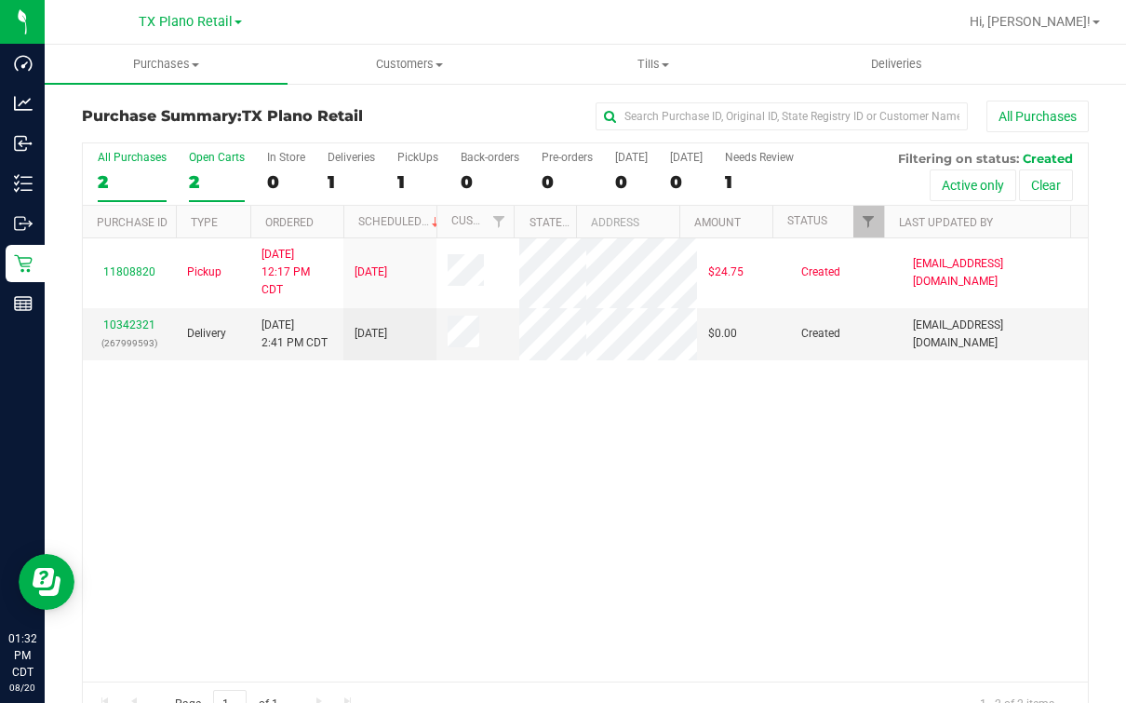
click at [221, 162] on div "Open Carts" at bounding box center [217, 157] width 56 height 13
click at [0, 0] on input "Open Carts 2" at bounding box center [0, 0] width 0 height 0
click at [114, 184] on div "2" at bounding box center [132, 181] width 69 height 21
click at [0, 0] on input "All Purchases 2" at bounding box center [0, 0] width 0 height 0
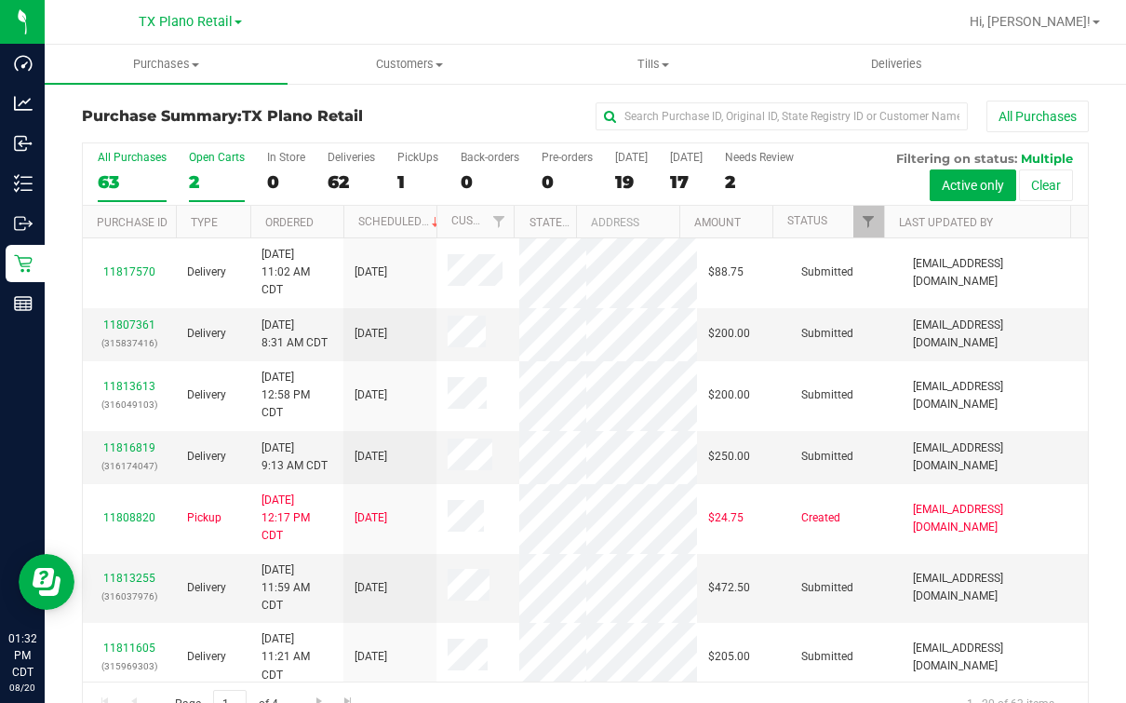
click at [208, 168] on label "Open Carts 2" at bounding box center [217, 176] width 56 height 51
click at [0, 0] on input "Open Carts 2" at bounding box center [0, 0] width 0 height 0
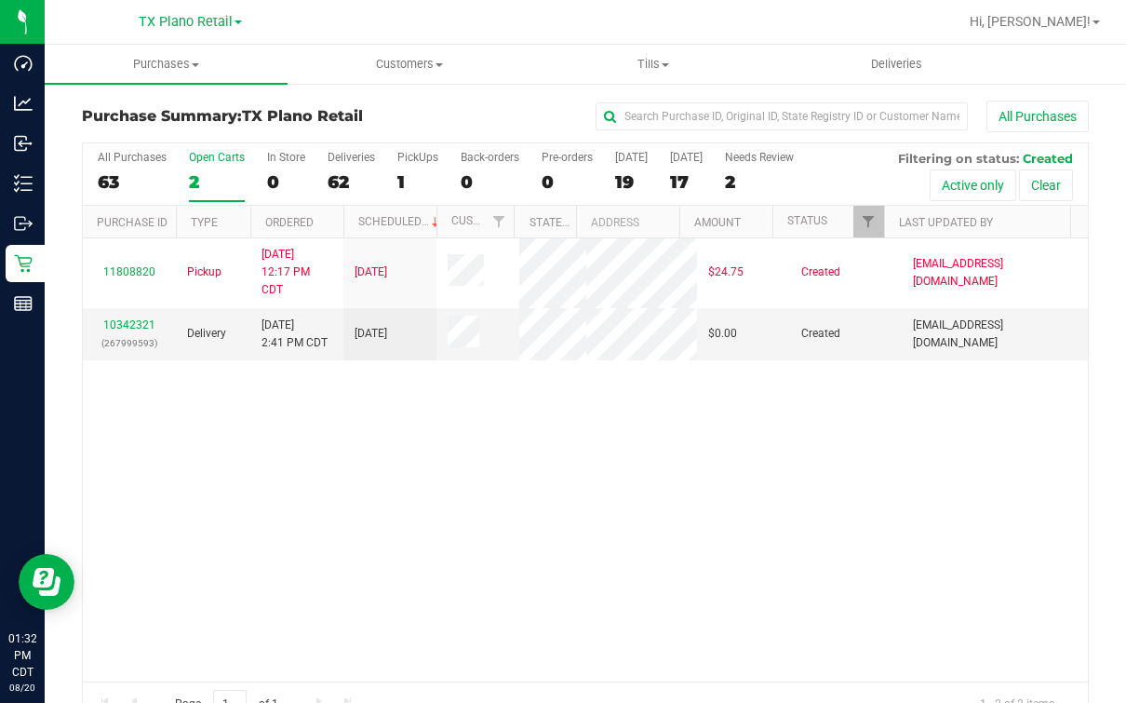
click at [481, 617] on div "11808820 Pickup 8/18/2025 12:17 PM CDT 8/25/2025 $24.75 Created lwallace@goodbl…" at bounding box center [585, 459] width 1005 height 443
click at [507, 32] on div at bounding box center [645, 22] width 625 height 36
click at [207, 28] on span "TX Plano Retail" at bounding box center [186, 22] width 94 height 17
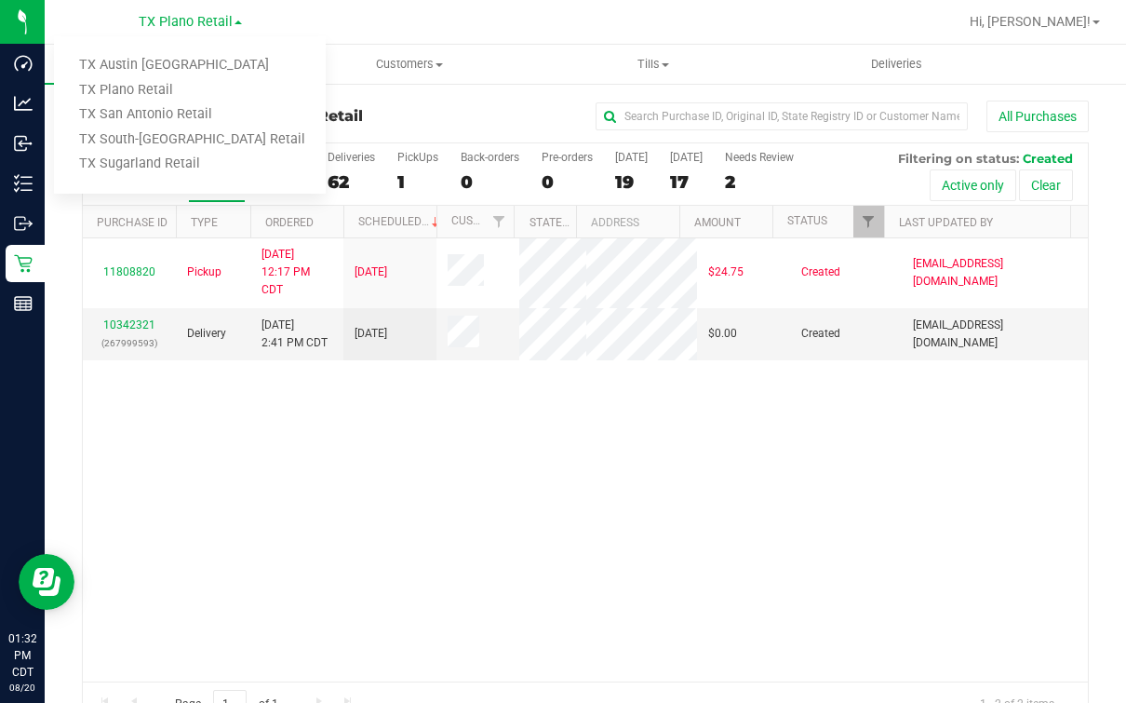
click at [180, 51] on ul "TX Austin DC TX Plano Retail TX San Antonio Retail TX South-Austin Retail TX Su…" at bounding box center [190, 114] width 272 height 157
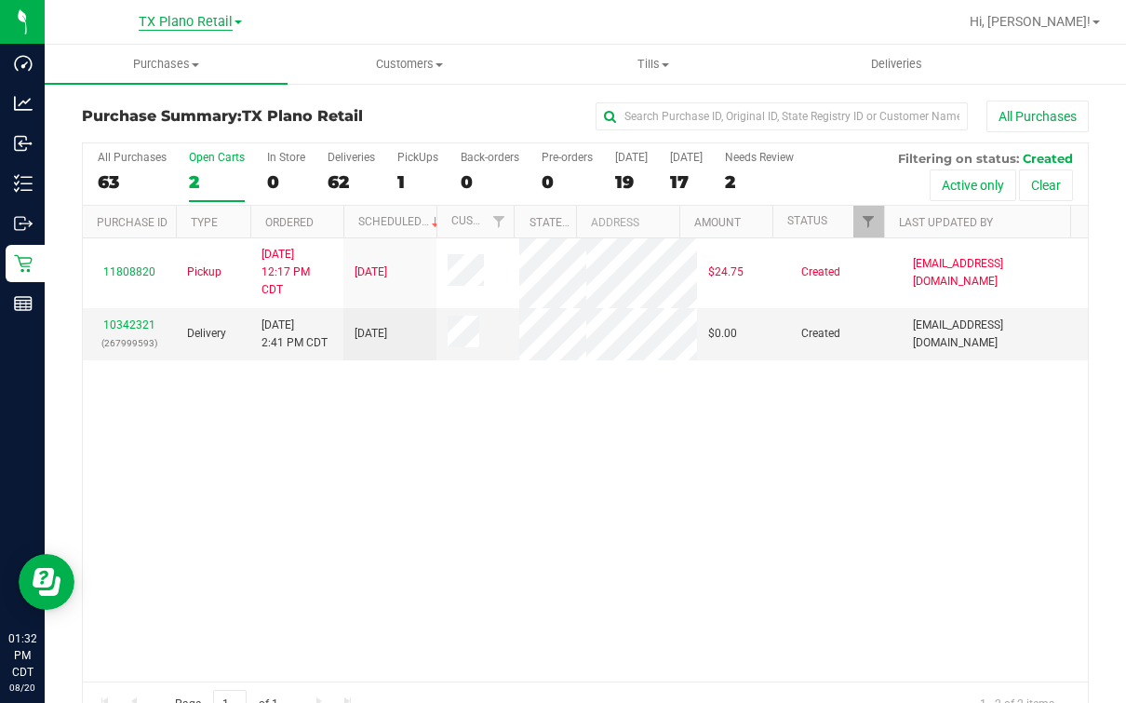
click at [183, 26] on span "TX Plano Retail" at bounding box center [186, 22] width 94 height 17
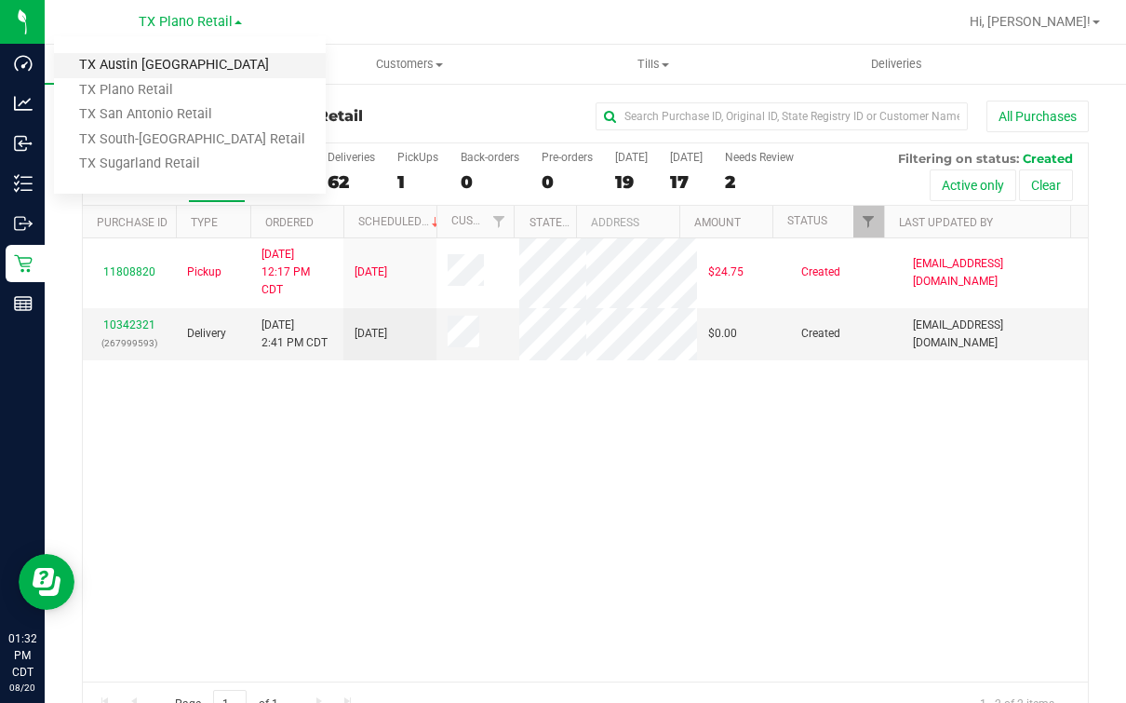
click at [150, 59] on link "TX Austin [GEOGRAPHIC_DATA]" at bounding box center [190, 65] width 272 height 25
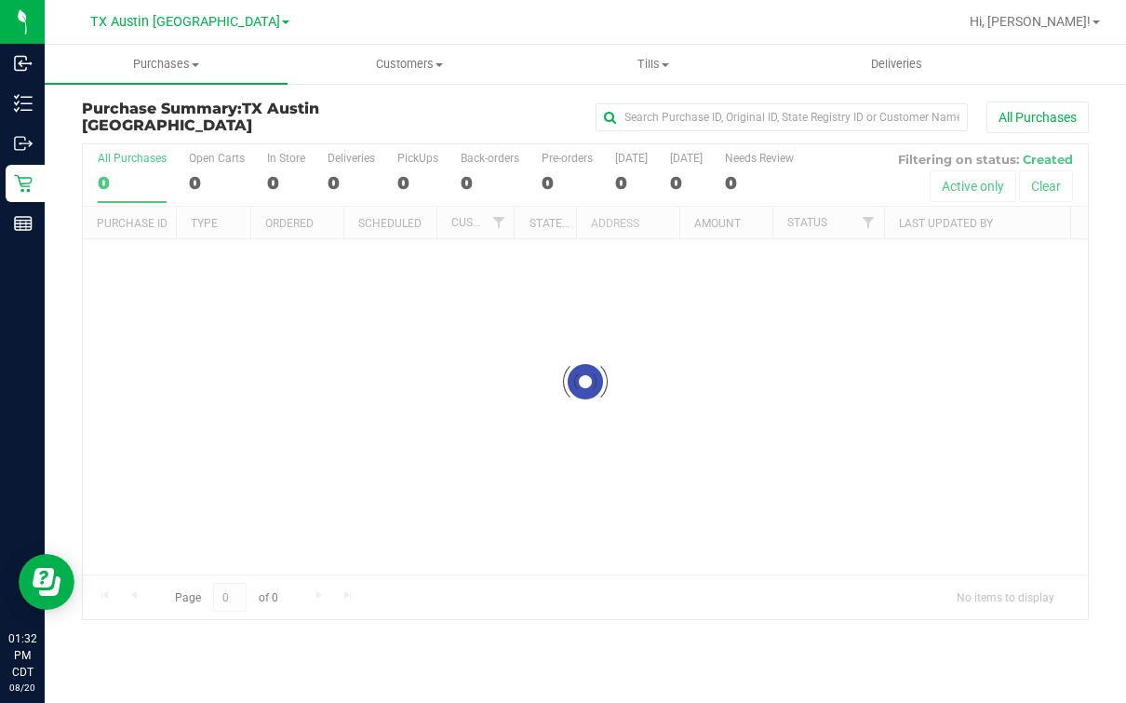
click at [435, 43] on nav "TX Austin DC TX Austin DC TX Plano Retail TX San Antonio Retail TX South-Austin…" at bounding box center [586, 22] width 1082 height 45
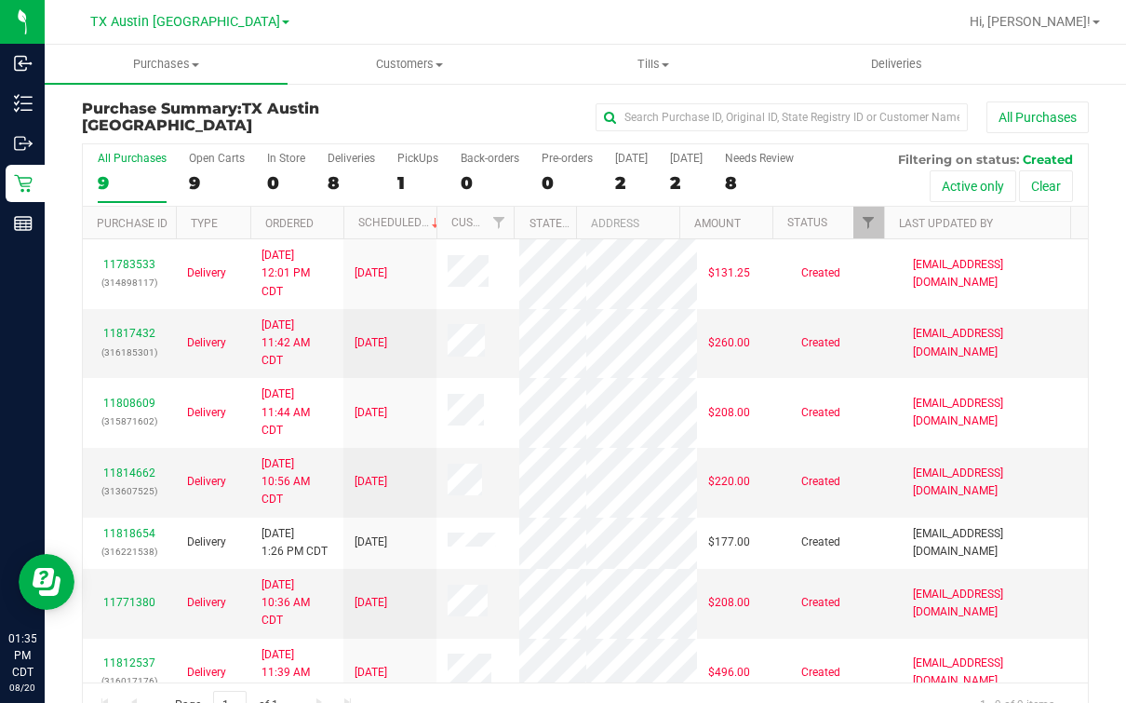
click at [530, 2] on nav "TX Austin DC Hi, [PERSON_NAME]!" at bounding box center [586, 22] width 1082 height 45
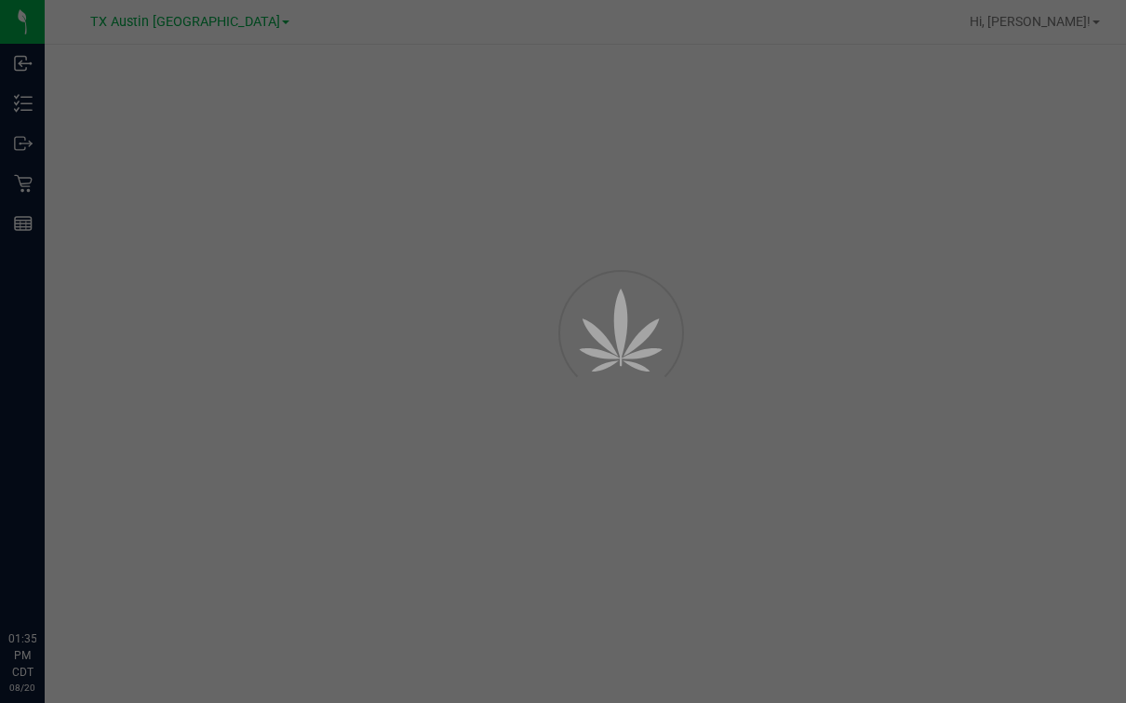
click at [569, 43] on div at bounding box center [563, 351] width 1126 height 703
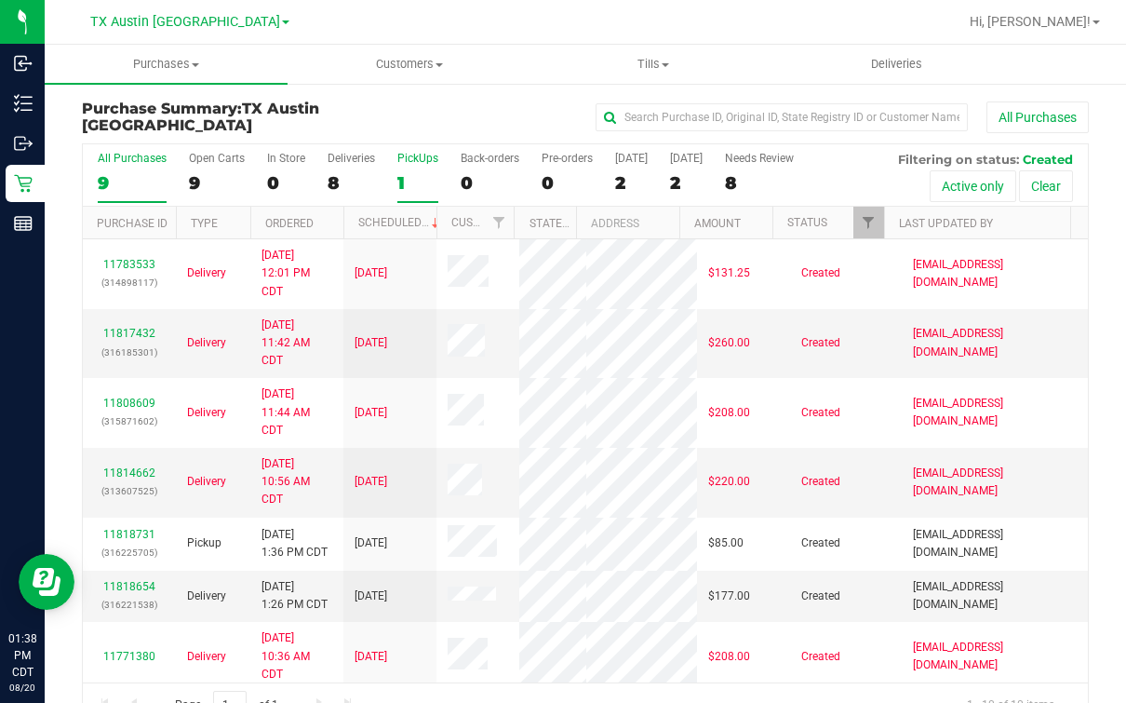
click at [420, 168] on label "PickUps 1" at bounding box center [417, 177] width 41 height 51
click at [0, 0] on input "PickUps 1" at bounding box center [0, 0] width 0 height 0
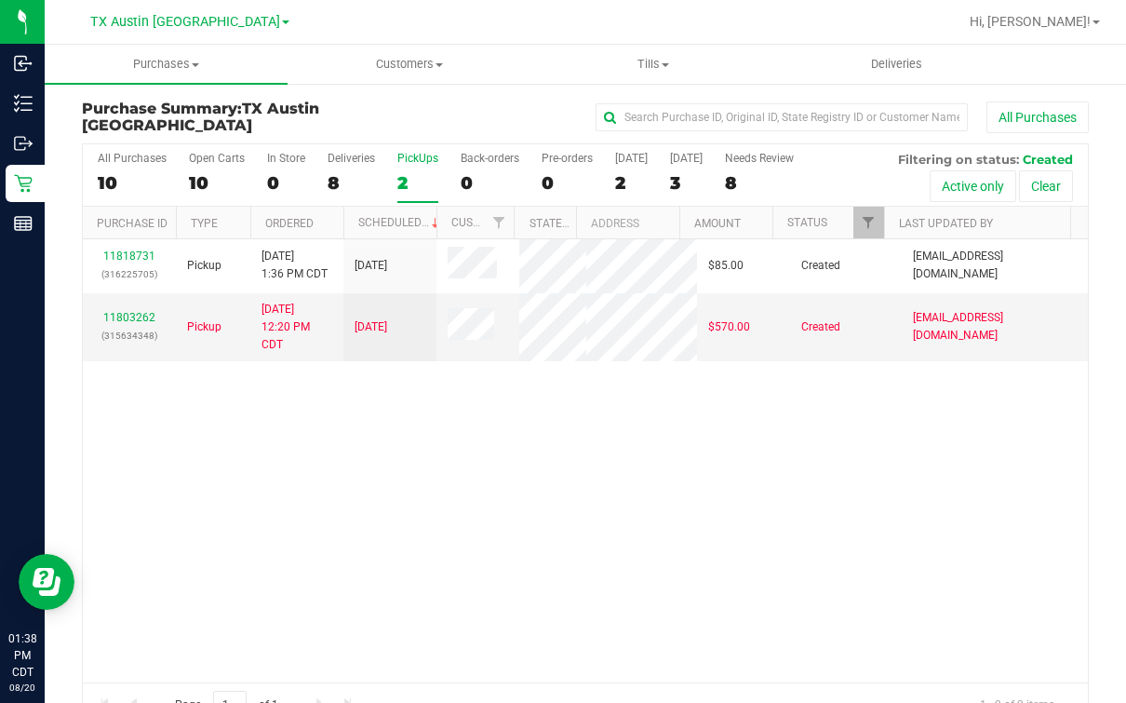
click at [497, 487] on div "11818731 (316225705) Pickup [DATE] 1:36 PM CDT 8/21/2025 $85.00 Created [PERSON…" at bounding box center [585, 460] width 1005 height 443
click at [901, 62] on span "Deliveries" at bounding box center [896, 64] width 101 height 17
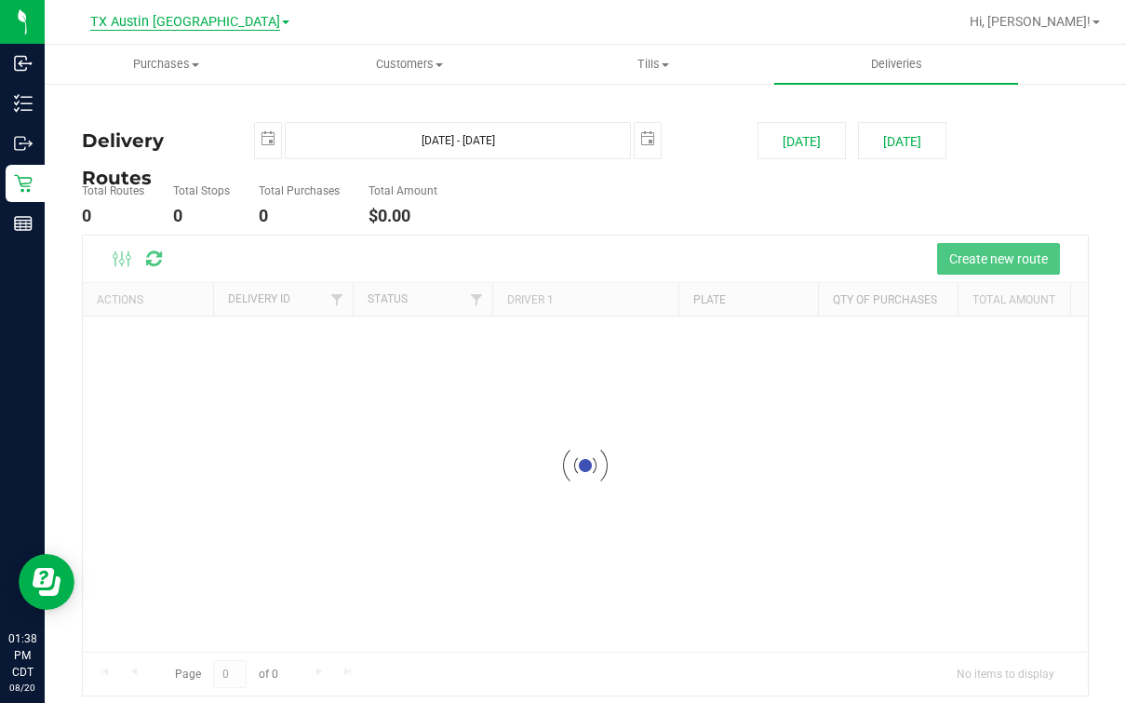
click at [183, 27] on span "TX Austin [GEOGRAPHIC_DATA]" at bounding box center [185, 22] width 190 height 17
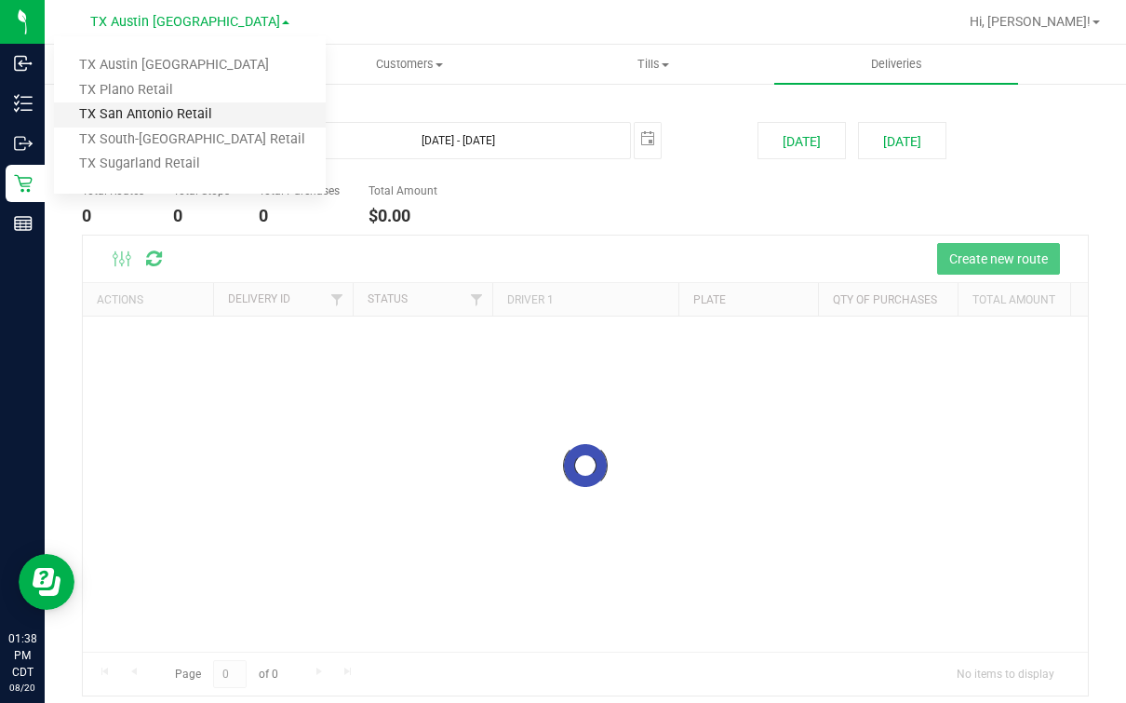
click at [161, 126] on link "TX San Antonio Retail" at bounding box center [190, 114] width 272 height 25
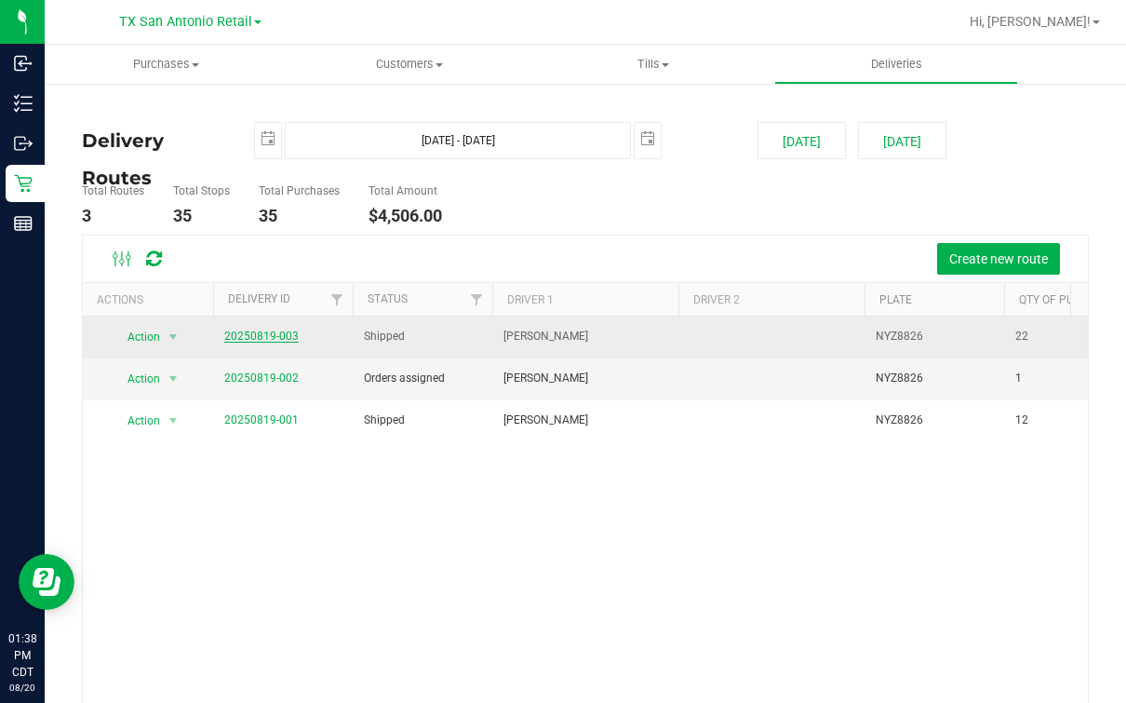
click at [270, 340] on link "20250819-003" at bounding box center [261, 335] width 74 height 13
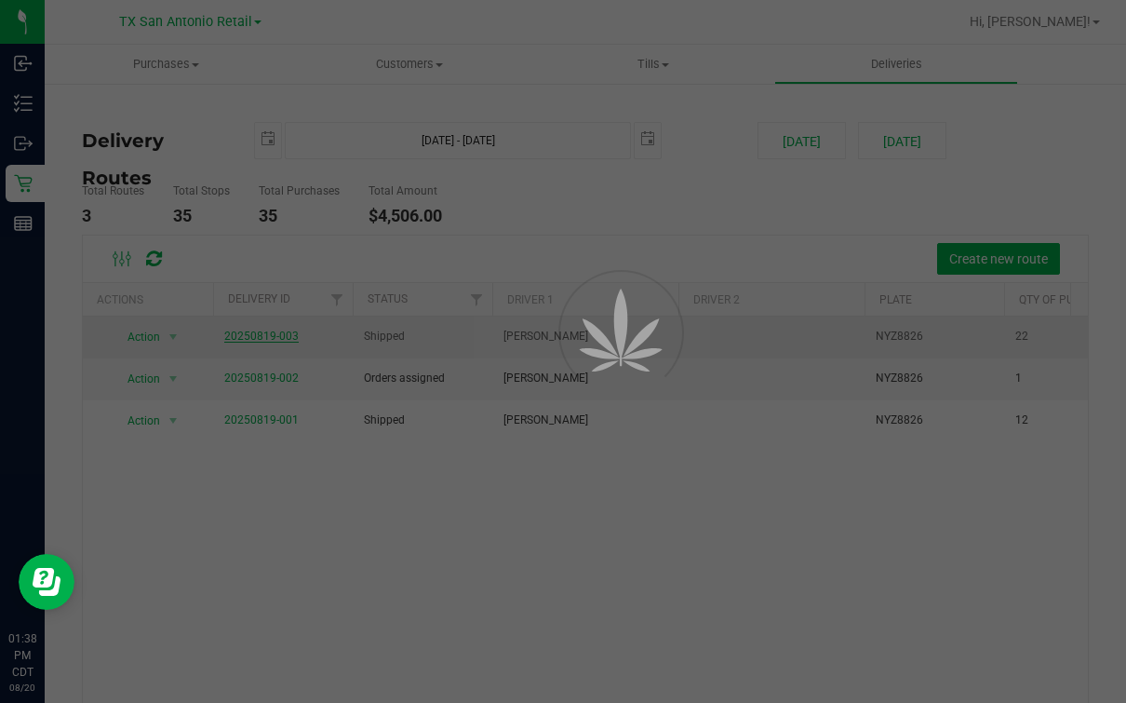
click at [528, 268] on div at bounding box center [563, 351] width 1126 height 703
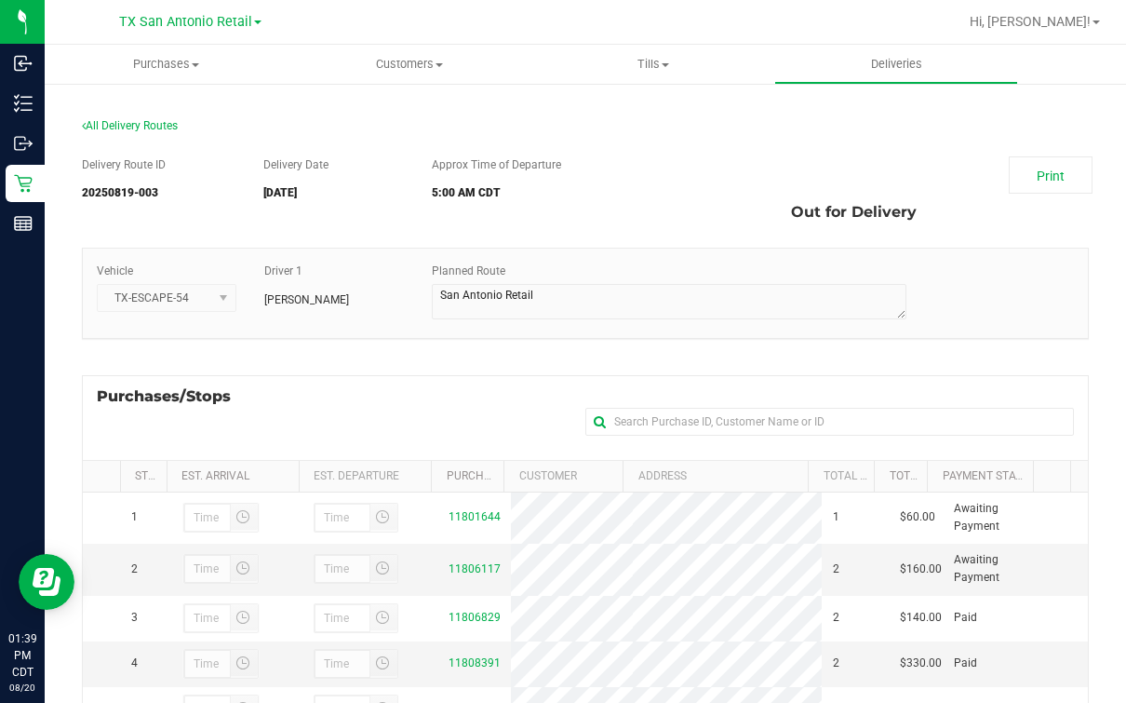
click at [370, 142] on div "Delivery Route ID 20250819-003 Delivery Date [DATE] Approx Time of Departure 5:…" at bounding box center [585, 568] width 1007 height 852
drag, startPoint x: 0, startPoint y: 0, endPoint x: 412, endPoint y: 96, distance: 423.3
click at [412, 96] on div "All Delivery Routes Delivery Route ID 20250819-003 Delivery Date [DATE] Approx …" at bounding box center [586, 556] width 1082 height 948
click at [356, 106] on section "All Delivery Routes Delivery Route ID 20250819-003 Delivery Date [DATE] Approx …" at bounding box center [585, 556] width 1007 height 910
click at [570, 127] on div "All Delivery Routes" at bounding box center [585, 129] width 1007 height 25
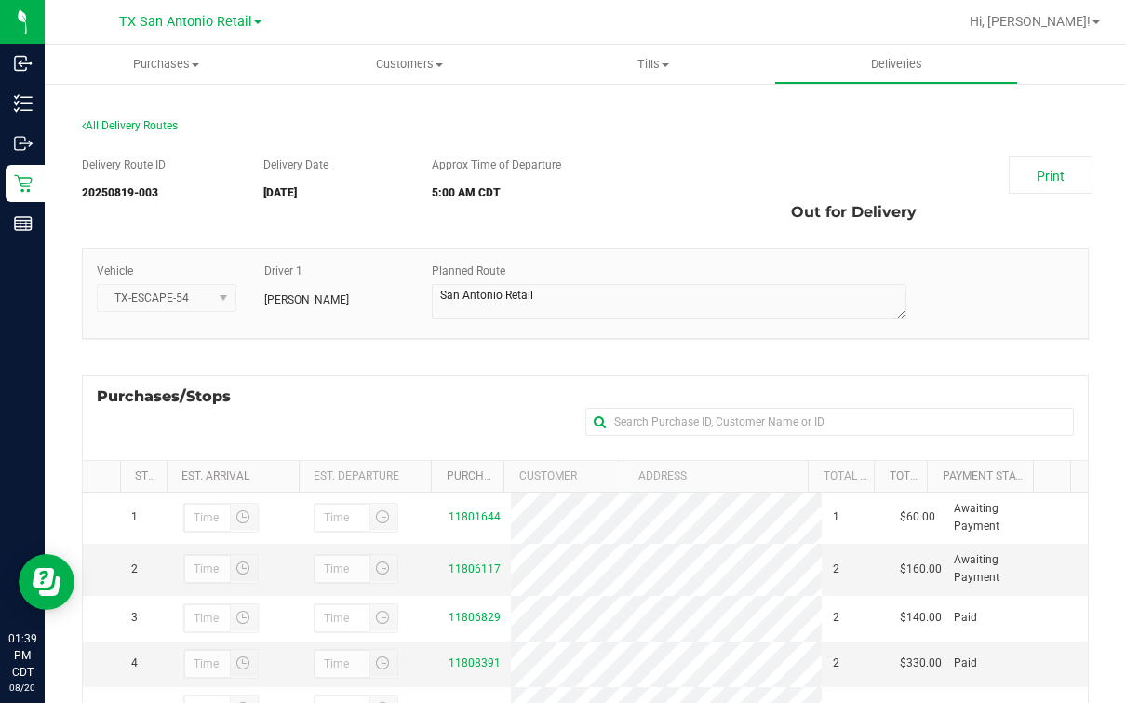
click at [570, 127] on div "All Delivery Routes" at bounding box center [585, 129] width 1007 height 25
click at [261, 110] on section "All Delivery Routes Delivery Route ID 20250819-003 Delivery Date [DATE] Approx …" at bounding box center [585, 556] width 1007 height 910
click at [326, 112] on section "All Delivery Routes Delivery Route ID 20250819-003 Delivery Date [DATE] Approx …" at bounding box center [585, 556] width 1007 height 910
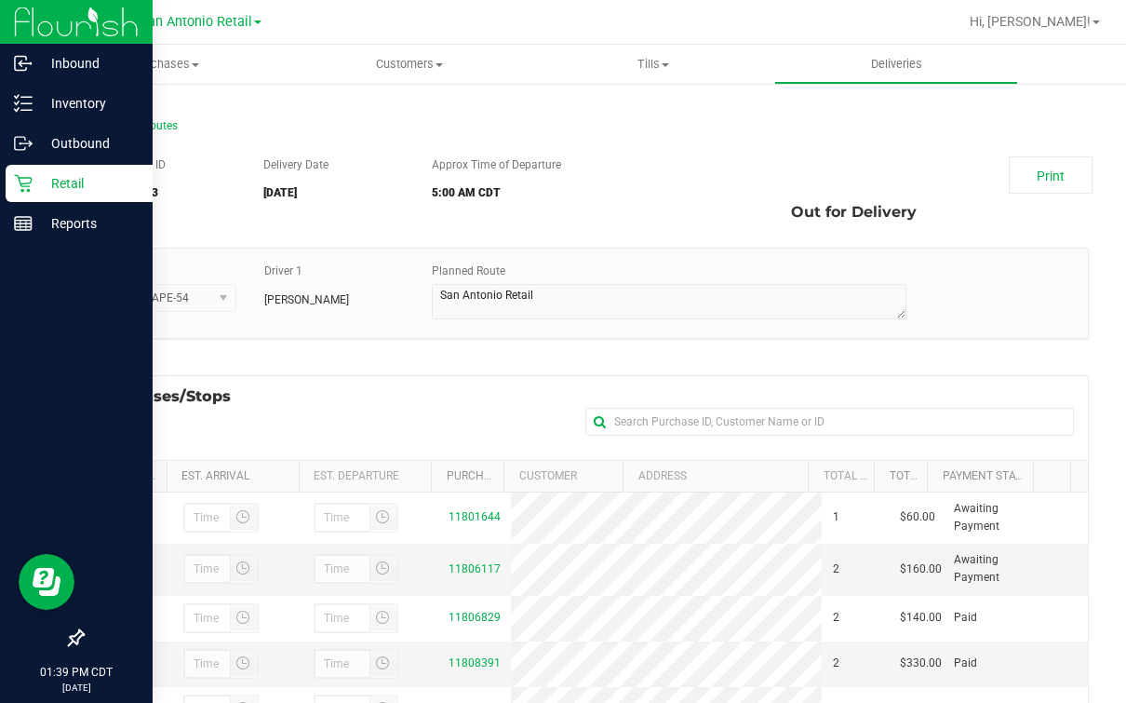
click at [21, 186] on icon at bounding box center [23, 183] width 19 height 19
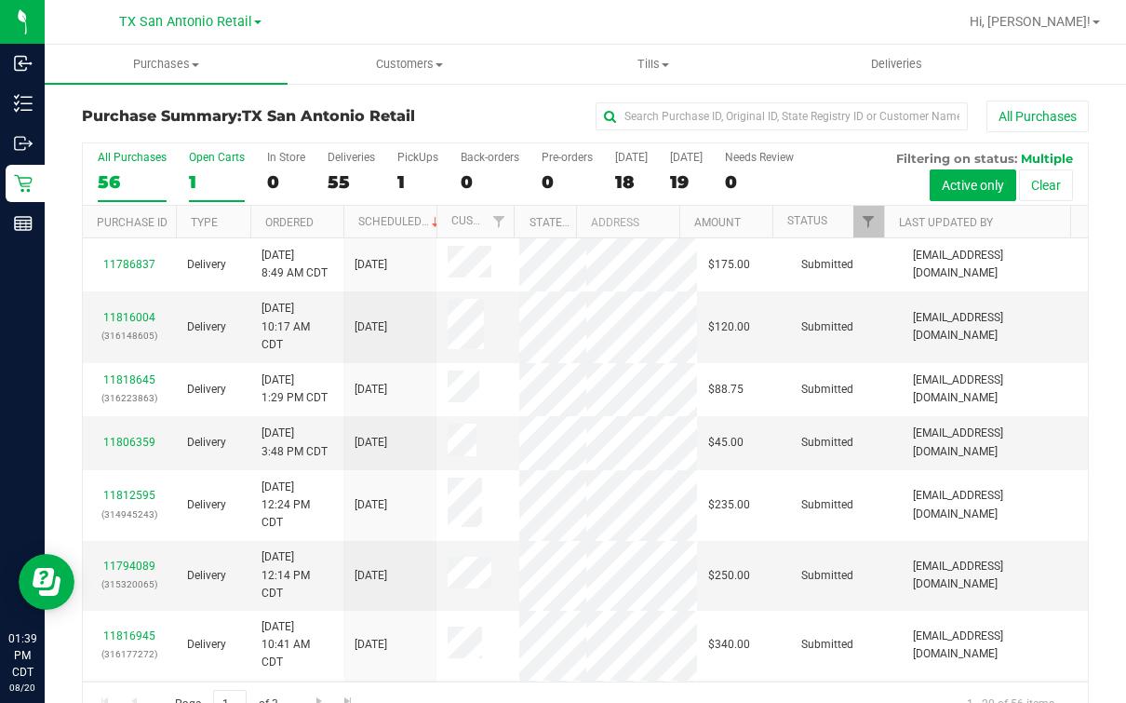
click at [232, 181] on div "1" at bounding box center [217, 181] width 56 height 21
click at [0, 0] on input "Open Carts 1" at bounding box center [0, 0] width 0 height 0
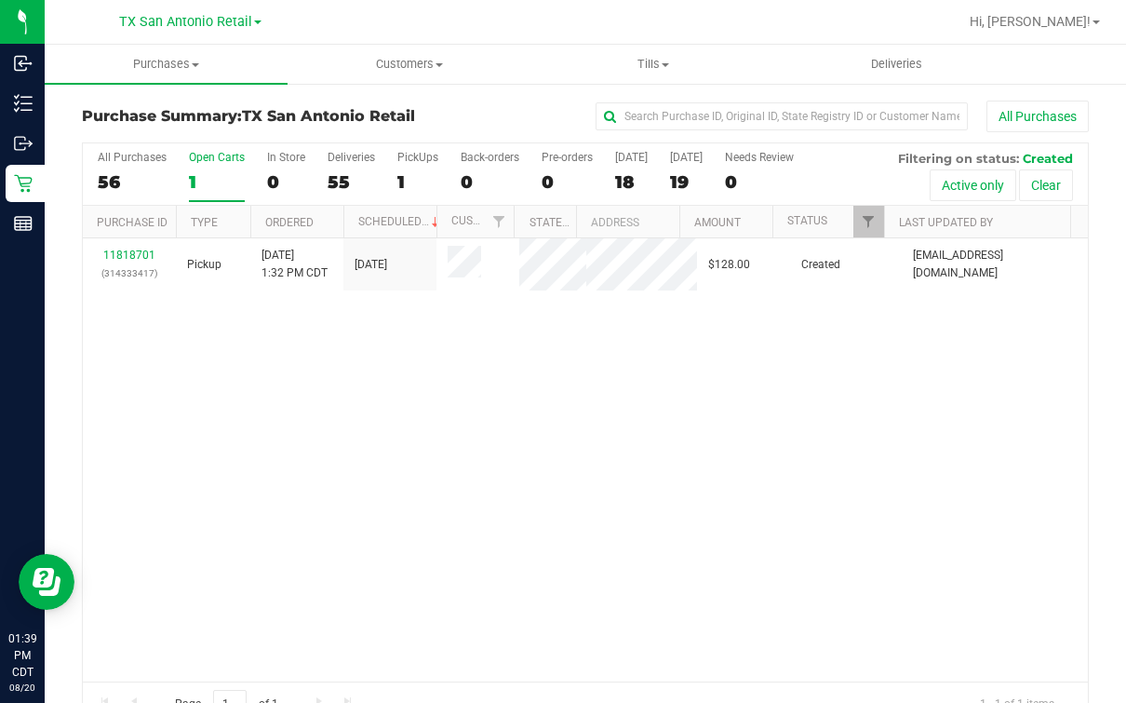
click at [543, 454] on div "11818701 (314333417) Pickup [DATE] 1:32 PM CDT 8/21/2025 $128.00 Created [EMAIL…" at bounding box center [585, 459] width 1005 height 443
click at [705, 19] on div at bounding box center [645, 22] width 625 height 36
click at [886, 52] on uib-tab-heading "Deliveries" at bounding box center [895, 64] width 241 height 37
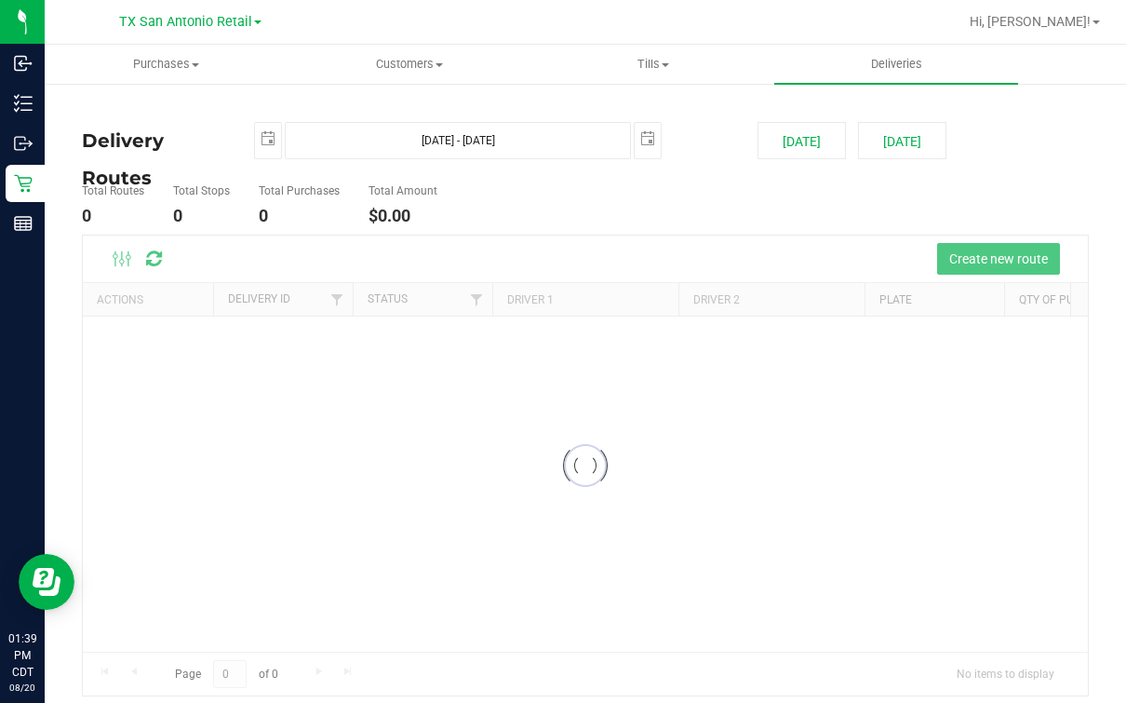
click at [397, 582] on div "Loading..." at bounding box center [585, 483] width 1005 height 335
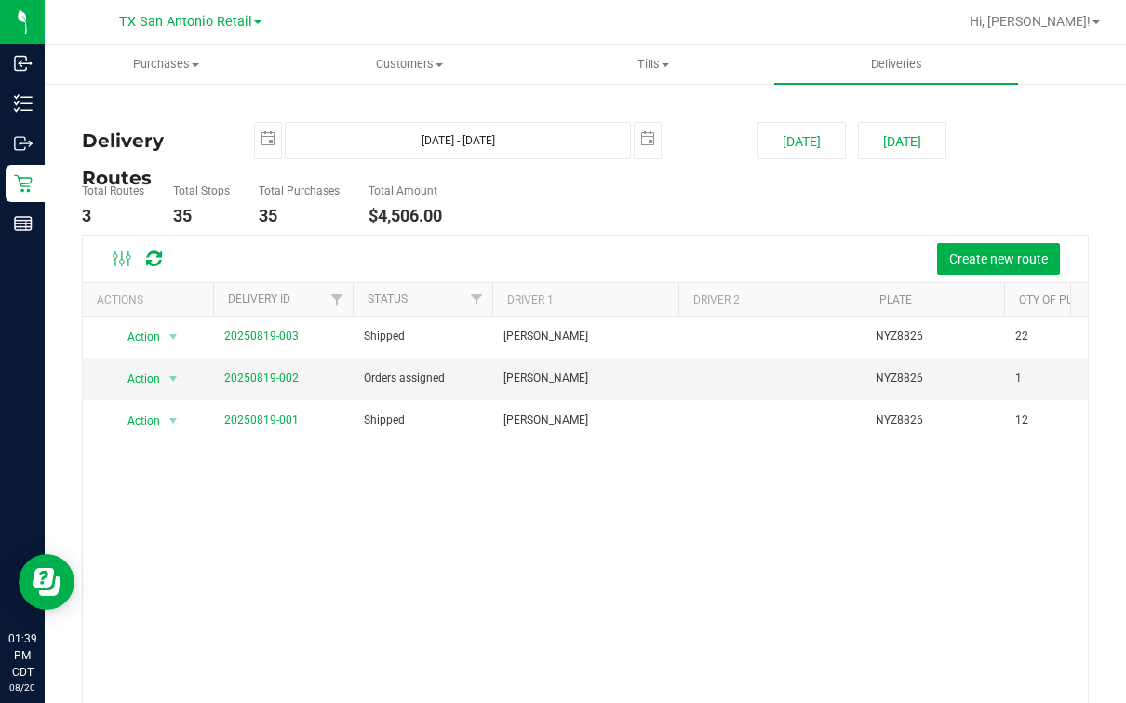
click at [47, 180] on div "Delivery Routes [DATE] [DATE] - [DATE] [DATE] [DATE] [DATE] Total Routes 3 Tota…" at bounding box center [586, 452] width 1082 height 741
click at [517, 215] on ul "Total Routes 3 Total Stops 35 Total Purchases 35 Total Amount $4,506.00" at bounding box center [410, 205] width 666 height 59
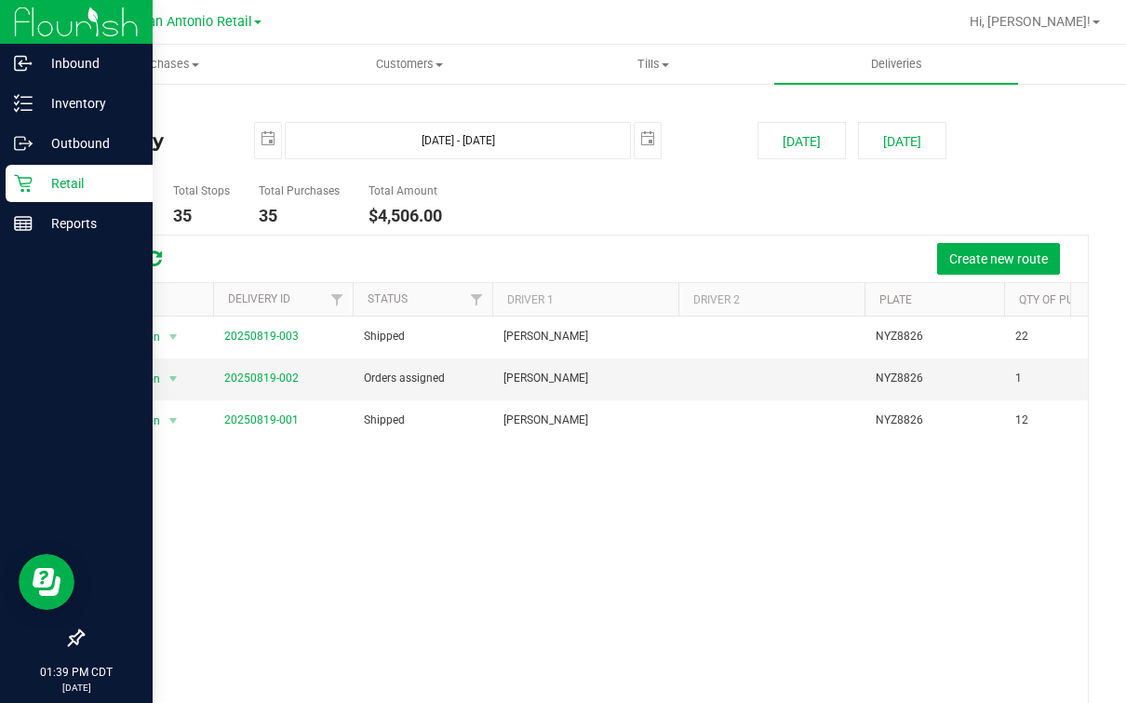
click at [22, 181] on icon at bounding box center [23, 183] width 19 height 19
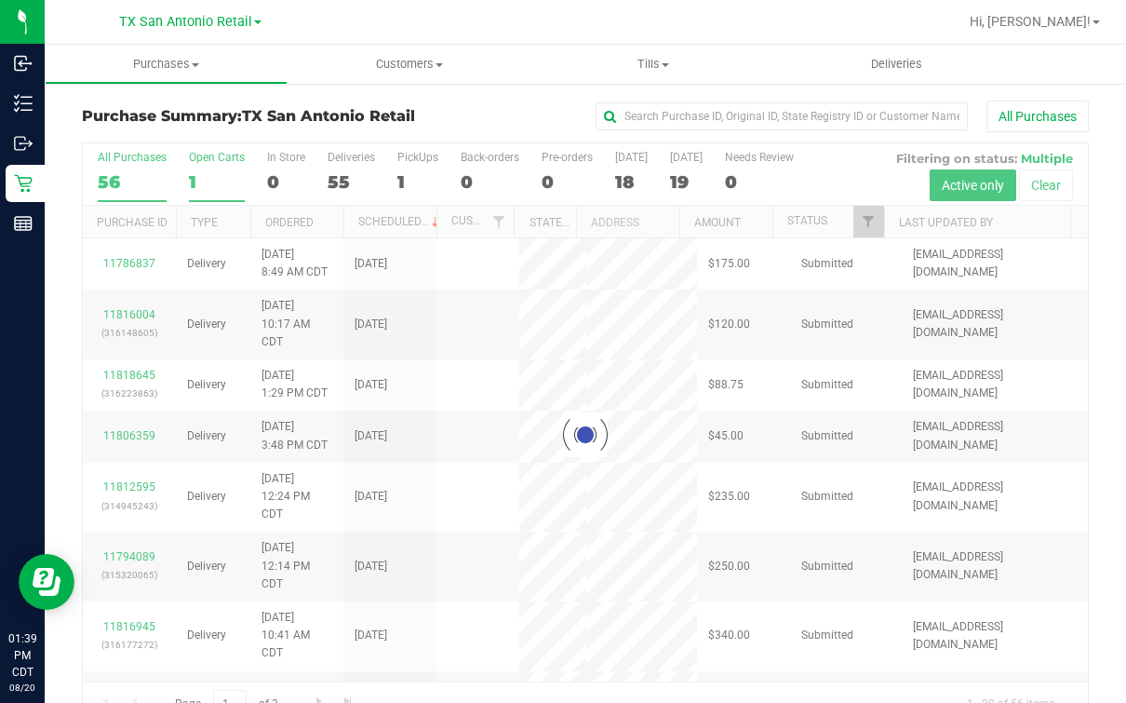
click at [221, 187] on div "1" at bounding box center [217, 181] width 56 height 21
click at [0, 0] on input "Open Carts 1" at bounding box center [0, 0] width 0 height 0
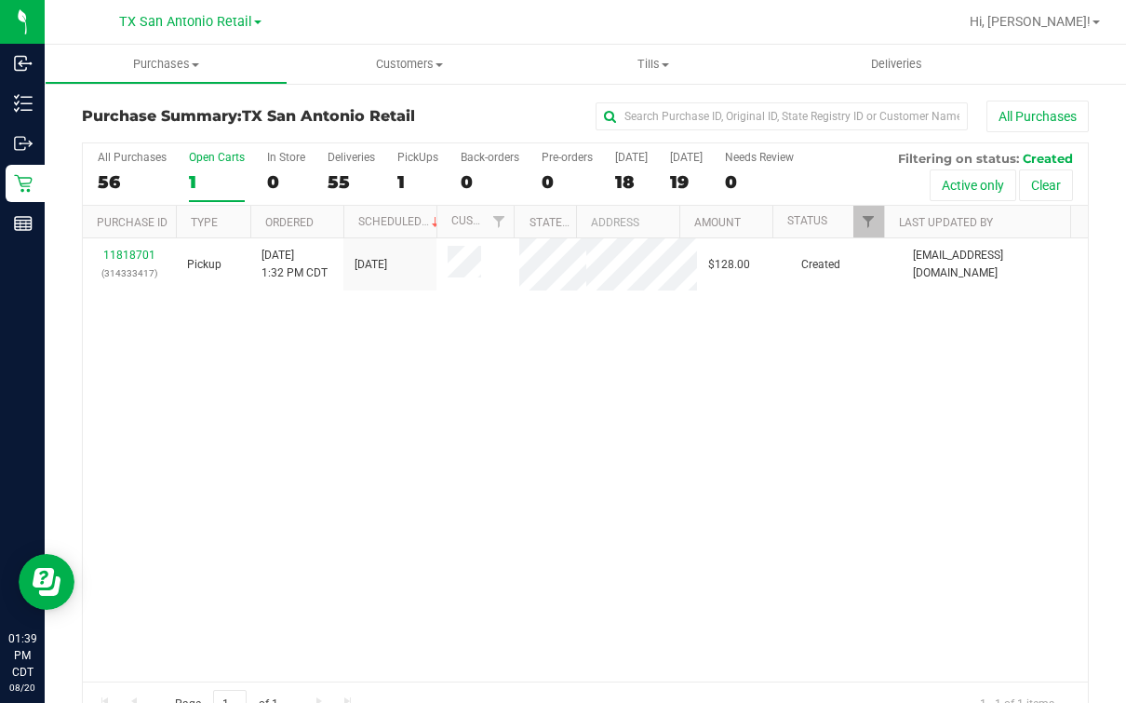
click at [237, 498] on div "11818701 (314333417) Pickup [DATE] 1:32 PM CDT 8/21/2025 $128.00 Created [EMAIL…" at bounding box center [585, 459] width 1005 height 443
click at [272, 472] on div "11818701 (314333417) Pickup [DATE] 1:32 PM CDT 8/21/2025 $128.00 Created [EMAIL…" at bounding box center [585, 459] width 1005 height 443
click at [317, 536] on div "11818701 (314333417) Pickup [DATE] 1:32 PM CDT 8/21/2025 $128.00 Created [EMAIL…" at bounding box center [585, 459] width 1005 height 443
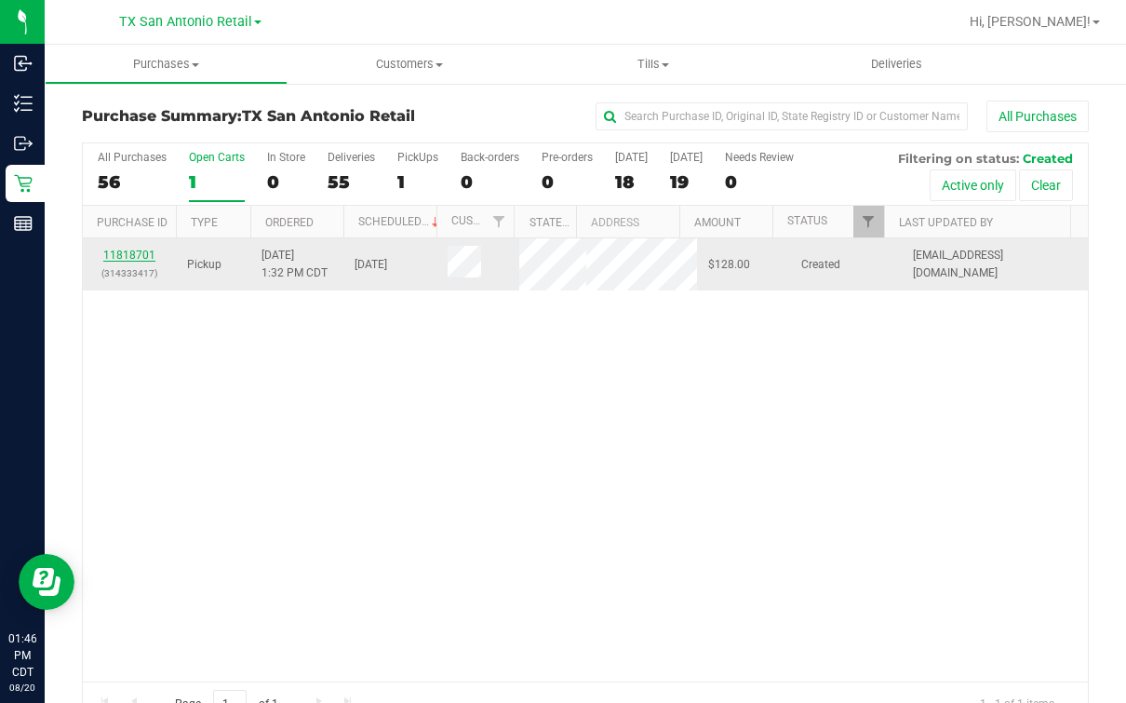
click at [118, 259] on link "11818701" at bounding box center [129, 255] width 52 height 13
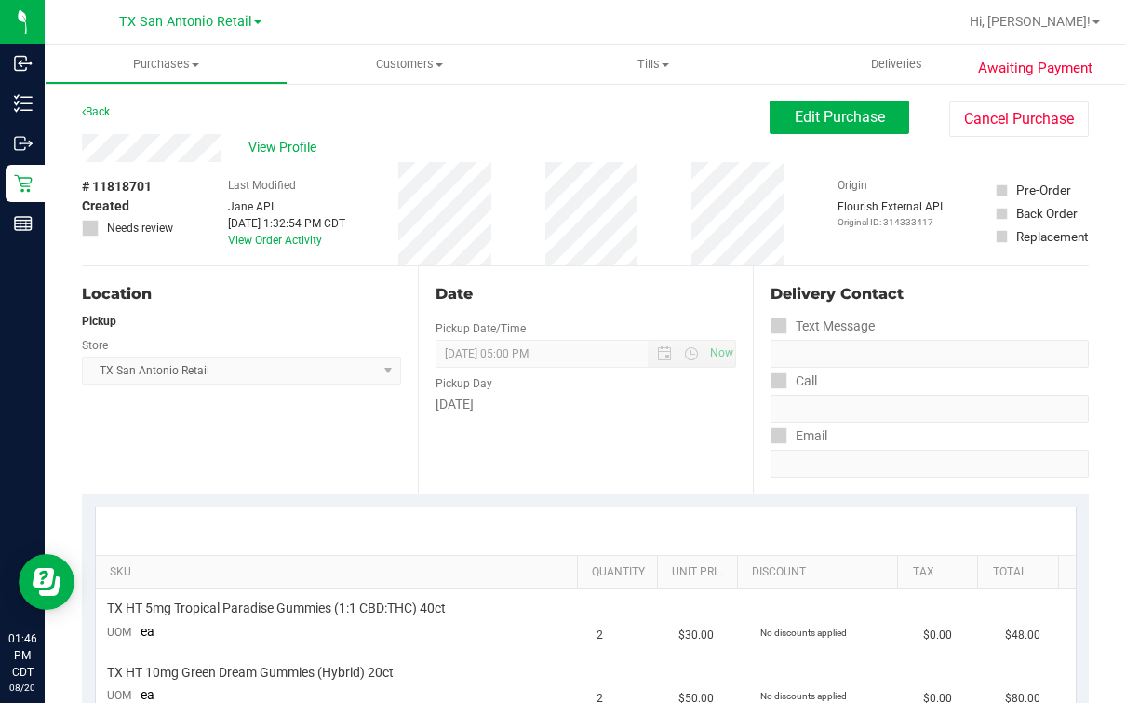
click at [190, 118] on div "Back Edit Purchase Cancel Purchase" at bounding box center [585, 118] width 1007 height 34
click at [368, 123] on div "Back Edit Purchase Cancel Purchase" at bounding box center [585, 118] width 1007 height 34
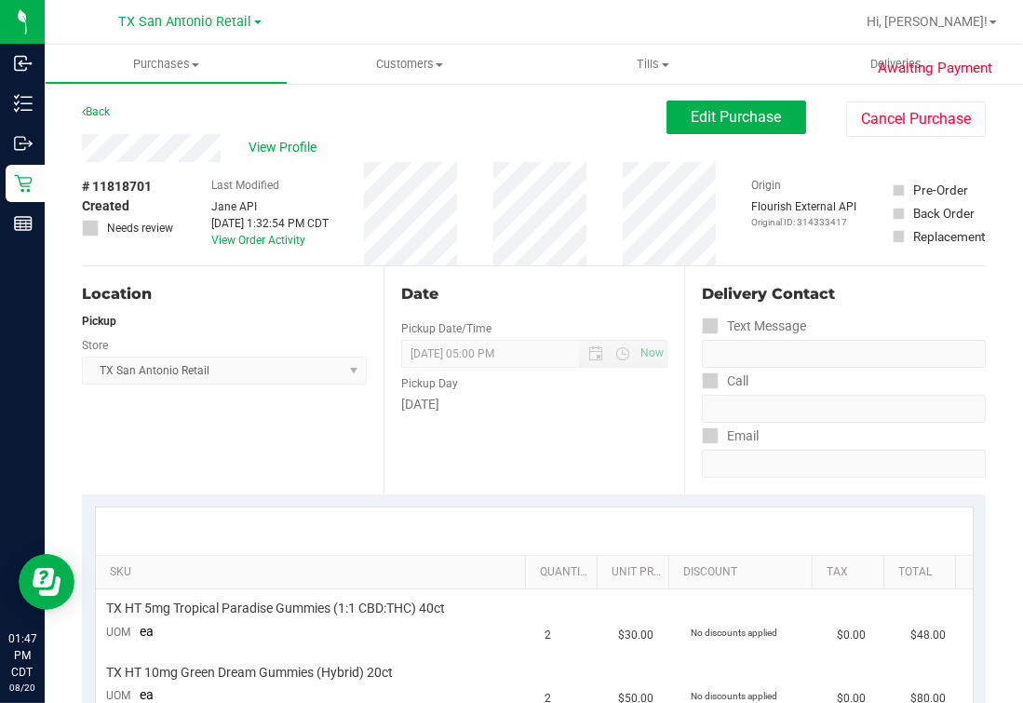
drag, startPoint x: 106, startPoint y: 170, endPoint x: 194, endPoint y: 129, distance: 96.6
click at [194, 129] on div "Back Edit Purchase Cancel Purchase" at bounding box center [534, 118] width 904 height 34
drag, startPoint x: 199, startPoint y: 131, endPoint x: 188, endPoint y: 130, distance: 11.2
click at [188, 128] on div "Back Edit Purchase Cancel Purchase" at bounding box center [534, 118] width 904 height 34
click at [420, 130] on div "Back Edit Purchase Cancel Purchase" at bounding box center [534, 118] width 904 height 34
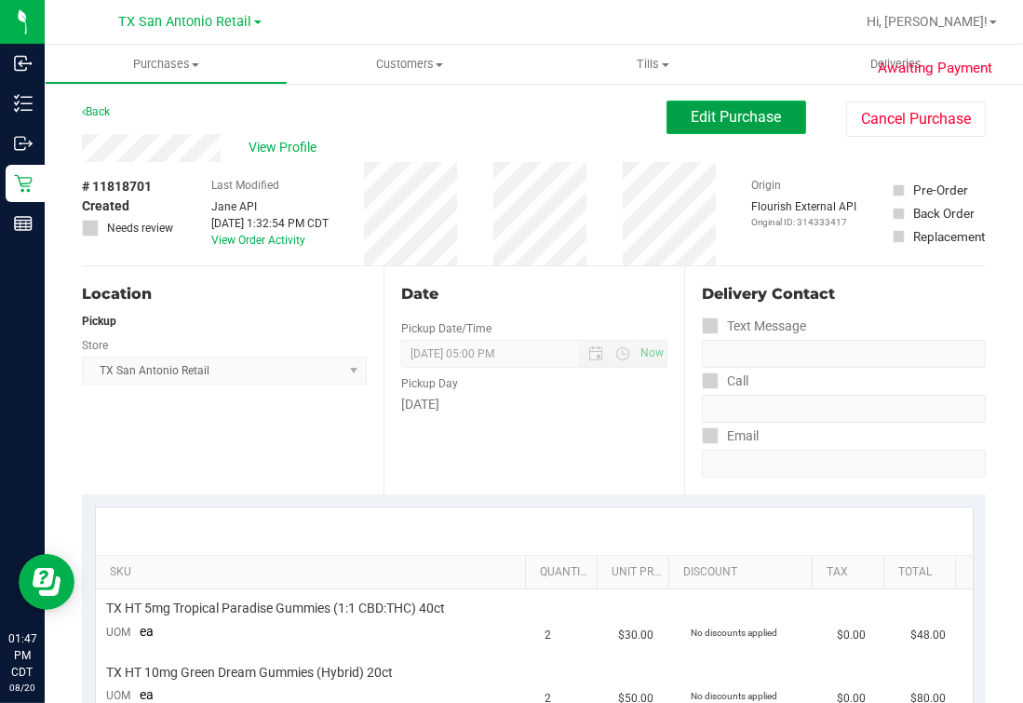
click at [692, 124] on span "Edit Purchase" at bounding box center [737, 117] width 90 height 18
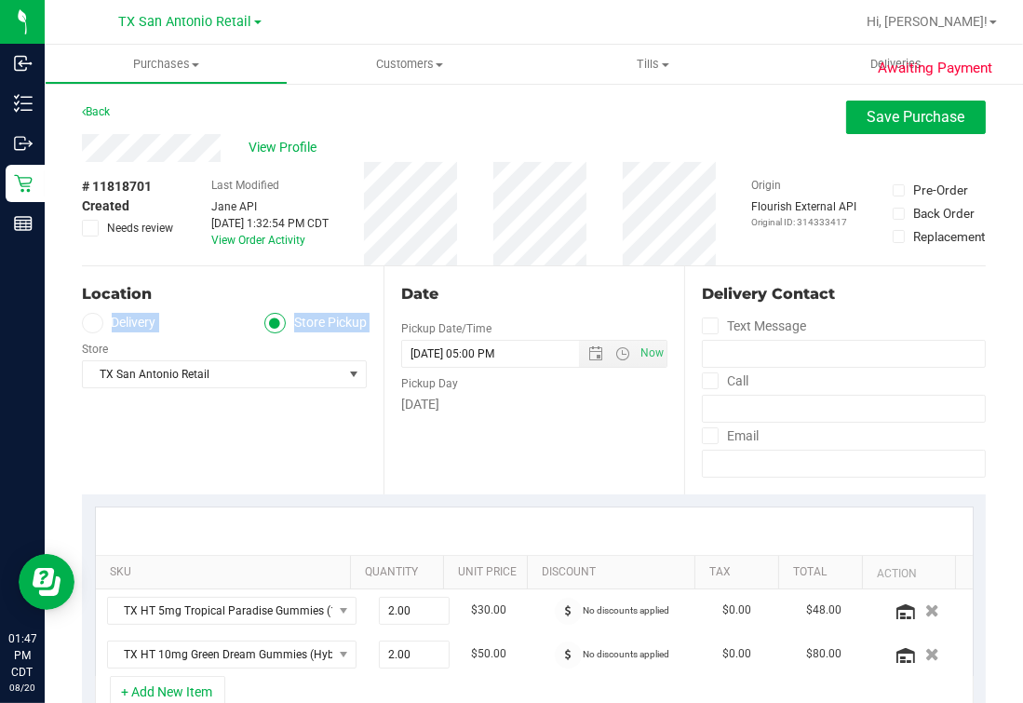
drag, startPoint x: 99, startPoint y: 320, endPoint x: 102, endPoint y: 335, distance: 15.4
click at [102, 335] on div "Location Delivery Store Pickup Store [GEOGRAPHIC_DATA] [GEOGRAPHIC_DATA] Retail…" at bounding box center [233, 380] width 302 height 228
drag, startPoint x: 102, startPoint y: 335, endPoint x: 100, endPoint y: 326, distance: 9.7
click at [100, 326] on span at bounding box center [92, 323] width 21 height 21
click at [0, 0] on input "Delivery" at bounding box center [0, 0] width 0 height 0
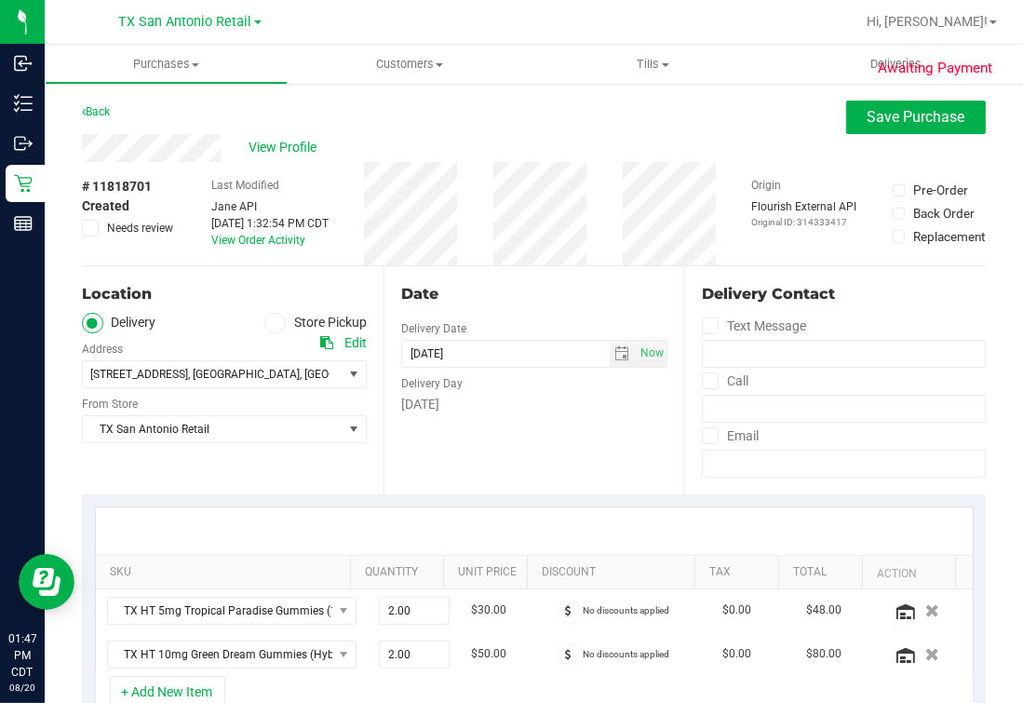
click at [162, 337] on div "[STREET_ADDRESS] , [GEOGRAPHIC_DATA] , [GEOGRAPHIC_DATA] 78258 Select address […" at bounding box center [224, 360] width 285 height 55
click at [500, 436] on div "Date Delivery Date [DATE] Now [DATE] 05:00 PM Now Delivery Day [DATE]" at bounding box center [534, 380] width 302 height 228
click at [529, 280] on div "Date Delivery Date [DATE] Now [DATE] 05:00 PM Now Delivery Day [DATE]" at bounding box center [534, 380] width 302 height 228
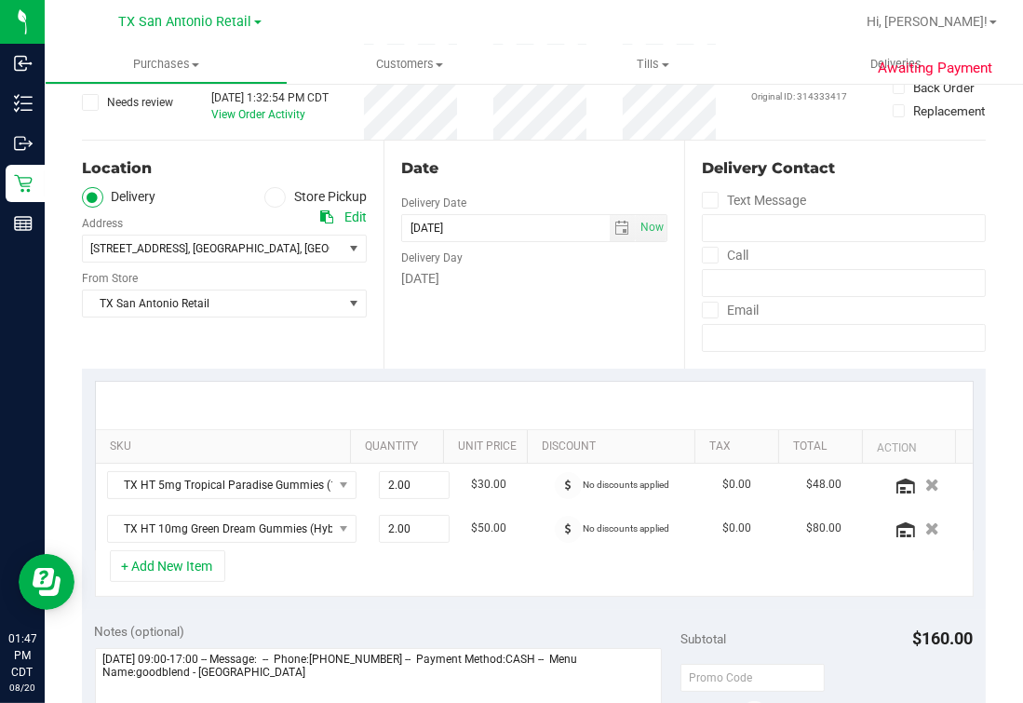
scroll to position [349, 0]
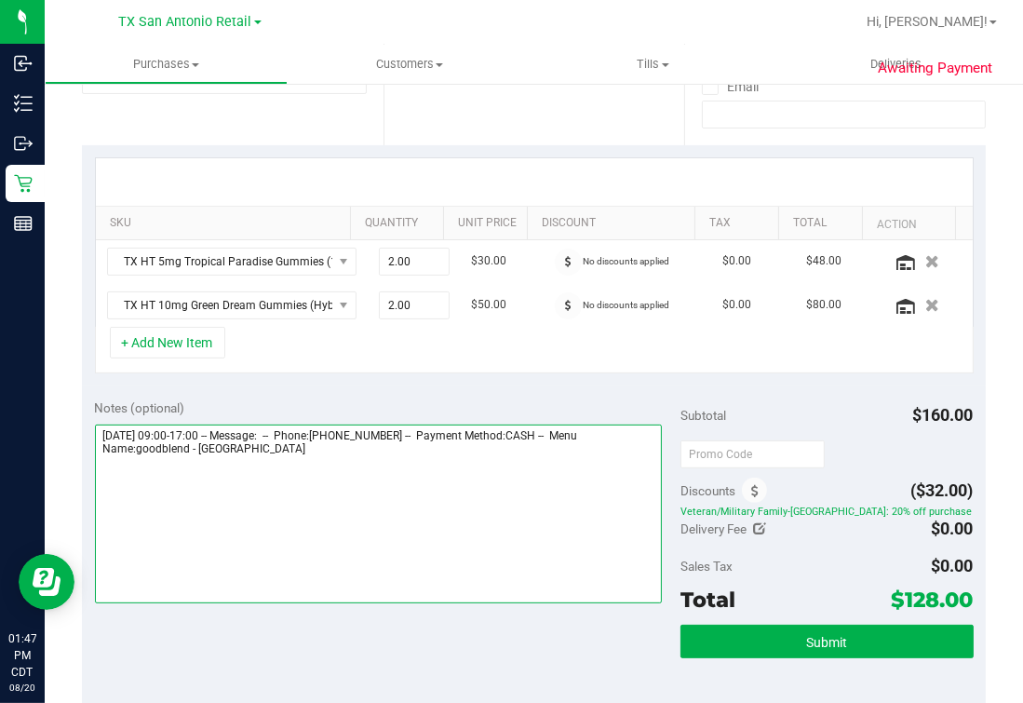
click at [438, 510] on textarea at bounding box center [378, 513] width 567 height 179
click at [442, 475] on textarea at bounding box center [378, 513] width 567 height 179
click at [436, 475] on textarea at bounding box center [378, 513] width 567 height 179
click at [357, 524] on textarea at bounding box center [378, 513] width 567 height 179
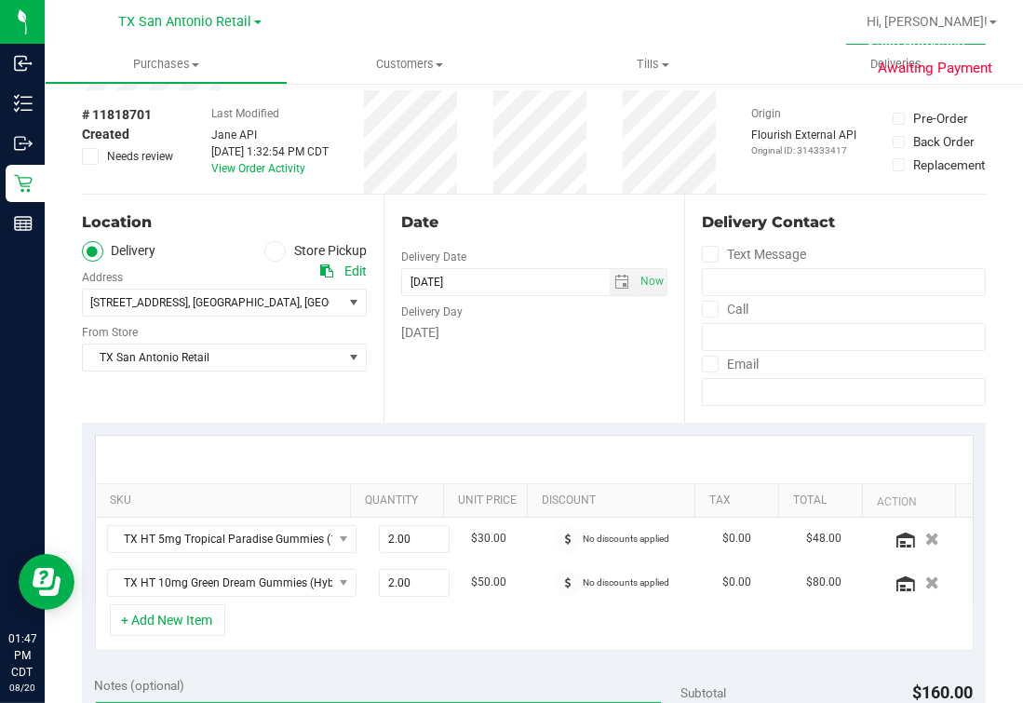
scroll to position [0, 0]
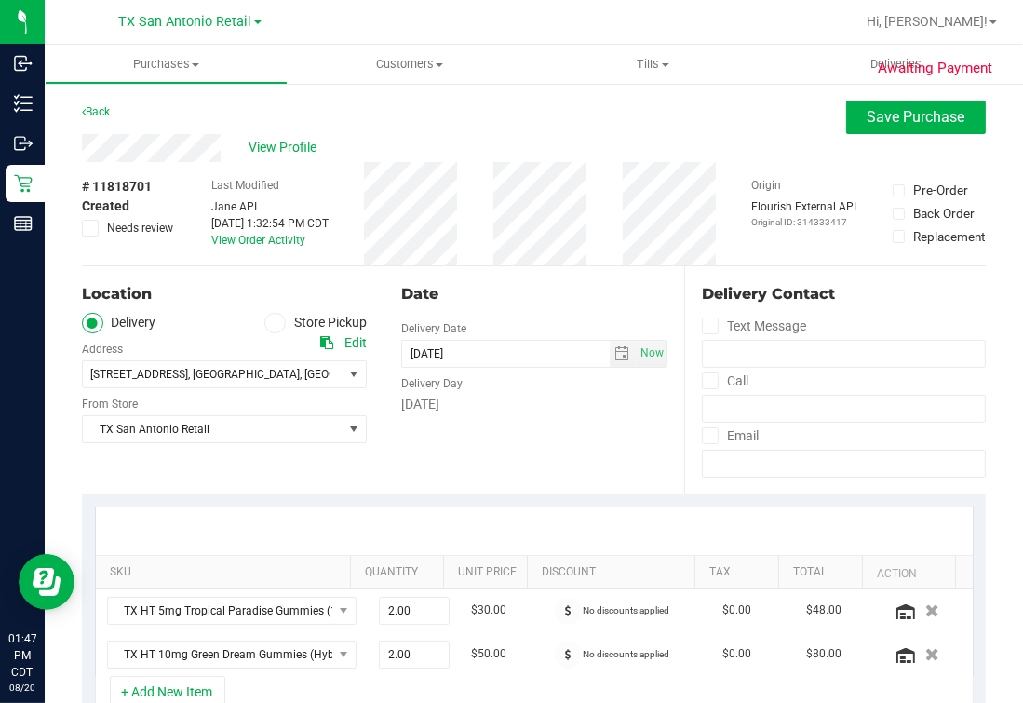
type textarea "[DATE] 09:00-17:00 -- Message: -- Phone:[PHONE_NUMBER] -- Payment Method:CASH -…"
drag, startPoint x: 517, startPoint y: 279, endPoint x: 574, endPoint y: 270, distance: 58.5
click at [517, 279] on div "Date Delivery Date [DATE] Now [DATE] 05:00 PM Now Delivery Day [DATE]" at bounding box center [534, 380] width 302 height 228
click at [885, 136] on div "View Profile" at bounding box center [534, 148] width 904 height 28
click at [530, 123] on div "Back Save Purchase" at bounding box center [534, 118] width 904 height 34
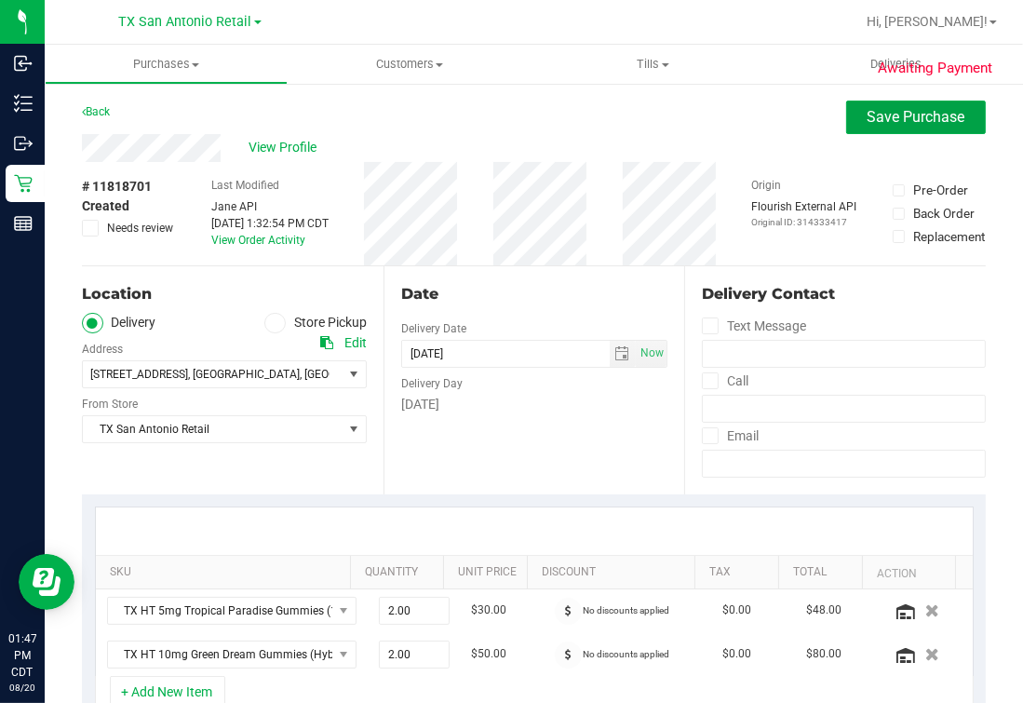
click at [946, 128] on button "Save Purchase" at bounding box center [916, 118] width 140 height 34
click at [742, 134] on div "View Profile" at bounding box center [534, 148] width 904 height 28
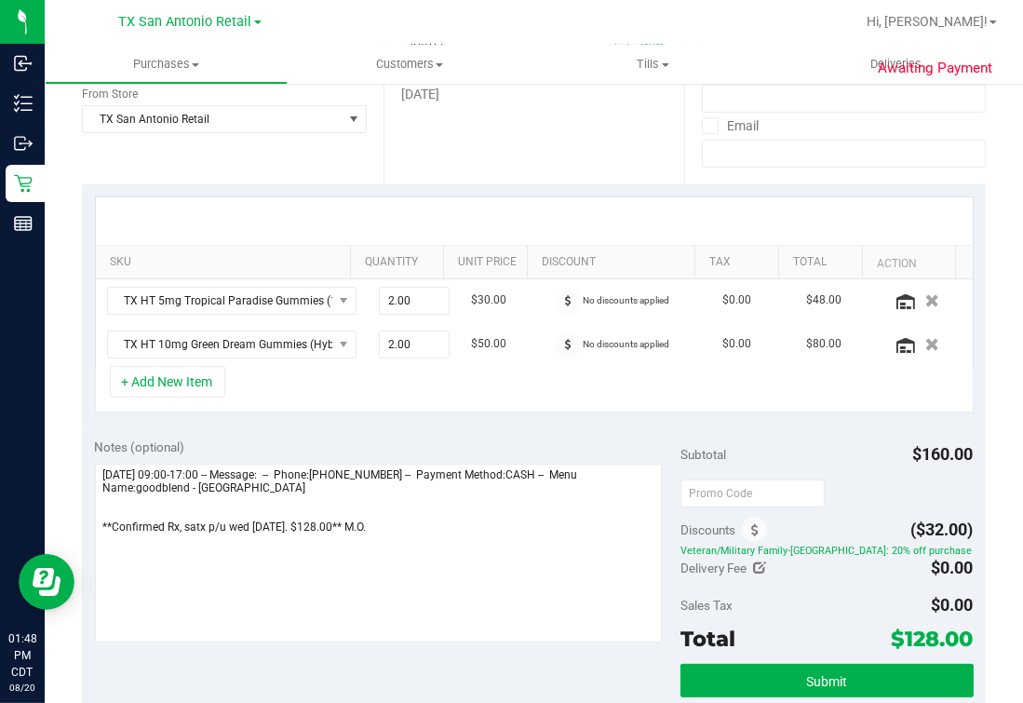
scroll to position [582, 0]
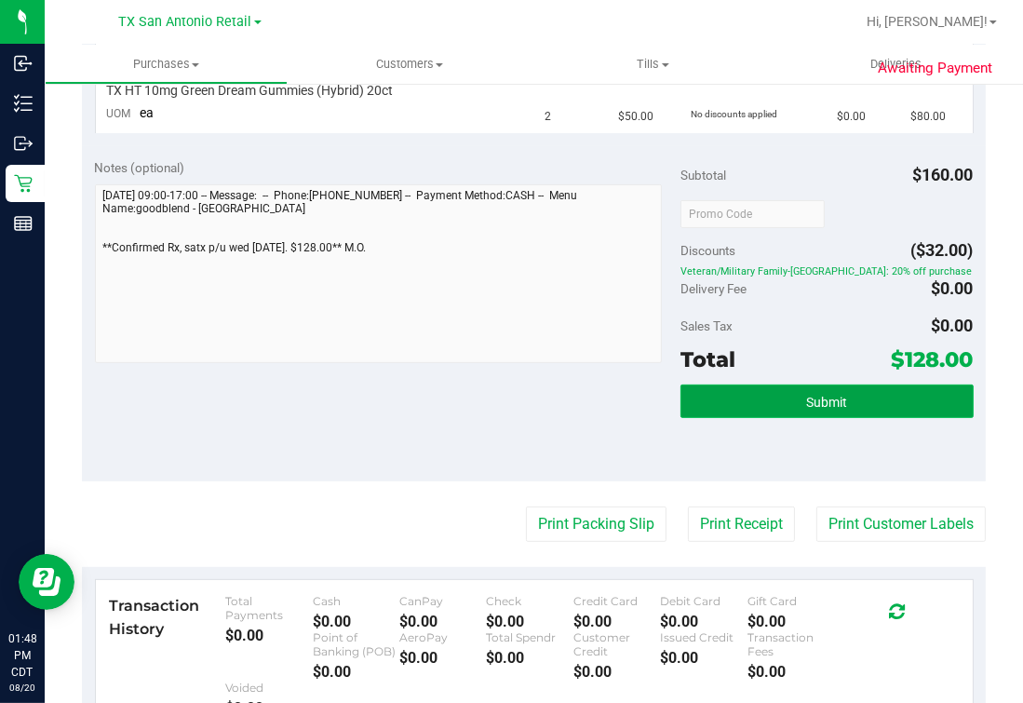
click at [844, 402] on button "Submit" at bounding box center [826, 401] width 293 height 34
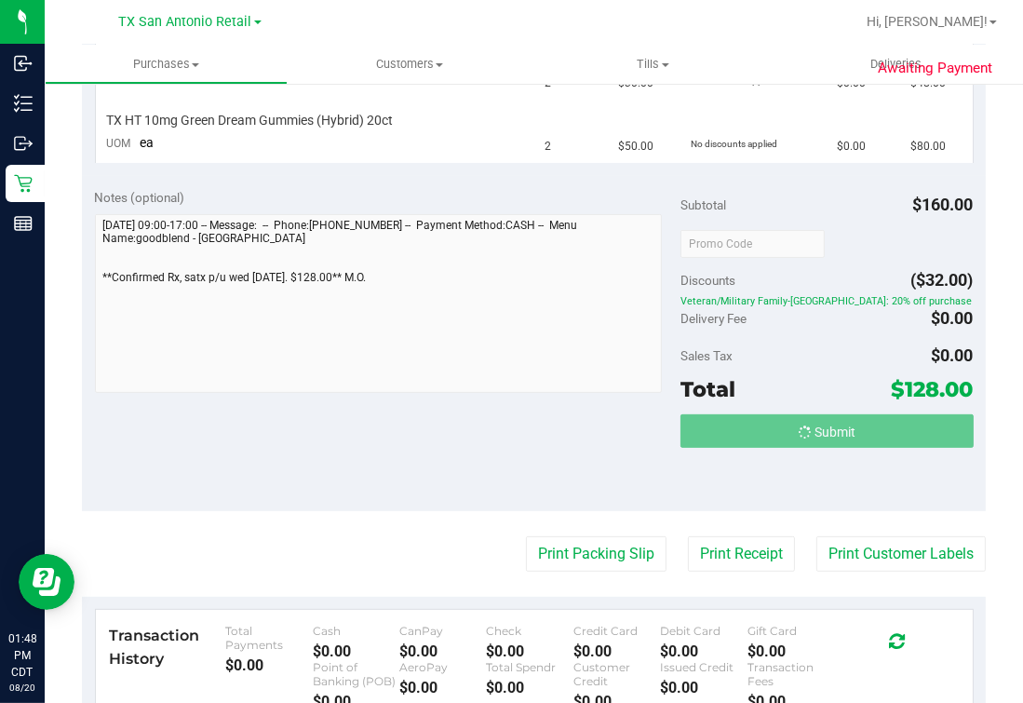
click at [464, 422] on div "Notes (optional) Subtotal $160.00 Discounts ($32.00) Veteran/Military Family-[G…" at bounding box center [534, 343] width 904 height 335
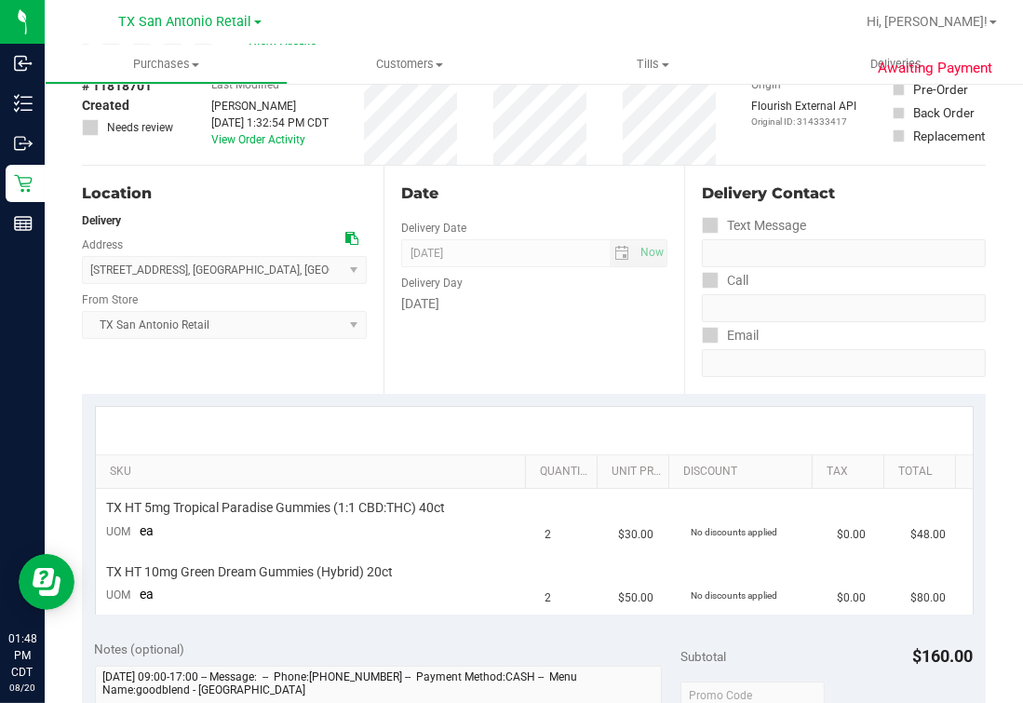
scroll to position [0, 0]
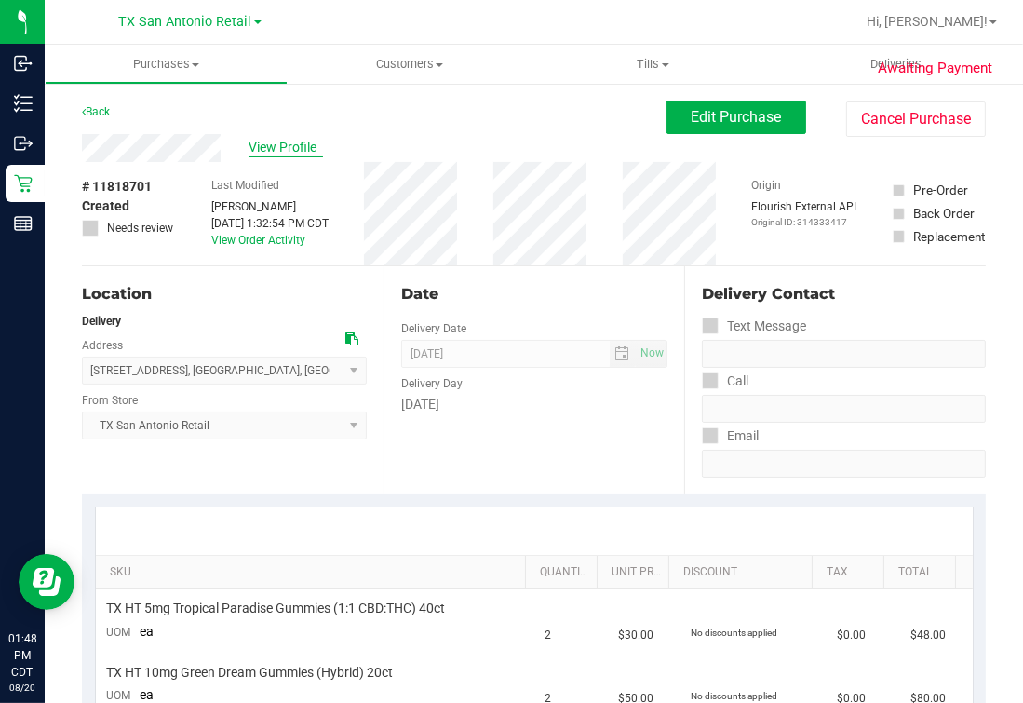
click at [276, 139] on span "View Profile" at bounding box center [286, 148] width 74 height 20
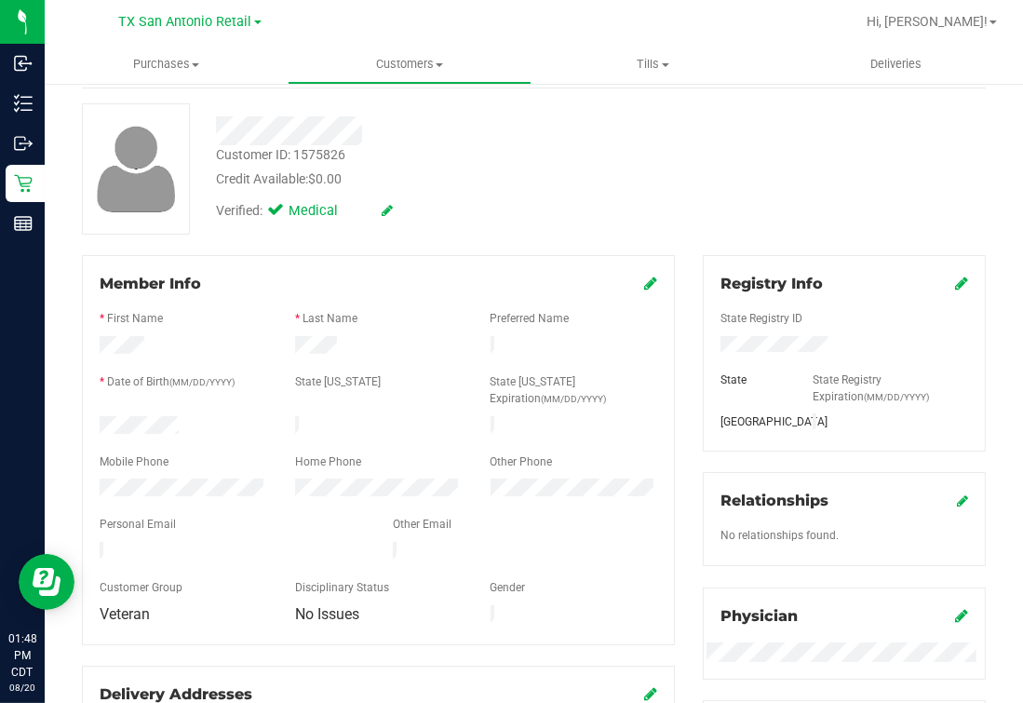
scroll to position [115, 0]
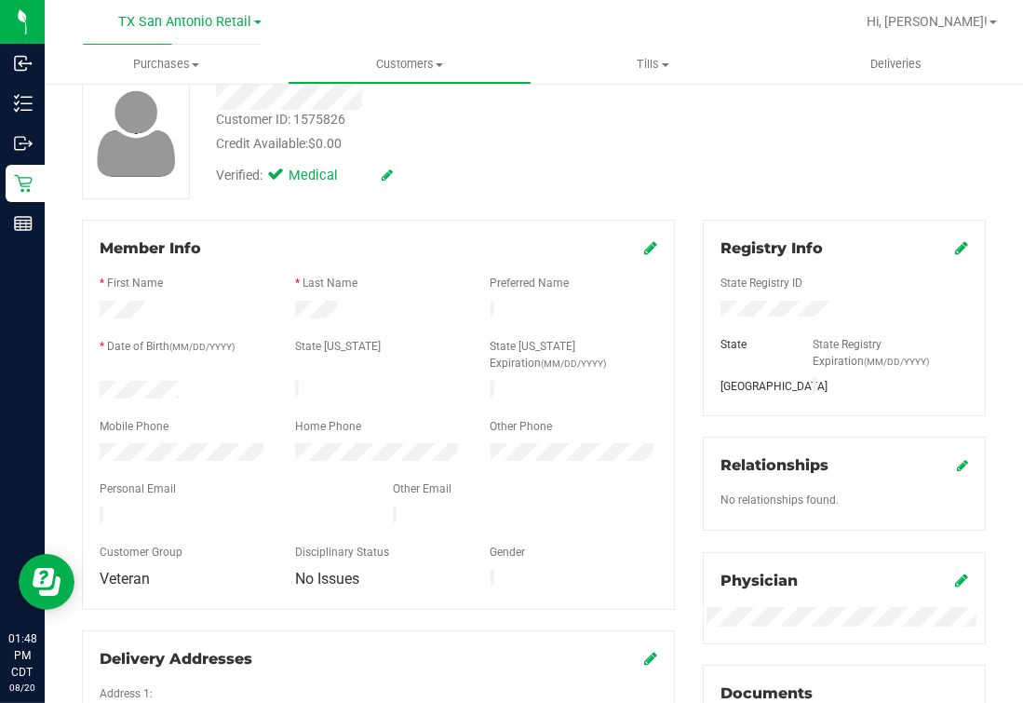
click at [202, 502] on div at bounding box center [379, 504] width 558 height 5
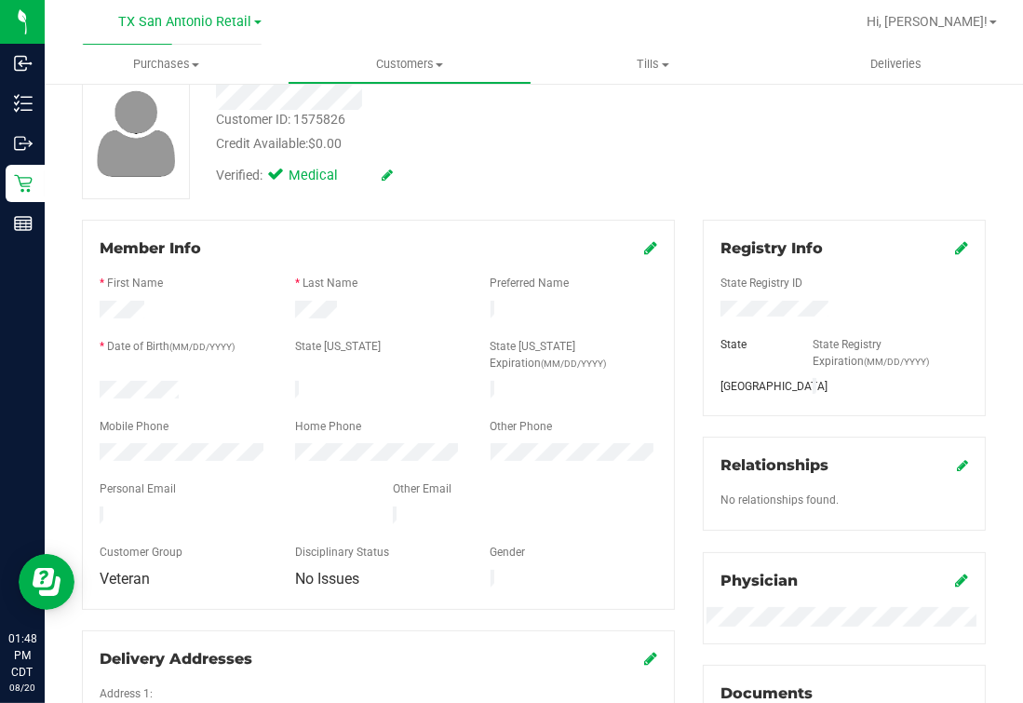
click at [202, 502] on div at bounding box center [379, 504] width 558 height 5
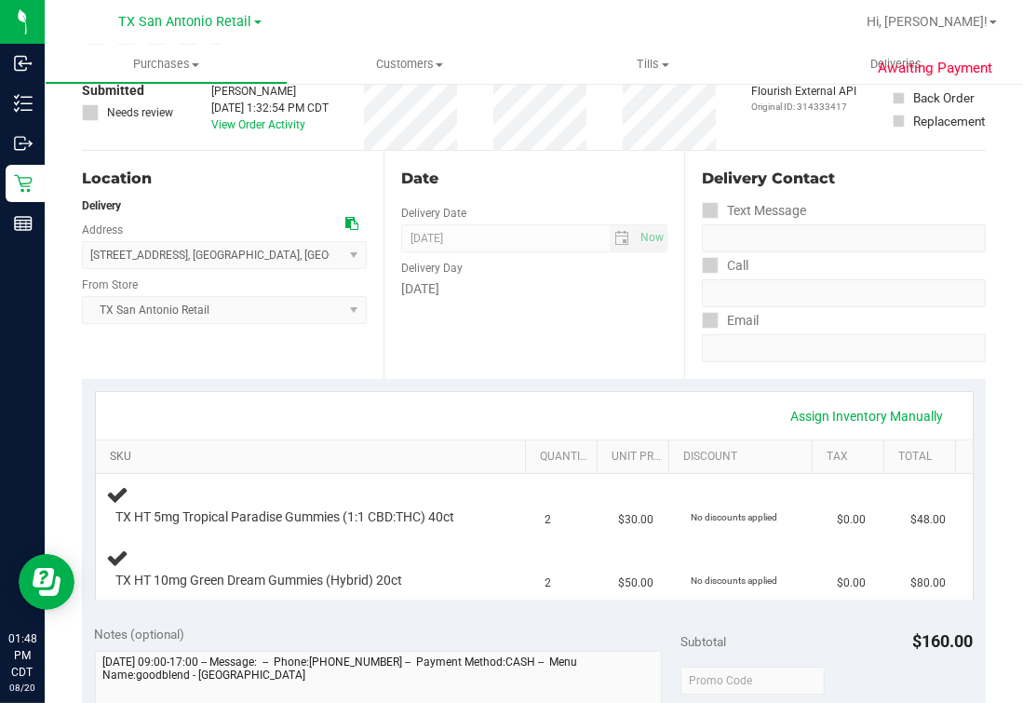
drag, startPoint x: 325, startPoint y: 456, endPoint x: 312, endPoint y: 457, distance: 13.1
click at [312, 457] on link "SKU" at bounding box center [314, 457] width 409 height 15
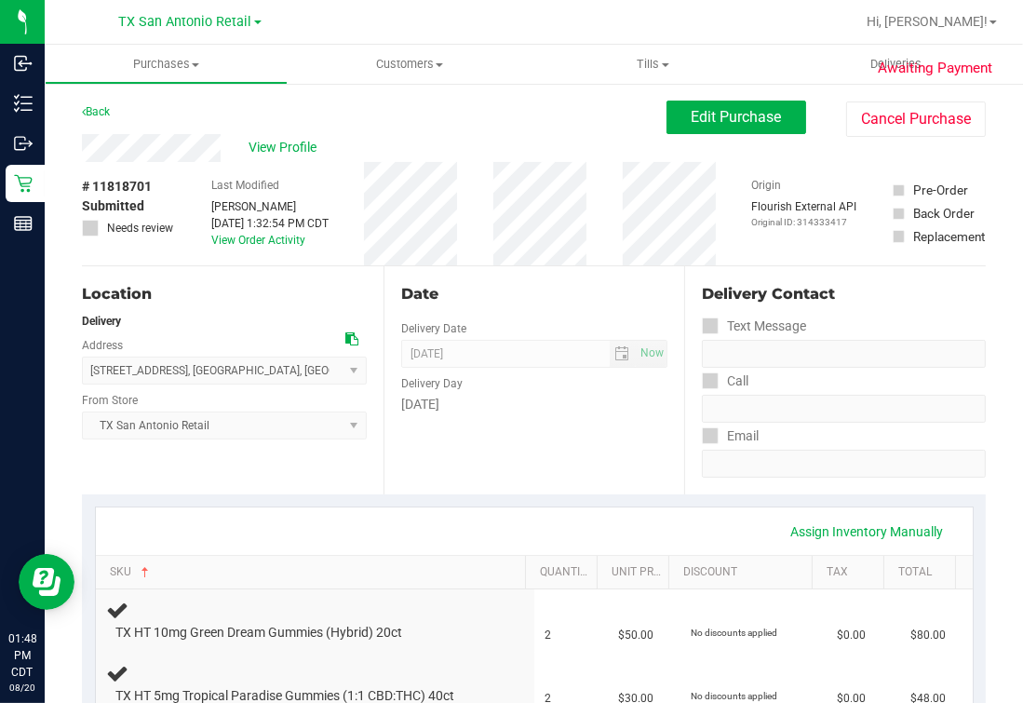
click at [173, 269] on div "Location Delivery Address [STREET_ADDRESS] , [GEOGRAPHIC_DATA] , [GEOGRAPHIC_DA…" at bounding box center [233, 380] width 302 height 228
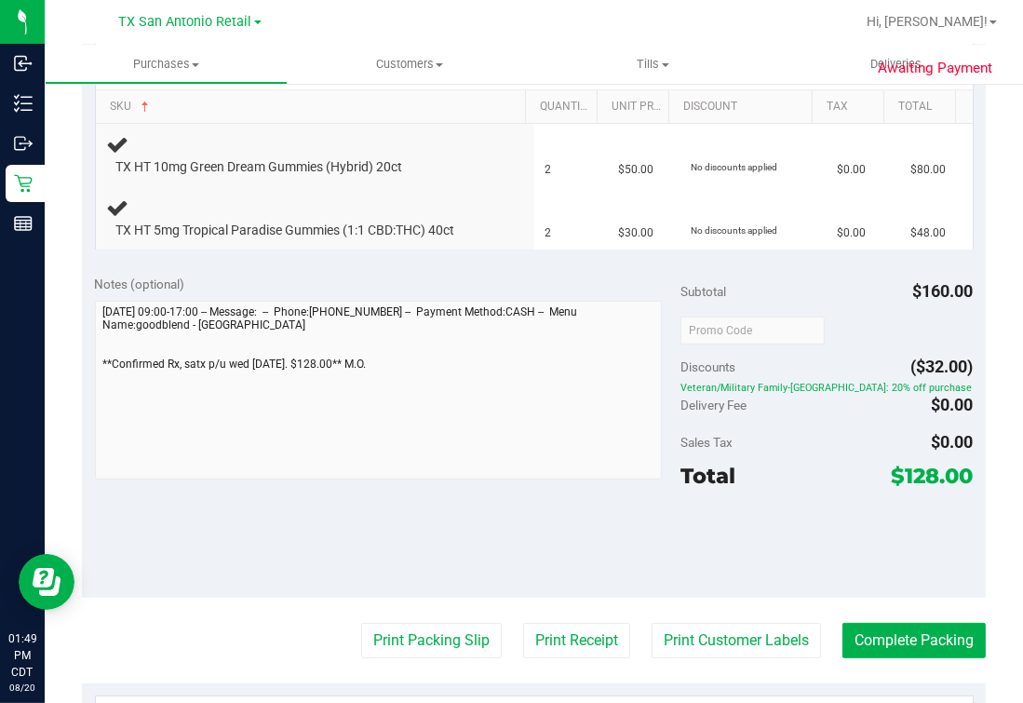
scroll to position [582, 0]
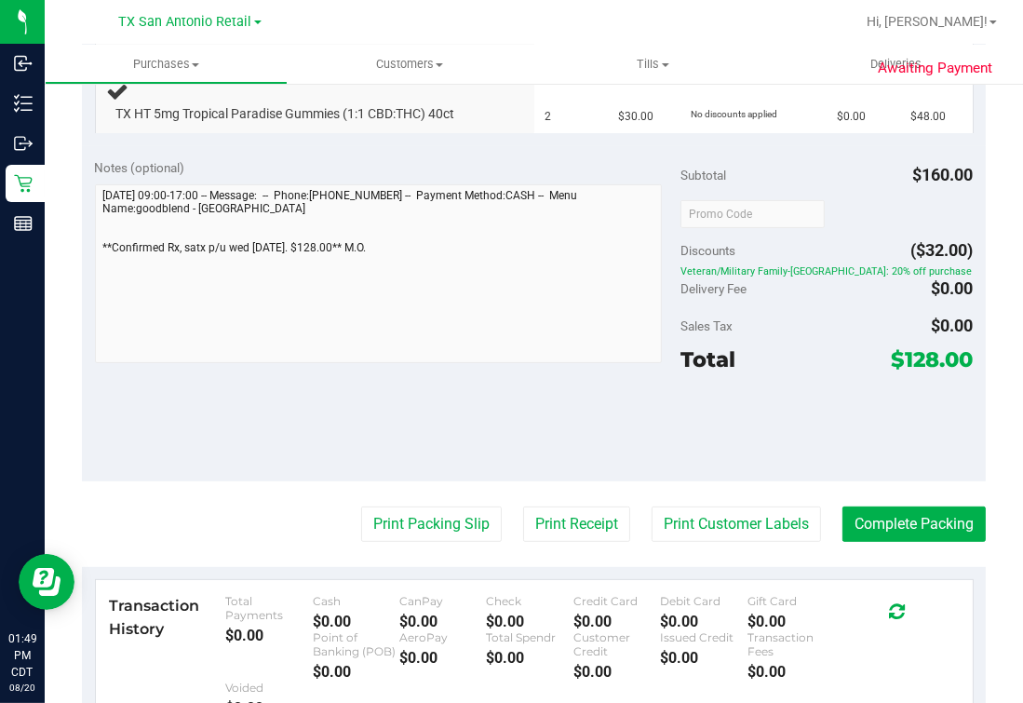
click at [82, 264] on div "Notes (optional) Subtotal $160.00 Discounts ($32.00) Veteran/Military Family-[G…" at bounding box center [534, 313] width 904 height 335
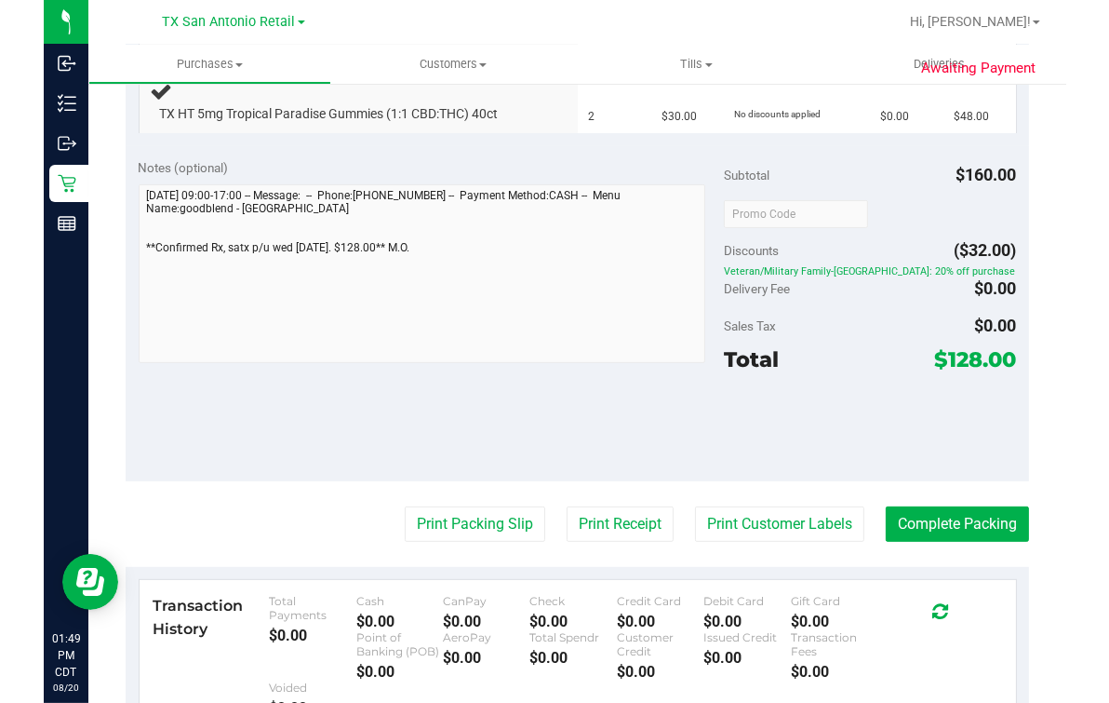
scroll to position [0, 0]
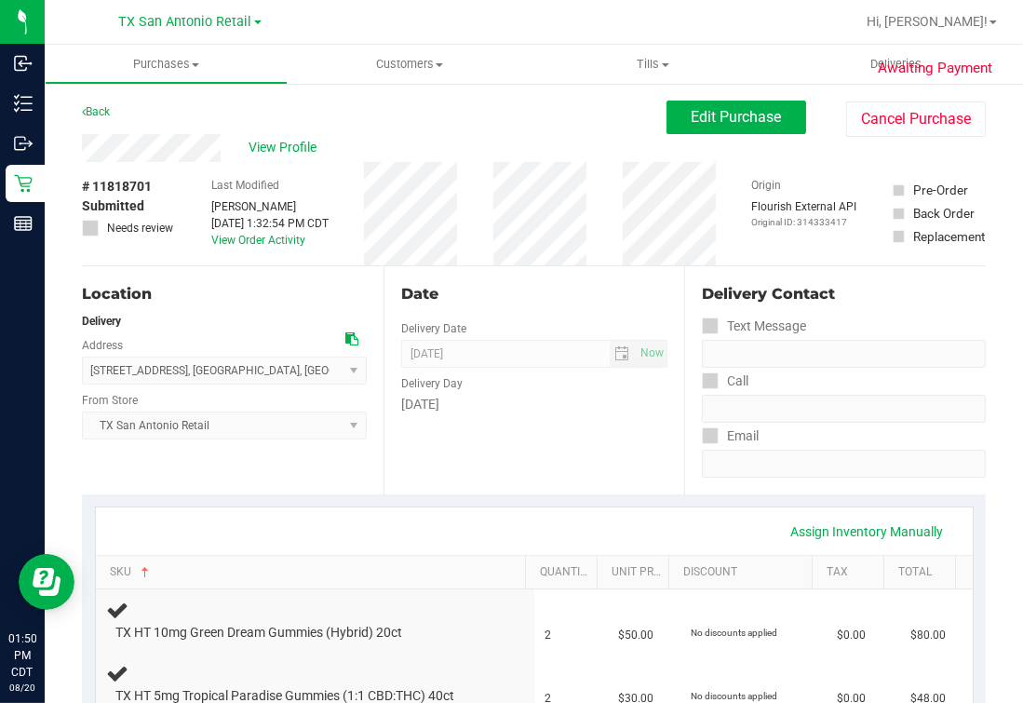
click at [906, 60] on span "Awaiting Payment" at bounding box center [935, 68] width 114 height 21
click at [876, 59] on span "Deliveries" at bounding box center [896, 64] width 101 height 17
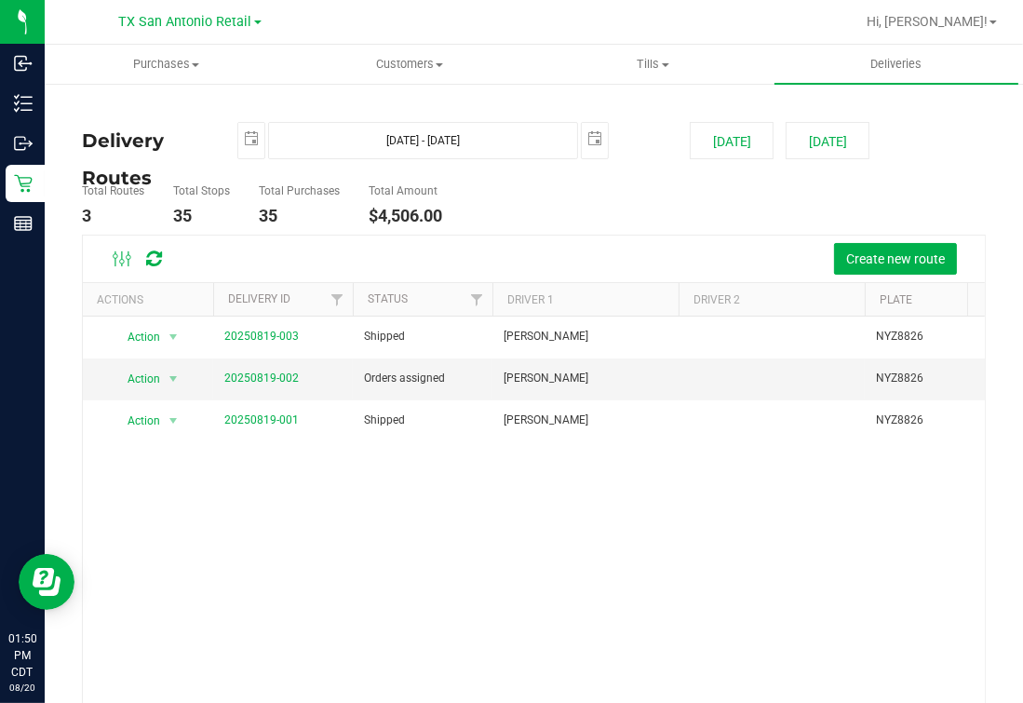
click at [807, 87] on div "Delivery Routes [DATE] [DATE] - [DATE] [DATE] [DATE] [DATE] Total Routes 3 Tota…" at bounding box center [534, 454] width 978 height 745
click at [612, 577] on div "Action Action View Delivery 20250819-003 Shipped [PERSON_NAME] NYZ8826 22 $2,50…" at bounding box center [534, 537] width 902 height 443
drag, startPoint x: 406, startPoint y: 521, endPoint x: 426, endPoint y: 503, distance: 27.7
click at [406, 521] on div "Action Action View Delivery 20250819-003 Shipped [PERSON_NAME] NYZ8826 22 $2,50…" at bounding box center [534, 537] width 902 height 443
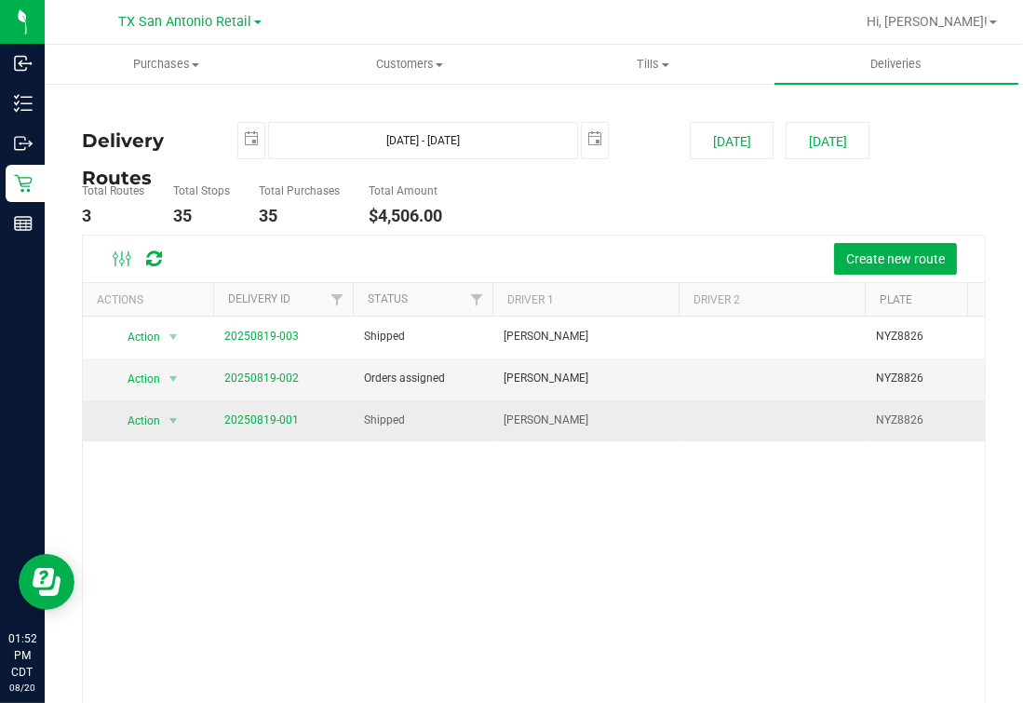
click at [439, 436] on td "Shipped" at bounding box center [423, 420] width 140 height 41
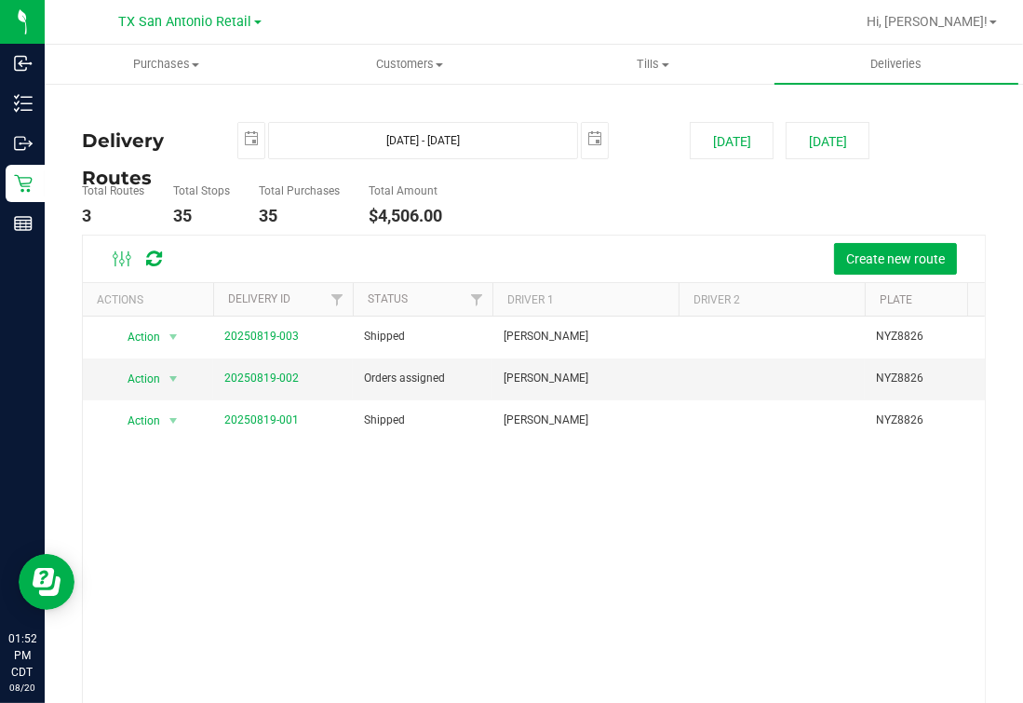
click at [565, 235] on div "Create new route" at bounding box center [534, 258] width 902 height 47
click at [721, 216] on div "Total Routes 3 Total Stops 35 Total Purchases 35 Total Amount $4,506.00" at bounding box center [534, 205] width 932 height 59
click at [489, 21] on div at bounding box center [593, 22] width 521 height 36
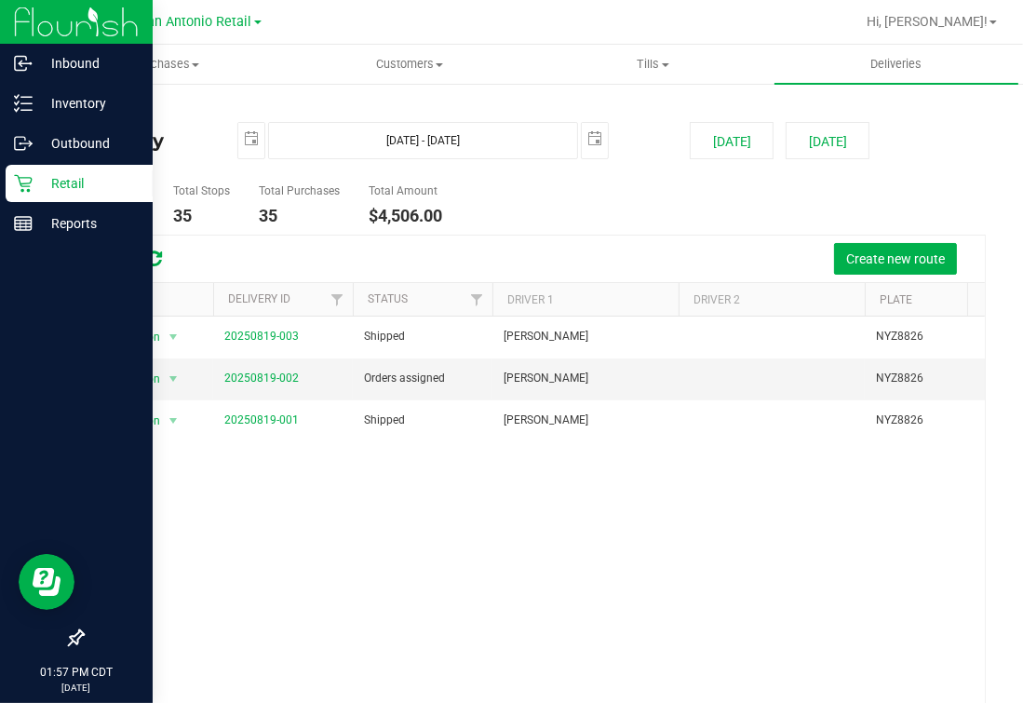
click at [20, 191] on icon at bounding box center [23, 184] width 18 height 18
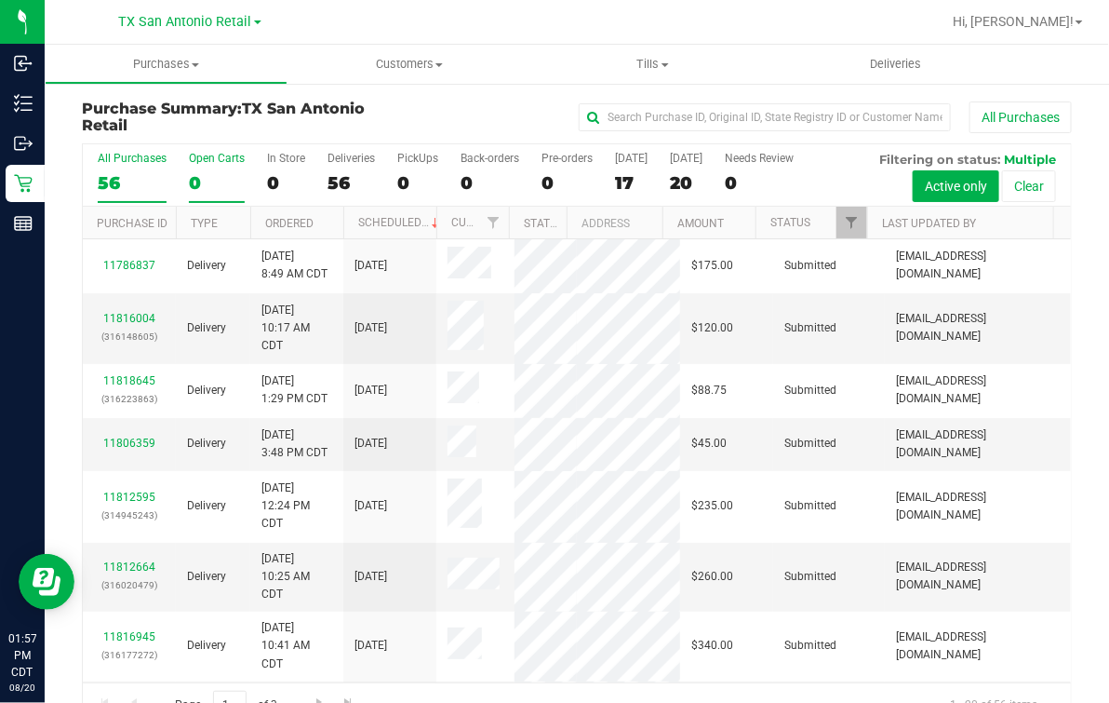
click at [223, 186] on div "0" at bounding box center [217, 182] width 56 height 21
click at [0, 0] on input "Open Carts 0" at bounding box center [0, 0] width 0 height 0
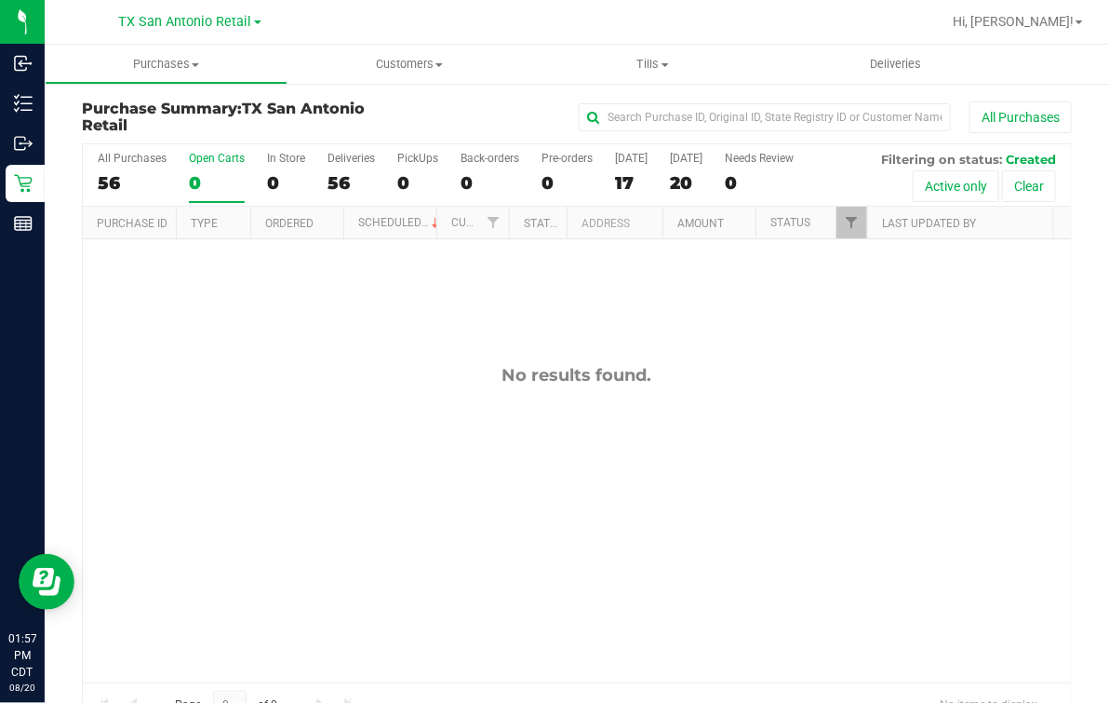
click at [220, 32] on div "TX San Antonio Retail" at bounding box center [190, 21] width 142 height 22
click at [218, 19] on span "TX San Antonio Retail" at bounding box center [185, 22] width 133 height 17
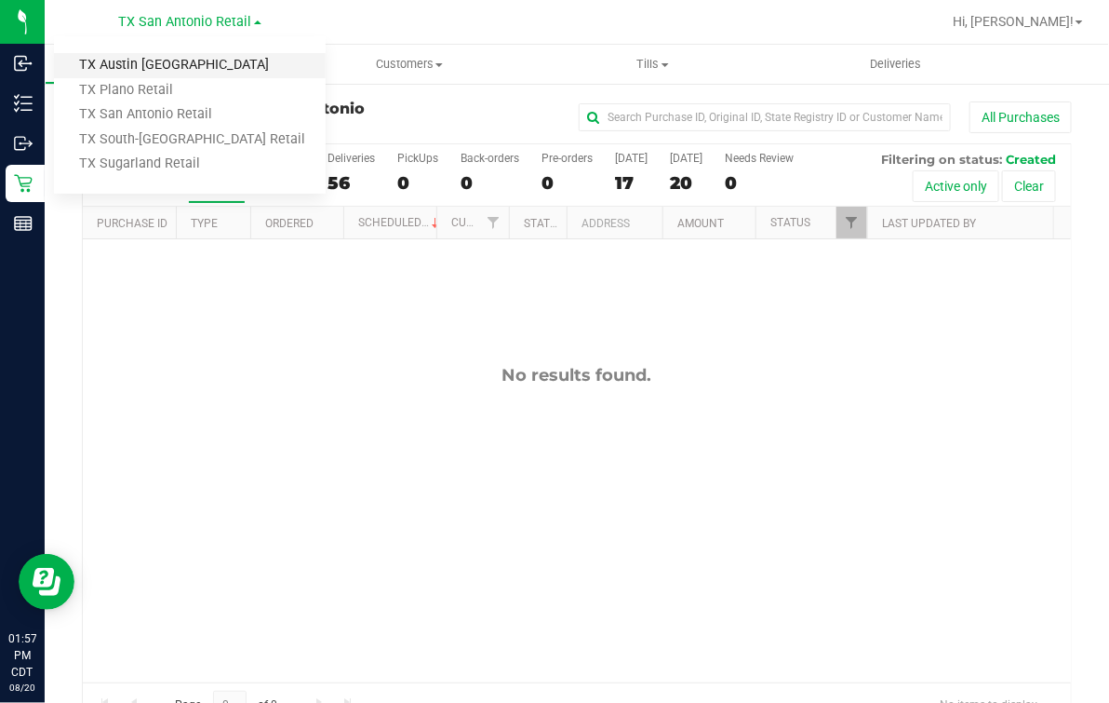
click at [176, 58] on link "TX Austin [GEOGRAPHIC_DATA]" at bounding box center [190, 65] width 272 height 25
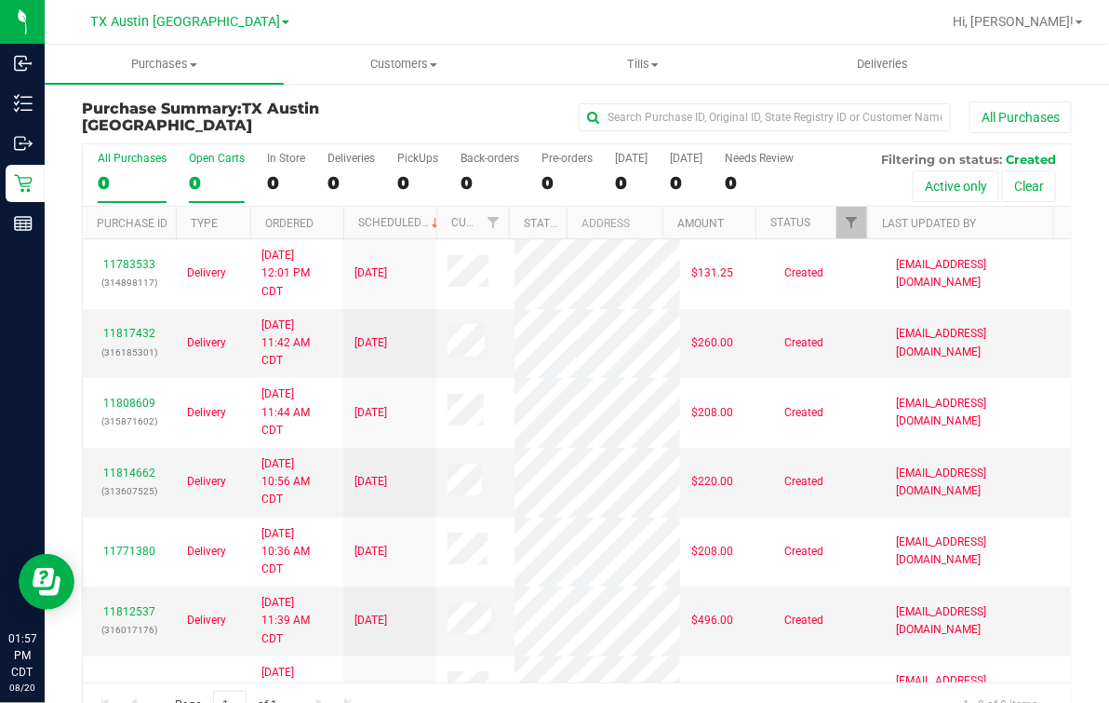
click at [213, 179] on div "0" at bounding box center [217, 182] width 56 height 21
click at [0, 0] on input "Open Carts 0" at bounding box center [0, 0] width 0 height 0
click at [918, 217] on link "Last Updated By" at bounding box center [929, 223] width 94 height 13
click at [119, 183] on div "8" at bounding box center [132, 182] width 69 height 21
click at [0, 0] on input "All Purchases 8" at bounding box center [0, 0] width 0 height 0
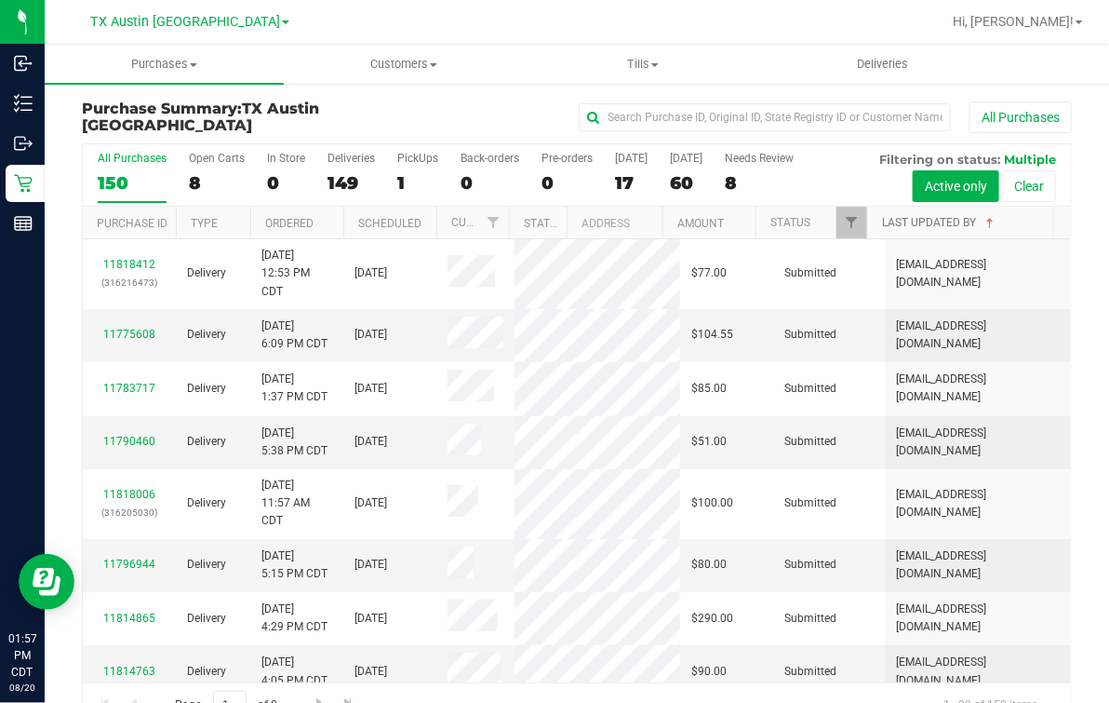
click at [892, 217] on link "Last Updated By" at bounding box center [939, 222] width 115 height 13
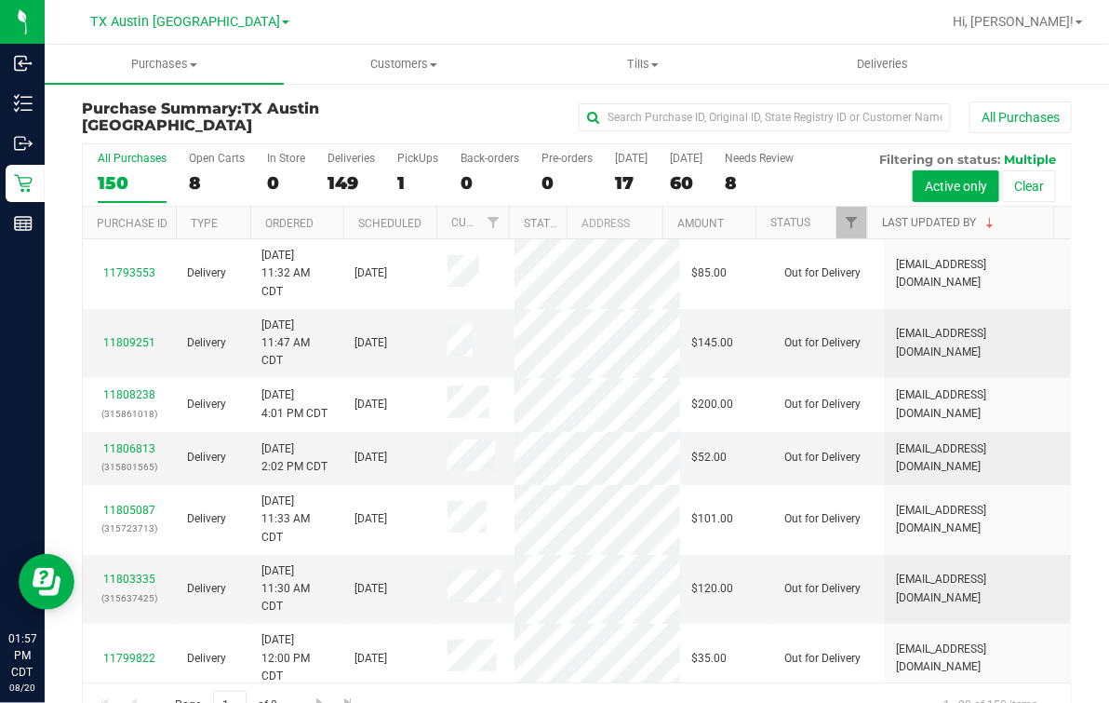
click at [892, 217] on link "Last Updated By" at bounding box center [939, 222] width 115 height 13
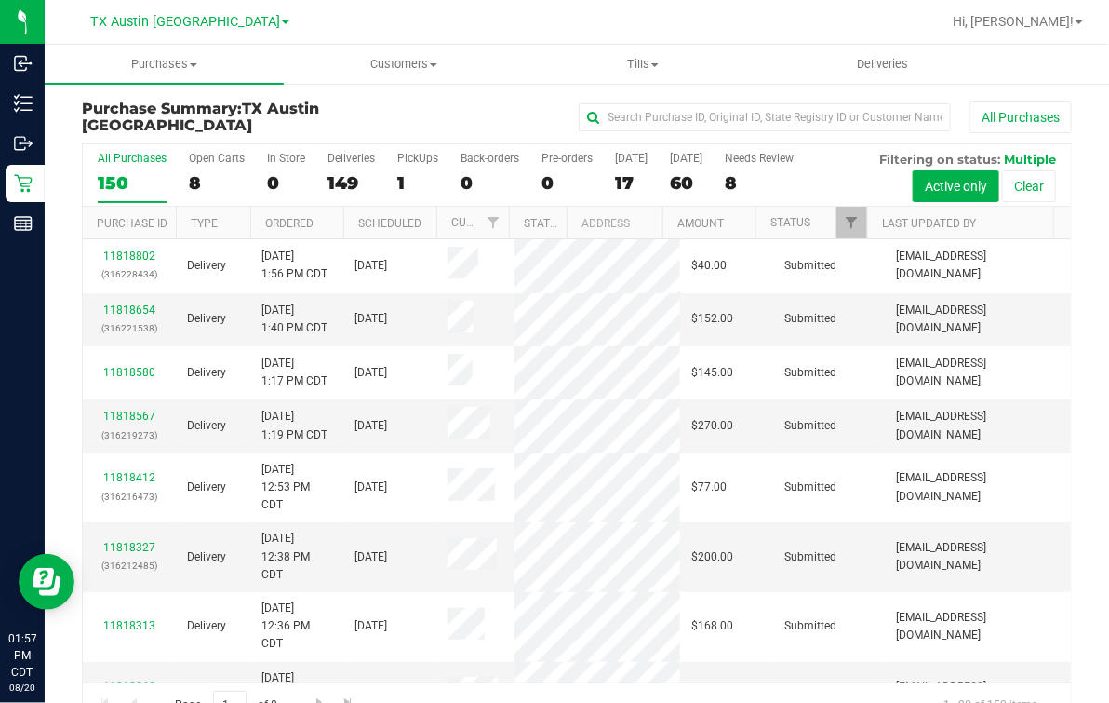
click at [919, 211] on th "Last Updated By" at bounding box center [960, 223] width 186 height 33
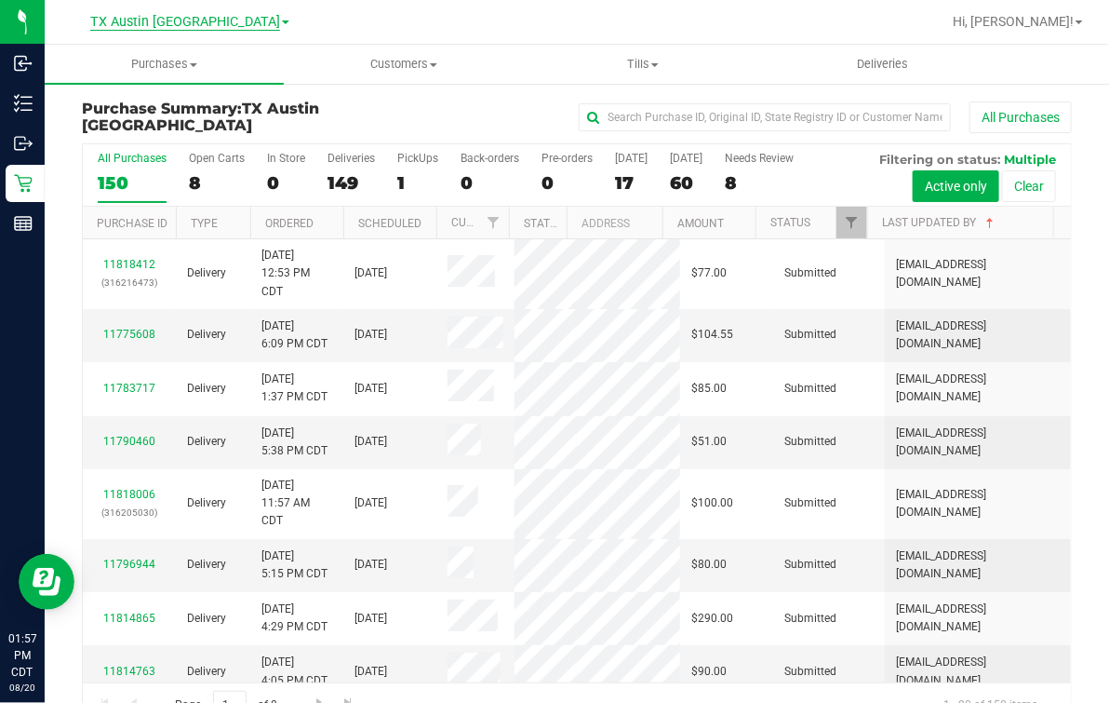
click at [210, 28] on span "TX Austin [GEOGRAPHIC_DATA]" at bounding box center [185, 22] width 190 height 17
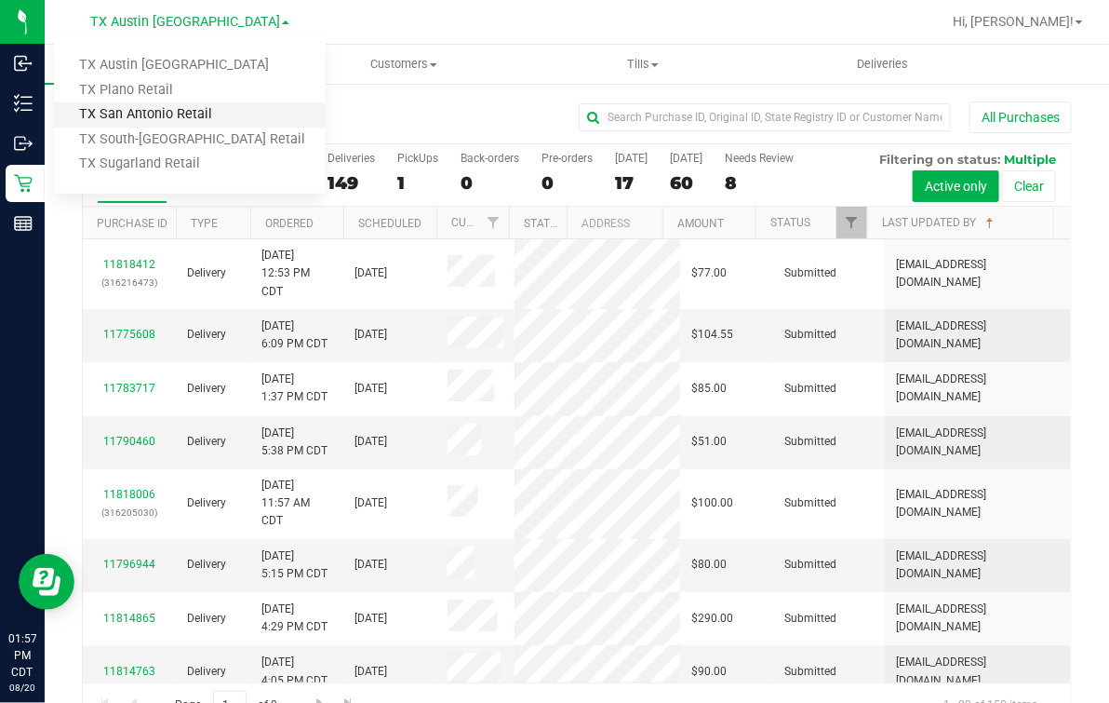
click at [146, 102] on link "TX San Antonio Retail" at bounding box center [190, 114] width 272 height 25
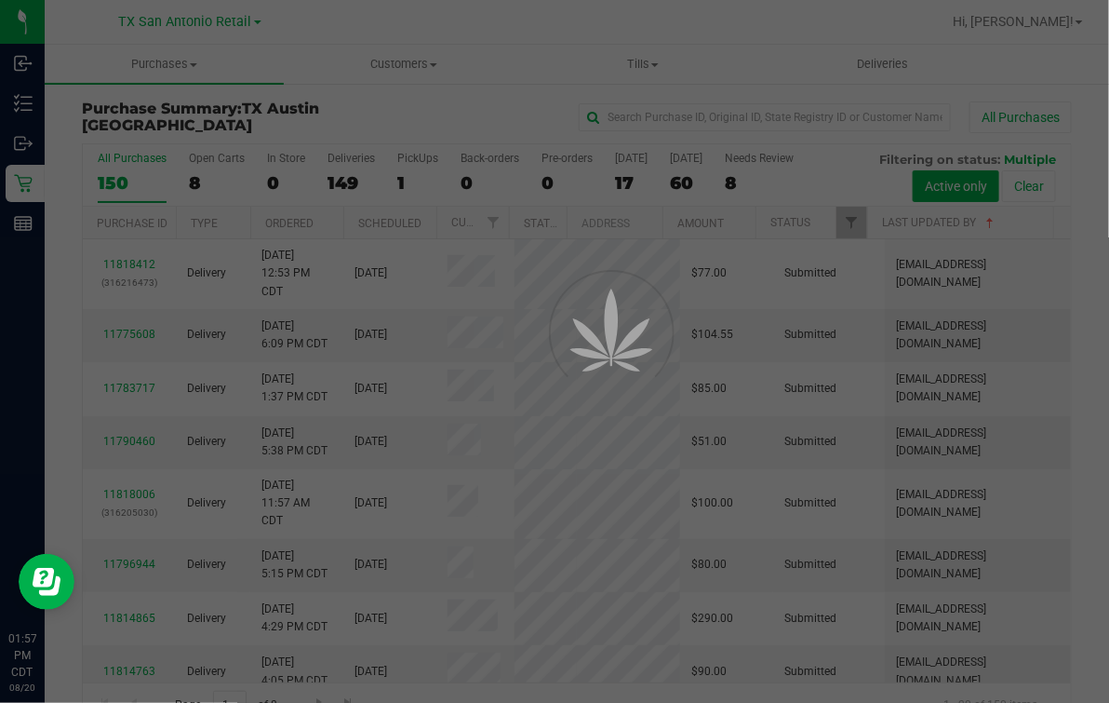
click at [423, 23] on div at bounding box center [554, 351] width 1109 height 703
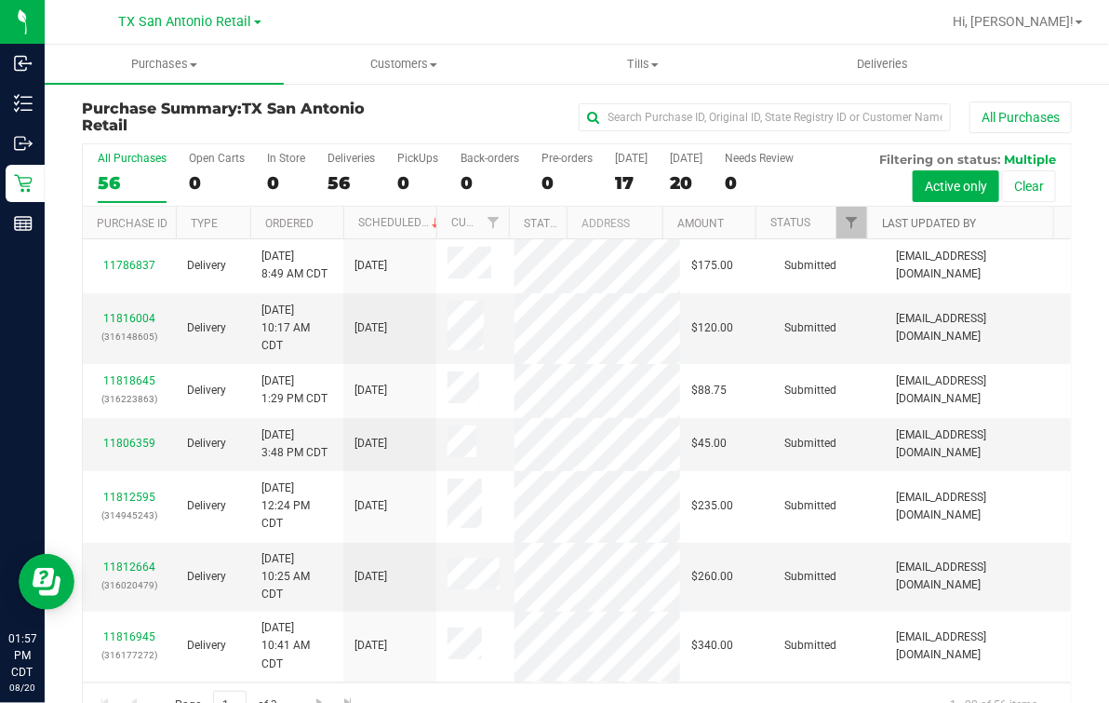
click at [933, 222] on link "Last Updated By" at bounding box center [929, 223] width 94 height 13
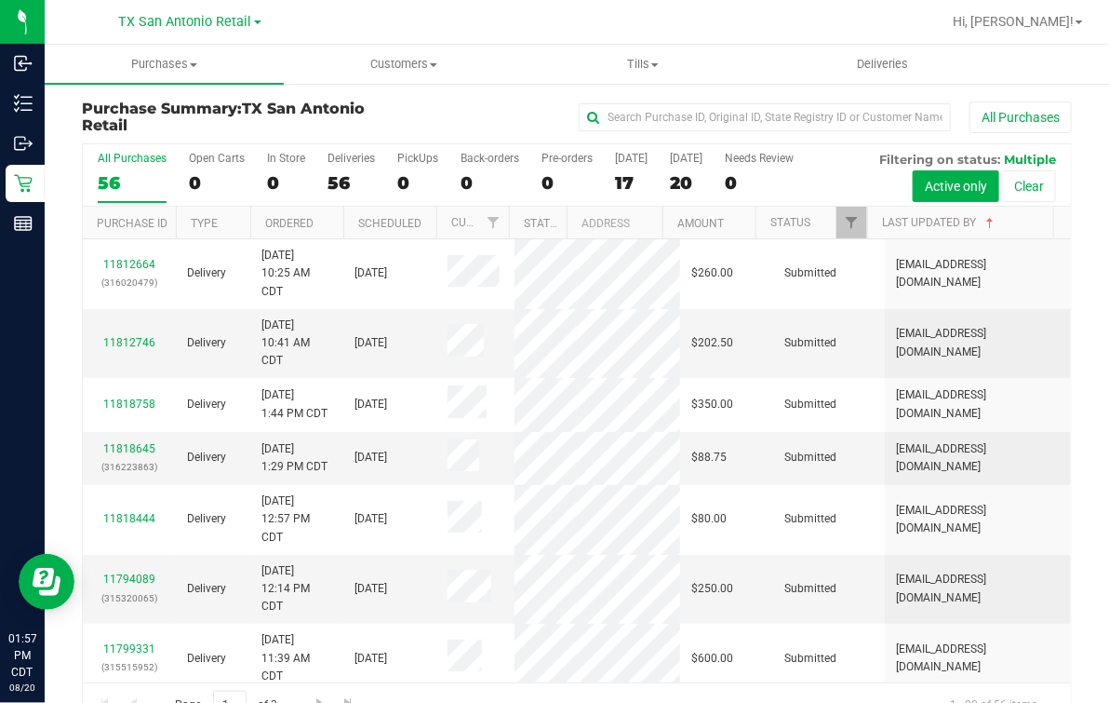
click at [532, 33] on div at bounding box center [637, 22] width 608 height 36
click at [896, 62] on span "Deliveries" at bounding box center [882, 64] width 101 height 17
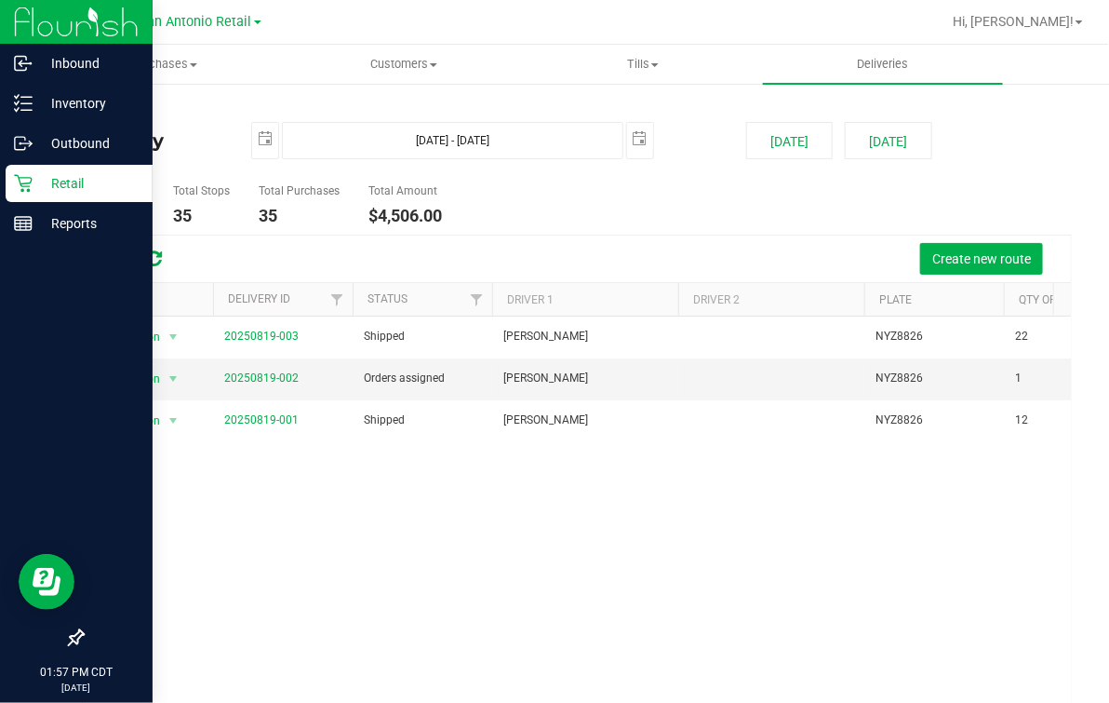
click at [35, 181] on p "Retail" at bounding box center [89, 183] width 112 height 22
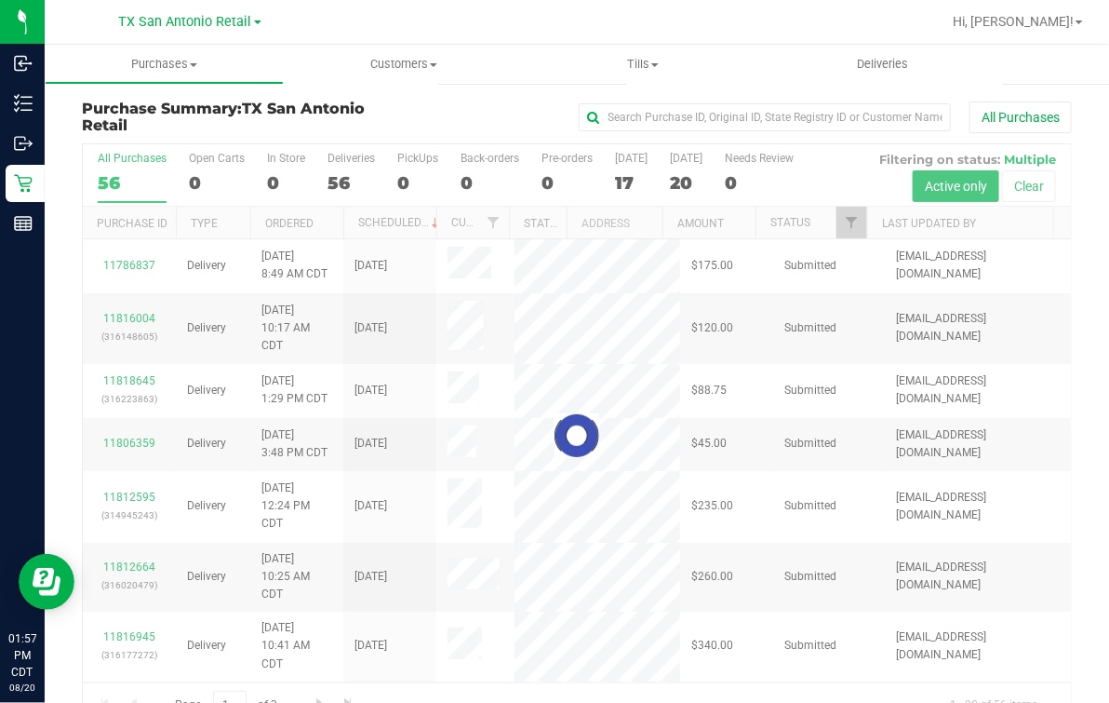
click at [360, 434] on div at bounding box center [577, 435] width 988 height 583
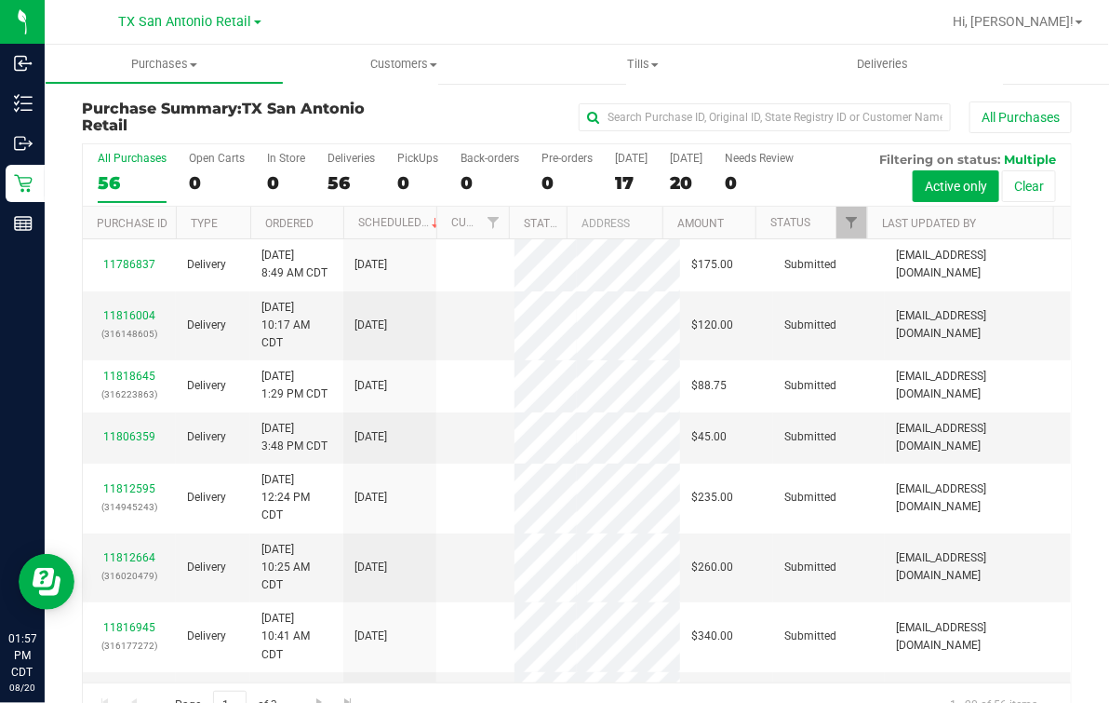
click at [207, 134] on div "Purchase Summary: TX [GEOGRAPHIC_DATA] Retail All Purchases" at bounding box center [577, 122] width 990 height 42
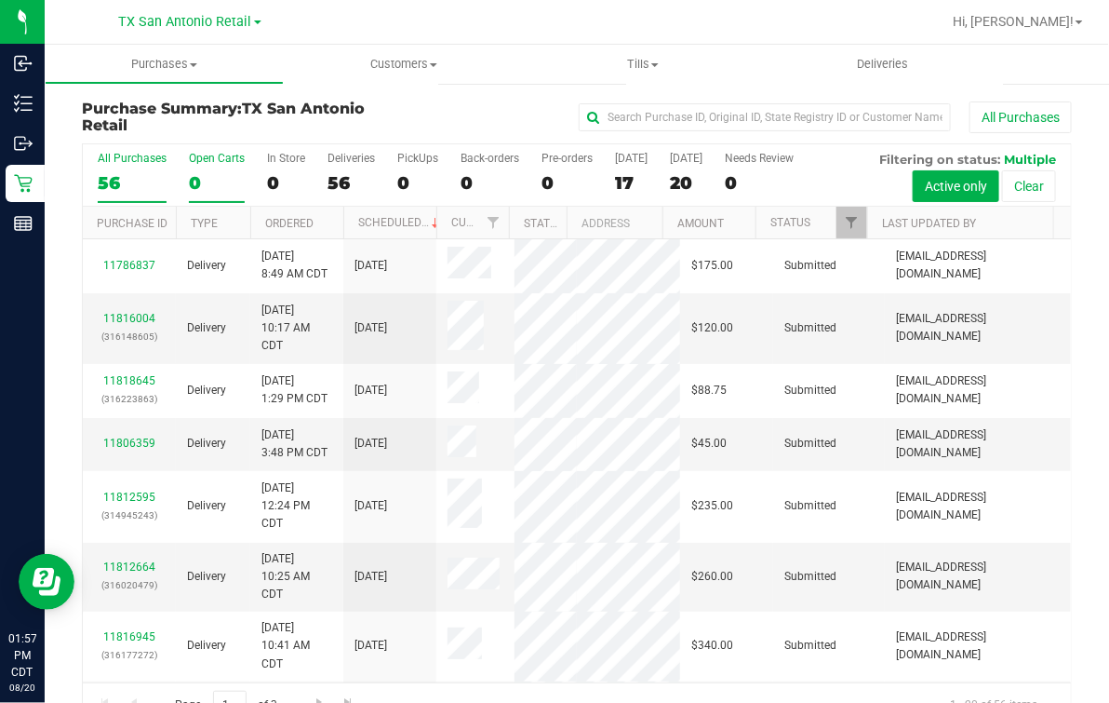
click at [193, 169] on label "Open Carts 0" at bounding box center [217, 177] width 56 height 51
click at [0, 0] on input "Open Carts 0" at bounding box center [0, 0] width 0 height 0
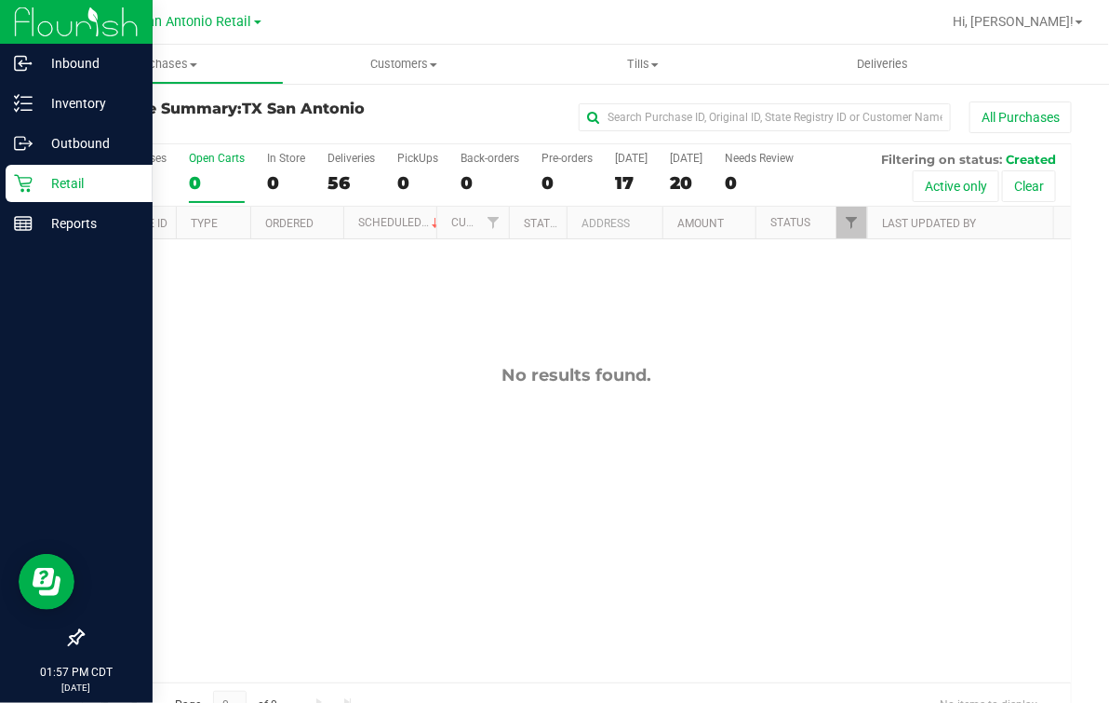
click at [33, 179] on p "Retail" at bounding box center [89, 183] width 112 height 22
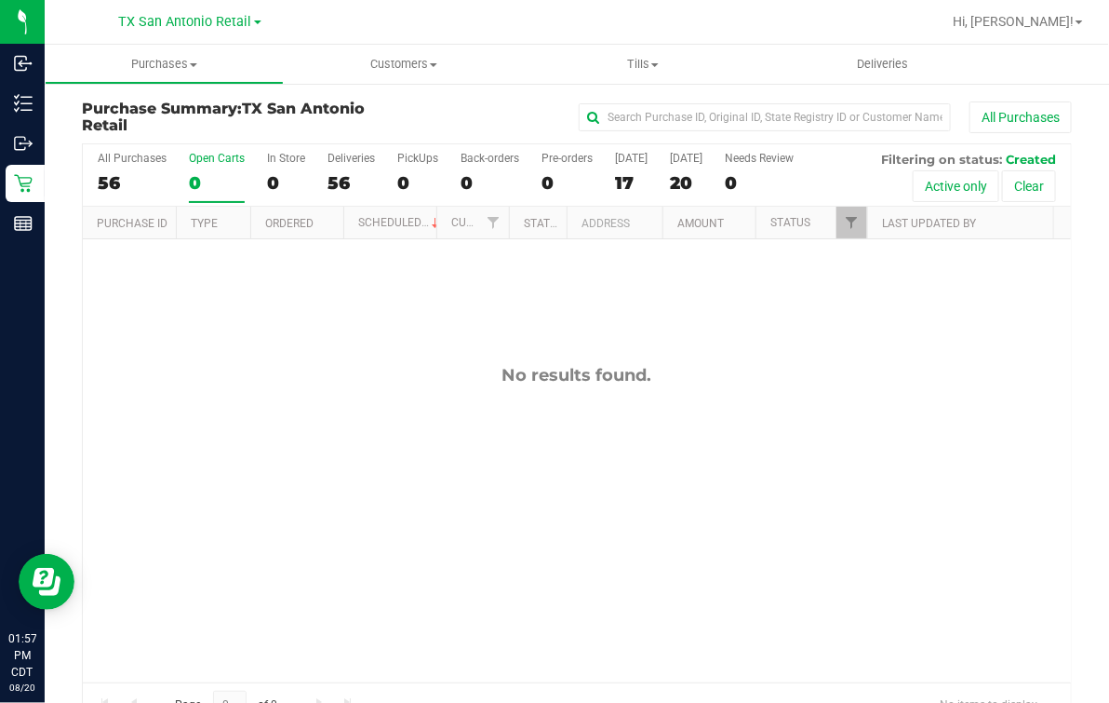
click at [545, 20] on div at bounding box center [637, 22] width 608 height 36
click at [361, 152] on div "Deliveries" at bounding box center [351, 158] width 47 height 13
click at [0, 0] on input "Deliveries 56" at bounding box center [0, 0] width 0 height 0
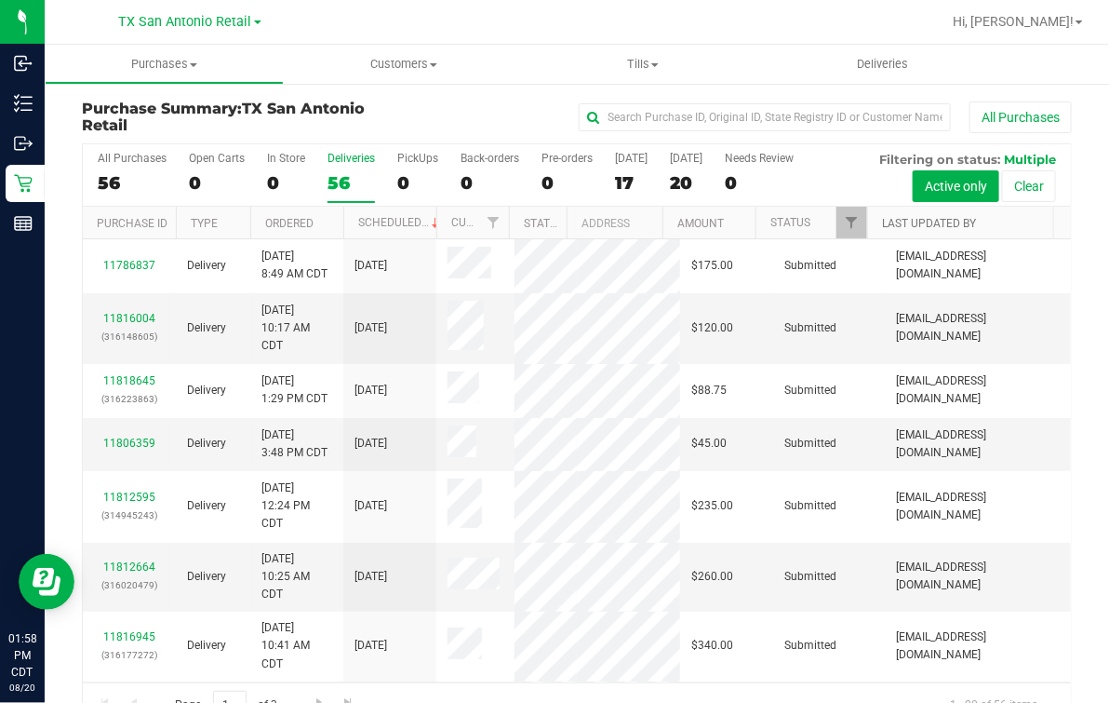
click at [937, 227] on link "Last Updated By" at bounding box center [929, 223] width 94 height 13
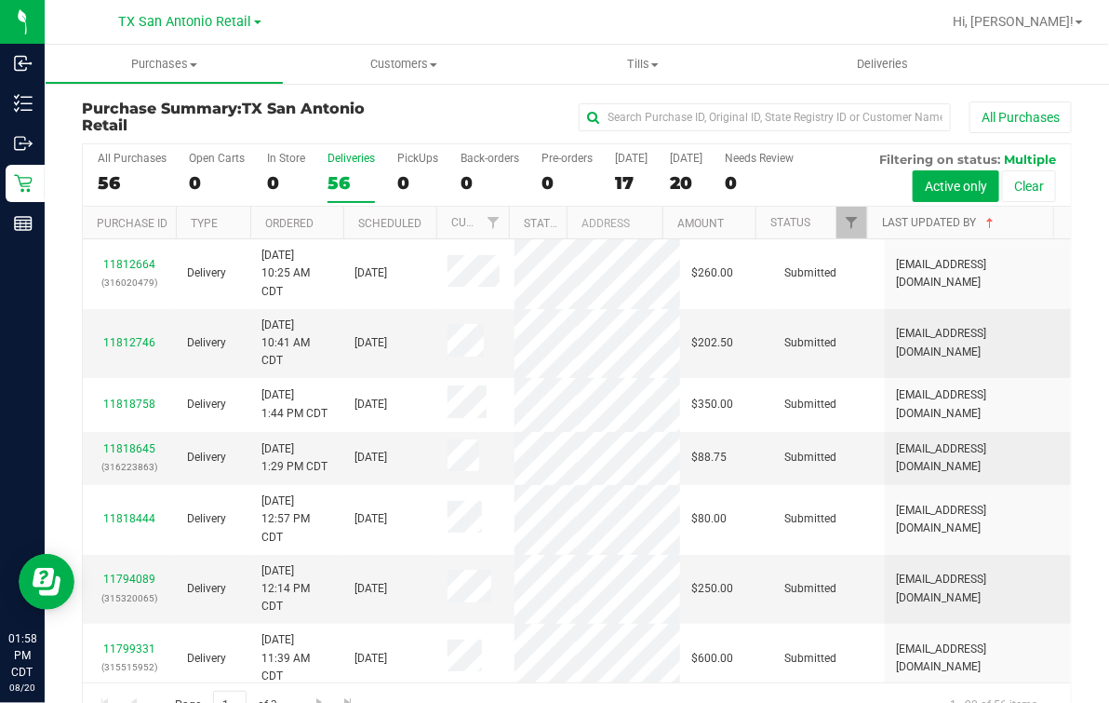
click at [937, 227] on link "Last Updated By" at bounding box center [939, 222] width 115 height 13
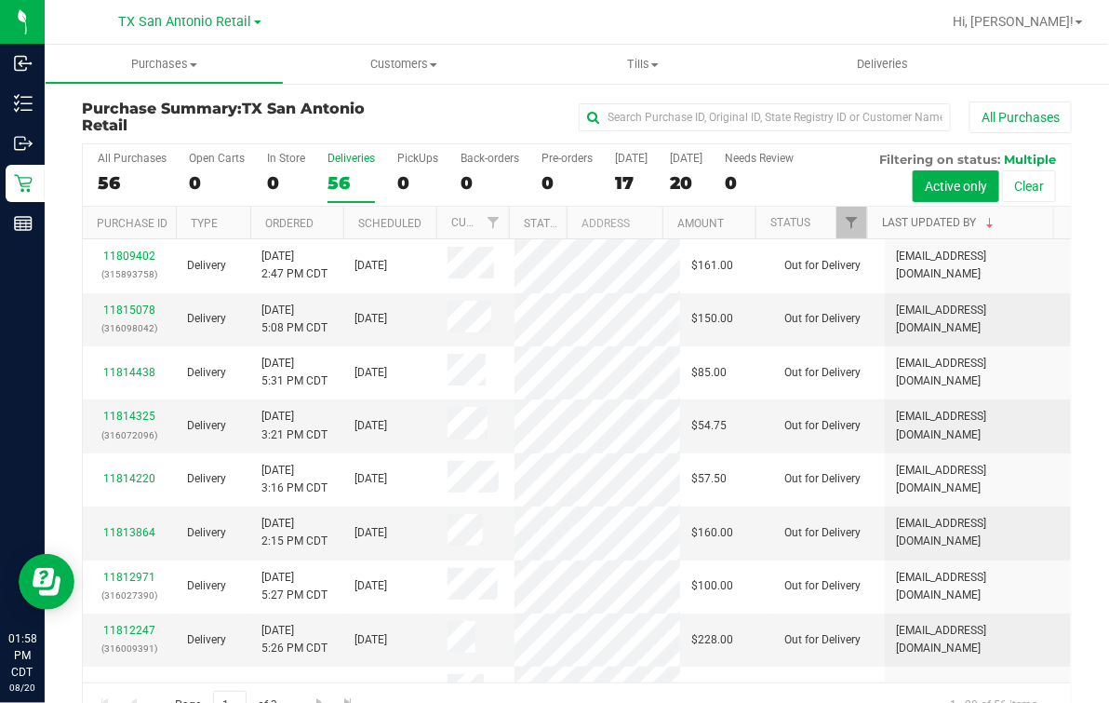
click at [937, 227] on link "Last Updated By" at bounding box center [939, 222] width 115 height 13
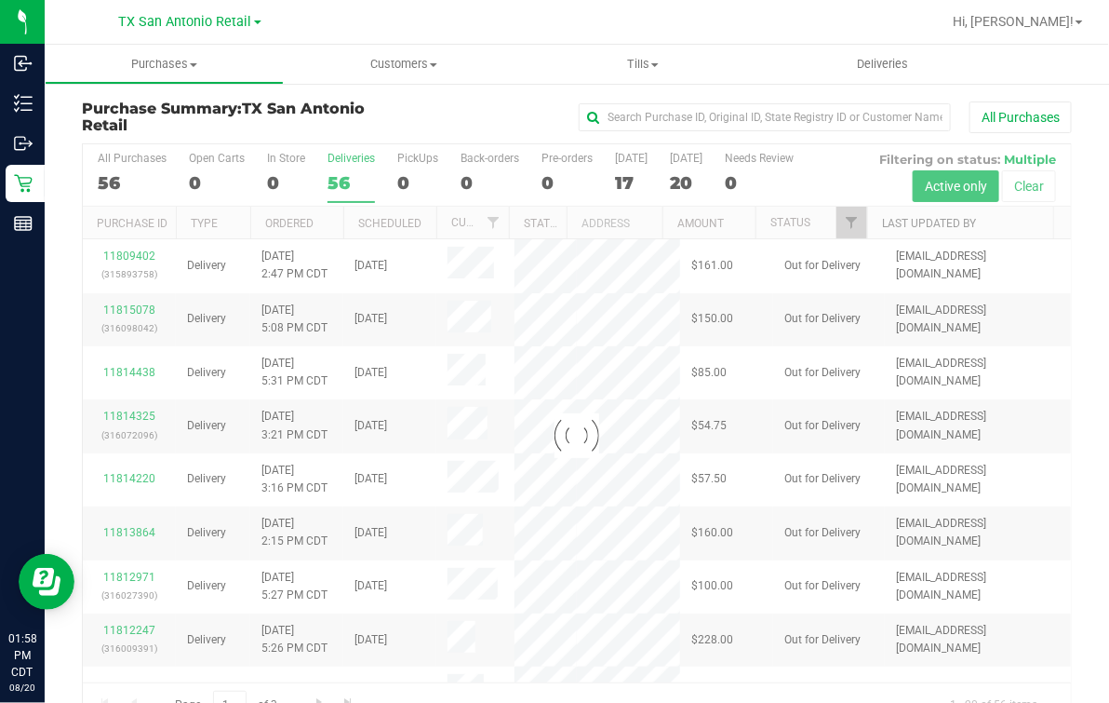
click at [937, 227] on link "Last Updated By" at bounding box center [929, 223] width 94 height 13
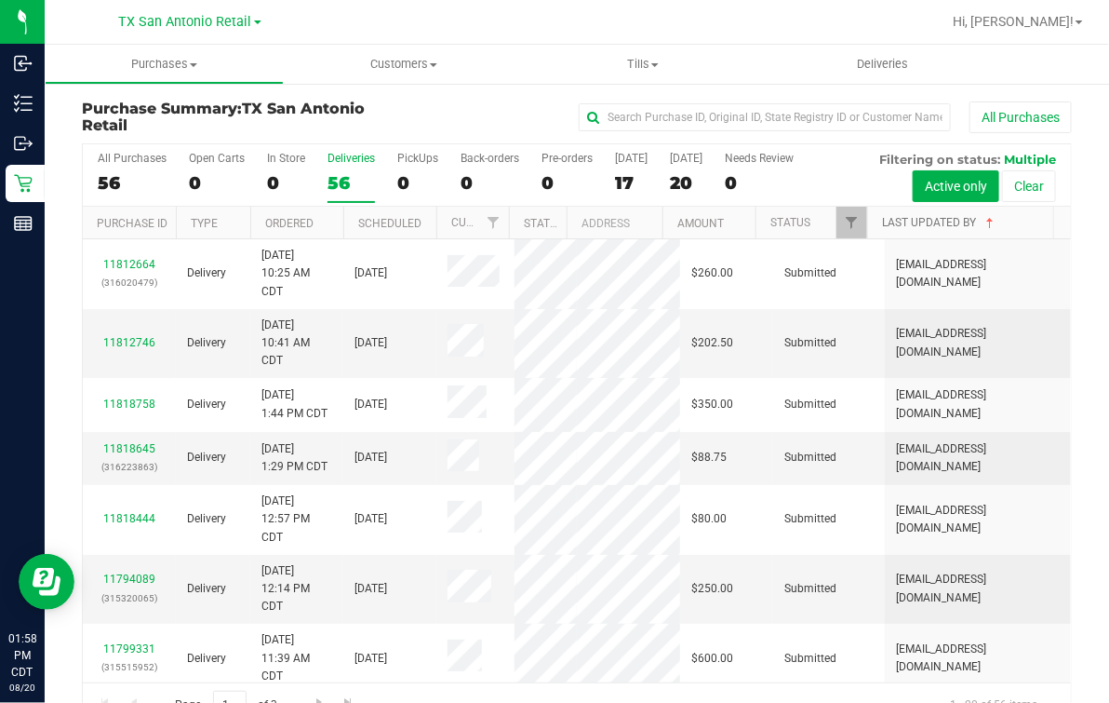
click at [937, 227] on link "Last Updated By" at bounding box center [939, 222] width 115 height 13
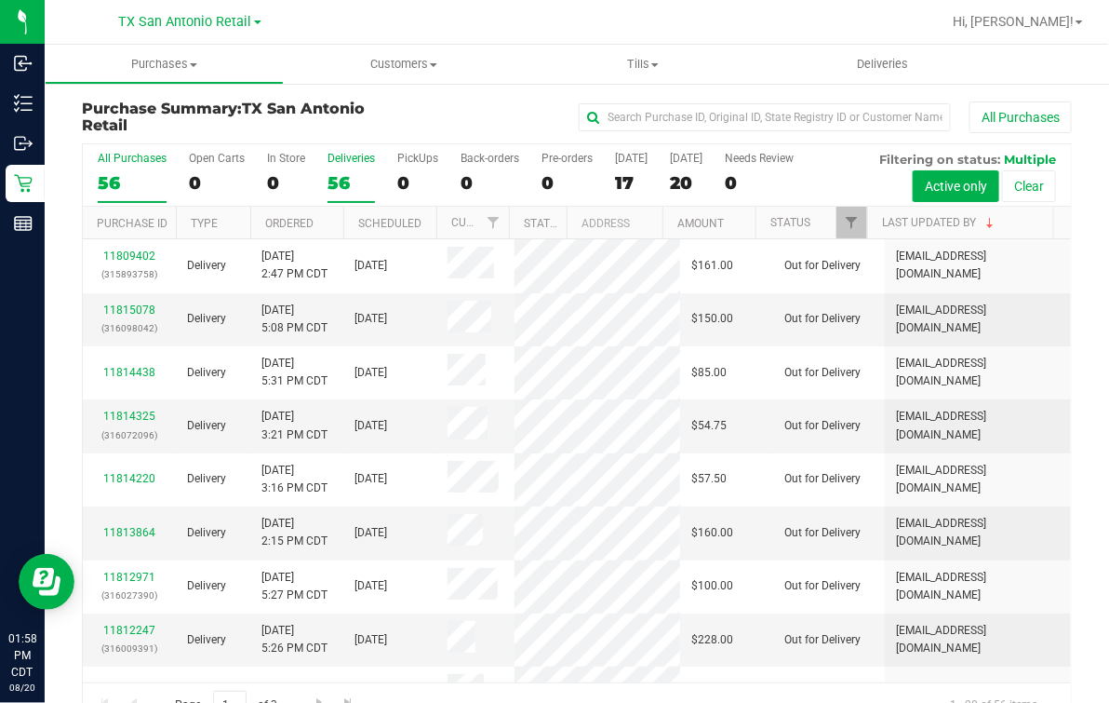
click at [137, 194] on div "56" at bounding box center [132, 182] width 69 height 21
click at [0, 0] on input "All Purchases 56" at bounding box center [0, 0] width 0 height 0
click at [894, 220] on link "Last Updated By" at bounding box center [939, 222] width 115 height 13
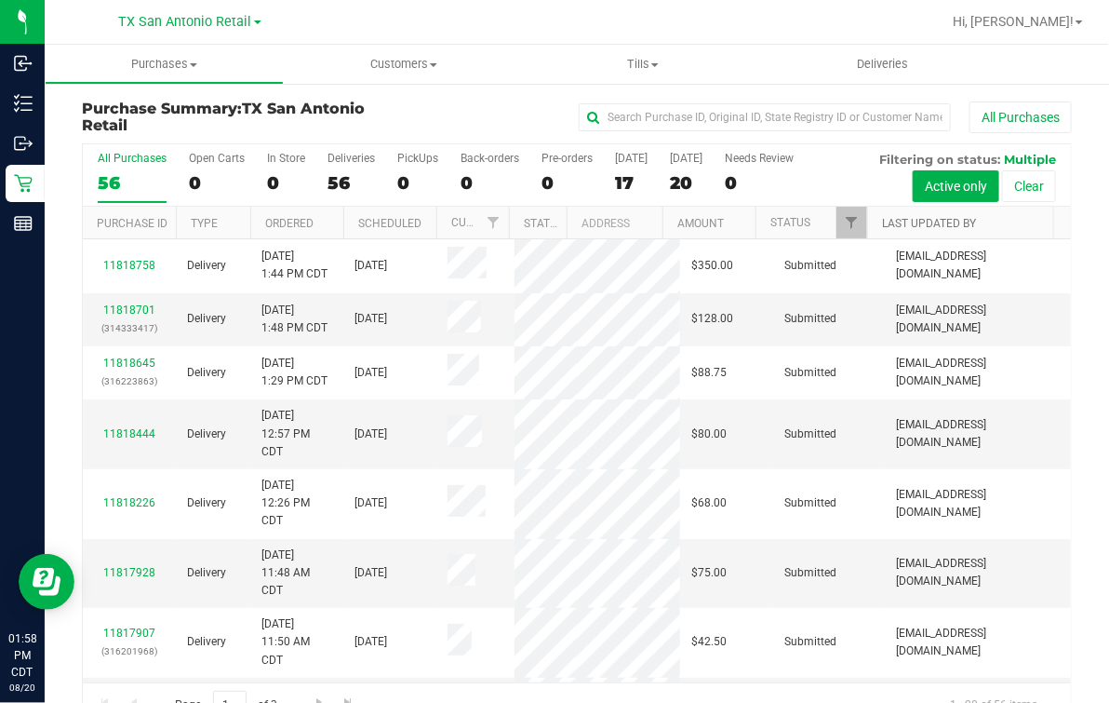
click at [894, 220] on link "Last Updated By" at bounding box center [929, 223] width 94 height 13
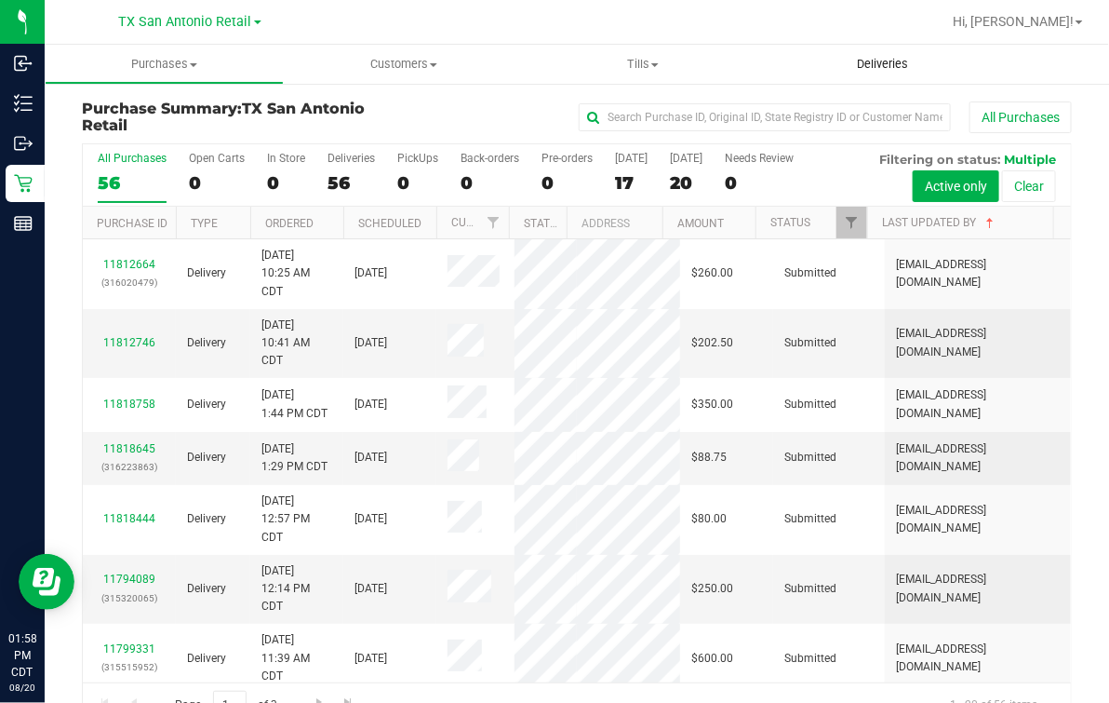
click at [897, 58] on span "Deliveries" at bounding box center [882, 64] width 101 height 17
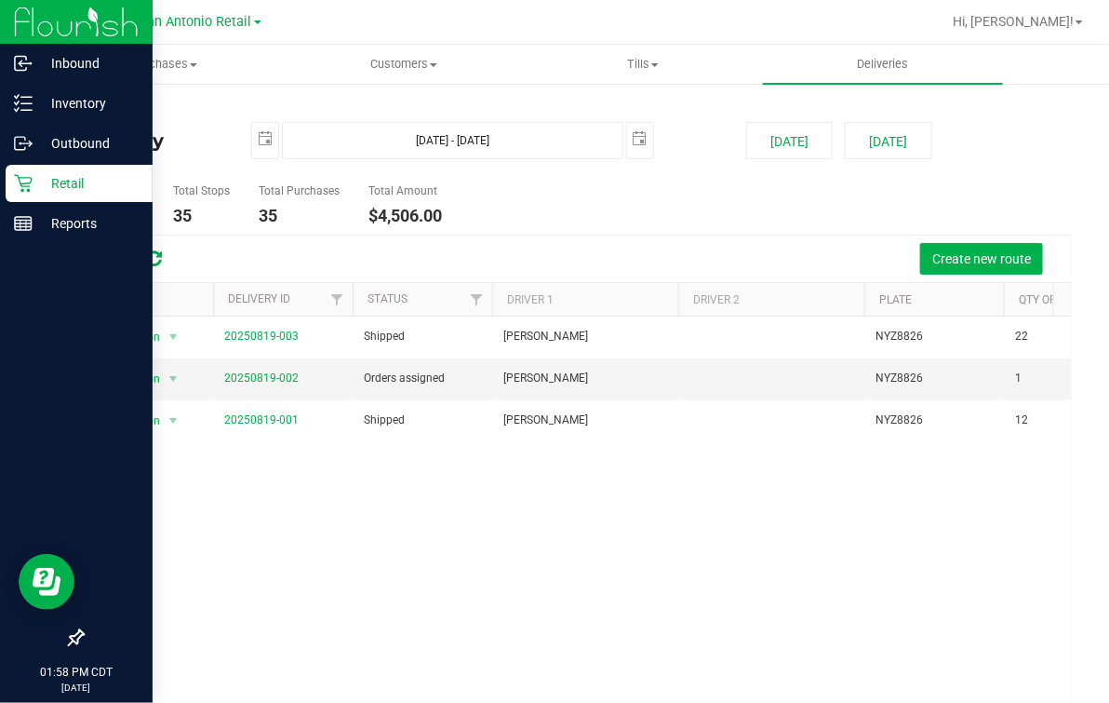
click at [16, 195] on div "Retail" at bounding box center [79, 183] width 147 height 37
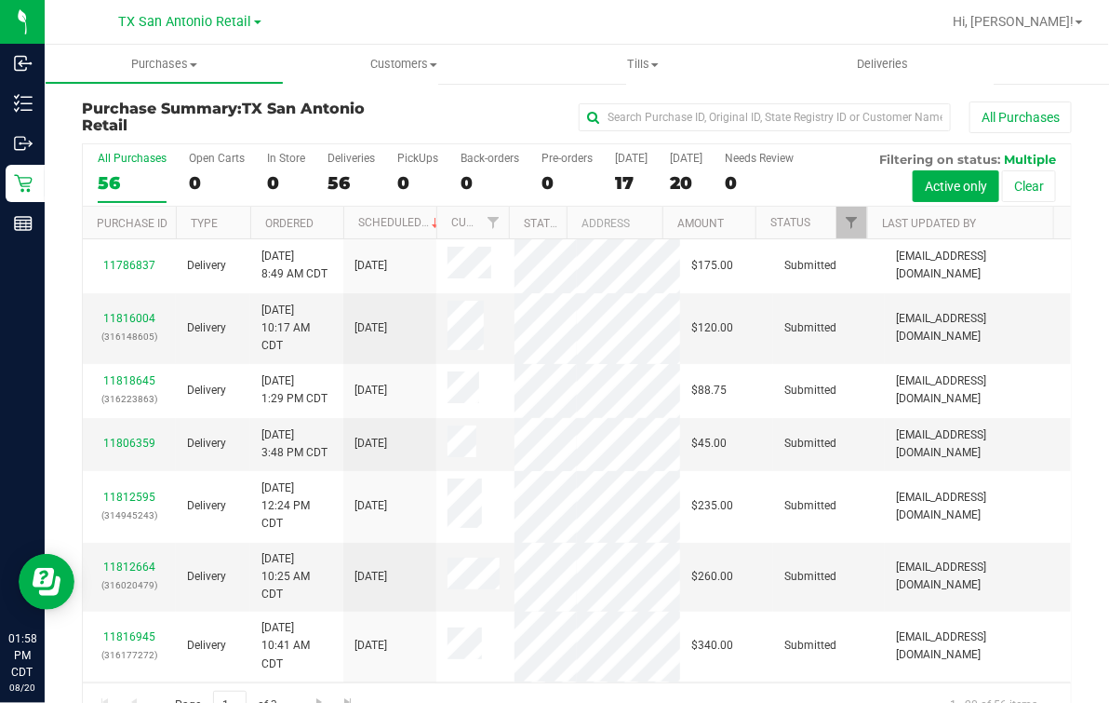
click at [114, 168] on label "All Purchases 56" at bounding box center [132, 177] width 69 height 51
click at [0, 0] on input "All Purchases 56" at bounding box center [0, 0] width 0 height 0
click at [910, 222] on link "Last Updated By" at bounding box center [929, 223] width 94 height 13
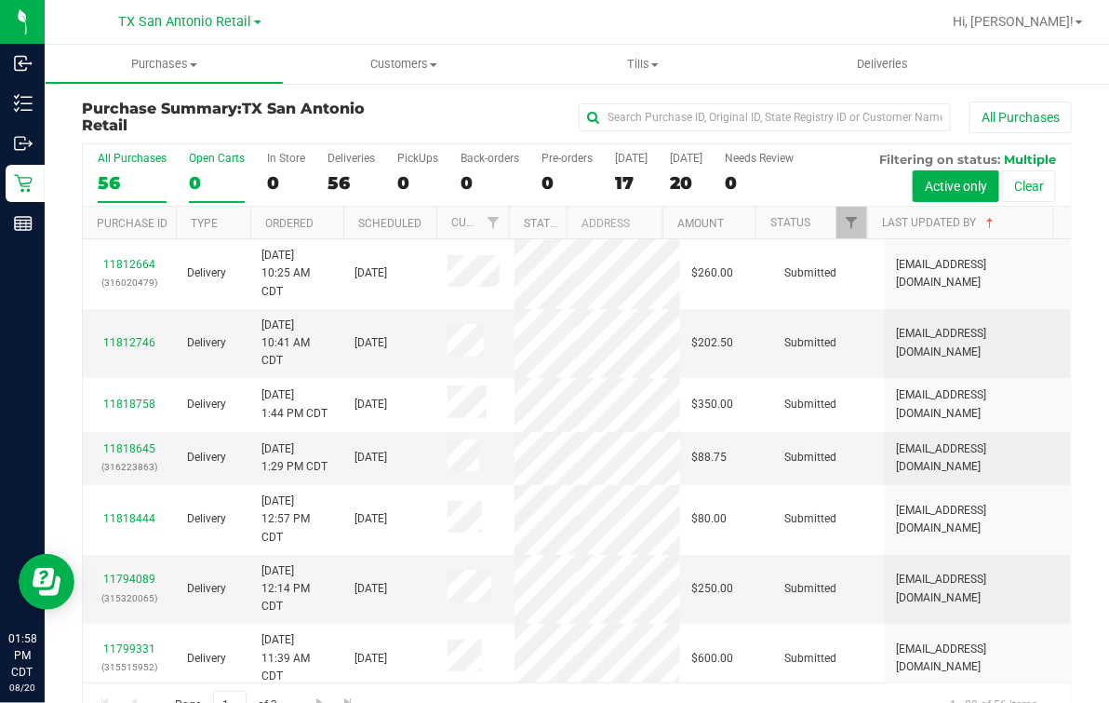
click at [221, 172] on label "Open Carts 0" at bounding box center [217, 177] width 56 height 51
click at [0, 0] on input "Open Carts 0" at bounding box center [0, 0] width 0 height 0
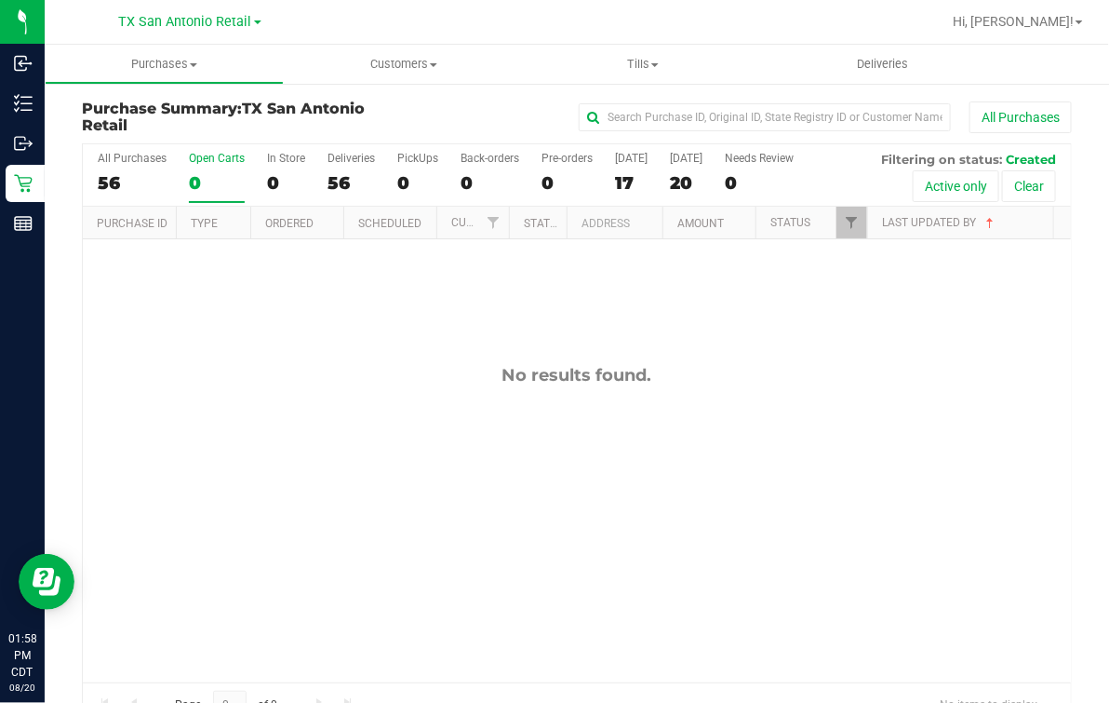
click at [406, 168] on label "PickUps 0" at bounding box center [417, 177] width 41 height 51
click at [0, 0] on input "PickUps 0" at bounding box center [0, 0] width 0 height 0
click at [636, 20] on div at bounding box center [637, 22] width 608 height 36
click at [878, 66] on span "Deliveries" at bounding box center [882, 64] width 101 height 17
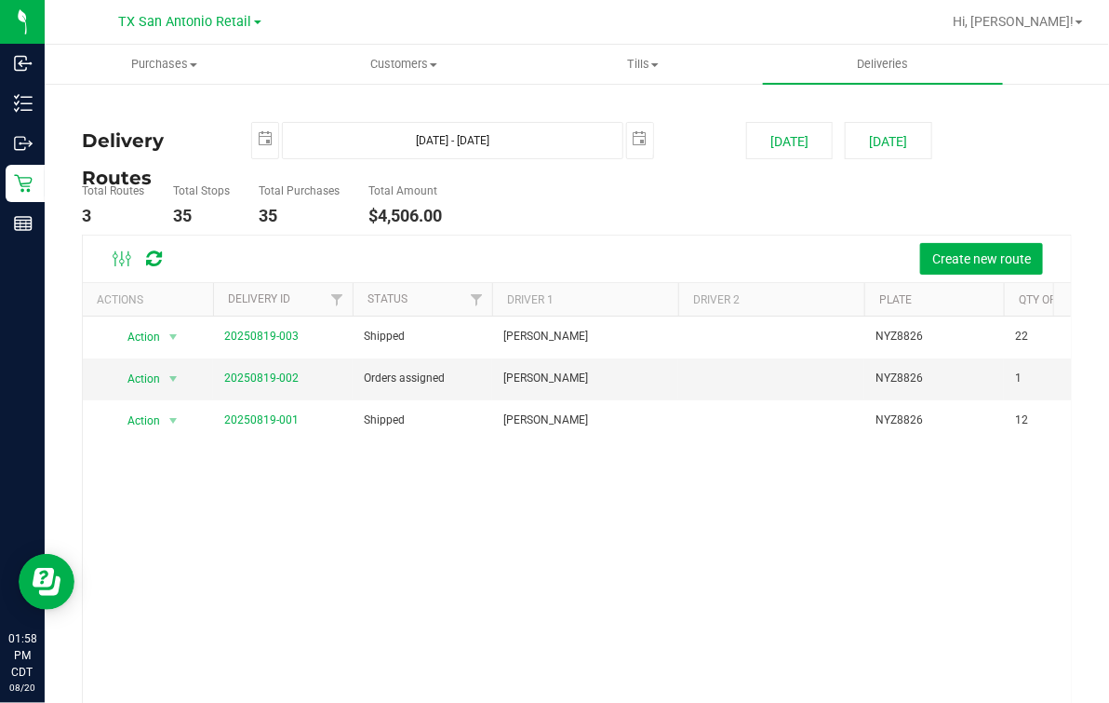
click at [677, 251] on div "Create new route" at bounding box center [619, 259] width 875 height 32
click at [635, 222] on ul "Total Routes 3 Total Stops 35 Total Purchases 35 Total Amount $4,506.00" at bounding box center [404, 205] width 655 height 59
click at [619, 519] on div "Action Action View Delivery 20250819-003 Shipped [PERSON_NAME] NYZ8826 22 $2,50…" at bounding box center [577, 537] width 988 height 443
click at [607, 225] on ul "Total Routes 3 Total Stops 35 Total Purchases 35 Total Amount $4,506.00" at bounding box center [404, 205] width 655 height 59
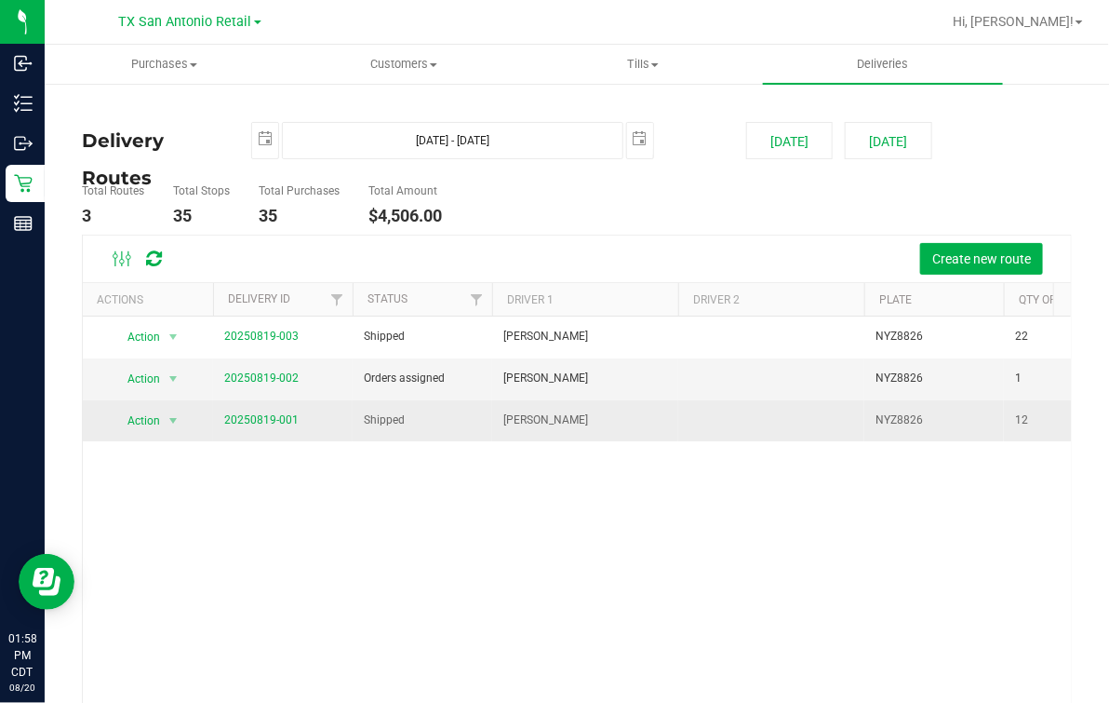
click at [571, 429] on td "[PERSON_NAME]" at bounding box center [585, 420] width 186 height 41
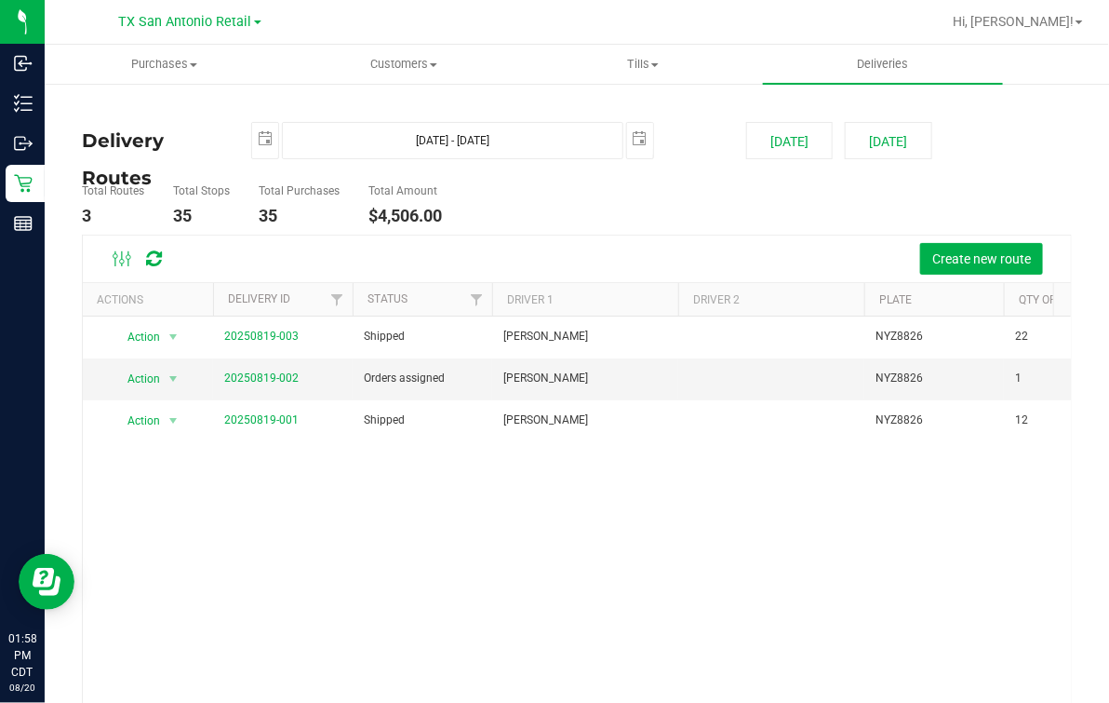
click at [541, 187] on ul "Total Routes 3 Total Stops 35 Total Purchases 35 Total Amount $4,506.00" at bounding box center [404, 205] width 655 height 59
click at [778, 211] on div "Total Routes 3 Total Stops 35 Total Purchases 35 Total Amount $4,506.00" at bounding box center [577, 205] width 1018 height 59
click at [830, 60] on uib-tab-heading "Deliveries" at bounding box center [882, 64] width 239 height 39
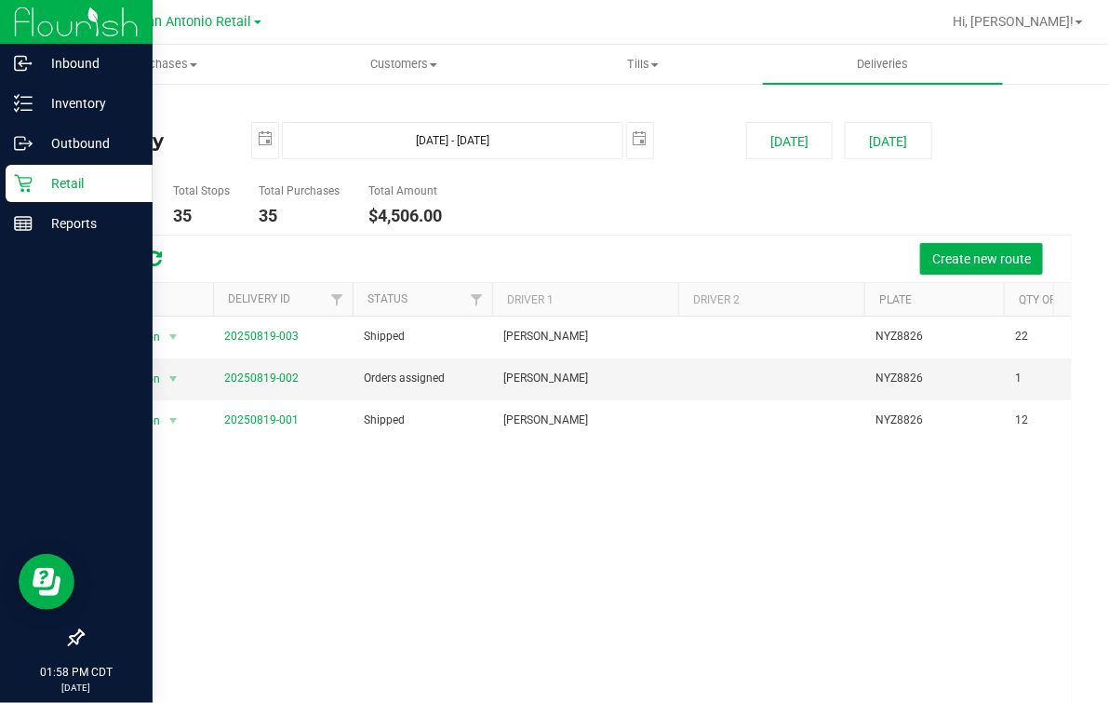
click at [40, 176] on p "Retail" at bounding box center [89, 183] width 112 height 22
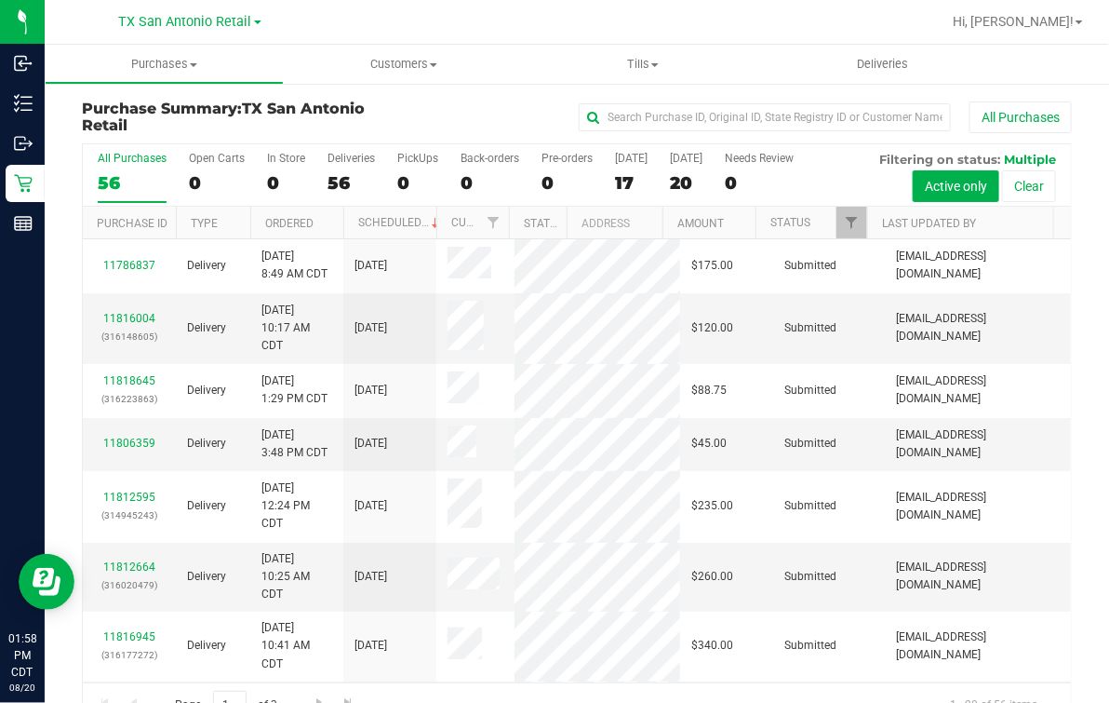
click at [518, 116] on div "All Purchases" at bounding box center [742, 117] width 660 height 32
click at [555, 24] on div at bounding box center [637, 22] width 608 height 36
click at [228, 181] on div "0" at bounding box center [217, 182] width 56 height 21
click at [0, 0] on input "Open Carts 0" at bounding box center [0, 0] width 0 height 0
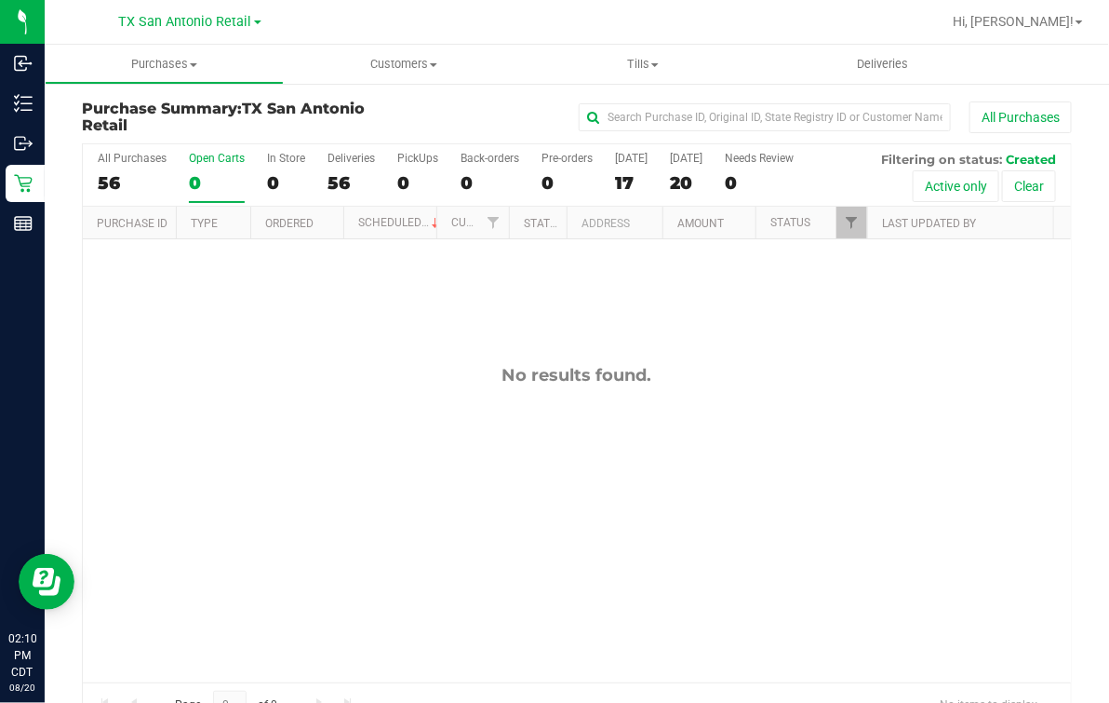
click at [431, 391] on div "No results found." at bounding box center [577, 523] width 988 height 569
click at [395, 13] on div at bounding box center [637, 22] width 608 height 36
click at [212, 173] on div "0" at bounding box center [217, 182] width 56 height 21
click at [0, 0] on input "Open Carts 0" at bounding box center [0, 0] width 0 height 0
click at [360, 30] on div at bounding box center [637, 22] width 608 height 36
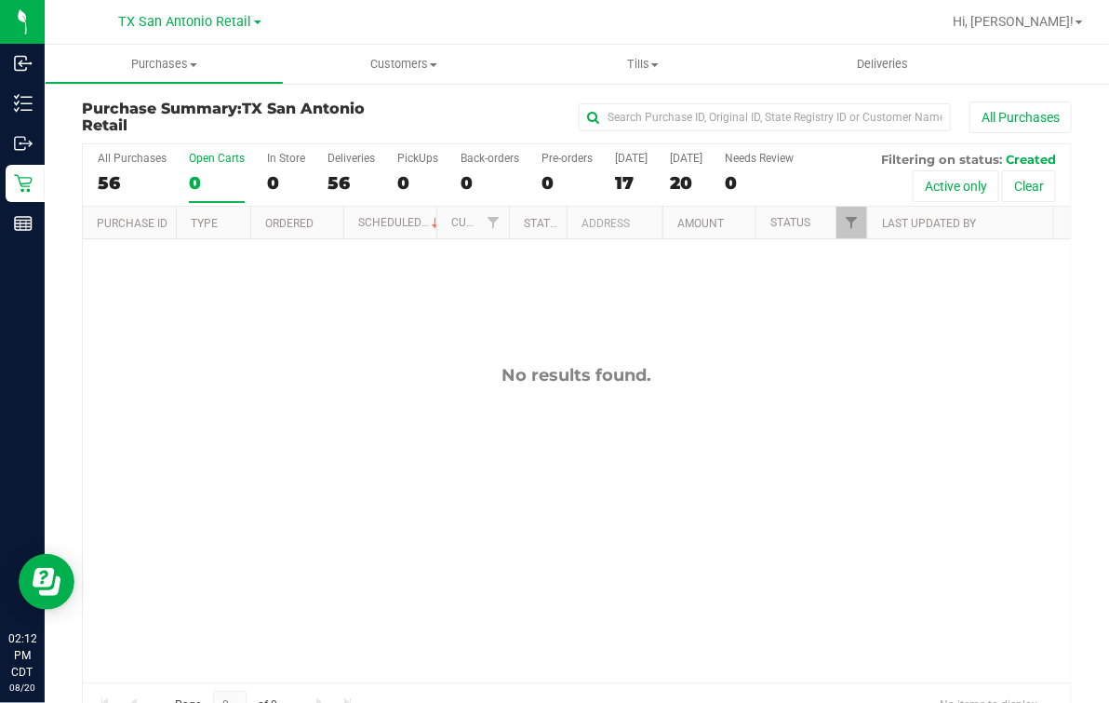
click at [211, 177] on div "0" at bounding box center [217, 182] width 56 height 21
click at [0, 0] on input "Open Carts 0" at bounding box center [0, 0] width 0 height 0
click at [202, 170] on label "Open Carts 0" at bounding box center [217, 177] width 56 height 51
click at [0, 0] on input "Open Carts 0" at bounding box center [0, 0] width 0 height 0
click at [886, 65] on span "Deliveries" at bounding box center [882, 64] width 101 height 17
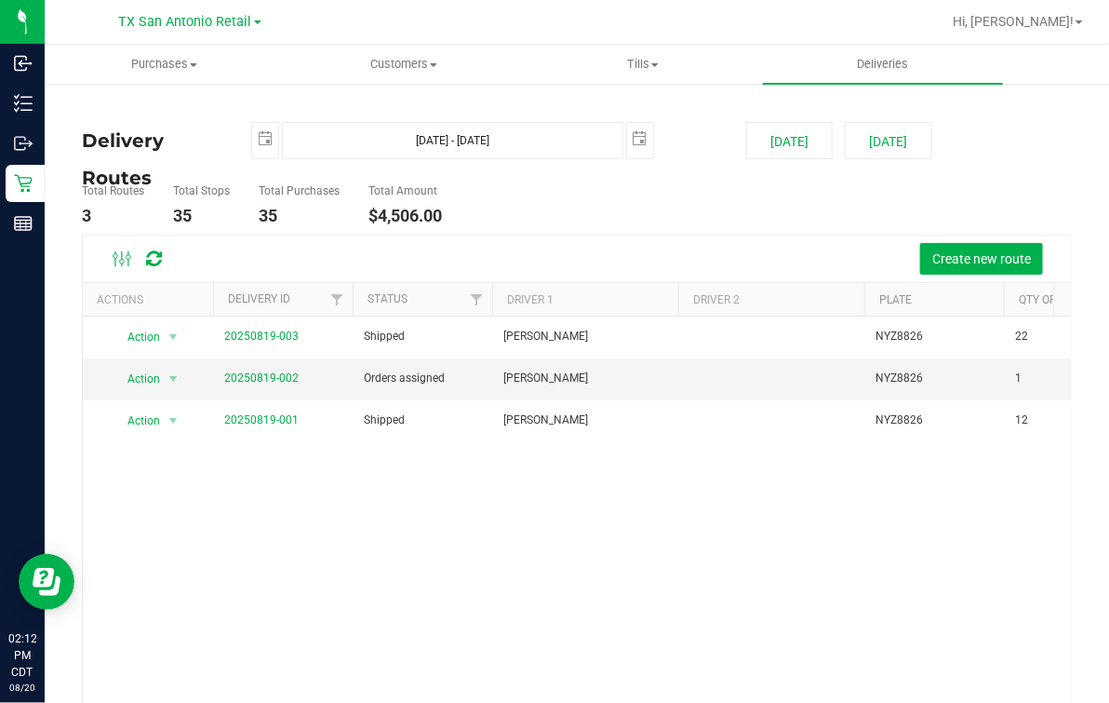
click at [218, 248] on div "Create new route" at bounding box center [619, 259] width 875 height 32
click at [585, 247] on div "Create new route" at bounding box center [619, 259] width 875 height 32
click at [458, 247] on div "Create new route" at bounding box center [619, 259] width 875 height 32
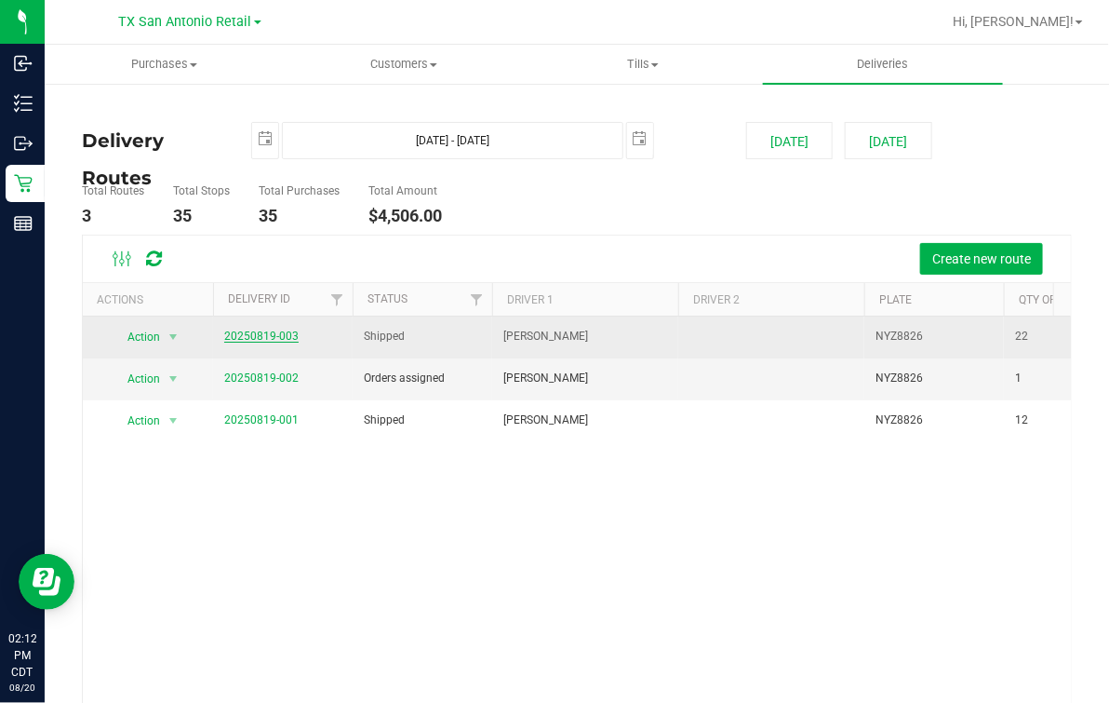
click at [274, 340] on link "20250819-003" at bounding box center [261, 335] width 74 height 13
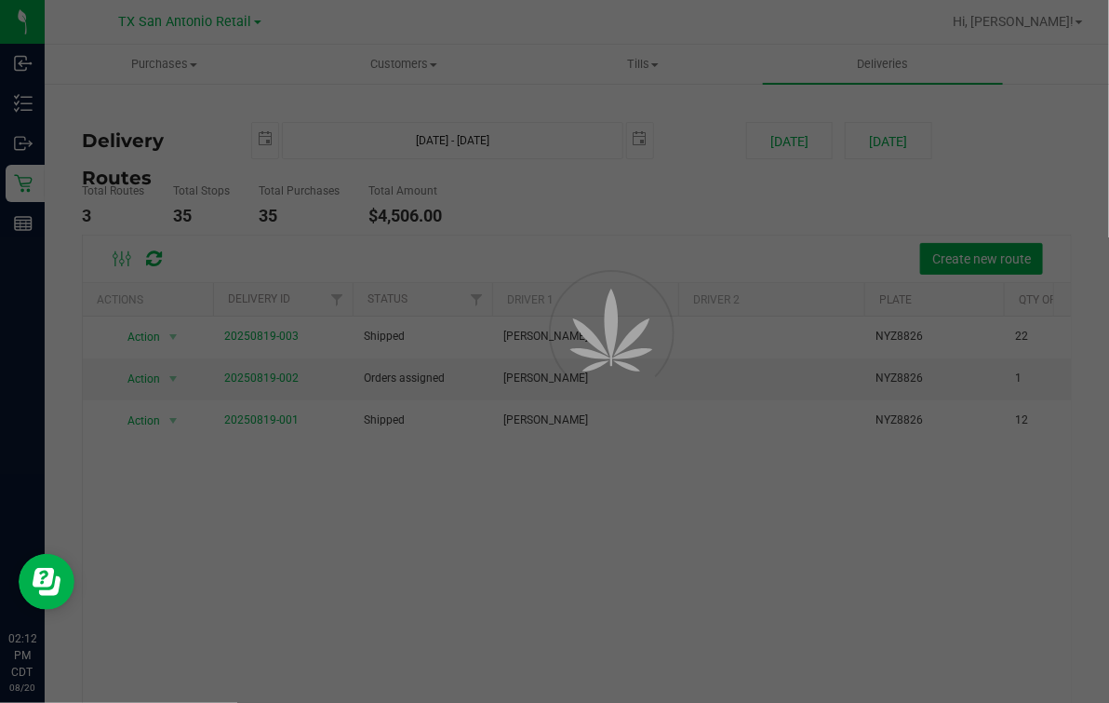
click at [424, 265] on div at bounding box center [554, 351] width 1109 height 703
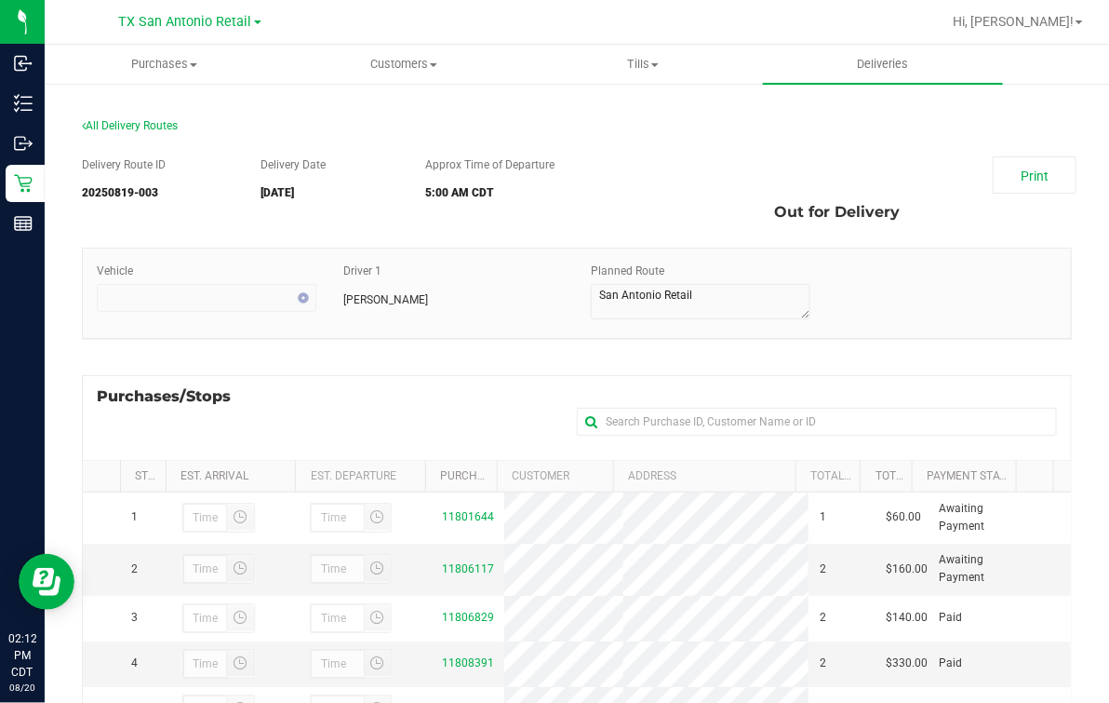
click at [407, 373] on div "Delivery Route ID 20250819-003 Delivery Date [DATE] Approx Time of Departure 5:…" at bounding box center [577, 568] width 990 height 852
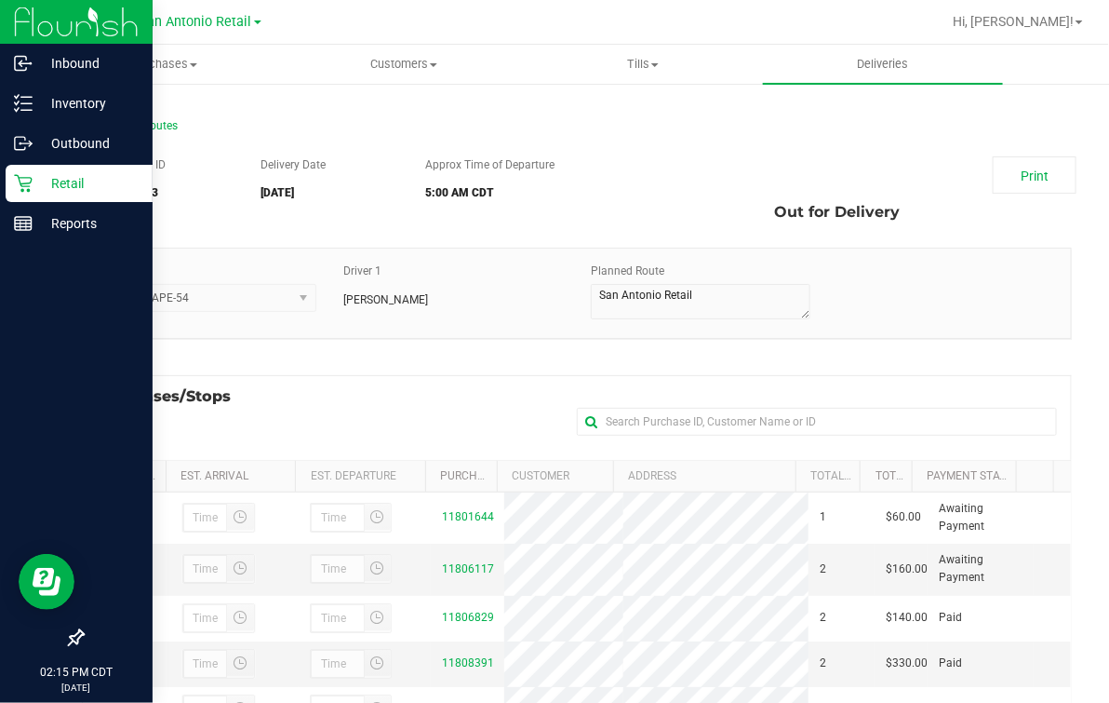
click at [25, 185] on icon at bounding box center [23, 183] width 19 height 19
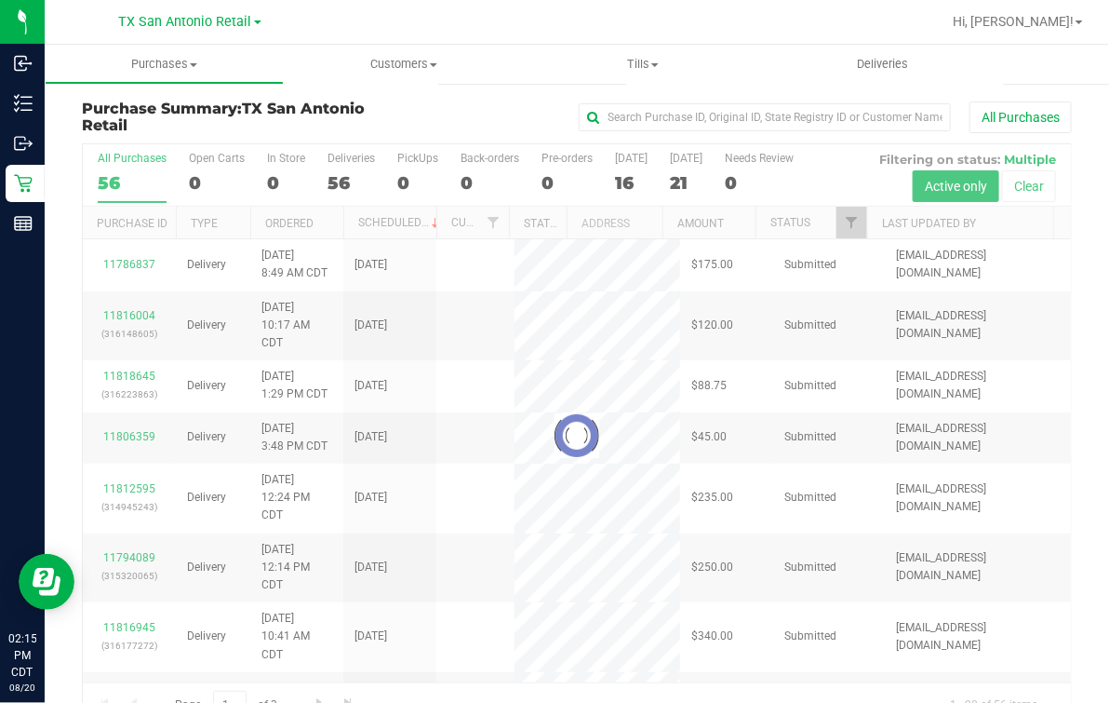
click at [216, 170] on div at bounding box center [577, 435] width 988 height 583
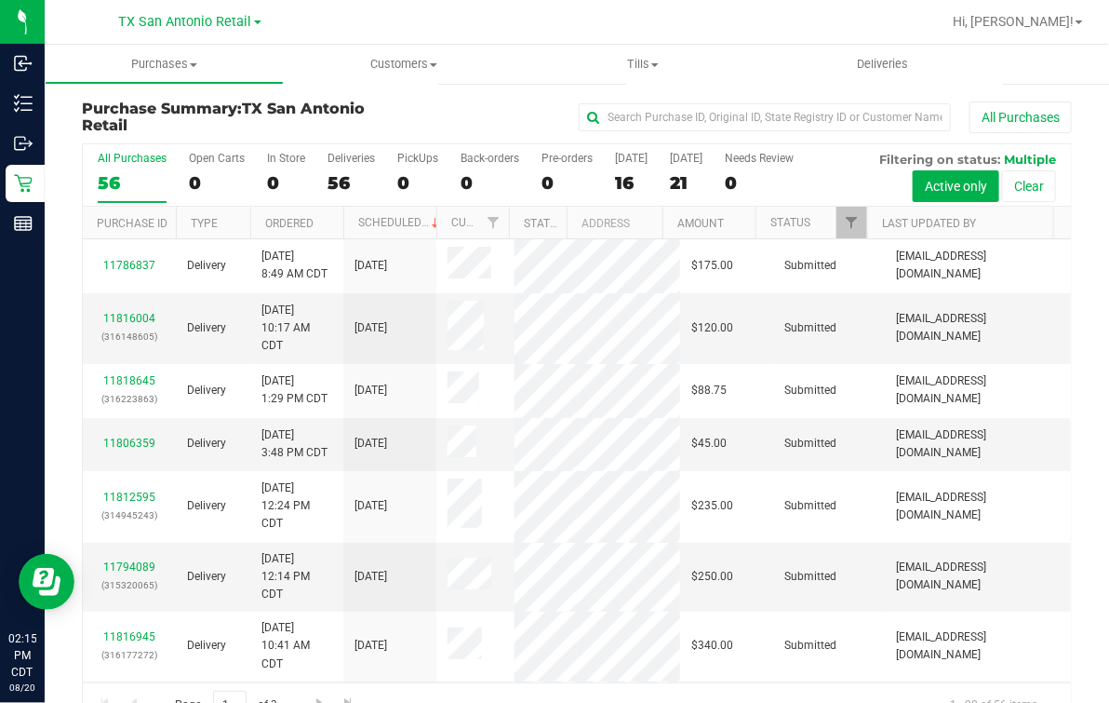
click at [246, 170] on div "All Purchases 56 Open Carts 0 In Store 0 Deliveries 56 PickUps 0 Back-orders 0 …" at bounding box center [577, 175] width 988 height 62
click at [211, 166] on label "Open Carts 0" at bounding box center [217, 177] width 56 height 51
click at [0, 0] on input "Open Carts 0" at bounding box center [0, 0] width 0 height 0
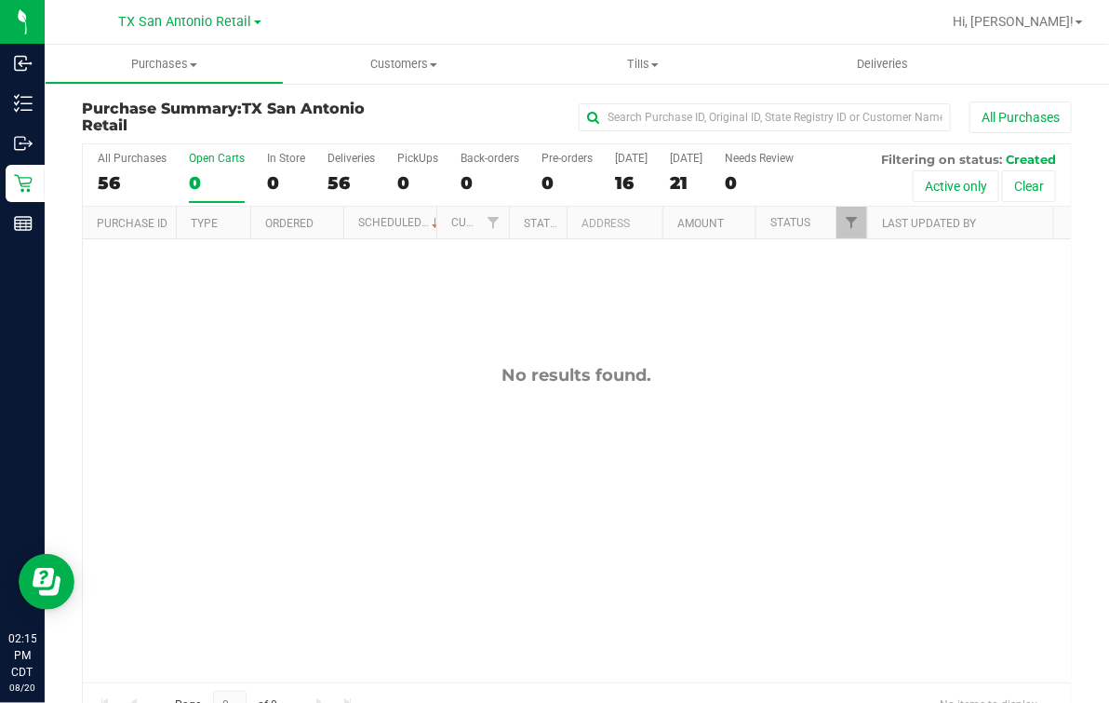
click at [141, 33] on div "[GEOGRAPHIC_DATA] [GEOGRAPHIC_DATA] Retail [GEOGRAPHIC_DATA] [GEOGRAPHIC_DATA] …" at bounding box center [190, 21] width 272 height 29
click at [359, 171] on label "Deliveries 56" at bounding box center [351, 177] width 47 height 51
click at [0, 0] on input "Deliveries 56" at bounding box center [0, 0] width 0 height 0
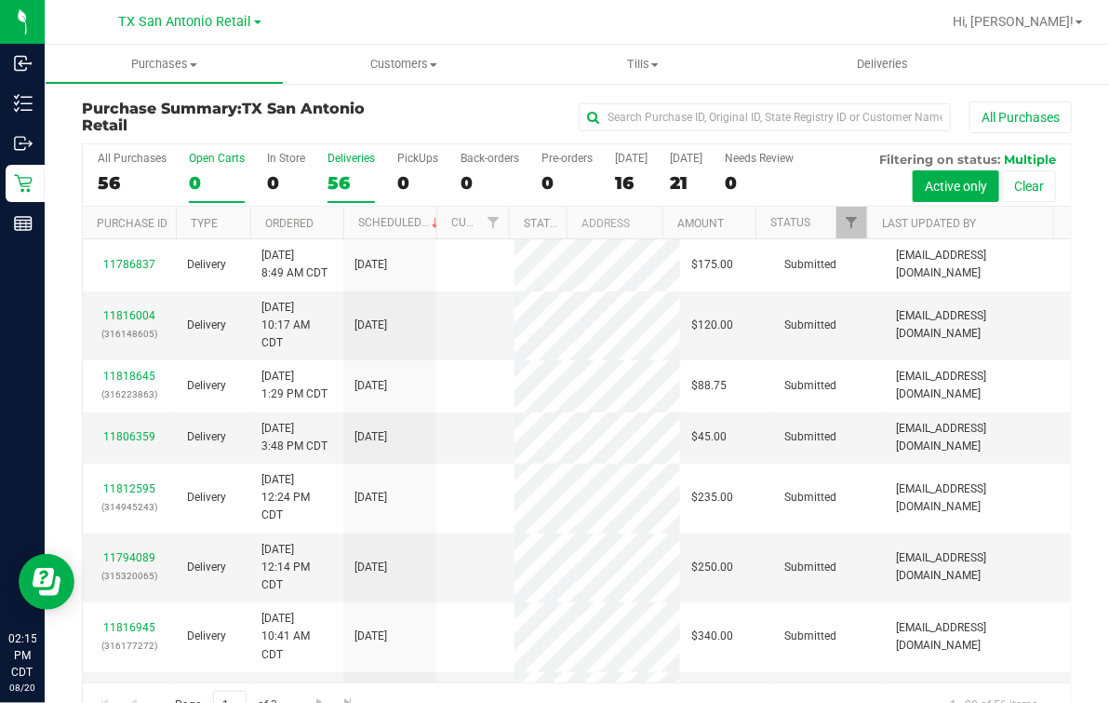
click at [216, 175] on div "0" at bounding box center [217, 182] width 56 height 21
click at [0, 0] on input "Open Carts 0" at bounding box center [0, 0] width 0 height 0
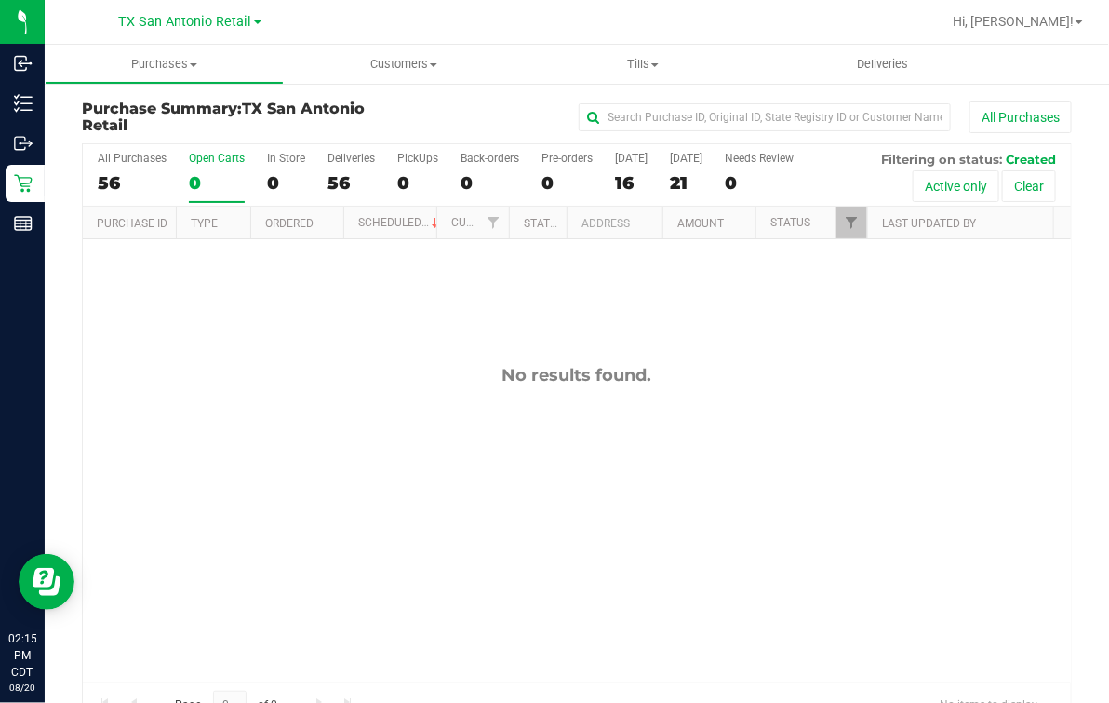
click at [219, 37] on div "[GEOGRAPHIC_DATA] [GEOGRAPHIC_DATA] Retail [GEOGRAPHIC_DATA] [GEOGRAPHIC_DATA] …" at bounding box center [193, 22] width 279 height 36
click at [213, 33] on div "[GEOGRAPHIC_DATA] [GEOGRAPHIC_DATA] Retail [GEOGRAPHIC_DATA] [GEOGRAPHIC_DATA] …" at bounding box center [190, 21] width 142 height 22
click at [207, 17] on span "TX San Antonio Retail" at bounding box center [185, 22] width 133 height 17
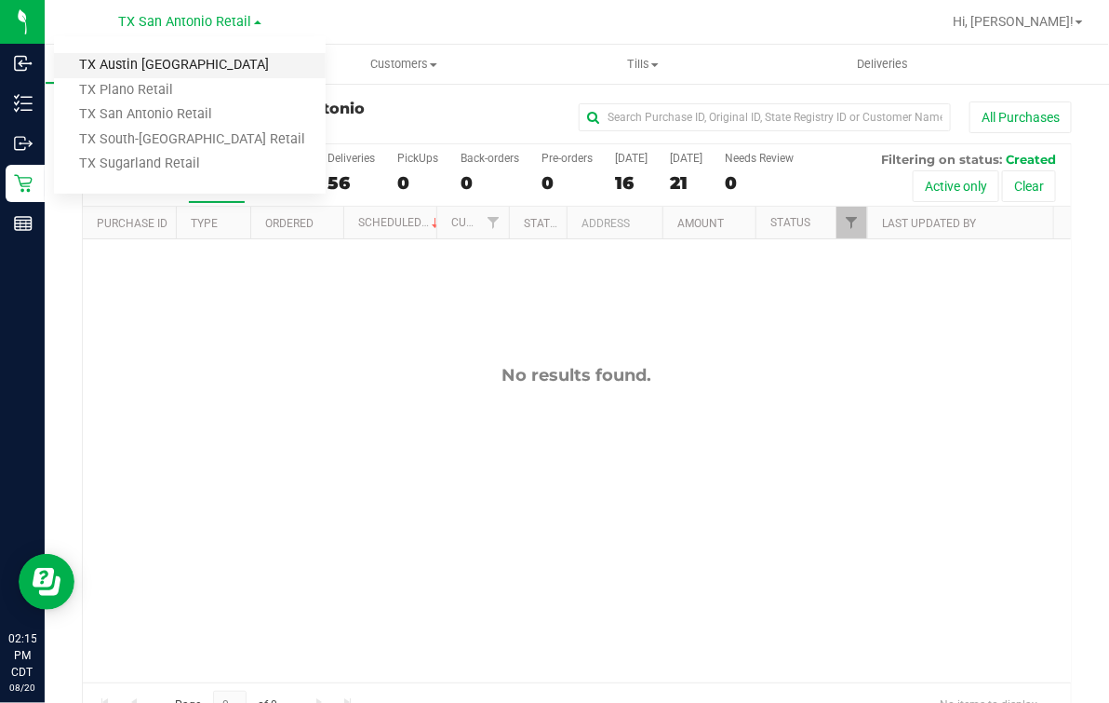
click at [168, 60] on link "TX Austin [GEOGRAPHIC_DATA]" at bounding box center [190, 65] width 272 height 25
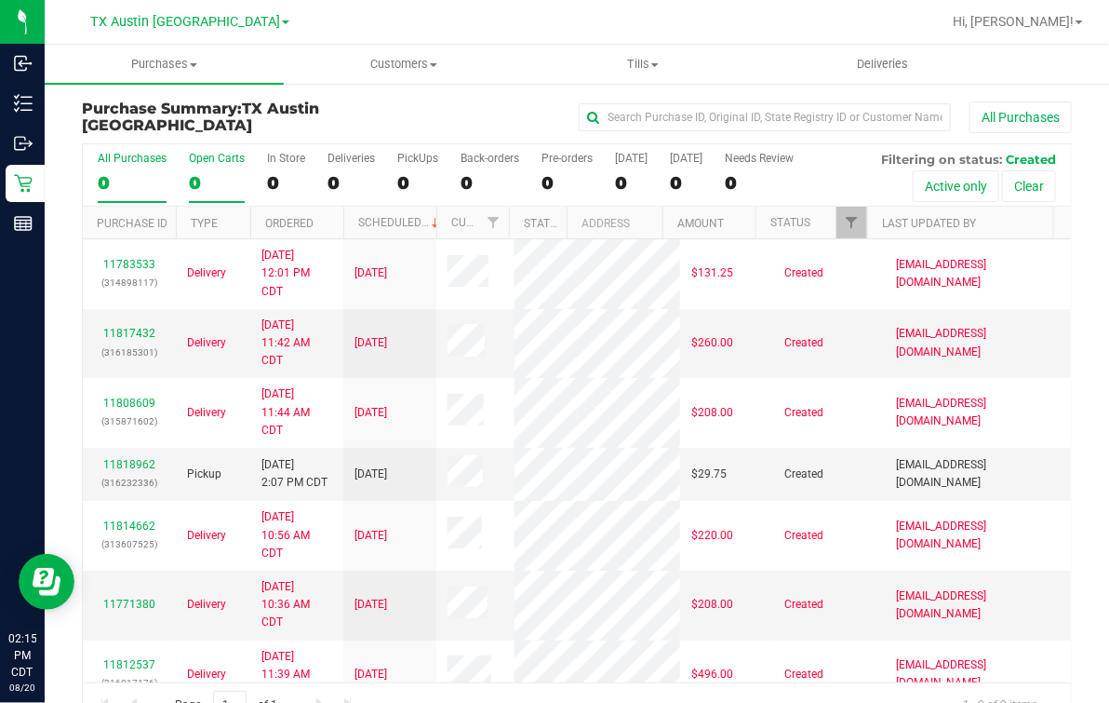
click at [209, 180] on div "0" at bounding box center [217, 182] width 56 height 21
click at [0, 0] on input "Open Carts 0" at bounding box center [0, 0] width 0 height 0
click at [281, 172] on div "0" at bounding box center [286, 182] width 38 height 21
click at [0, 0] on input "In Store 0" at bounding box center [0, 0] width 0 height 0
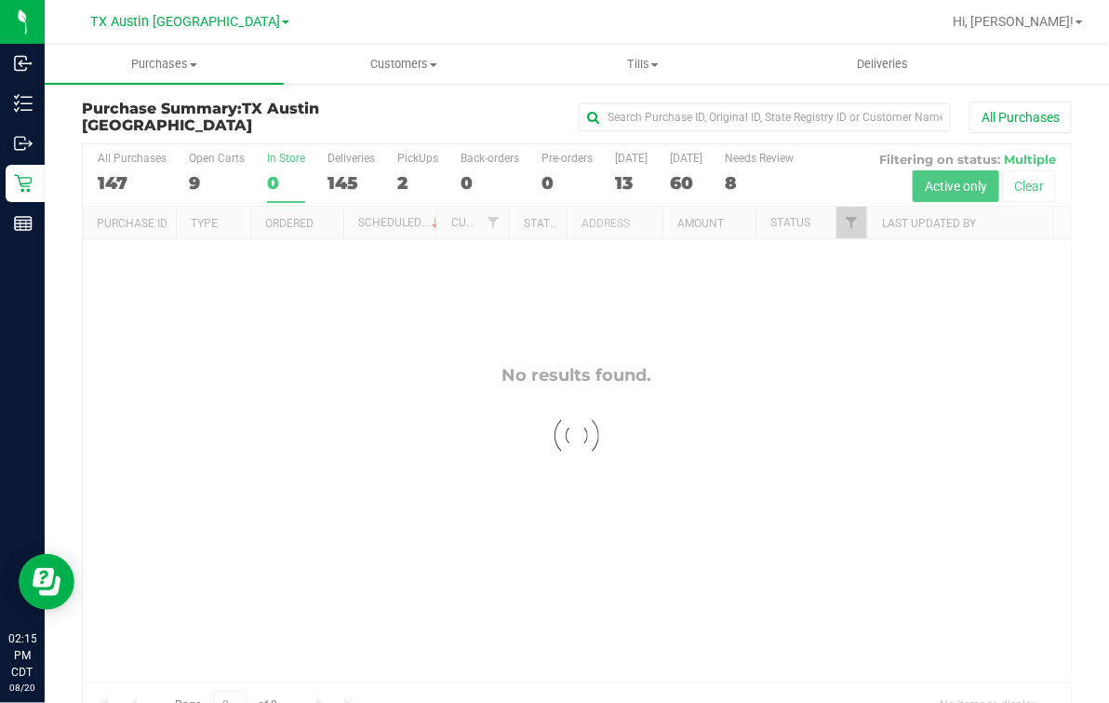
click at [380, 163] on div at bounding box center [577, 435] width 988 height 583
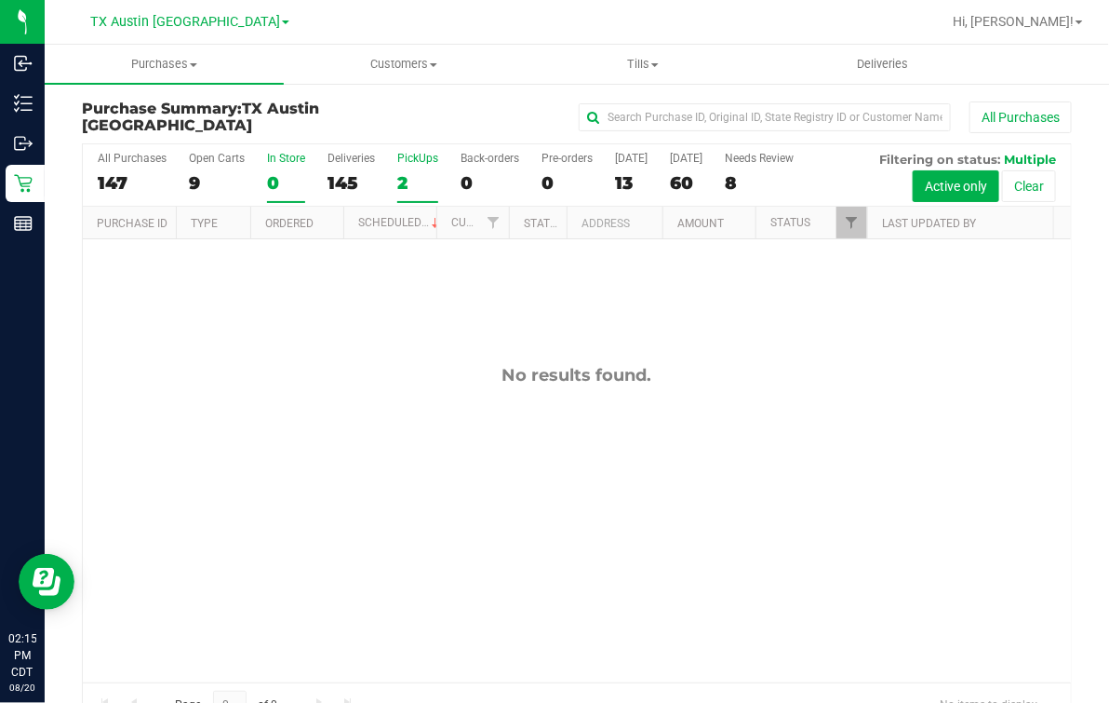
click at [397, 176] on div "2" at bounding box center [417, 182] width 41 height 21
click at [0, 0] on input "PickUps 2" at bounding box center [0, 0] width 0 height 0
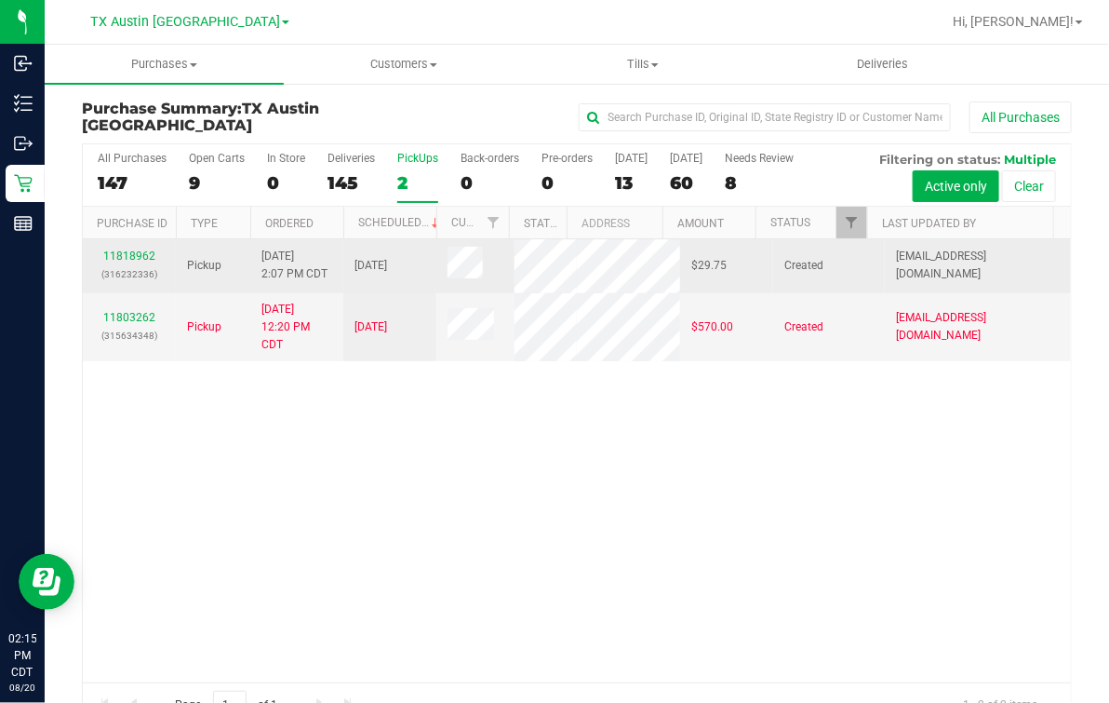
click at [117, 239] on td "11818962 (316232336)" at bounding box center [129, 265] width 93 height 53
click at [127, 261] on div "11818962 (316232336)" at bounding box center [129, 265] width 71 height 35
click at [128, 259] on link "11818962" at bounding box center [129, 255] width 52 height 13
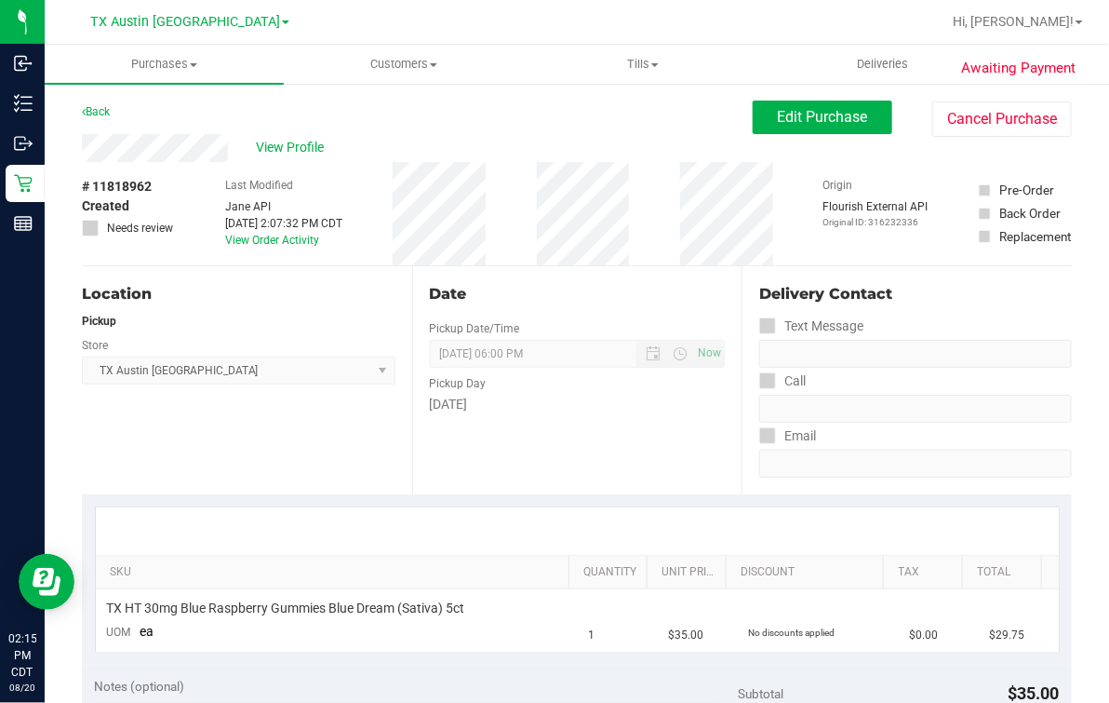
click at [250, 251] on div "Last Modified [PERSON_NAME] API [DATE] 2:07:32 PM CDT View Order Activity" at bounding box center [283, 213] width 117 height 103
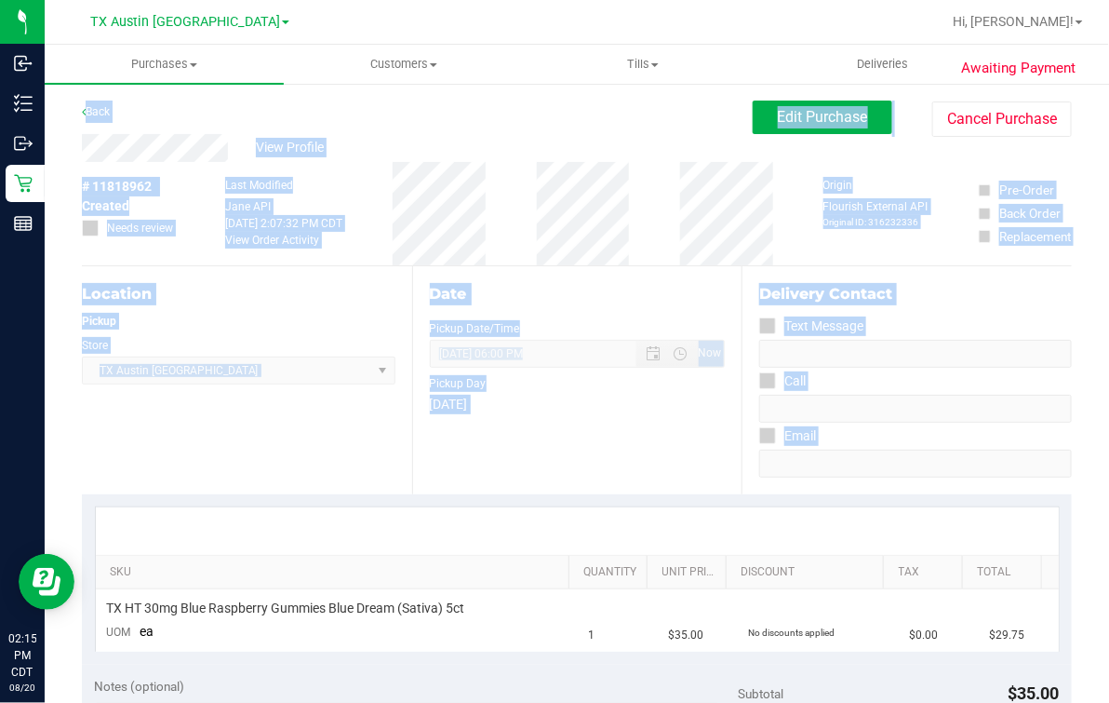
drag, startPoint x: 206, startPoint y: 163, endPoint x: 1172, endPoint y: 501, distance: 1023.5
click at [1109, 501] on html "Inbound Inventory Outbound Retail Reports 02:15 PM CDT [DATE] 08/20 [GEOGRAPHIC…" at bounding box center [554, 351] width 1109 height 703
click at [635, 279] on div "Date Pickup Date/Time [DATE] Now [DATE] 06:00 PM Now Pickup Day [DATE]" at bounding box center [577, 380] width 330 height 228
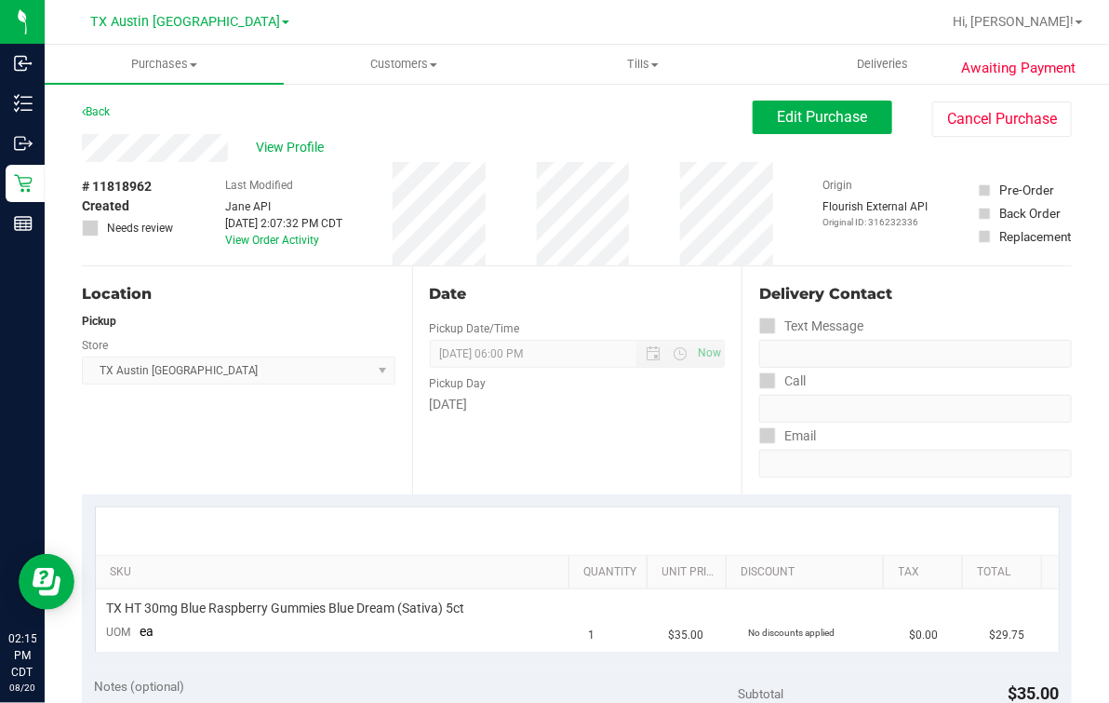
click at [596, 268] on div "Date Pickup Date/Time [DATE] Now [DATE] 06:00 PM Now Pickup Day [DATE]" at bounding box center [577, 380] width 330 height 228
click at [905, 60] on span "Deliveries" at bounding box center [882, 64] width 101 height 17
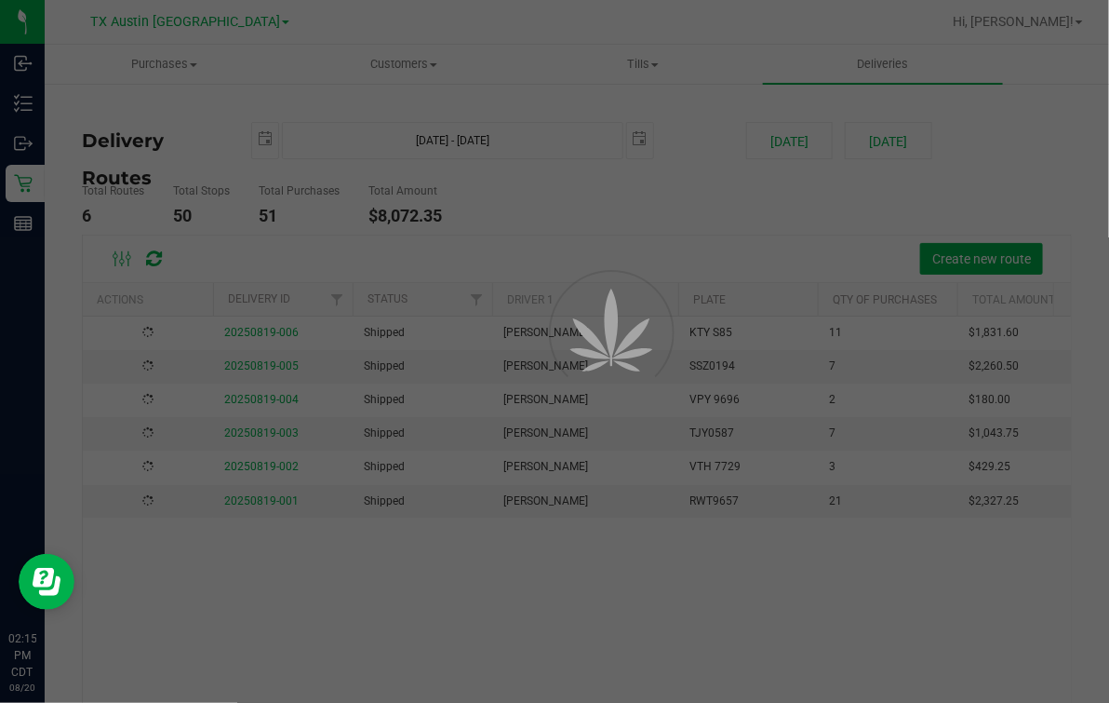
click at [502, 251] on div at bounding box center [554, 351] width 1109 height 703
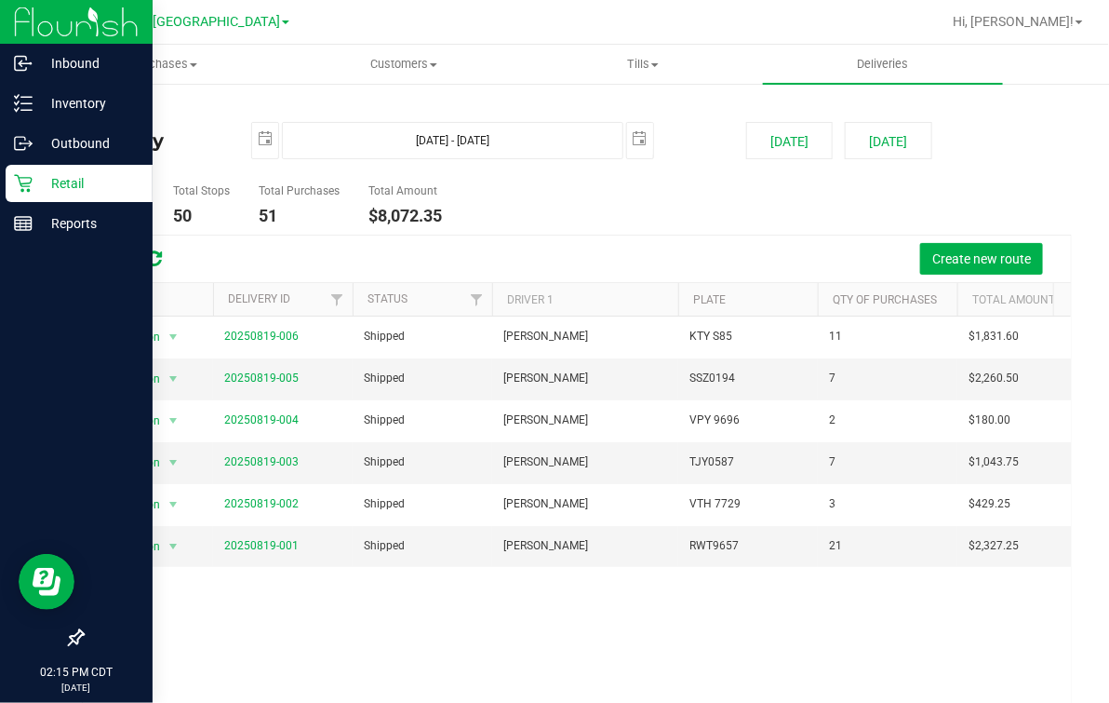
click at [58, 187] on p "Retail" at bounding box center [89, 183] width 112 height 22
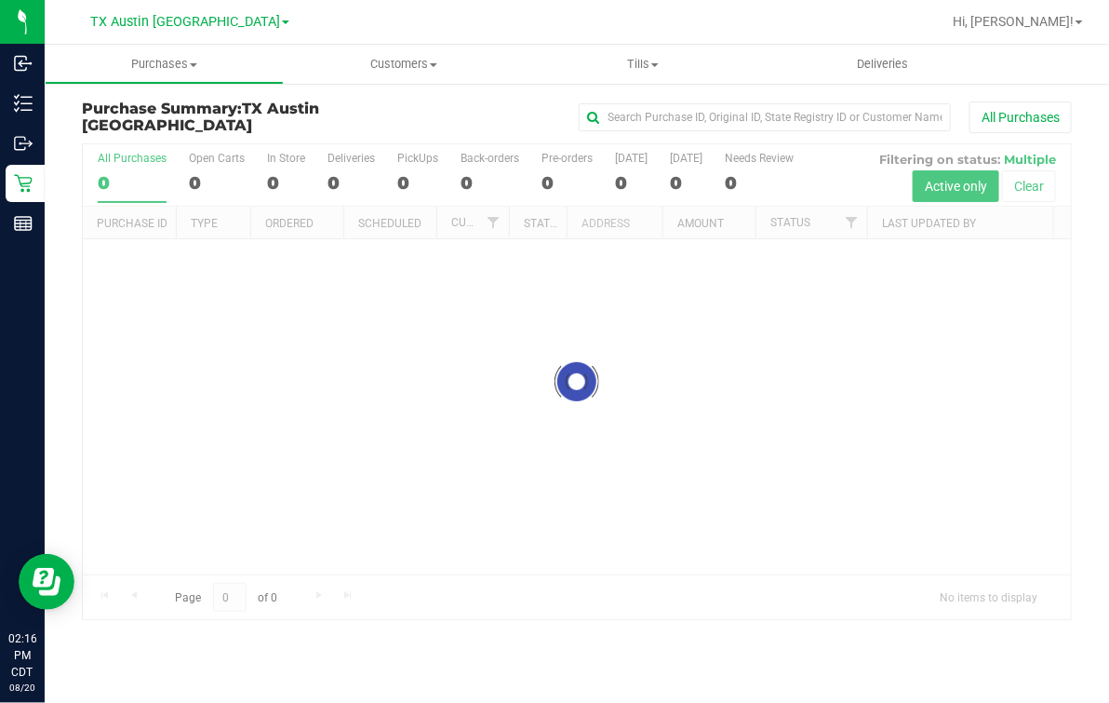
click at [187, 14] on link "TX Austin [GEOGRAPHIC_DATA]" at bounding box center [189, 21] width 199 height 18
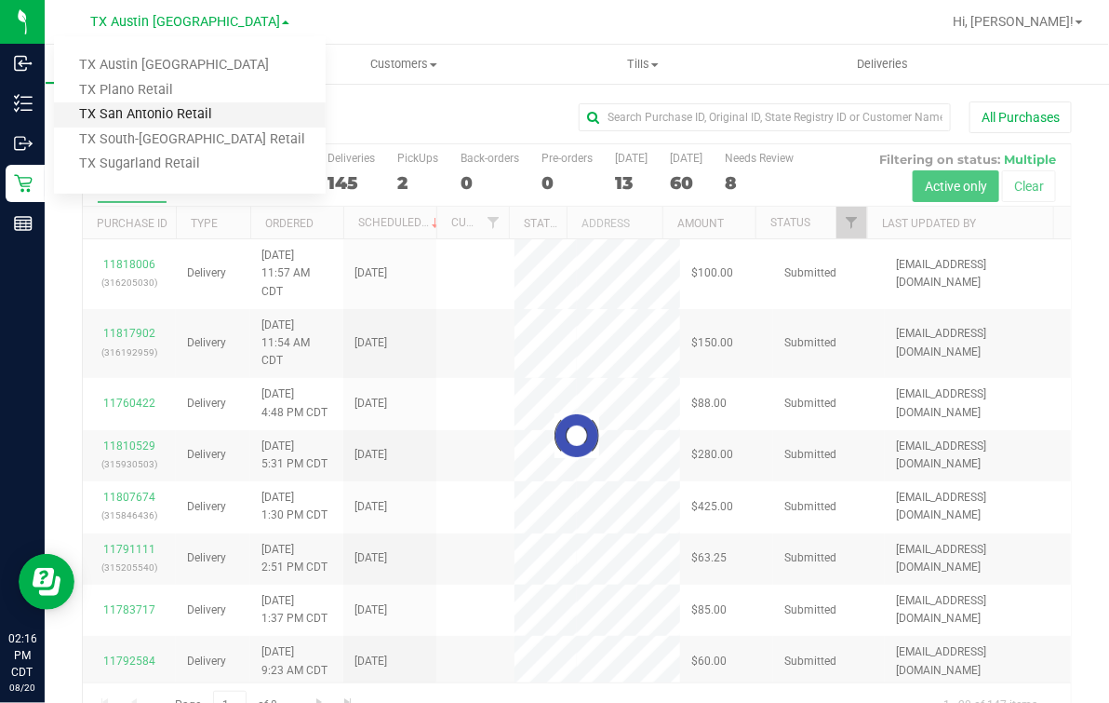
click at [178, 114] on link "TX San Antonio Retail" at bounding box center [190, 114] width 272 height 25
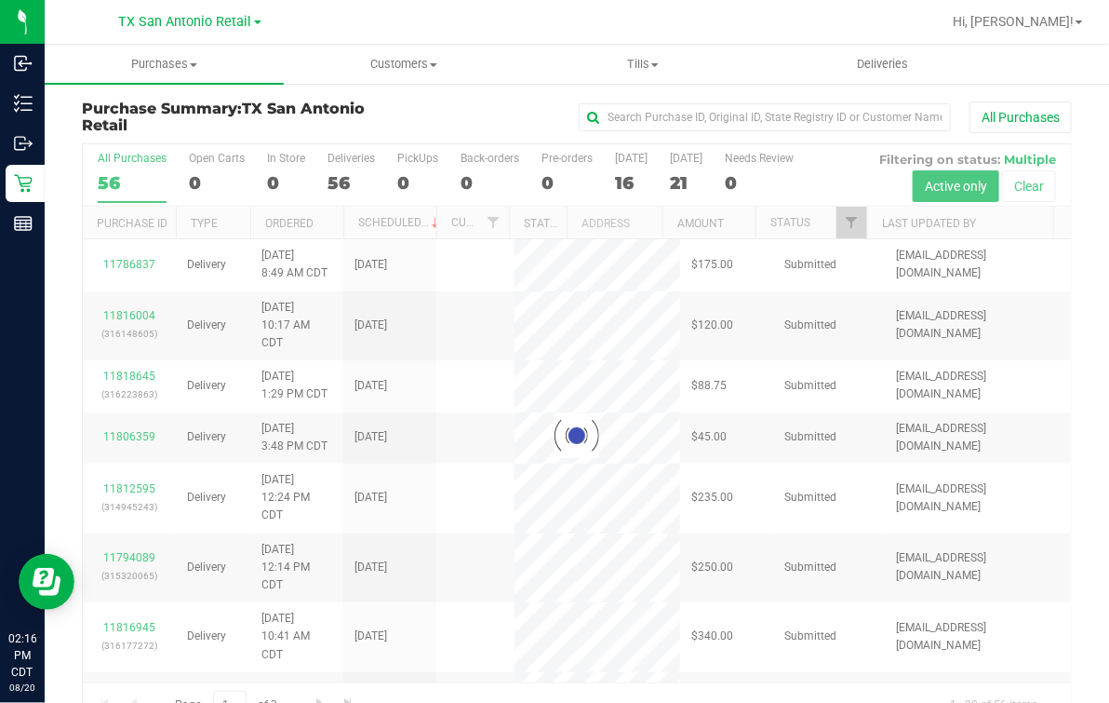
drag, startPoint x: 269, startPoint y: 158, endPoint x: 181, endPoint y: 168, distance: 88.9
click at [181, 168] on div at bounding box center [577, 435] width 988 height 583
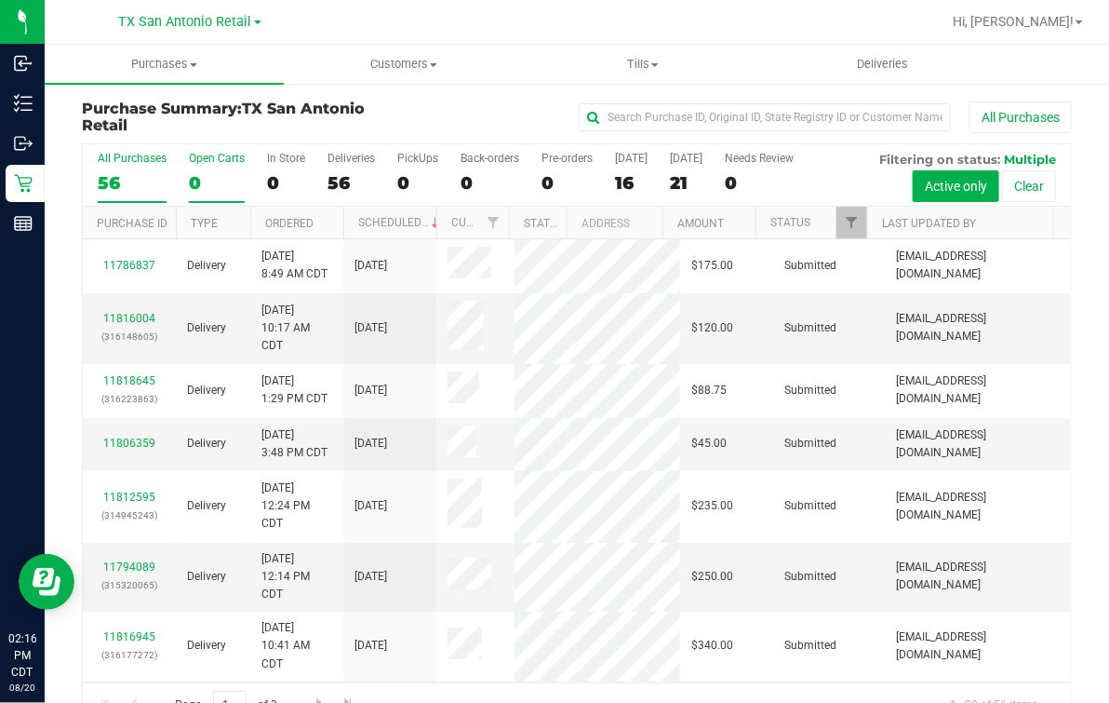
click at [210, 180] on div "0" at bounding box center [217, 182] width 56 height 21
click at [0, 0] on input "Open Carts 0" at bounding box center [0, 0] width 0 height 0
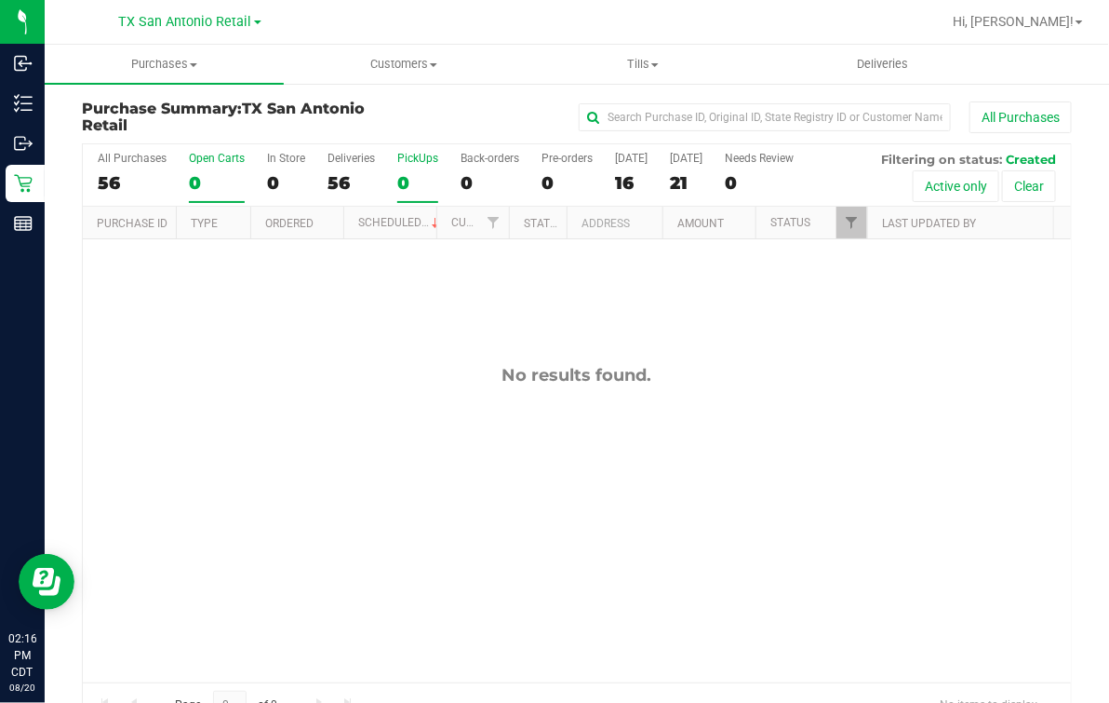
click at [412, 186] on div "0" at bounding box center [417, 182] width 41 height 21
click at [0, 0] on input "PickUps 0" at bounding box center [0, 0] width 0 height 0
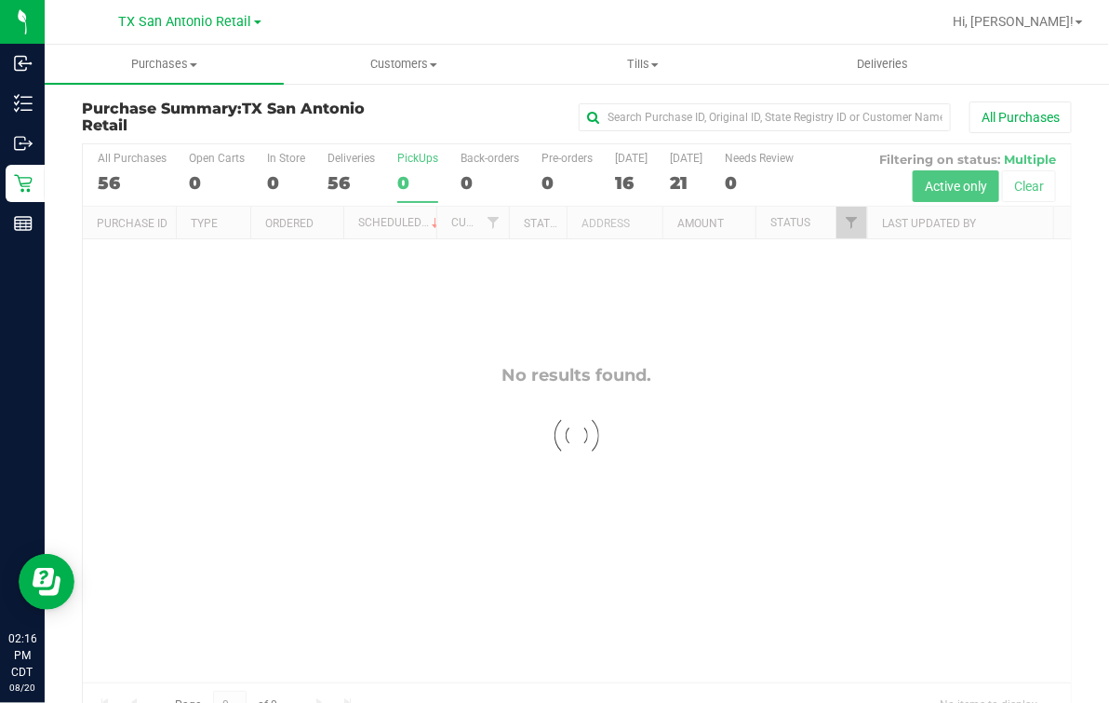
click at [118, 177] on div at bounding box center [577, 435] width 988 height 583
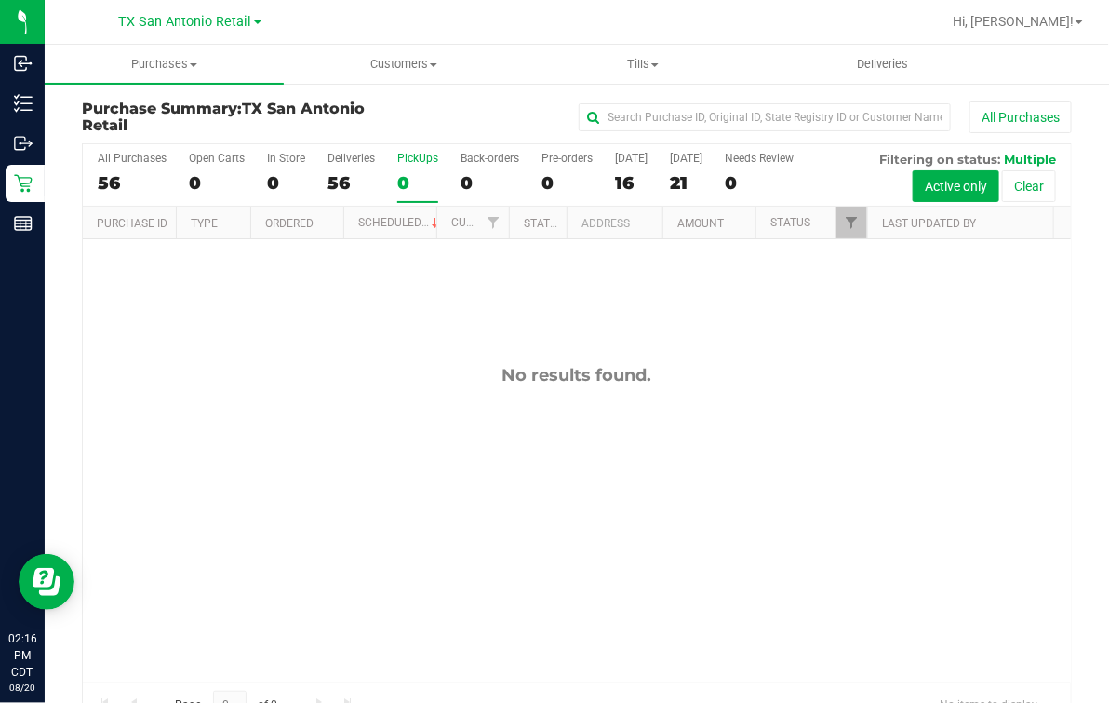
click at [85, 177] on div "All Purchases 56 Open Carts 0 In Store 0 Deliveries 56 PickUps 0 Back-orders 0 …" at bounding box center [577, 175] width 988 height 62
click at [134, 196] on label "All Purchases 56" at bounding box center [132, 177] width 69 height 51
click at [0, 0] on input "All Purchases 56" at bounding box center [0, 0] width 0 height 0
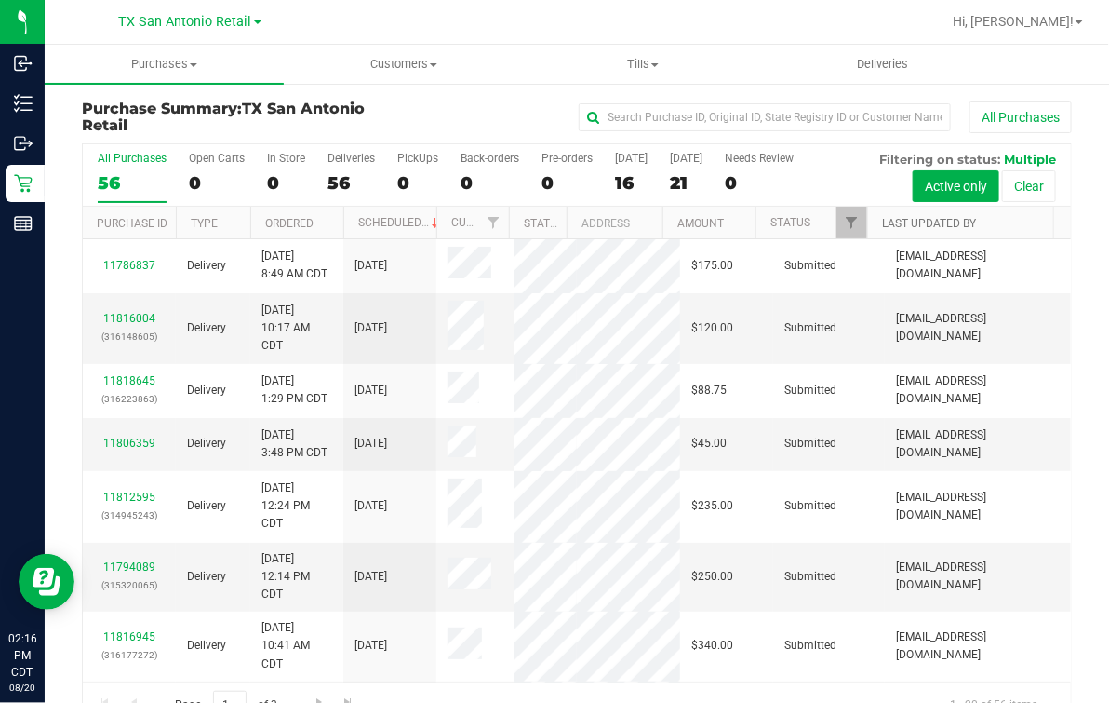
click at [900, 222] on link "Last Updated By" at bounding box center [929, 223] width 94 height 13
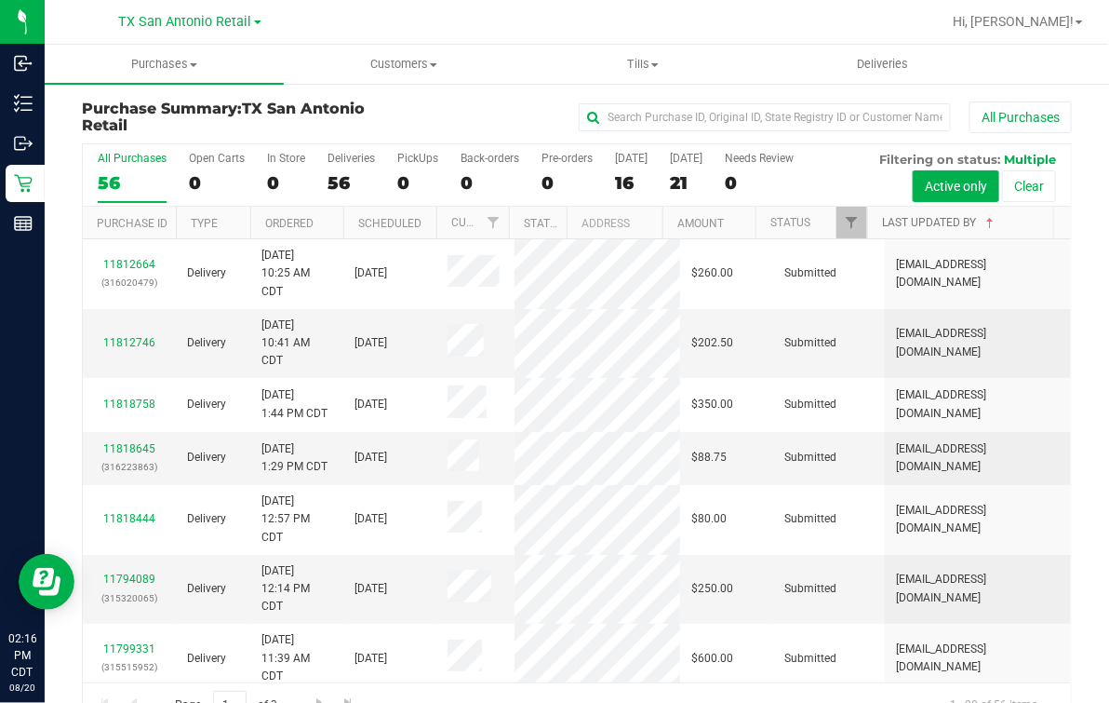
click at [898, 220] on link "Last Updated By" at bounding box center [939, 222] width 115 height 13
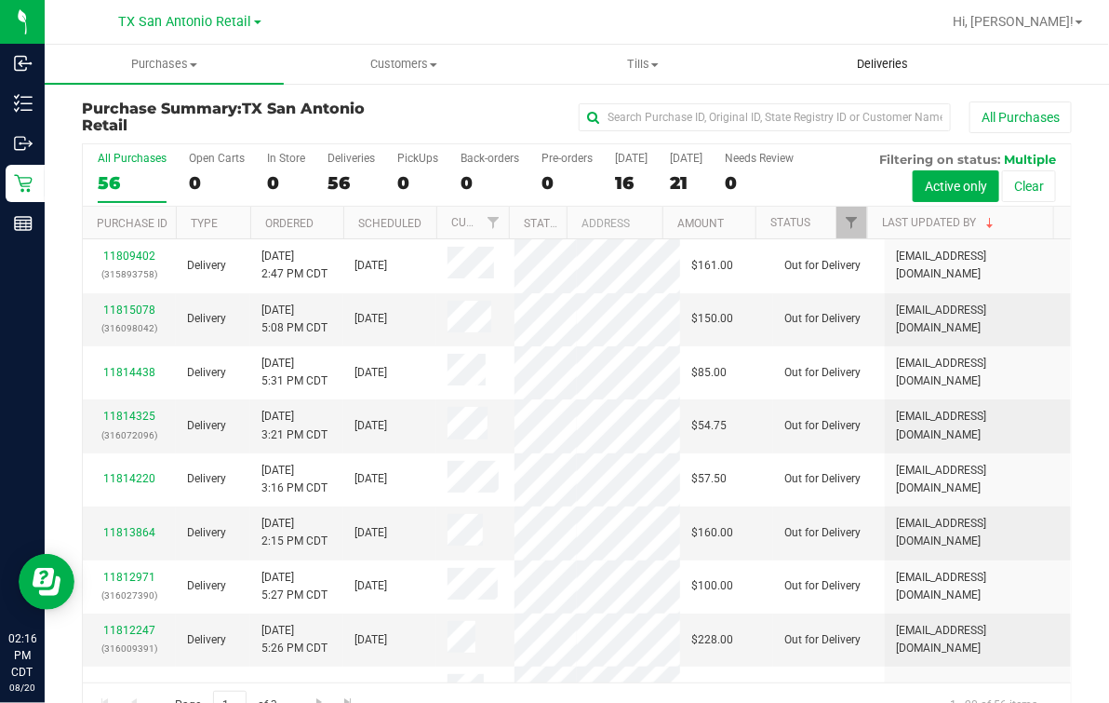
click at [905, 66] on span "Deliveries" at bounding box center [882, 64] width 101 height 17
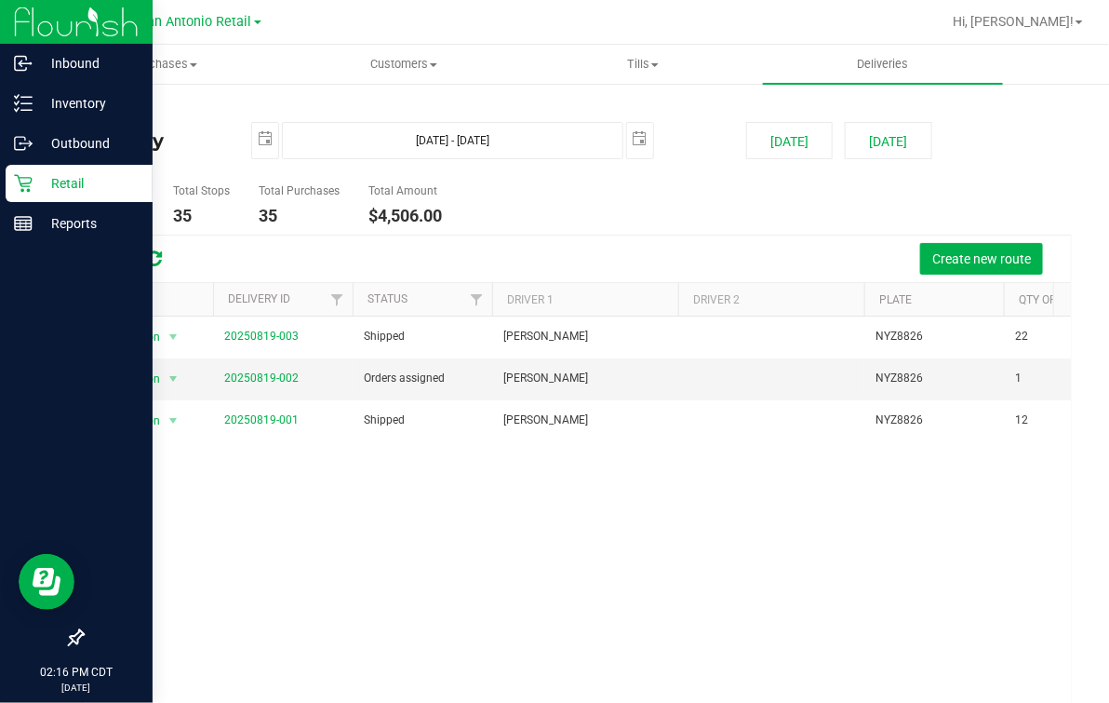
click at [34, 181] on p "Retail" at bounding box center [89, 183] width 112 height 22
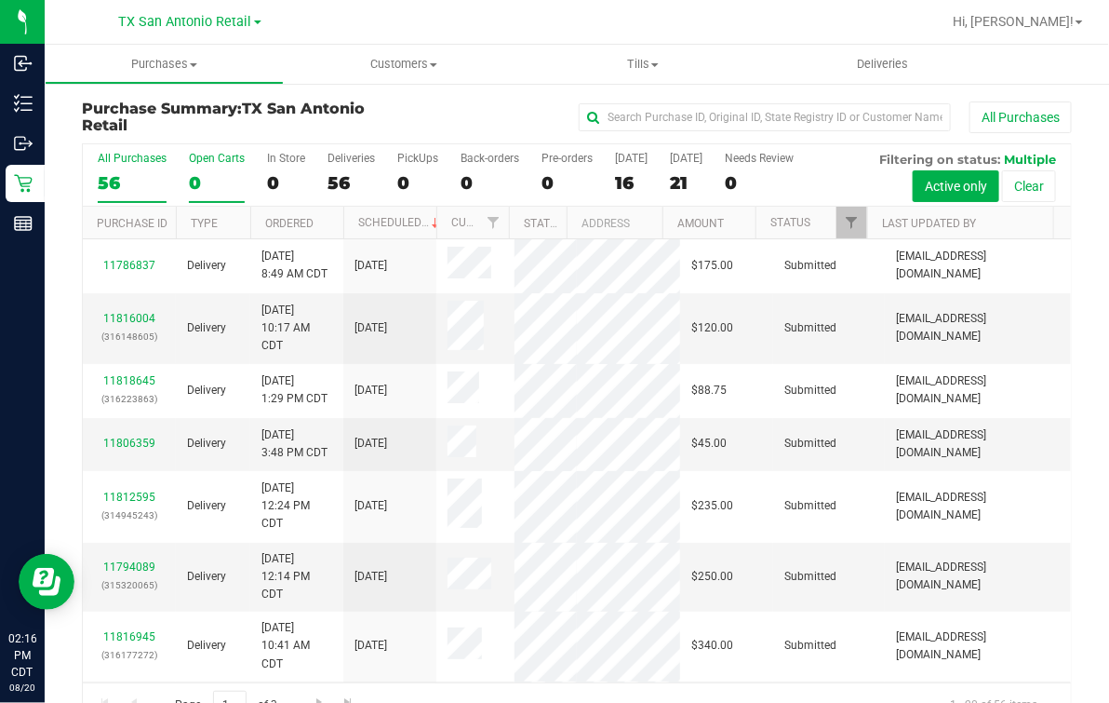
click at [216, 161] on div "Open Carts" at bounding box center [217, 158] width 56 height 13
click at [0, 0] on input "Open Carts 0" at bounding box center [0, 0] width 0 height 0
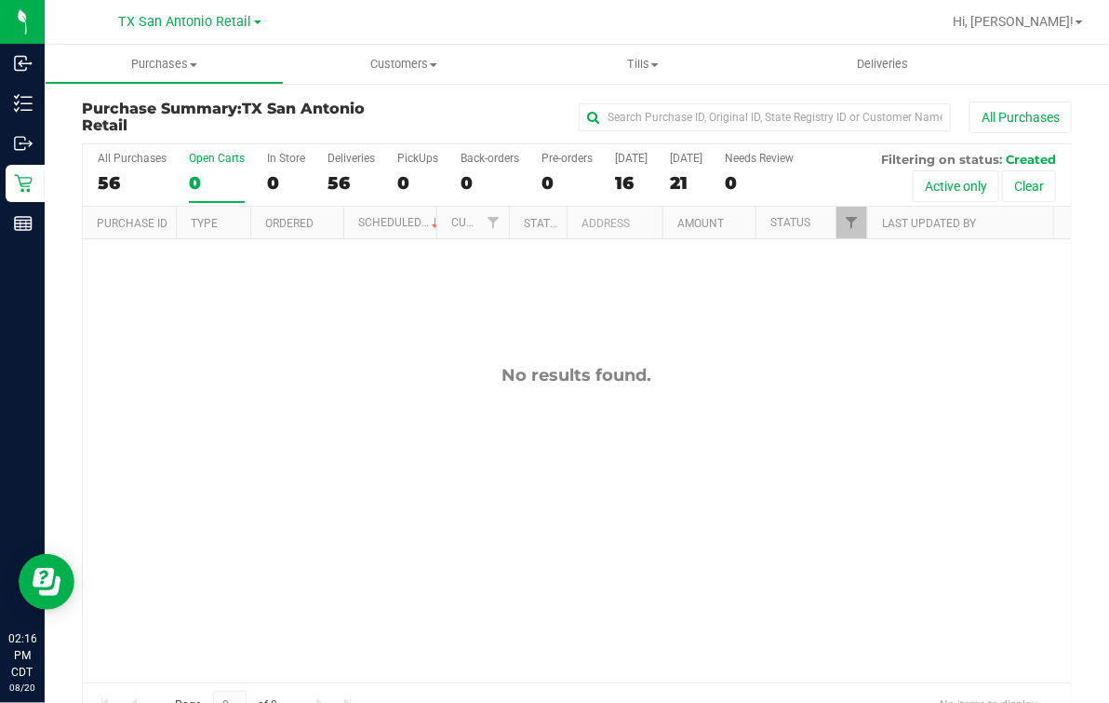
click at [374, 34] on div at bounding box center [637, 22] width 608 height 36
click at [444, 75] on uib-tab-heading "Customers All customers Add a new customer All physicians" at bounding box center [403, 64] width 237 height 37
click at [361, 105] on span "All customers" at bounding box center [351, 112] width 134 height 16
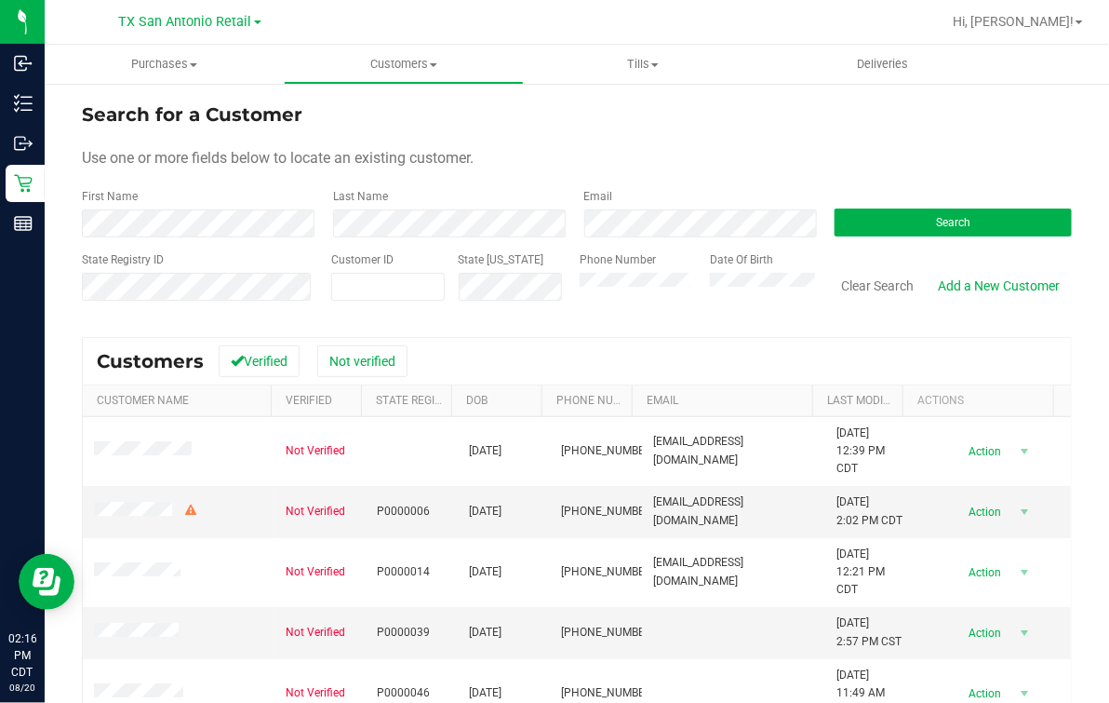
click at [377, 7] on div at bounding box center [637, 22] width 608 height 36
click at [296, 163] on span "Use one or more fields below to locate an existing customer." at bounding box center [278, 158] width 392 height 18
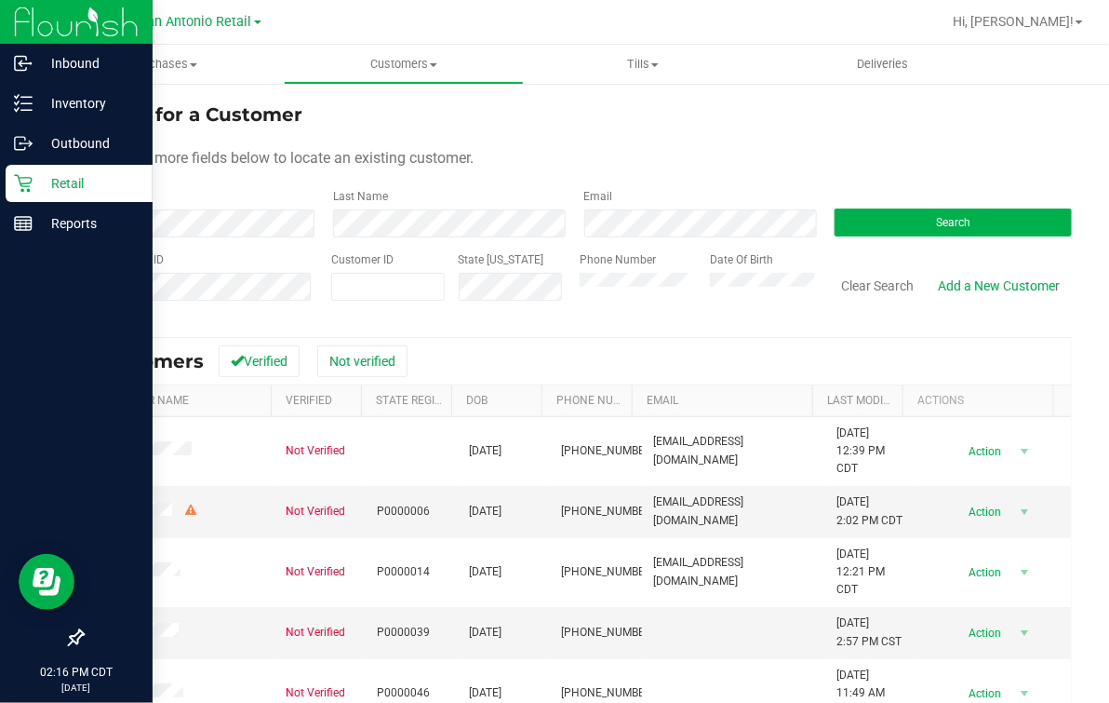
click at [26, 178] on icon at bounding box center [23, 183] width 19 height 19
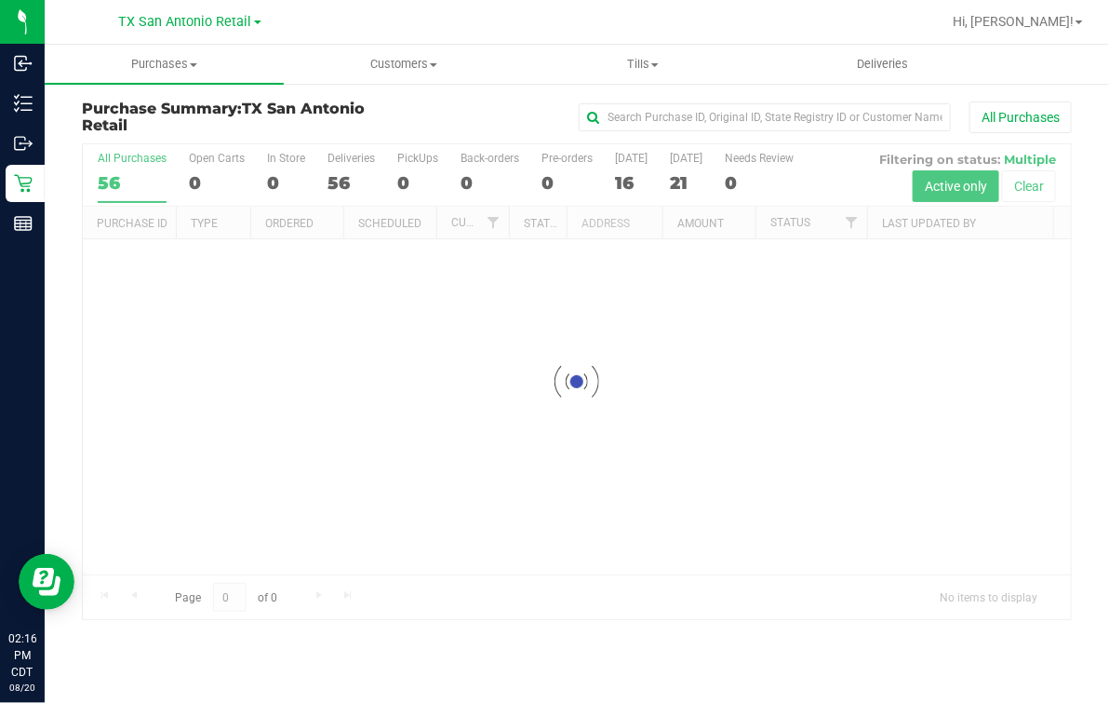
click at [278, 132] on h3 "Purchase Summary: TX [GEOGRAPHIC_DATA] Retail" at bounding box center [247, 117] width 330 height 33
